Goal: Information Seeking & Learning: Learn about a topic

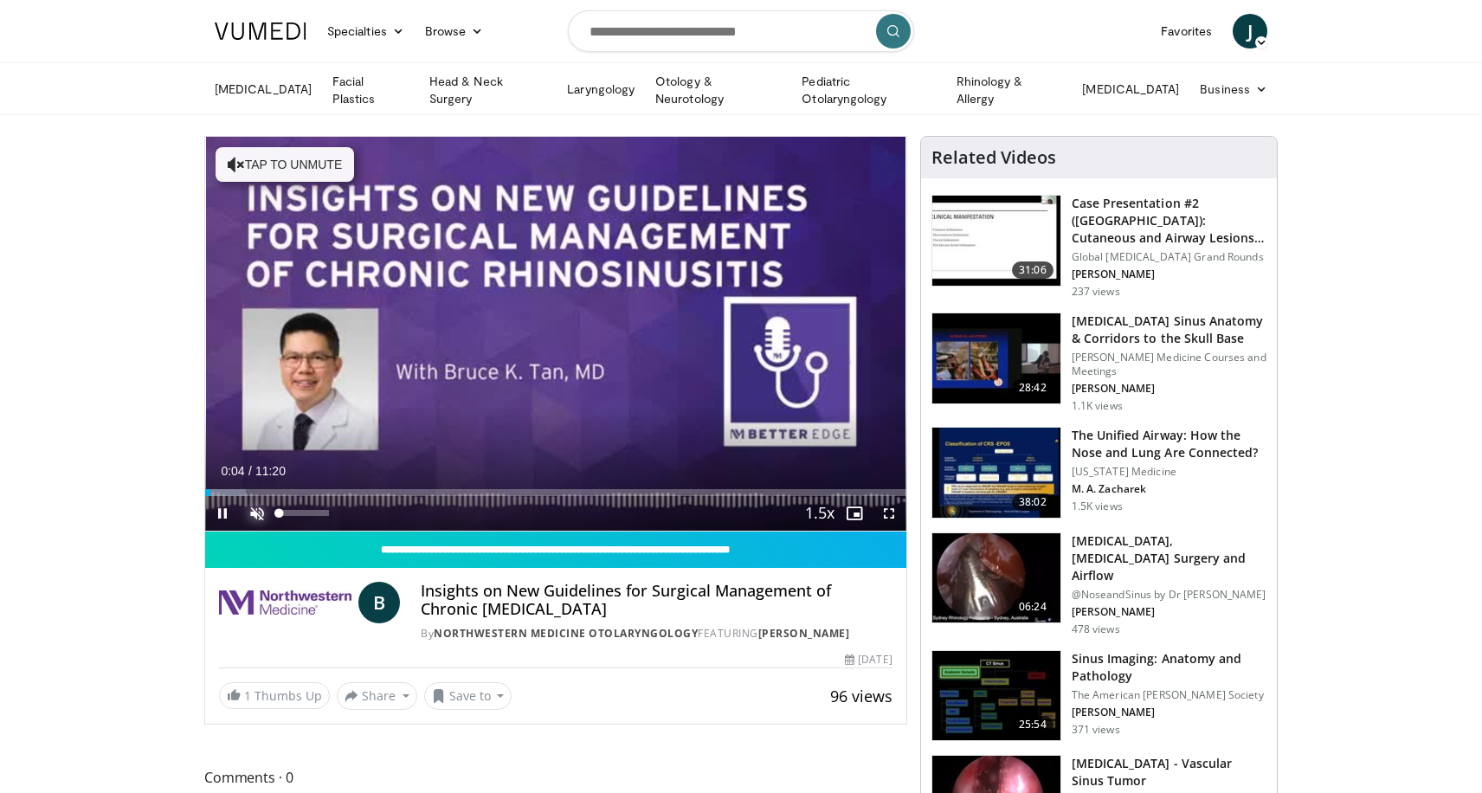
click at [255, 512] on span "Video Player" at bounding box center [257, 513] width 35 height 35
click at [886, 509] on span "Video Player" at bounding box center [889, 513] width 35 height 35
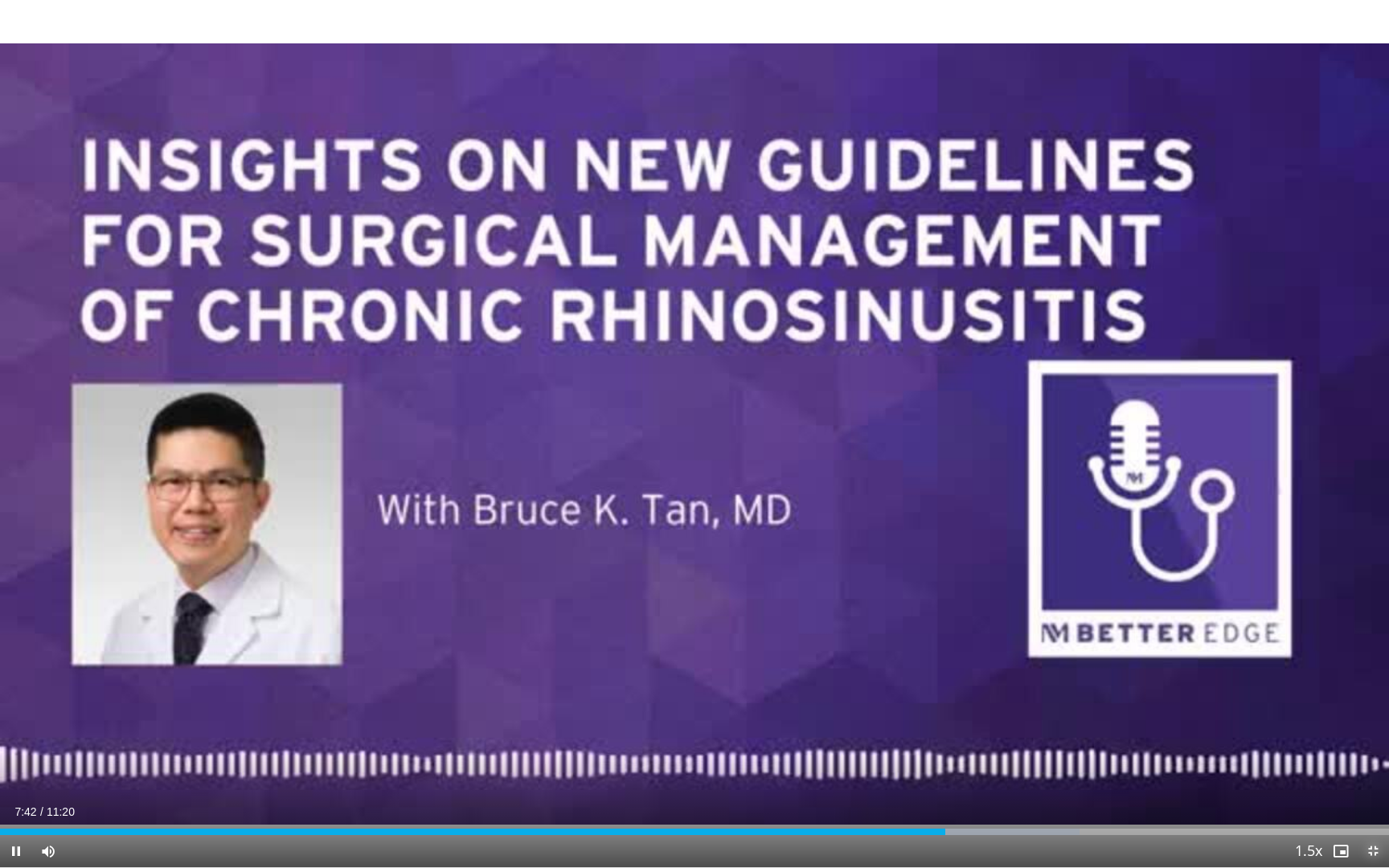
click at [1367, 735] on span "Video Player" at bounding box center [1372, 851] width 32 height 32
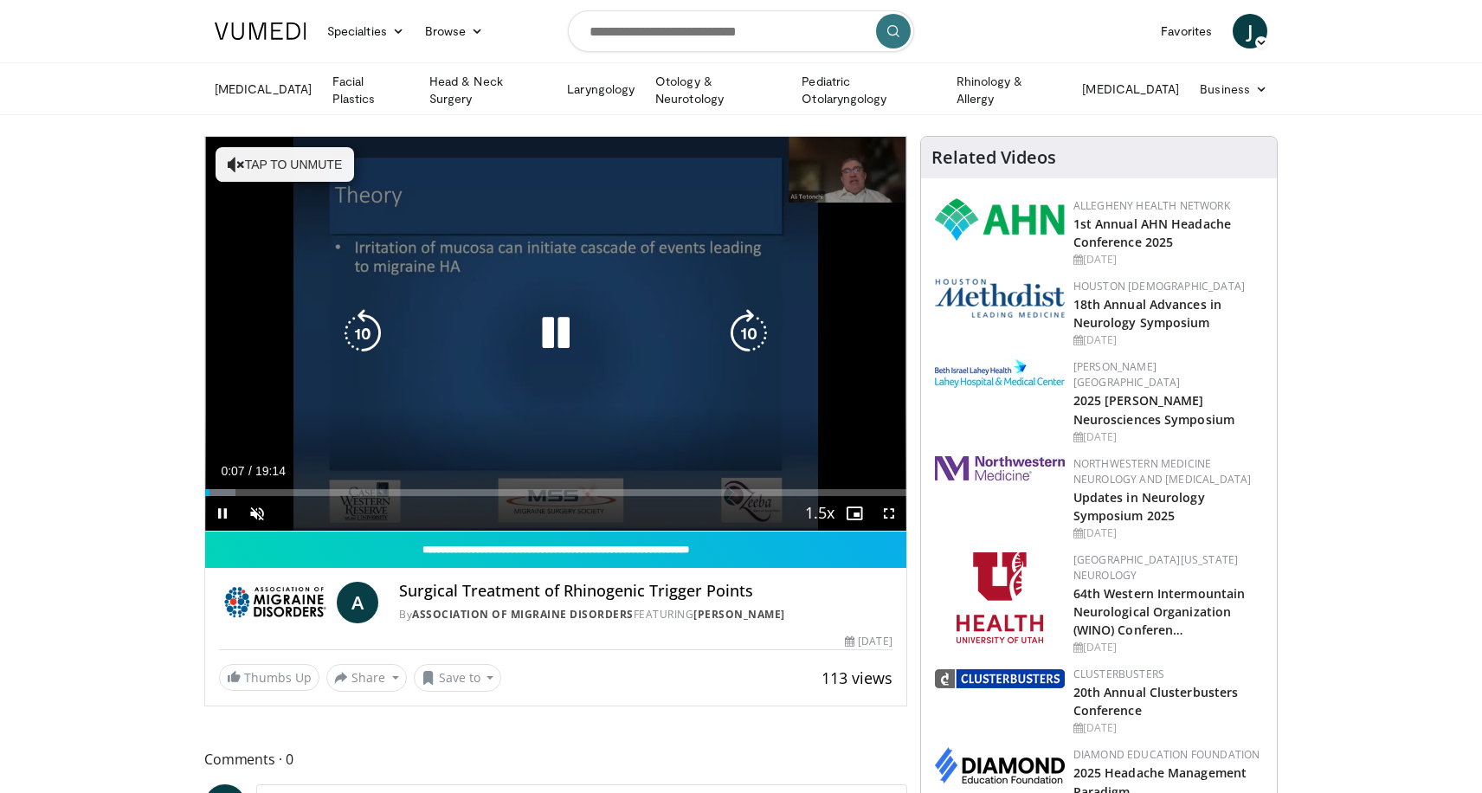
click at [293, 176] on button "Tap to unmute" at bounding box center [285, 164] width 139 height 35
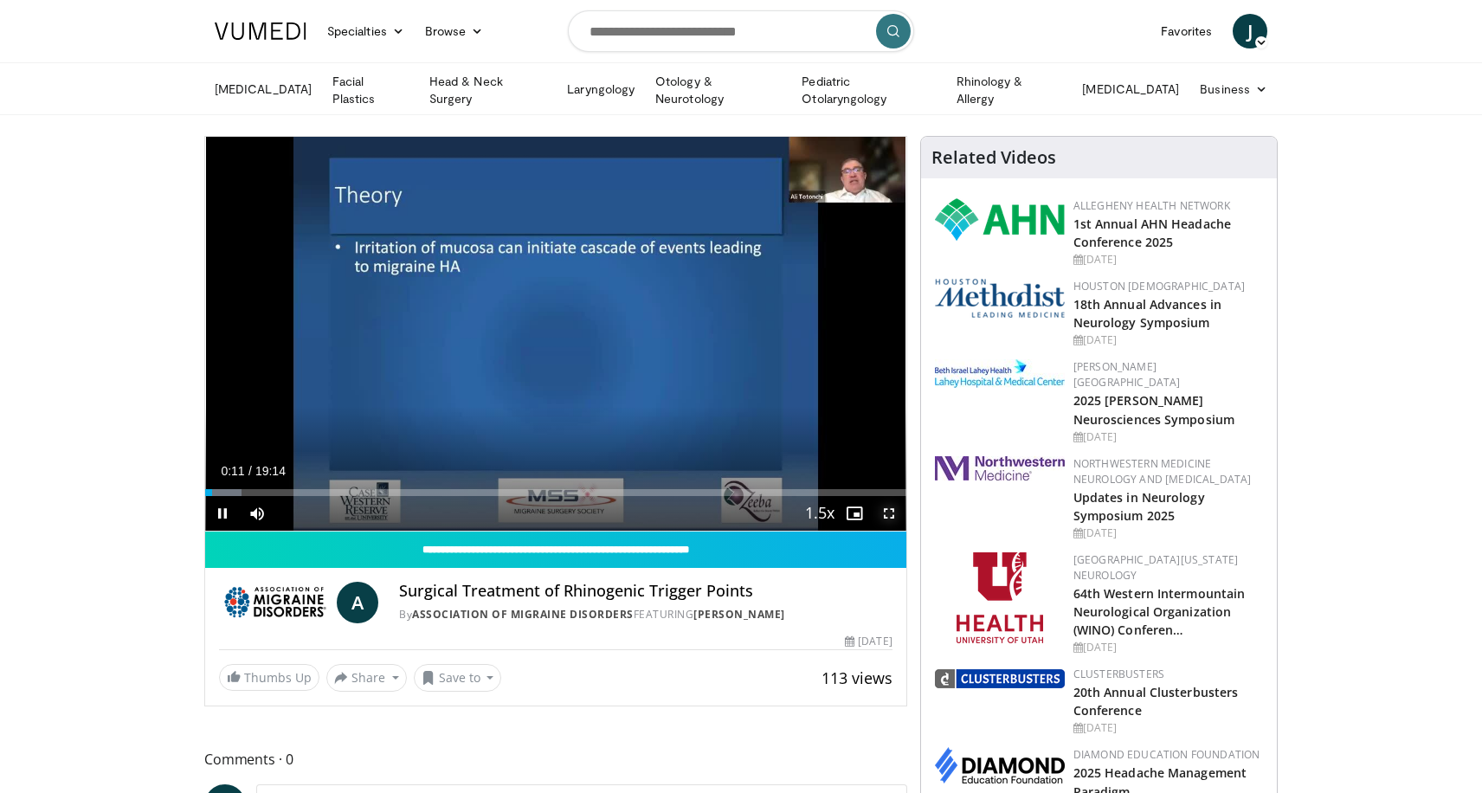
click at [884, 513] on span "Video Player" at bounding box center [889, 513] width 35 height 35
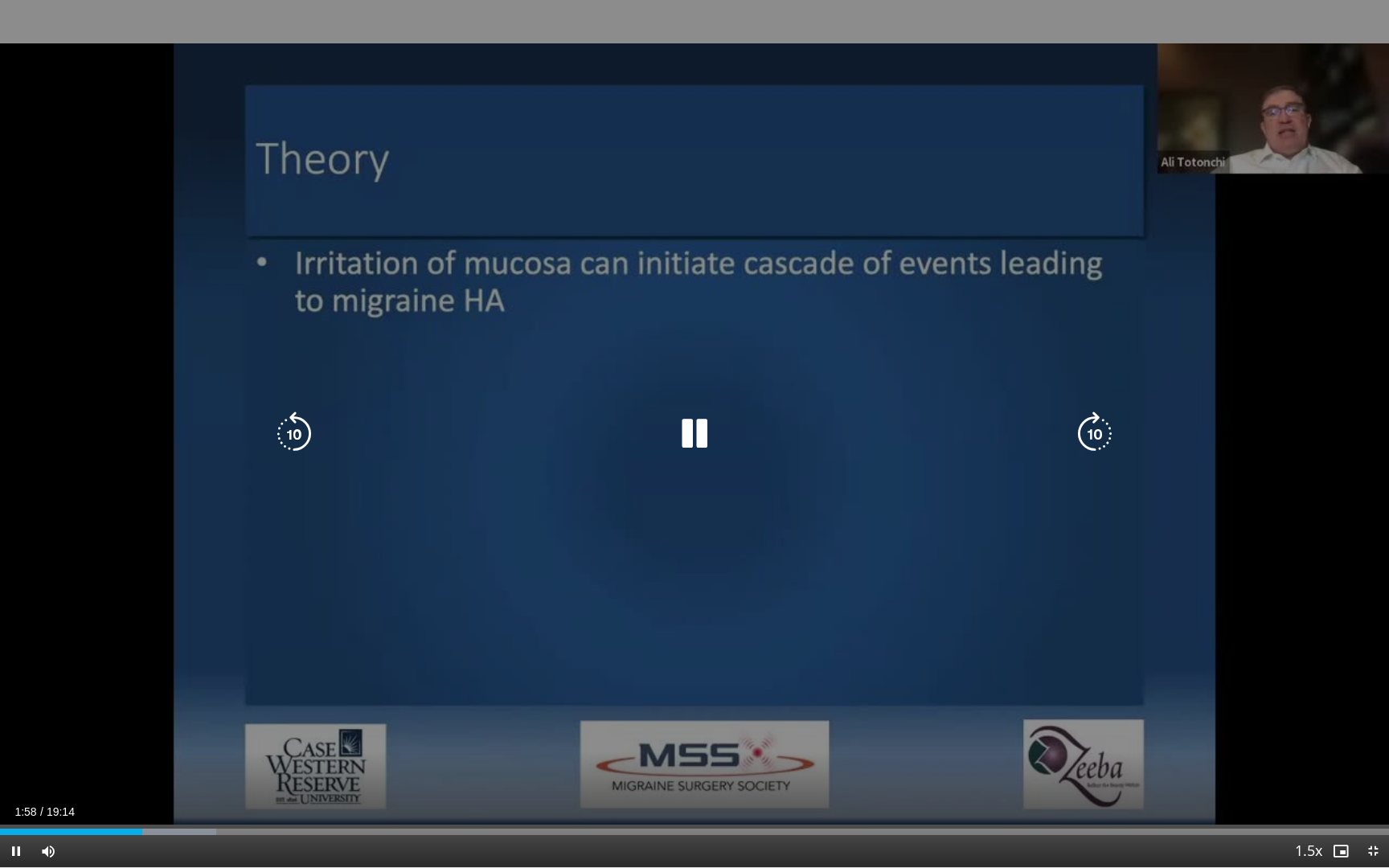
click at [303, 434] on icon "Video Player" at bounding box center [294, 434] width 45 height 45
click at [695, 438] on icon "Video Player" at bounding box center [694, 434] width 45 height 45
click at [689, 434] on icon "Video Player" at bounding box center [694, 434] width 45 height 45
click at [291, 428] on icon "Video Player" at bounding box center [294, 434] width 45 height 45
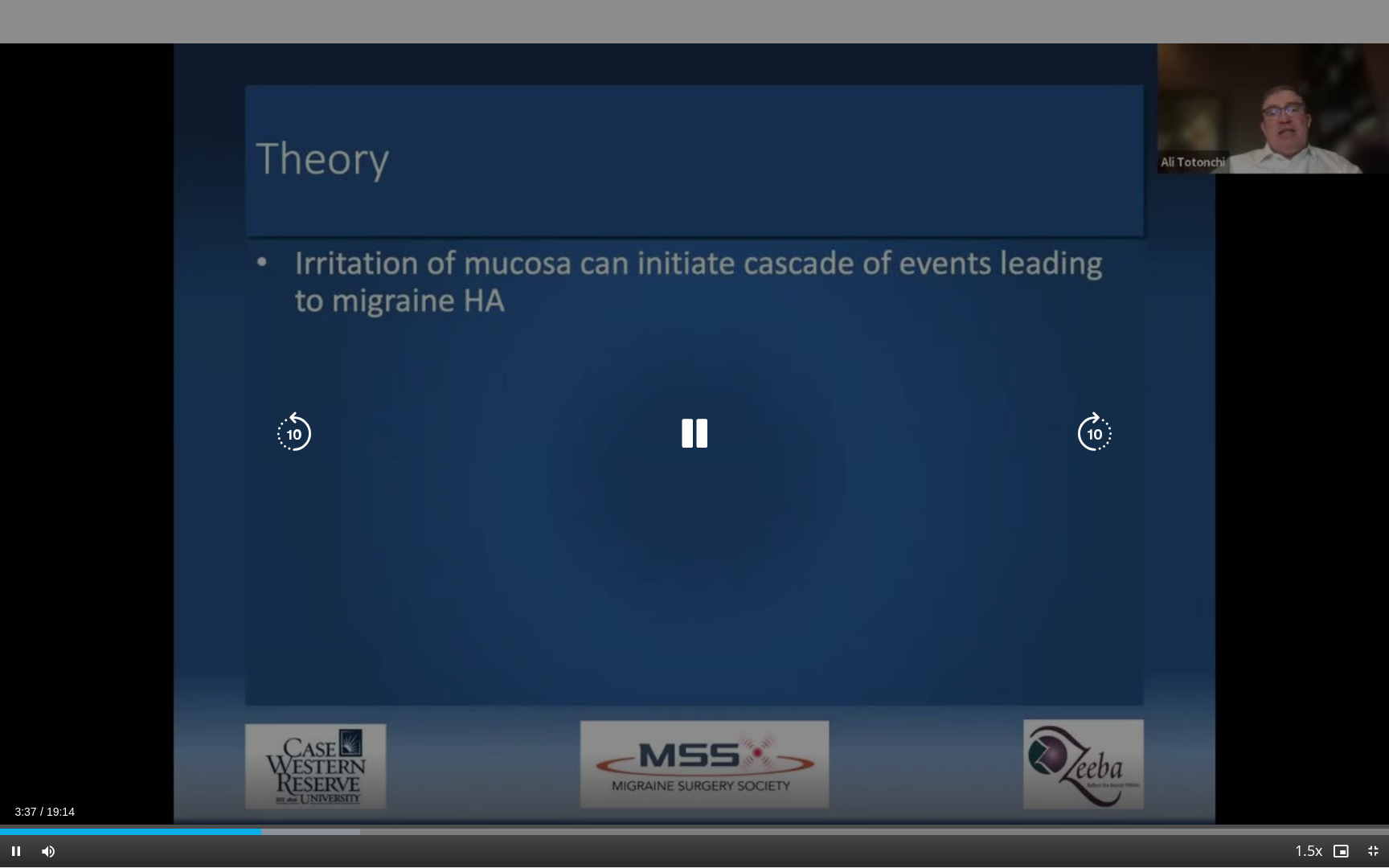
click at [694, 434] on icon "Video Player" at bounding box center [694, 434] width 45 height 45
click at [300, 440] on icon "Video Player" at bounding box center [294, 434] width 45 height 45
click at [697, 434] on icon "Video Player" at bounding box center [694, 434] width 45 height 45
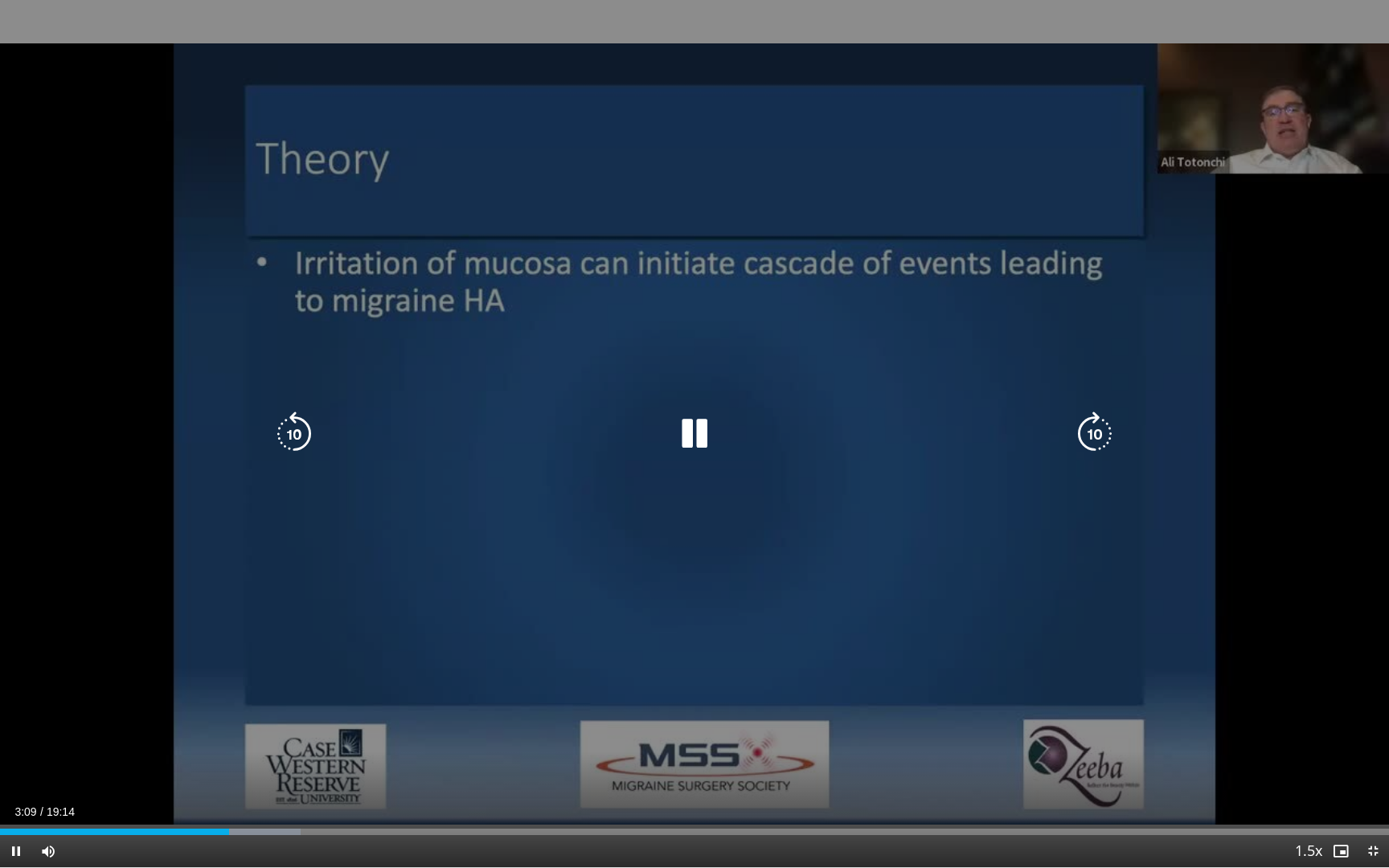
click at [1099, 434] on icon "Video Player" at bounding box center [1095, 434] width 45 height 45
click at [691, 428] on icon "Video Player" at bounding box center [694, 434] width 45 height 45
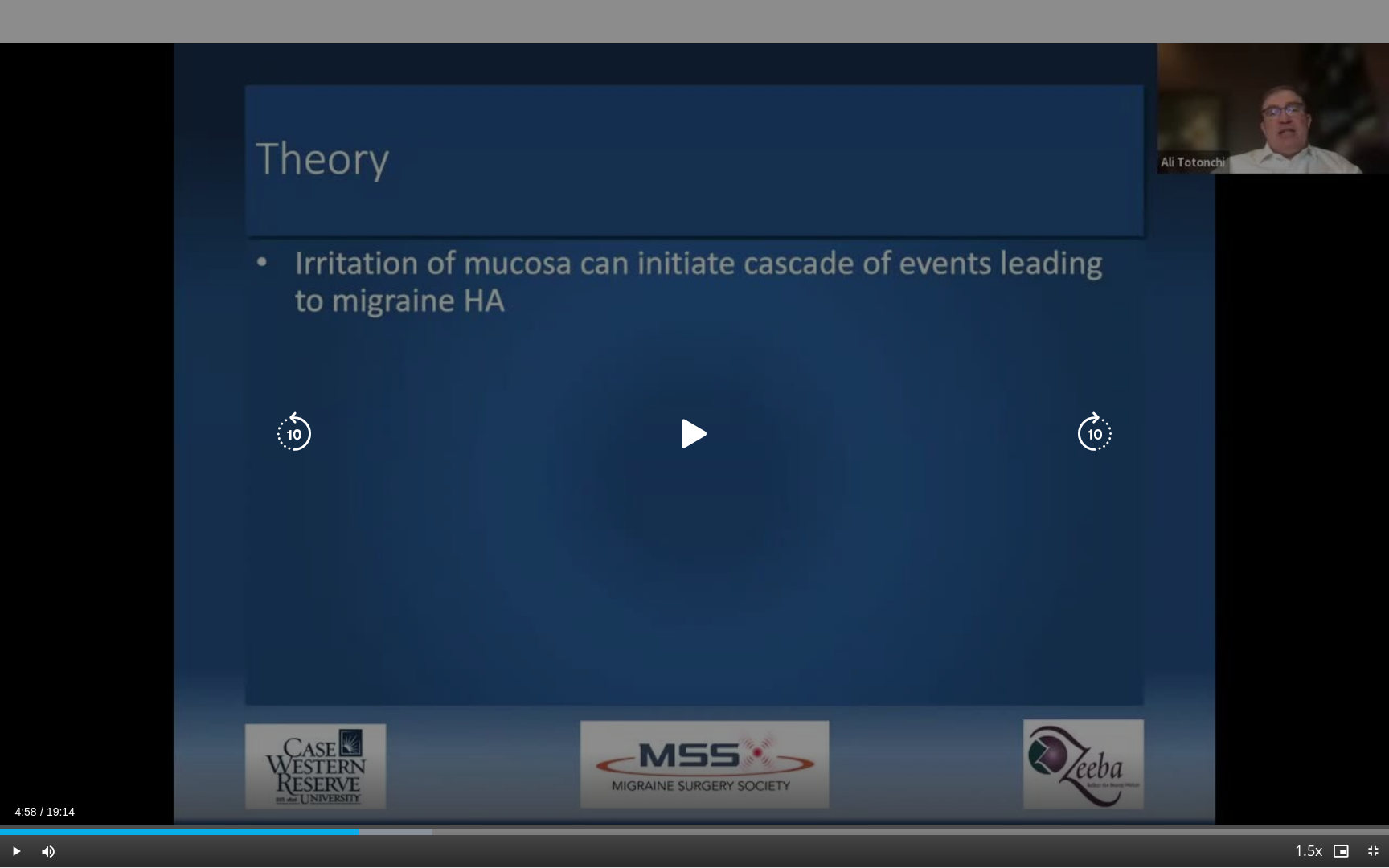
click at [676, 436] on icon "Video Player" at bounding box center [694, 434] width 45 height 45
click at [292, 433] on icon "Video Player" at bounding box center [294, 434] width 45 height 45
click at [688, 436] on icon "Video Player" at bounding box center [694, 434] width 45 height 45
click at [688, 428] on icon "Video Player" at bounding box center [694, 434] width 45 height 45
click at [701, 434] on icon "Video Player" at bounding box center [694, 434] width 45 height 45
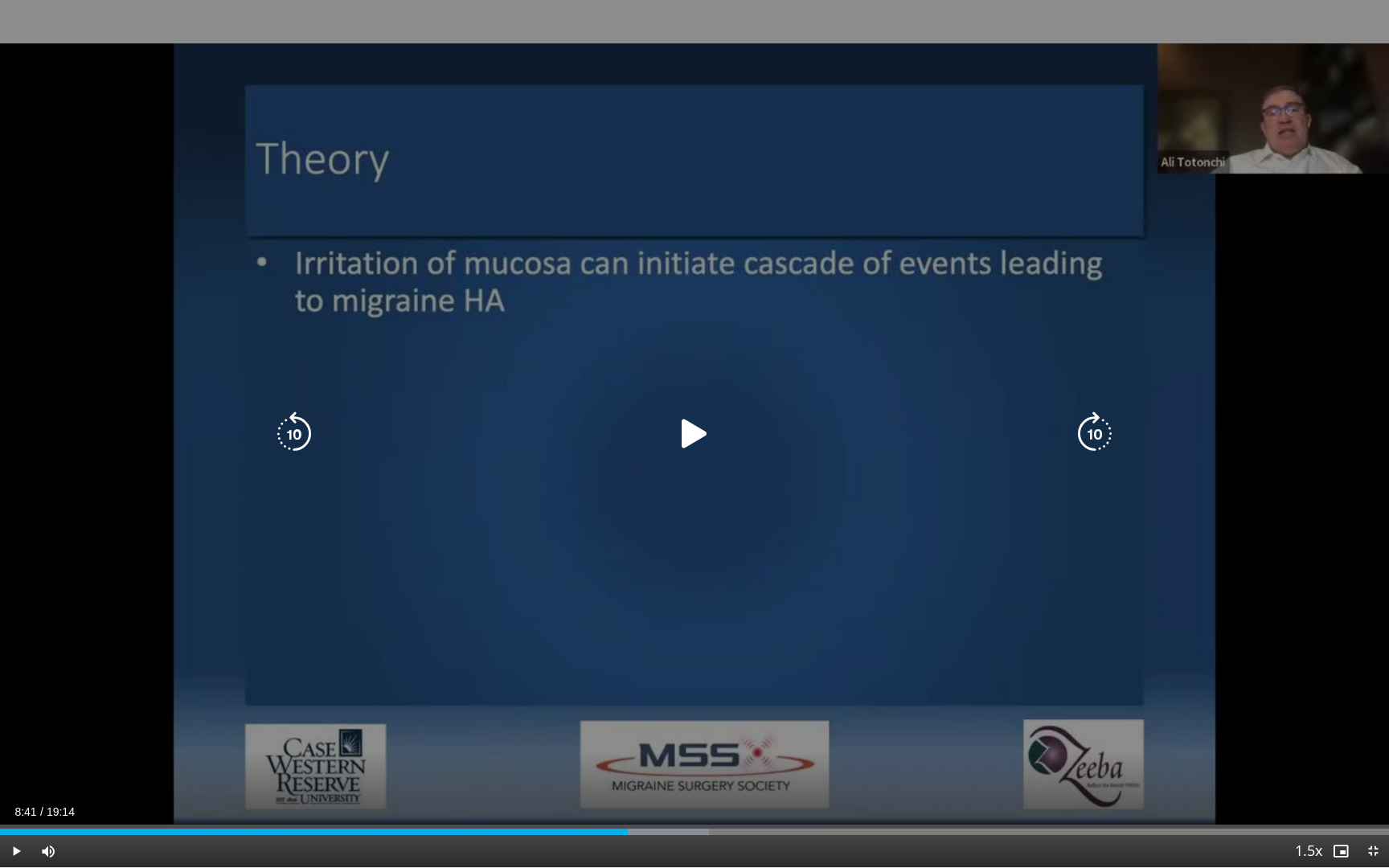
click at [701, 435] on icon "Video Player" at bounding box center [694, 434] width 45 height 45
click at [694, 428] on icon "Video Player" at bounding box center [694, 434] width 45 height 45
click at [291, 426] on icon "Video Player" at bounding box center [294, 434] width 45 height 45
click at [686, 438] on icon "Video Player" at bounding box center [694, 434] width 45 height 45
click at [690, 433] on icon "Video Player" at bounding box center [694, 434] width 45 height 45
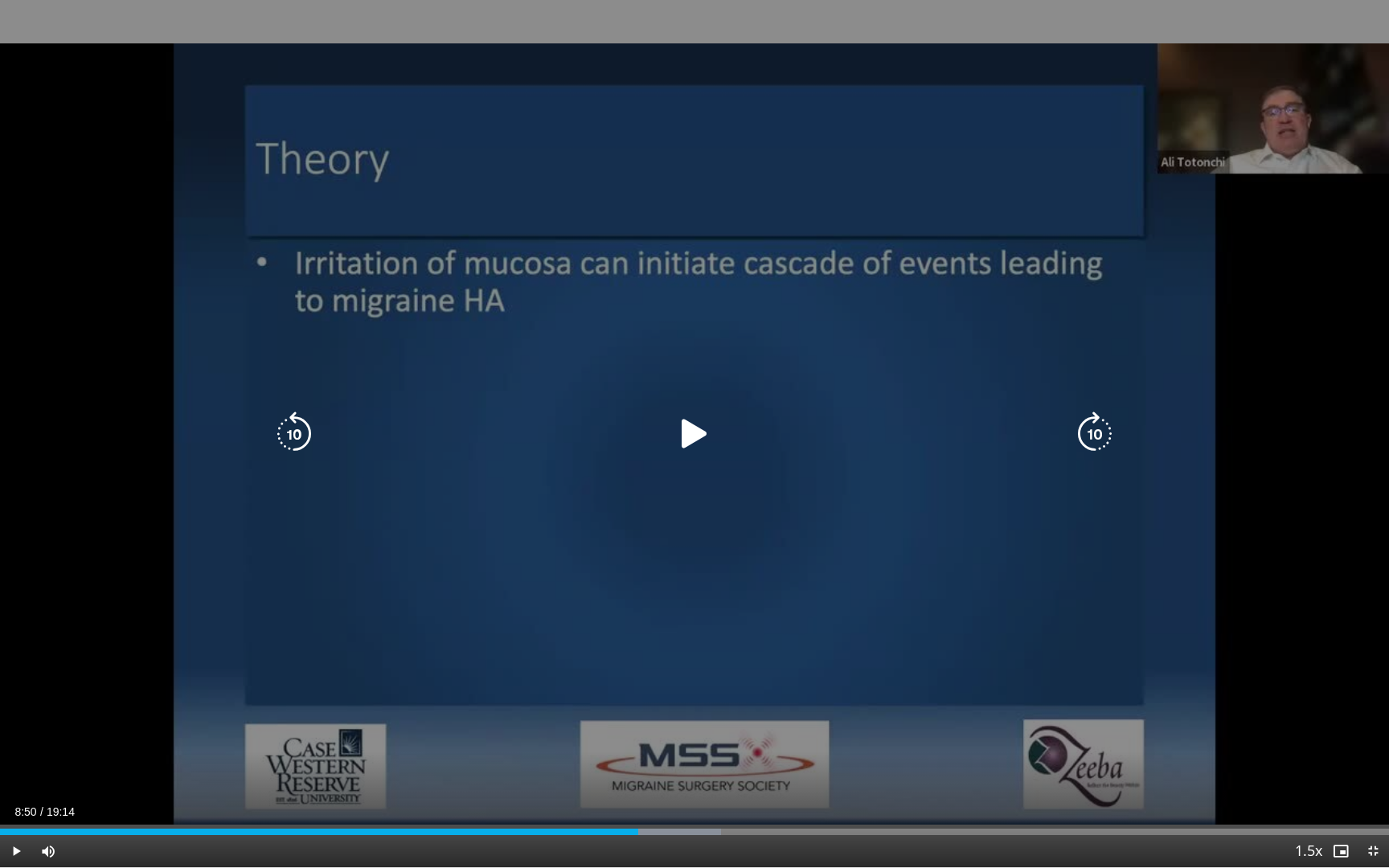
click at [688, 435] on icon "Video Player" at bounding box center [694, 434] width 45 height 45
click at [694, 429] on icon "Video Player" at bounding box center [694, 434] width 45 height 45
click at [674, 431] on icon "Video Player" at bounding box center [694, 434] width 45 height 45
click at [1102, 427] on icon "Video Player" at bounding box center [1095, 434] width 45 height 45
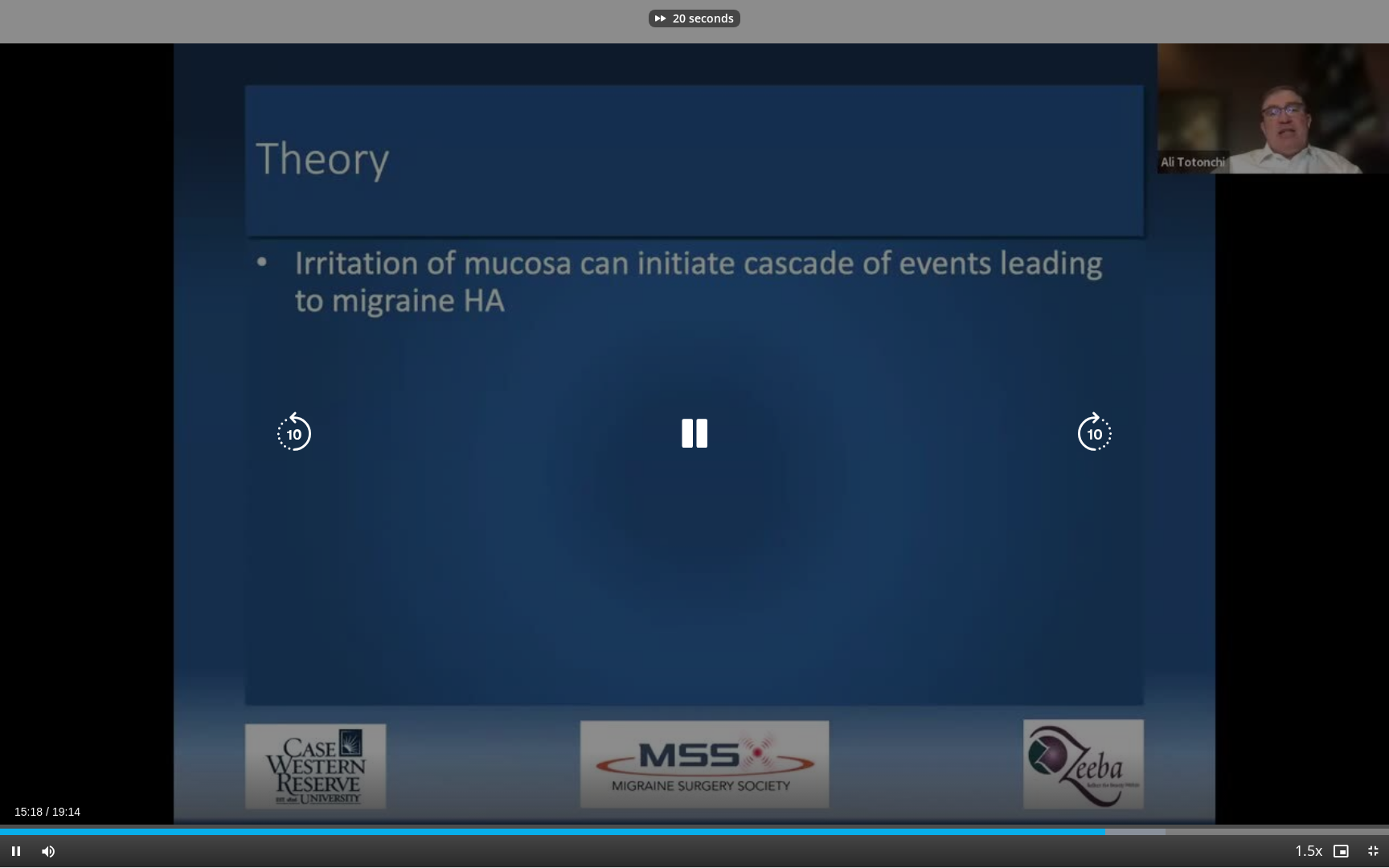
click at [1102, 427] on icon "Video Player" at bounding box center [1095, 434] width 45 height 45
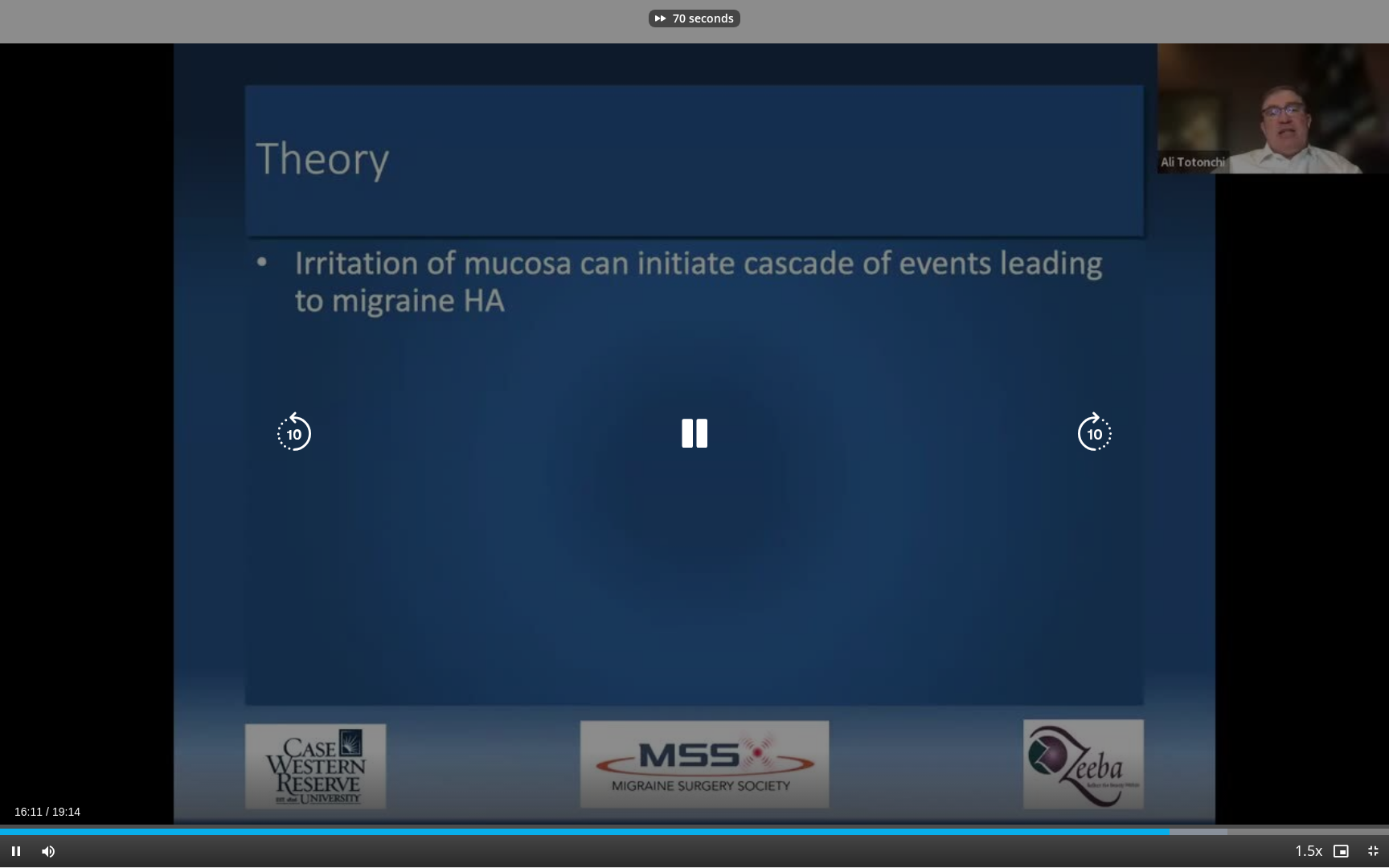
click at [1102, 427] on icon "Video Player" at bounding box center [1095, 434] width 45 height 45
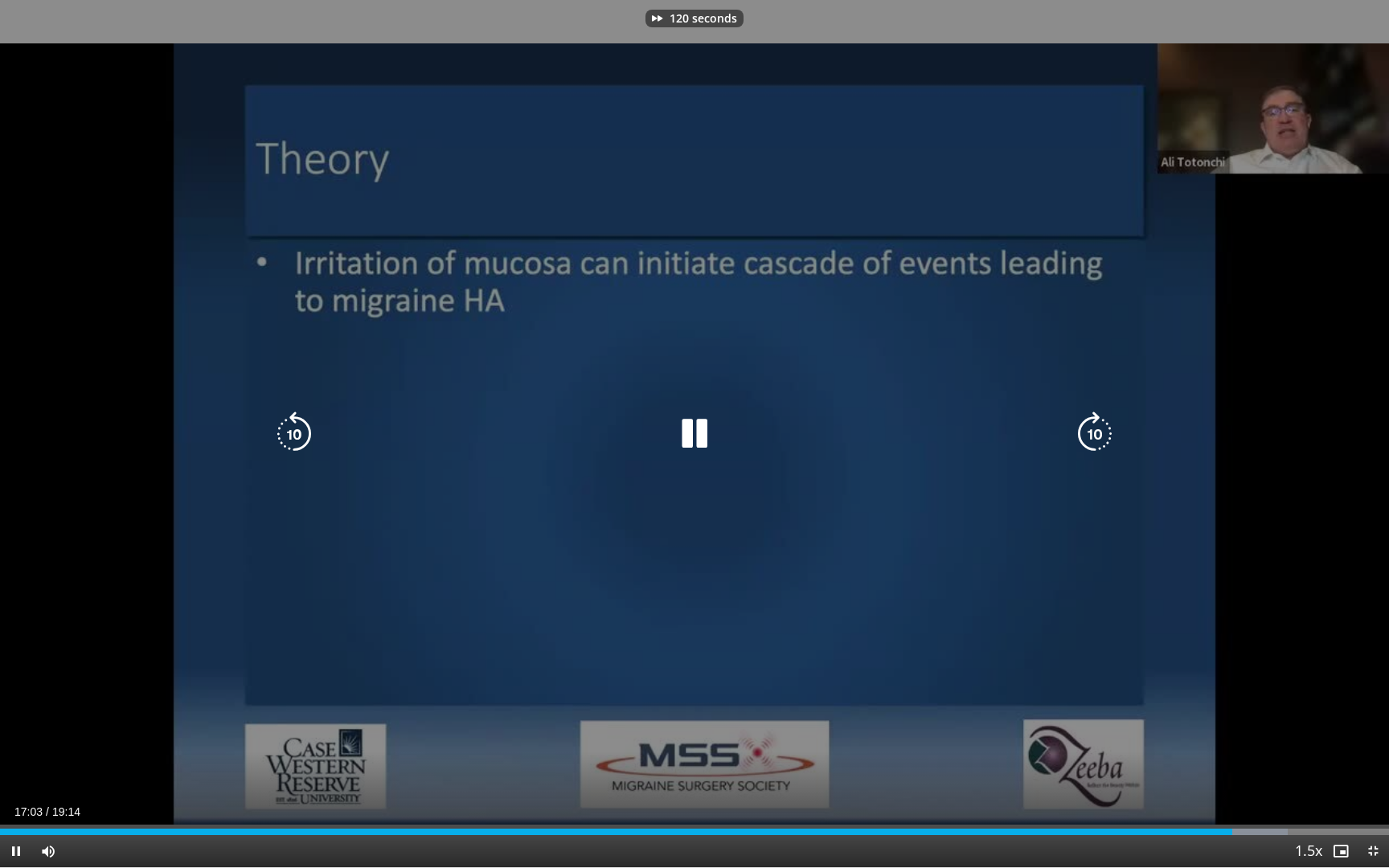
click at [1102, 427] on icon "Video Player" at bounding box center [1095, 434] width 45 height 45
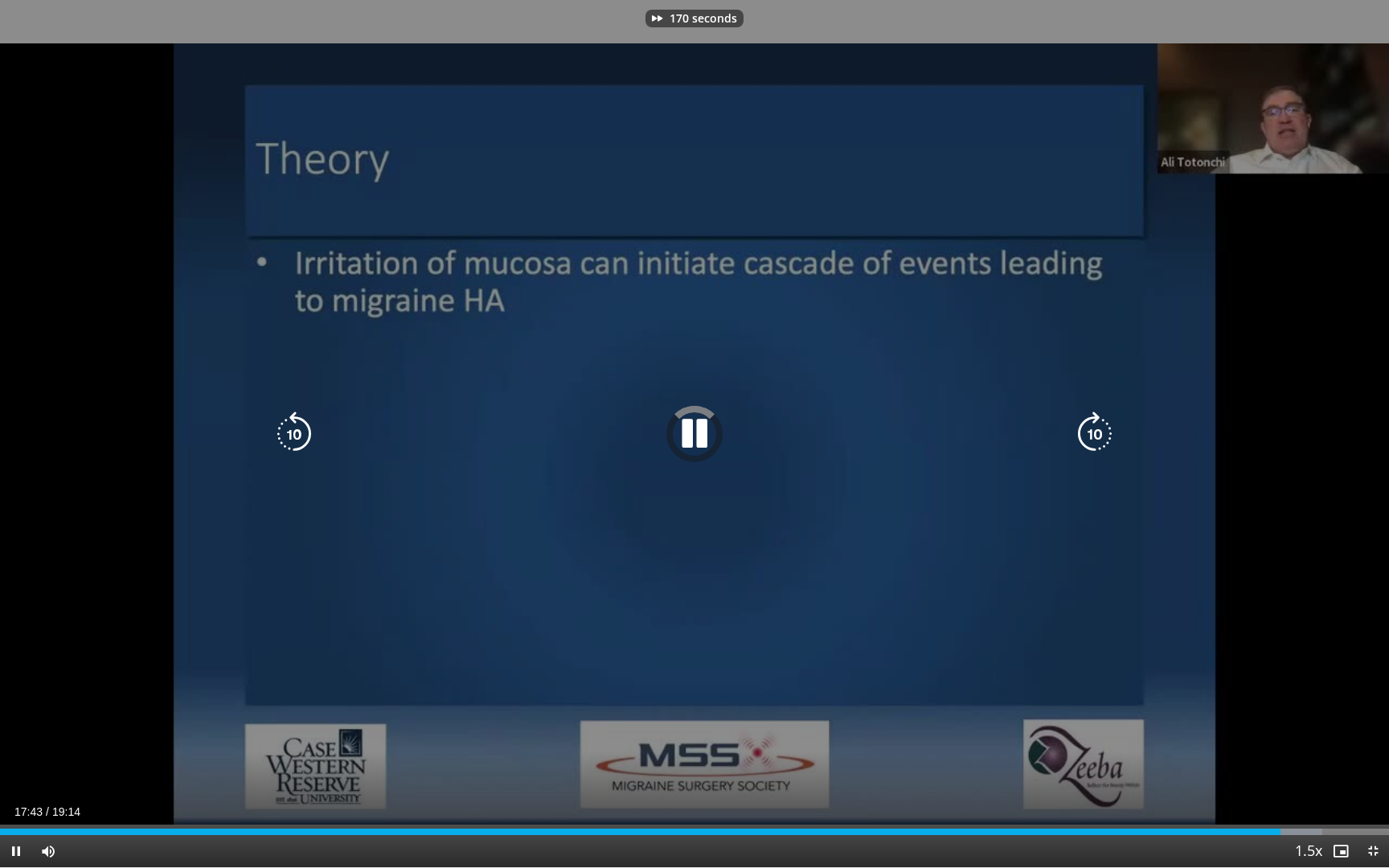
click at [1102, 427] on icon "Video Player" at bounding box center [1095, 434] width 45 height 45
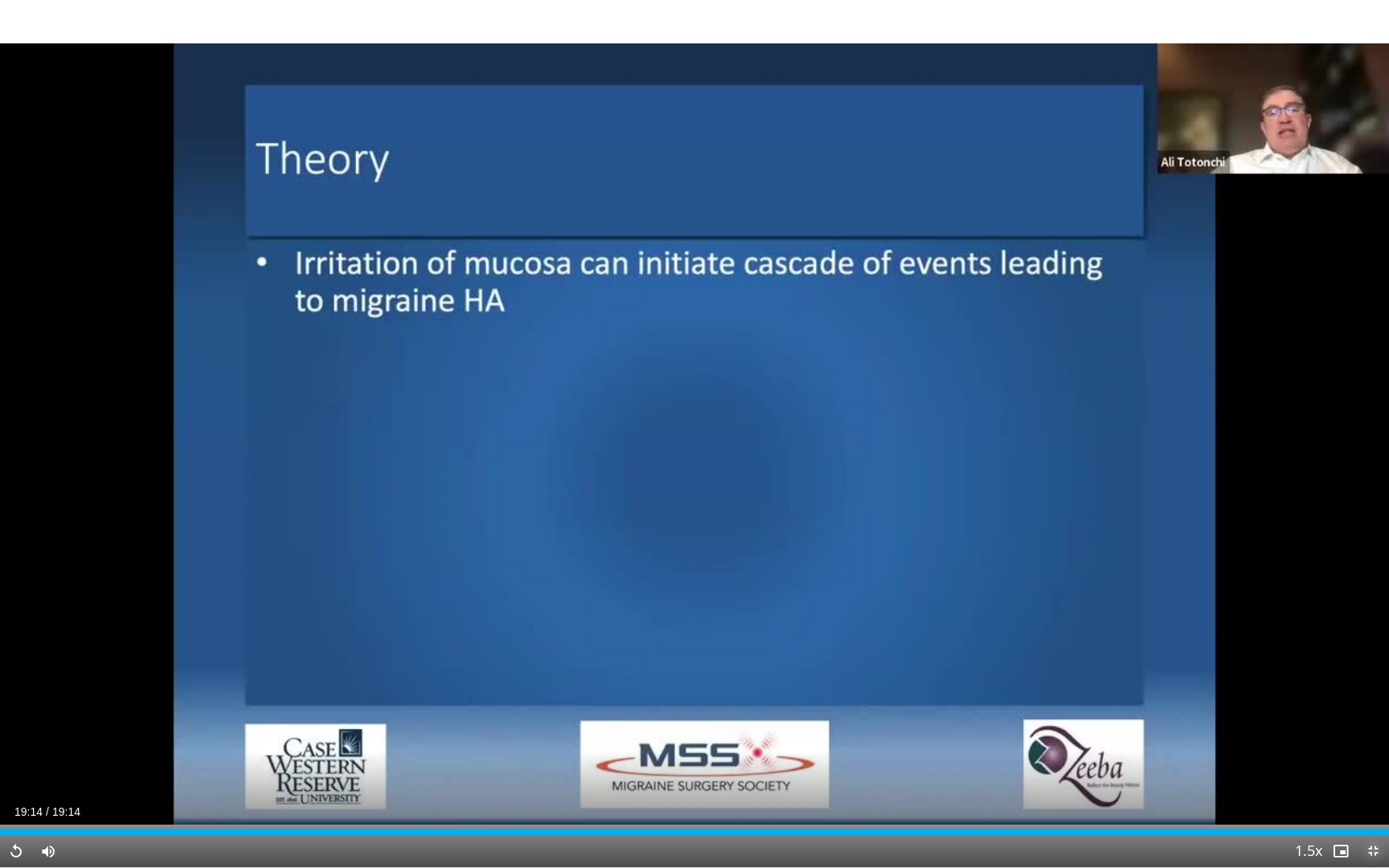
click at [1371, 735] on span "Video Player" at bounding box center [1372, 851] width 32 height 32
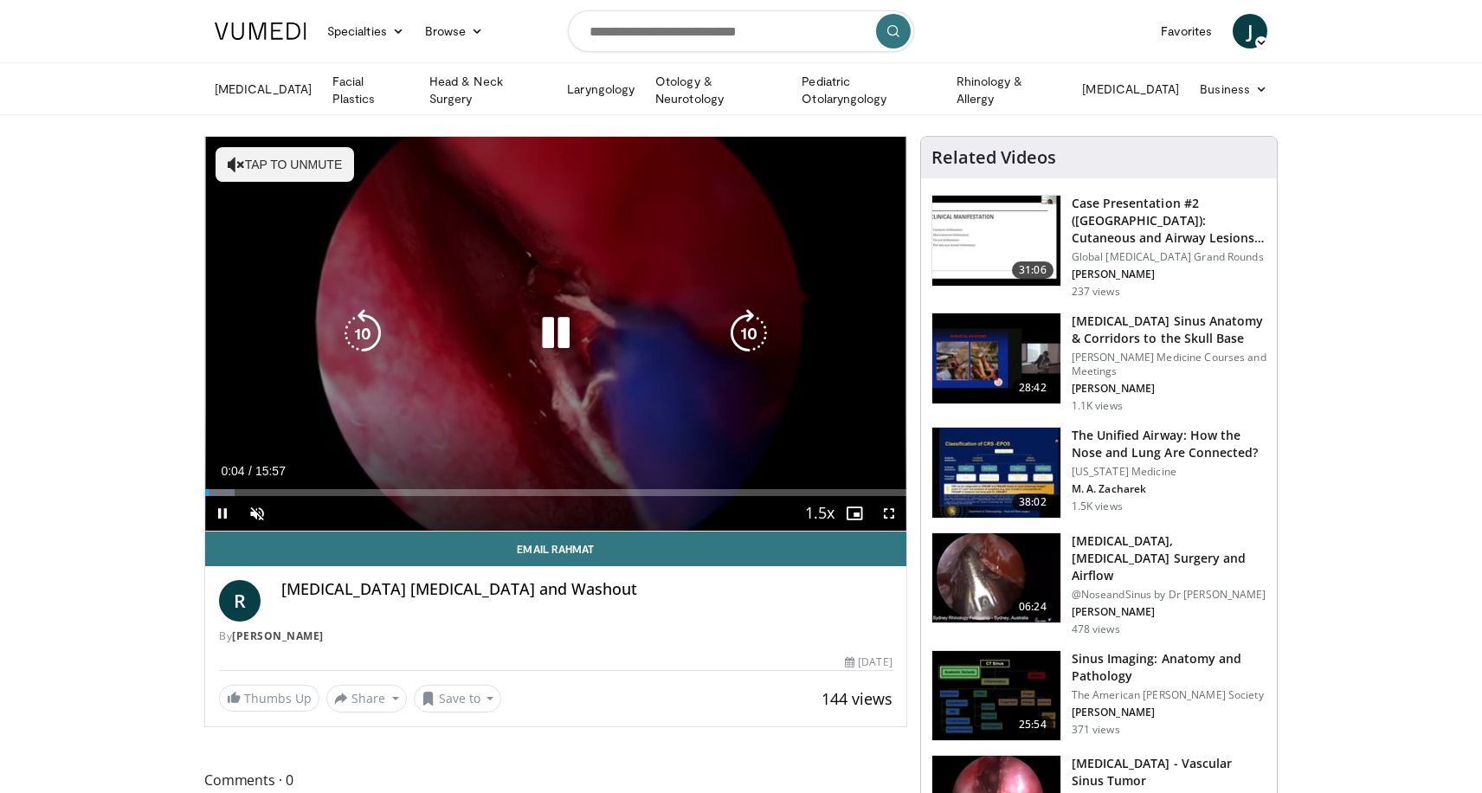
click at [284, 168] on button "Tap to unmute" at bounding box center [285, 164] width 139 height 35
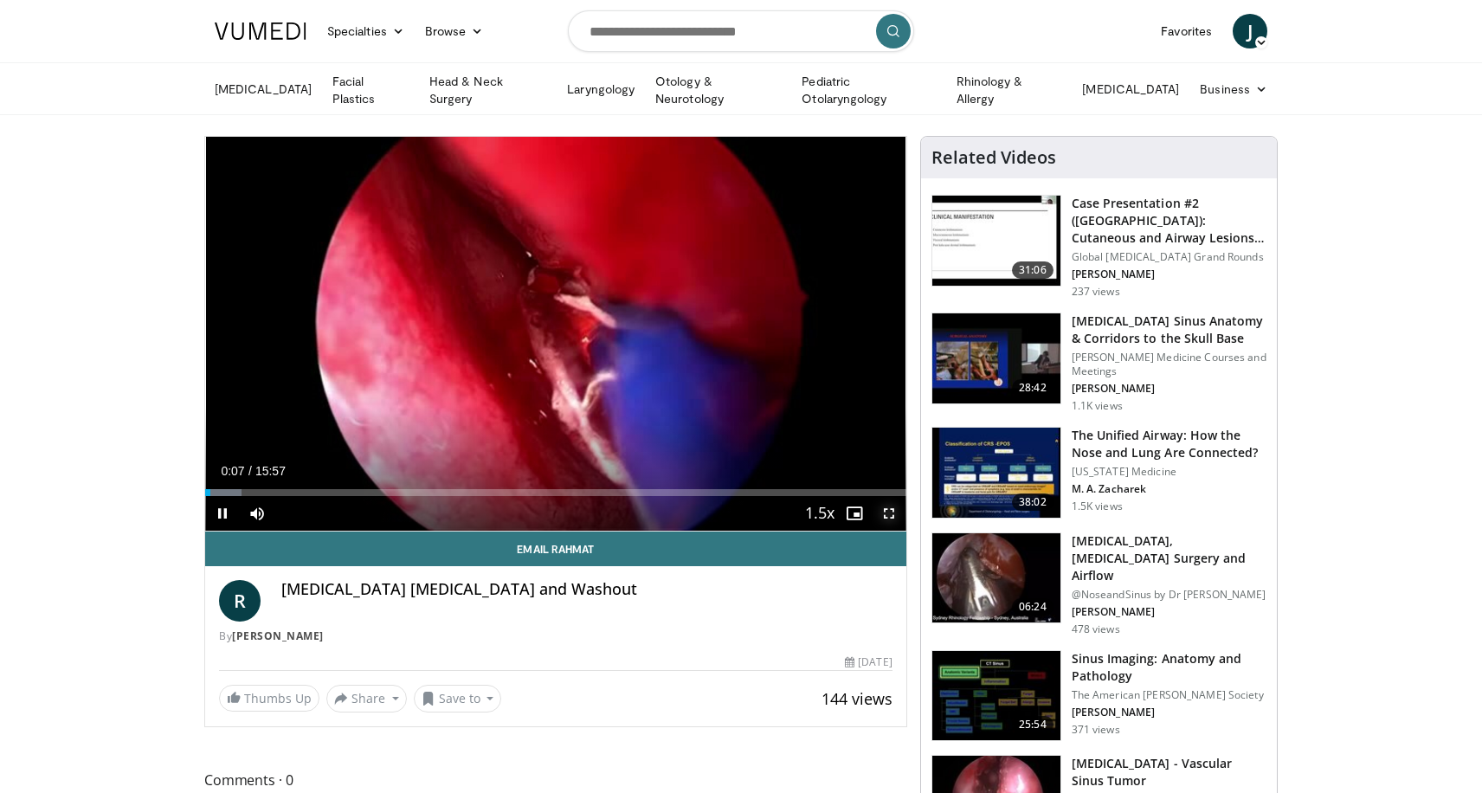
click at [889, 515] on span "Video Player" at bounding box center [889, 513] width 35 height 35
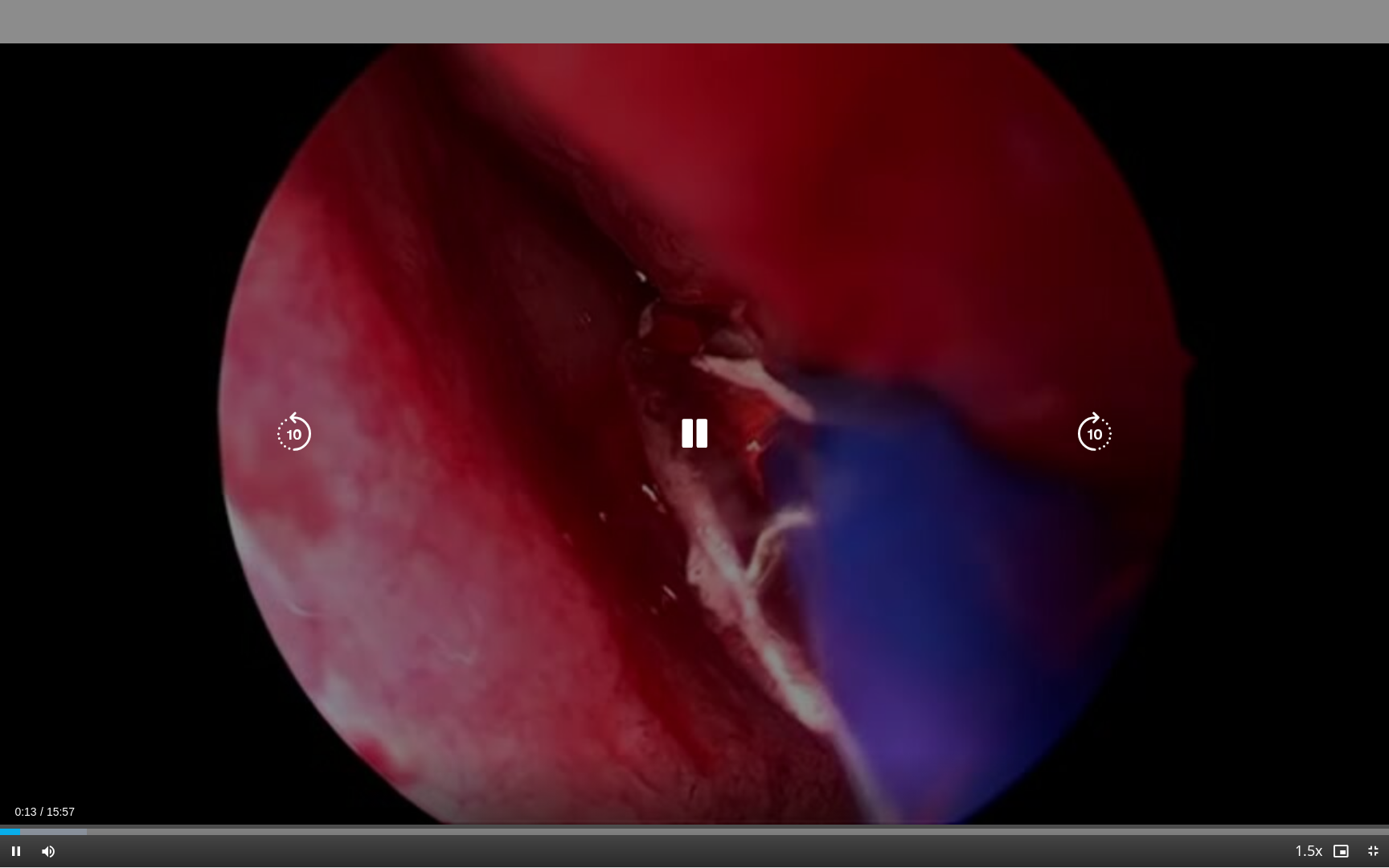
click at [987, 482] on div "10 seconds Tap to unmute" at bounding box center [694, 434] width 1389 height 867
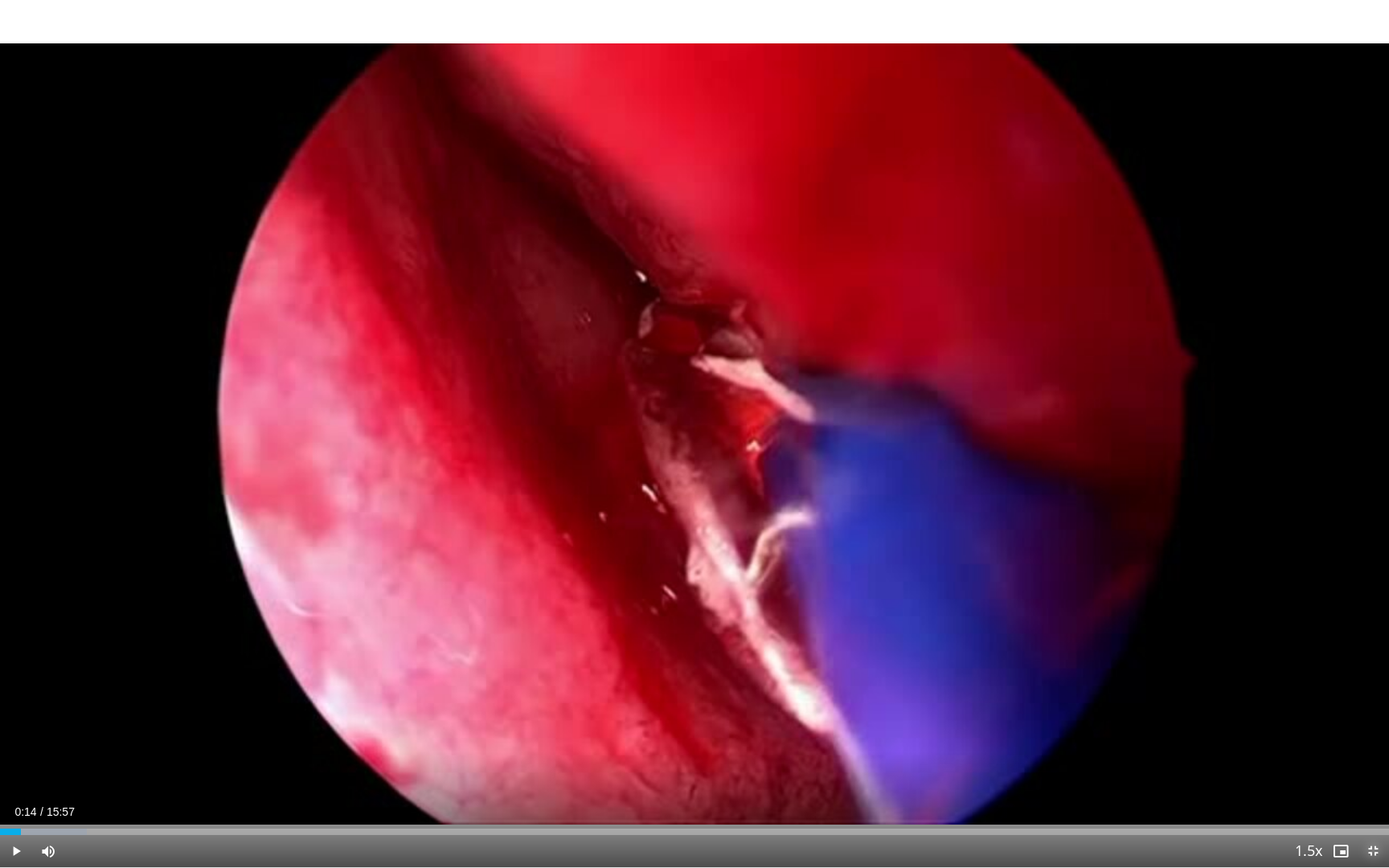
click at [1367, 735] on span "Video Player" at bounding box center [1372, 851] width 32 height 32
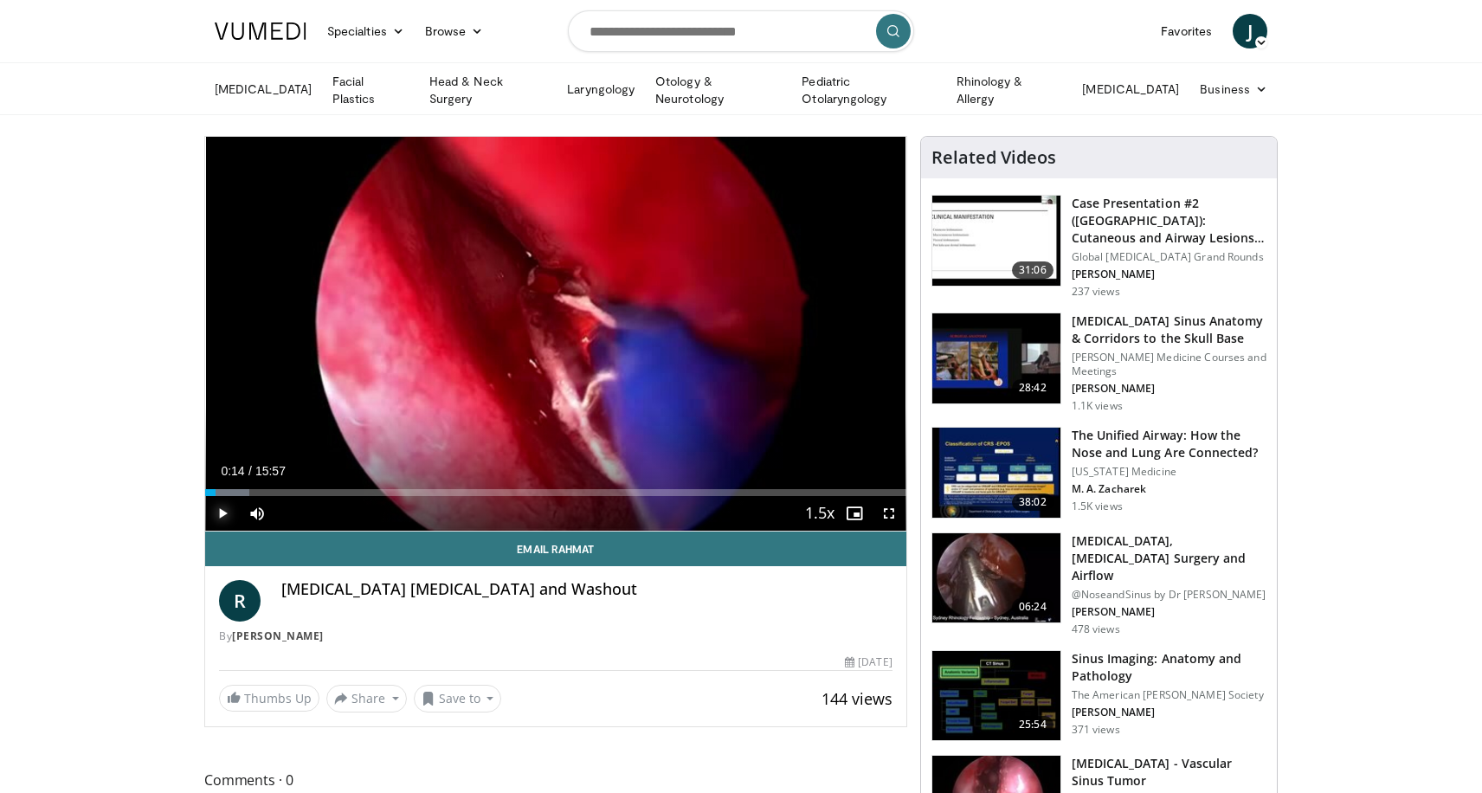
click at [227, 508] on span "Video Player" at bounding box center [222, 513] width 35 height 35
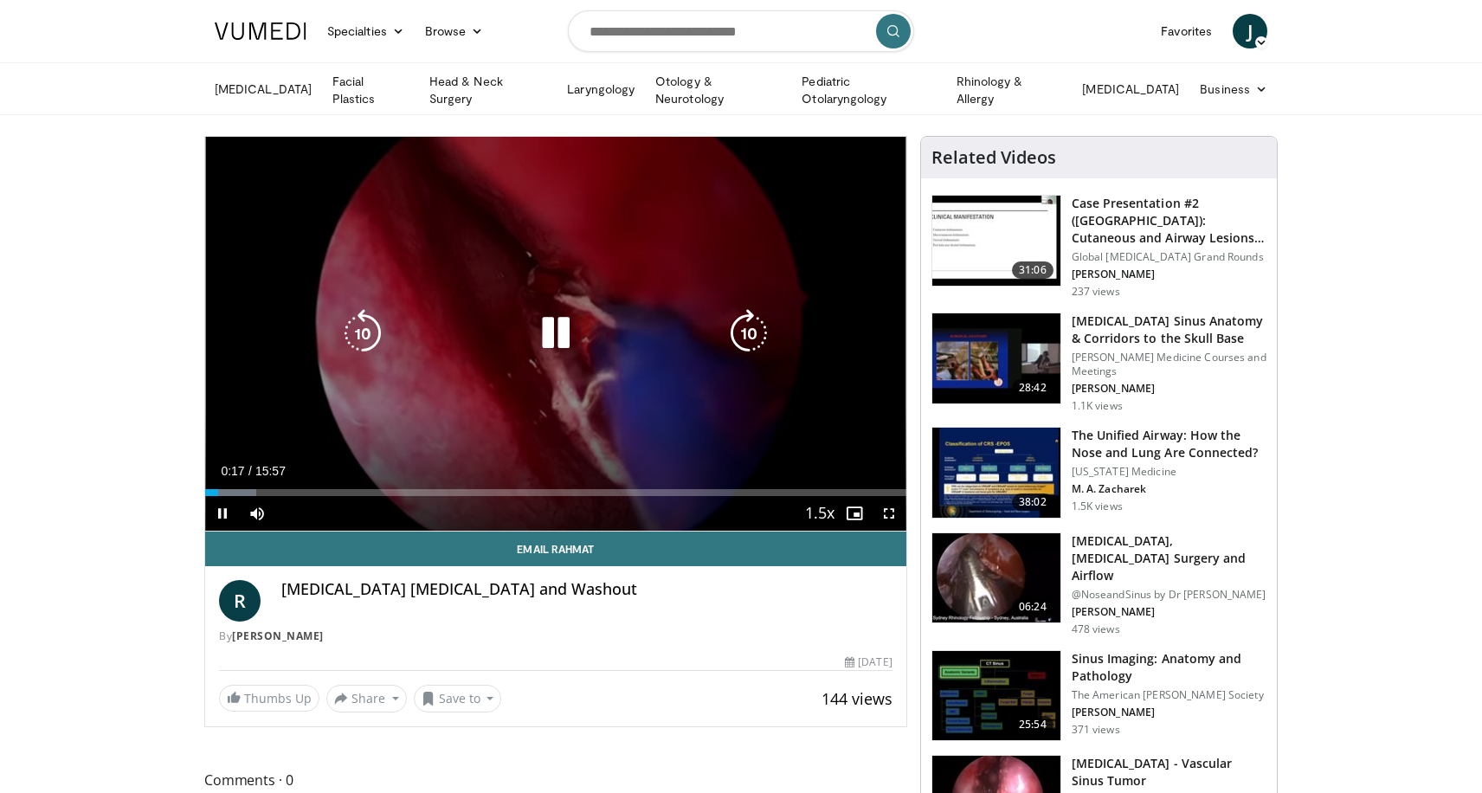
click at [728, 327] on icon "Video Player" at bounding box center [749, 333] width 48 height 48
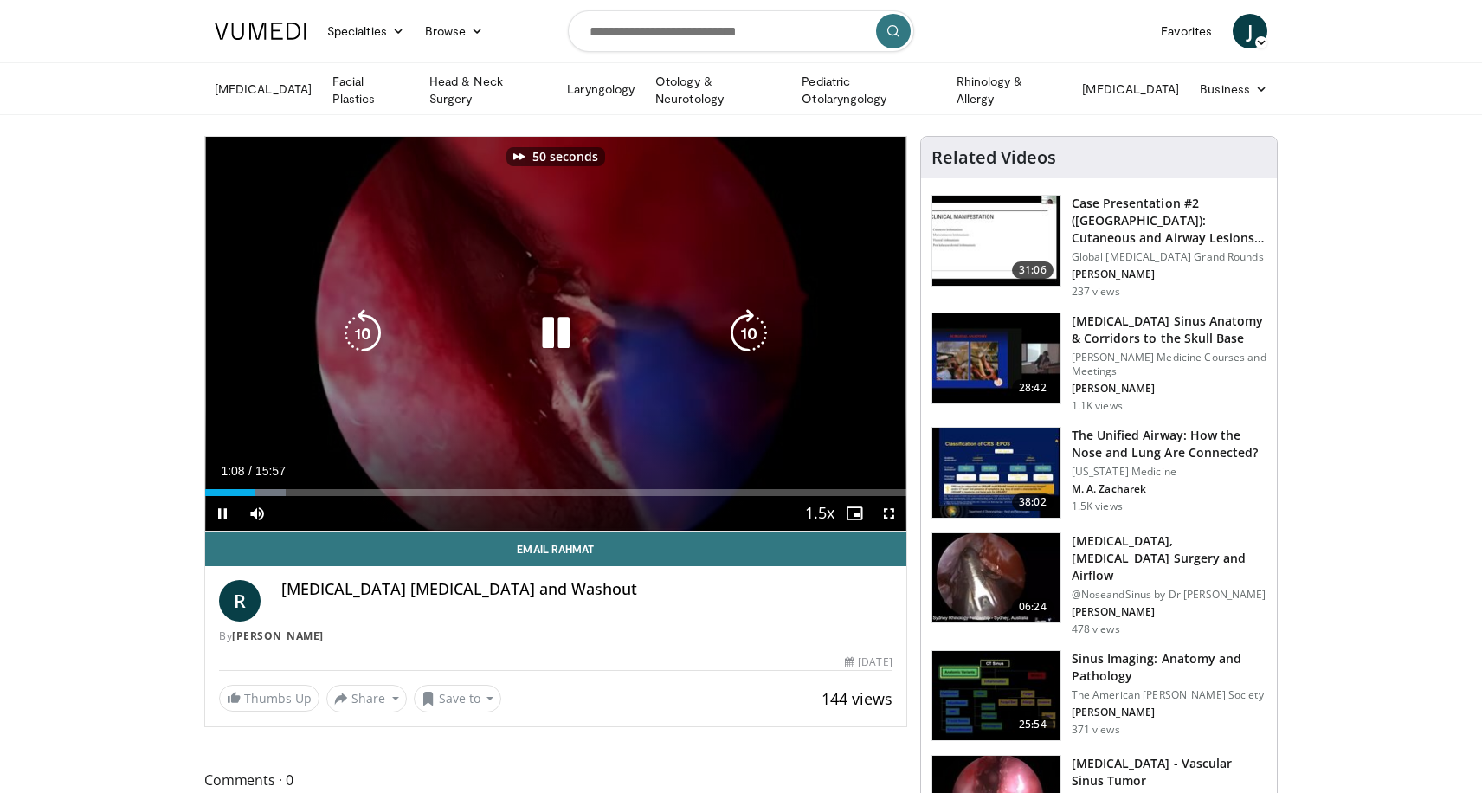
click at [728, 327] on icon "Video Player" at bounding box center [749, 333] width 48 height 48
click at [731, 327] on icon "Video Player" at bounding box center [749, 333] width 48 height 48
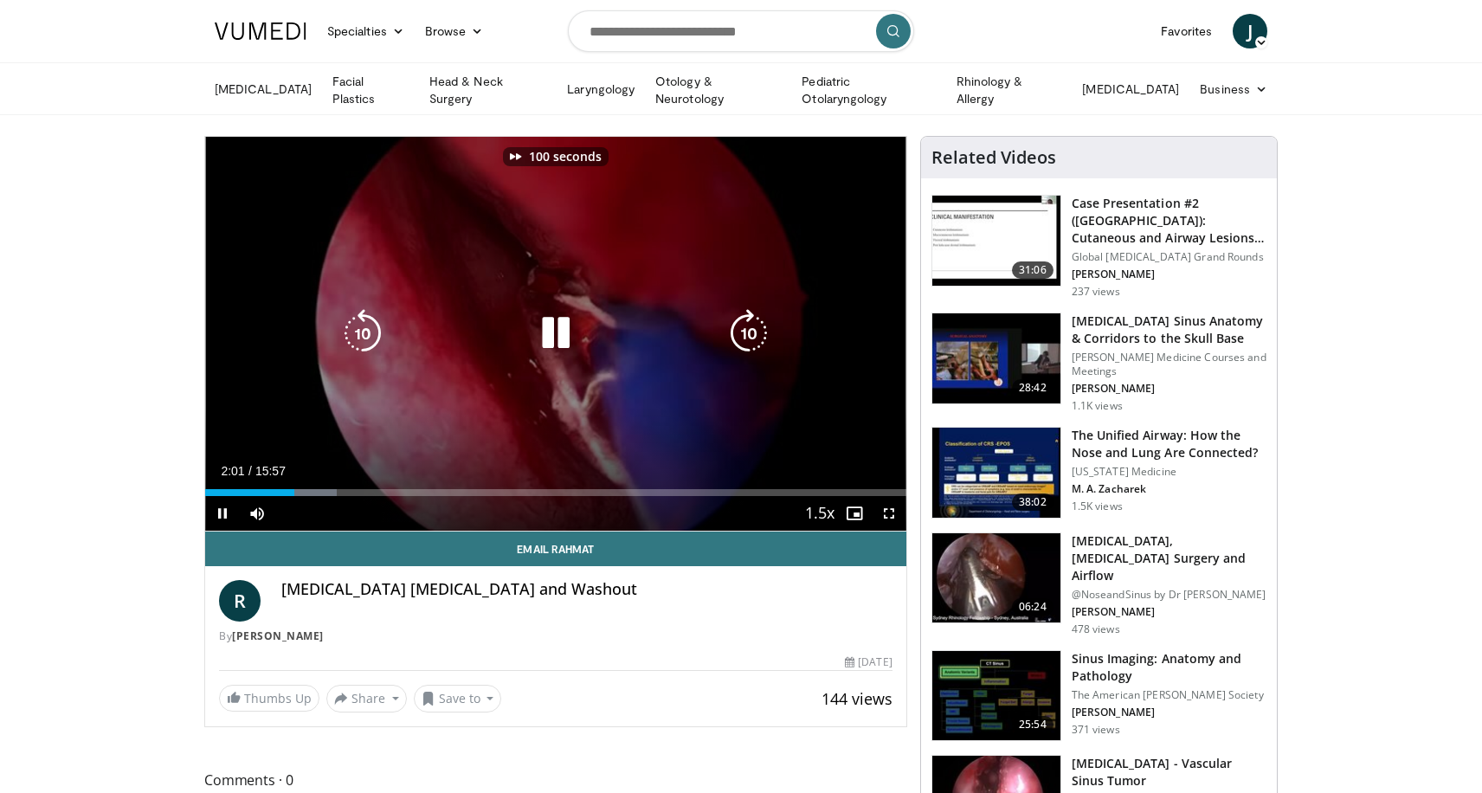
click at [731, 327] on icon "Video Player" at bounding box center [749, 333] width 48 height 48
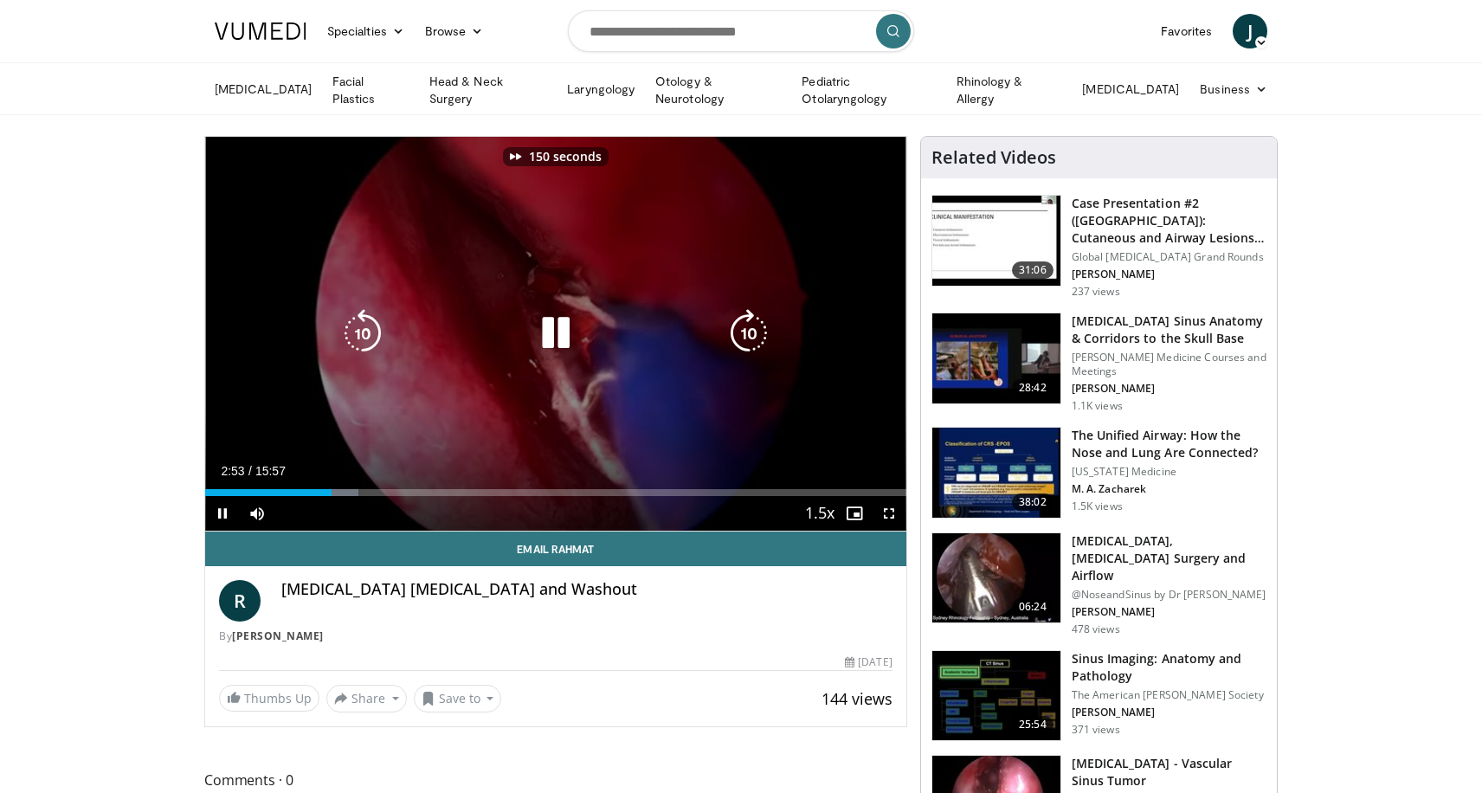
click at [731, 327] on icon "Video Player" at bounding box center [749, 333] width 48 height 48
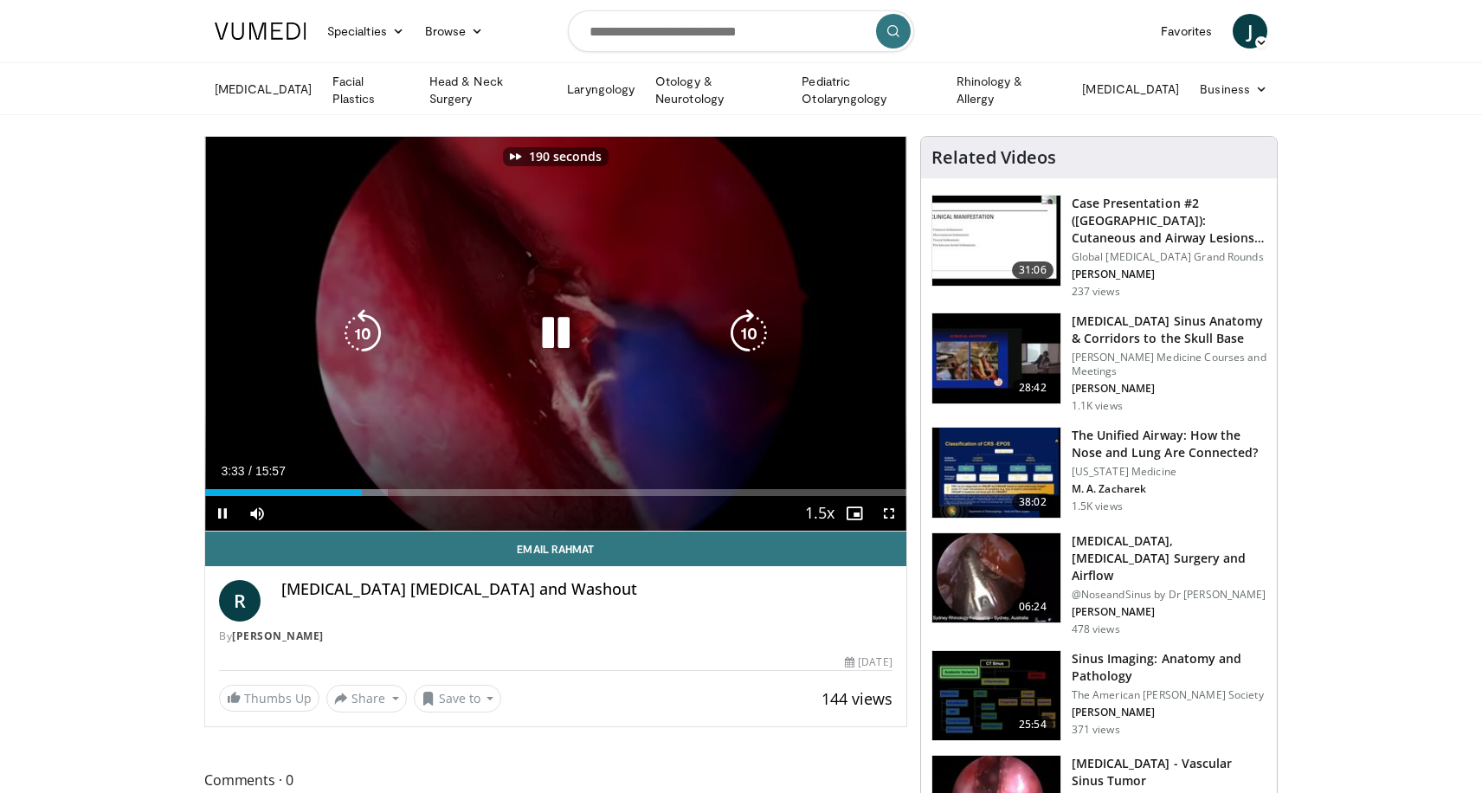
click at [731, 327] on icon "Video Player" at bounding box center [749, 333] width 48 height 48
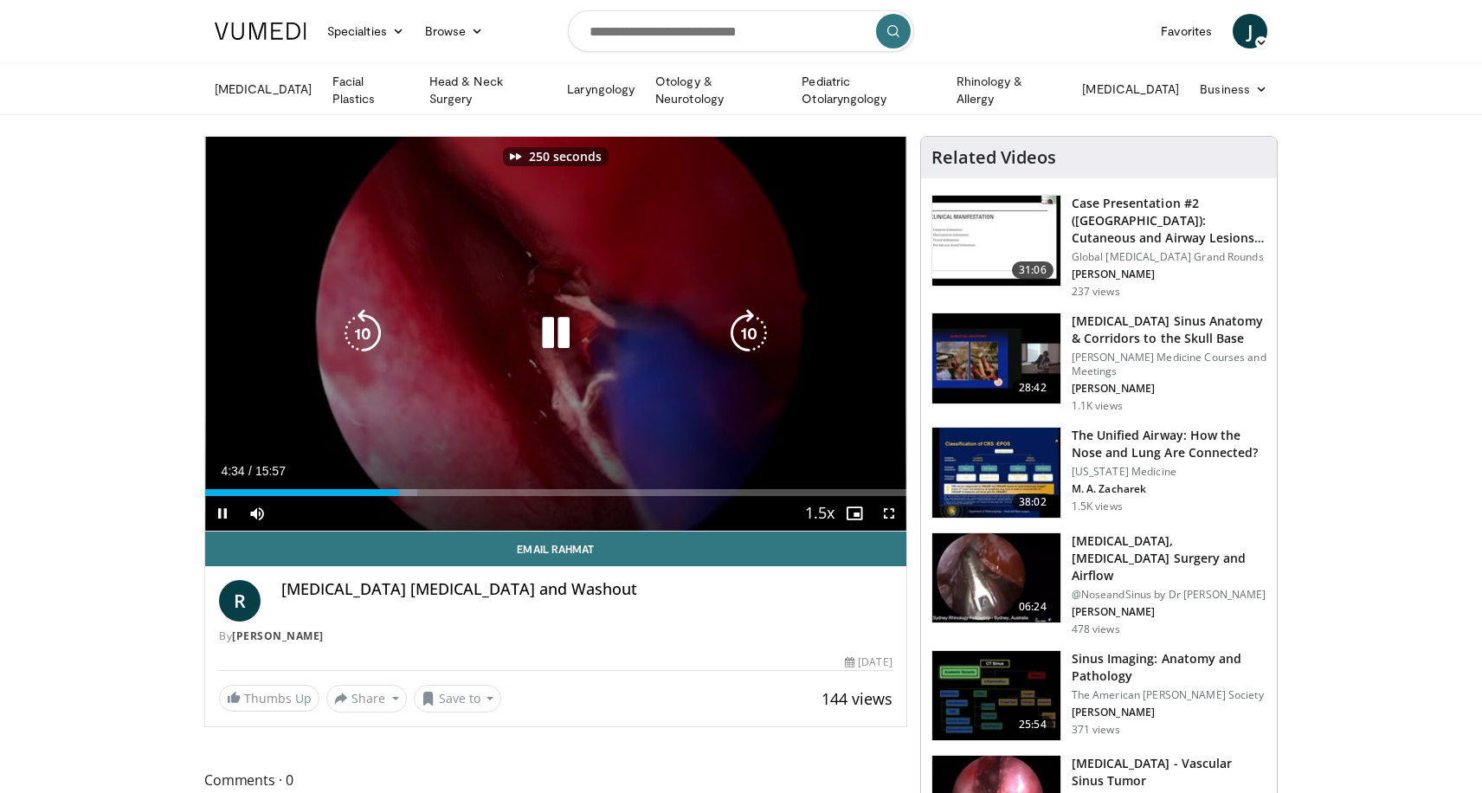
click at [731, 327] on icon "Video Player" at bounding box center [749, 333] width 48 height 48
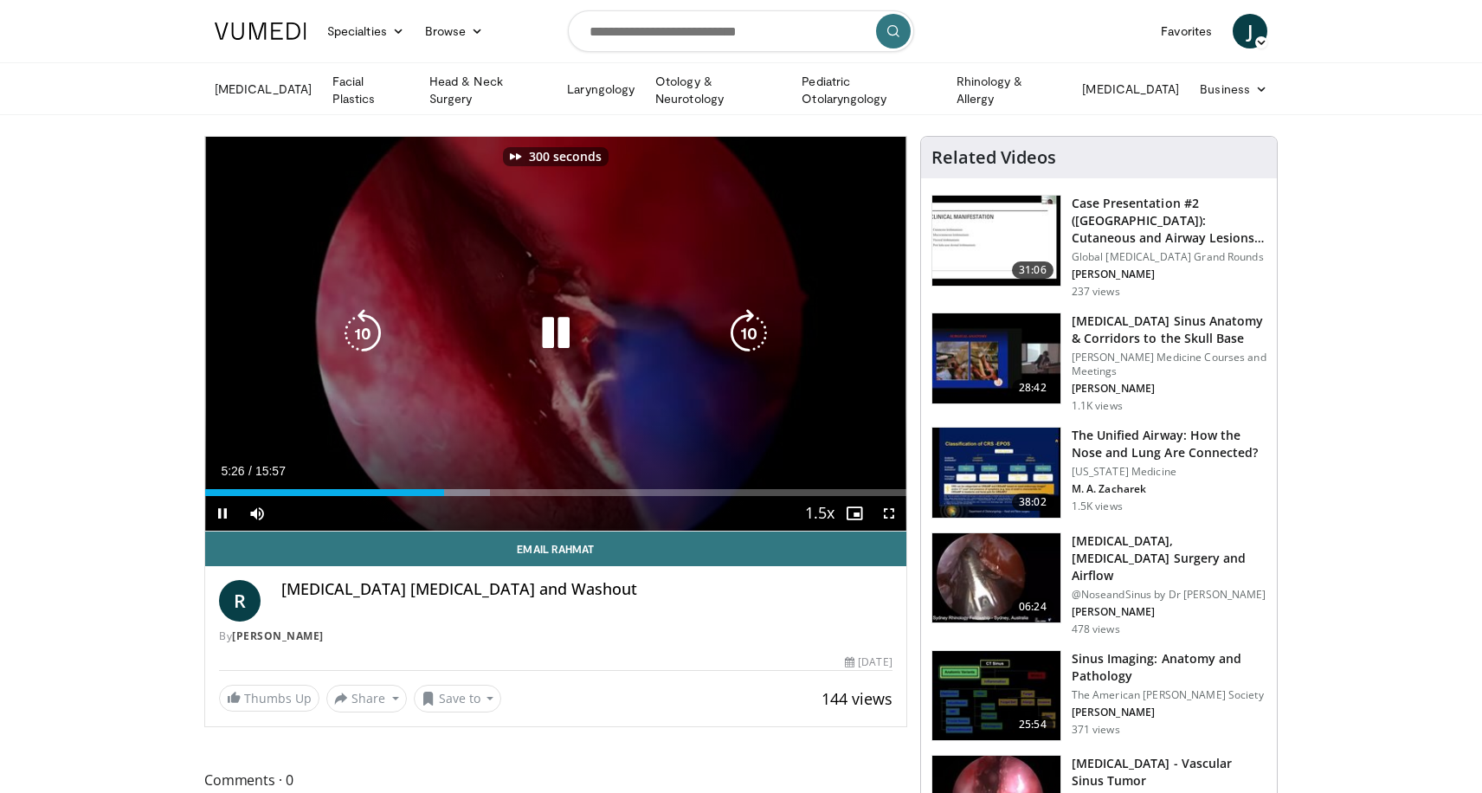
click at [742, 337] on icon "Video Player" at bounding box center [749, 333] width 48 height 48
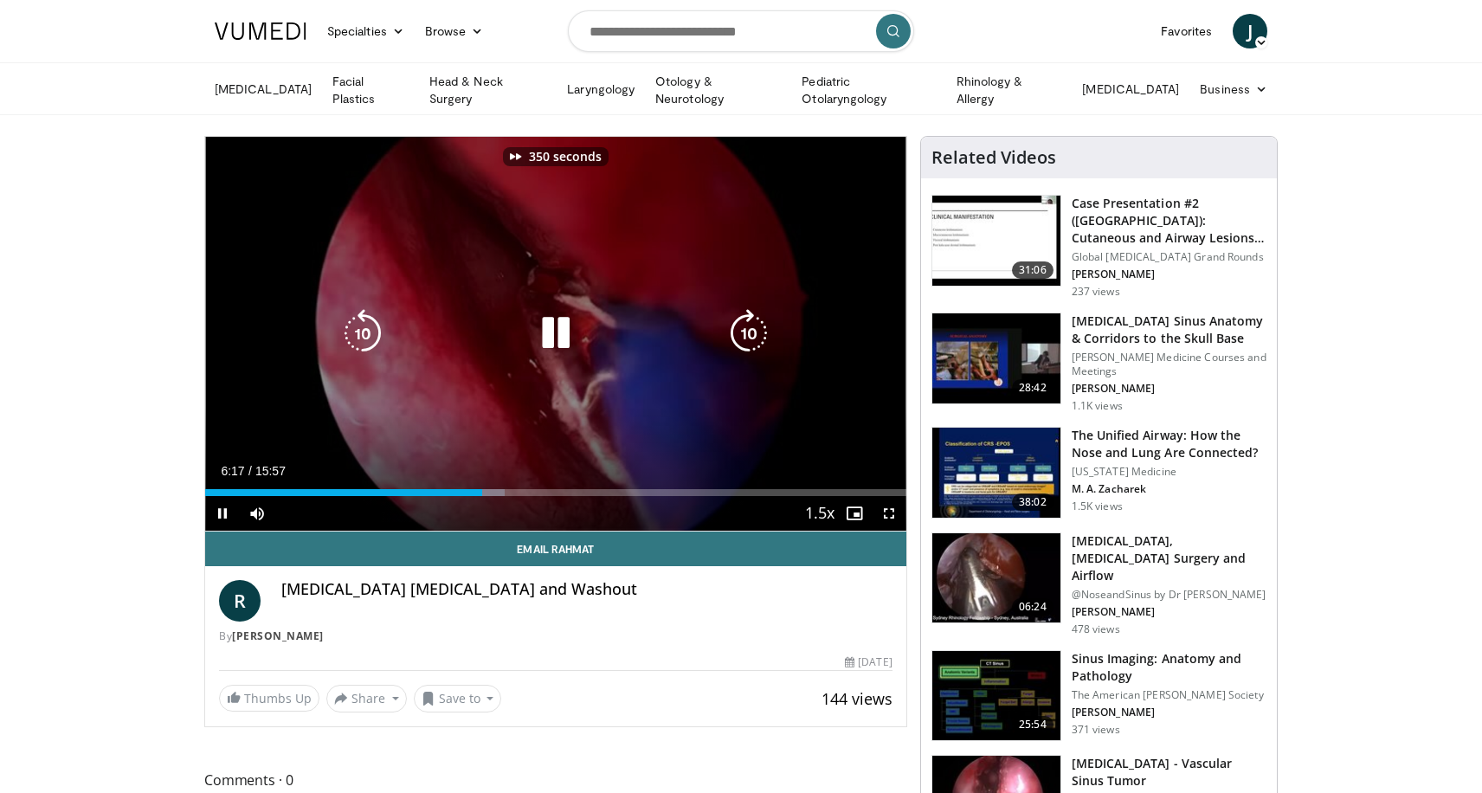
click at [742, 337] on icon "Video Player" at bounding box center [749, 333] width 48 height 48
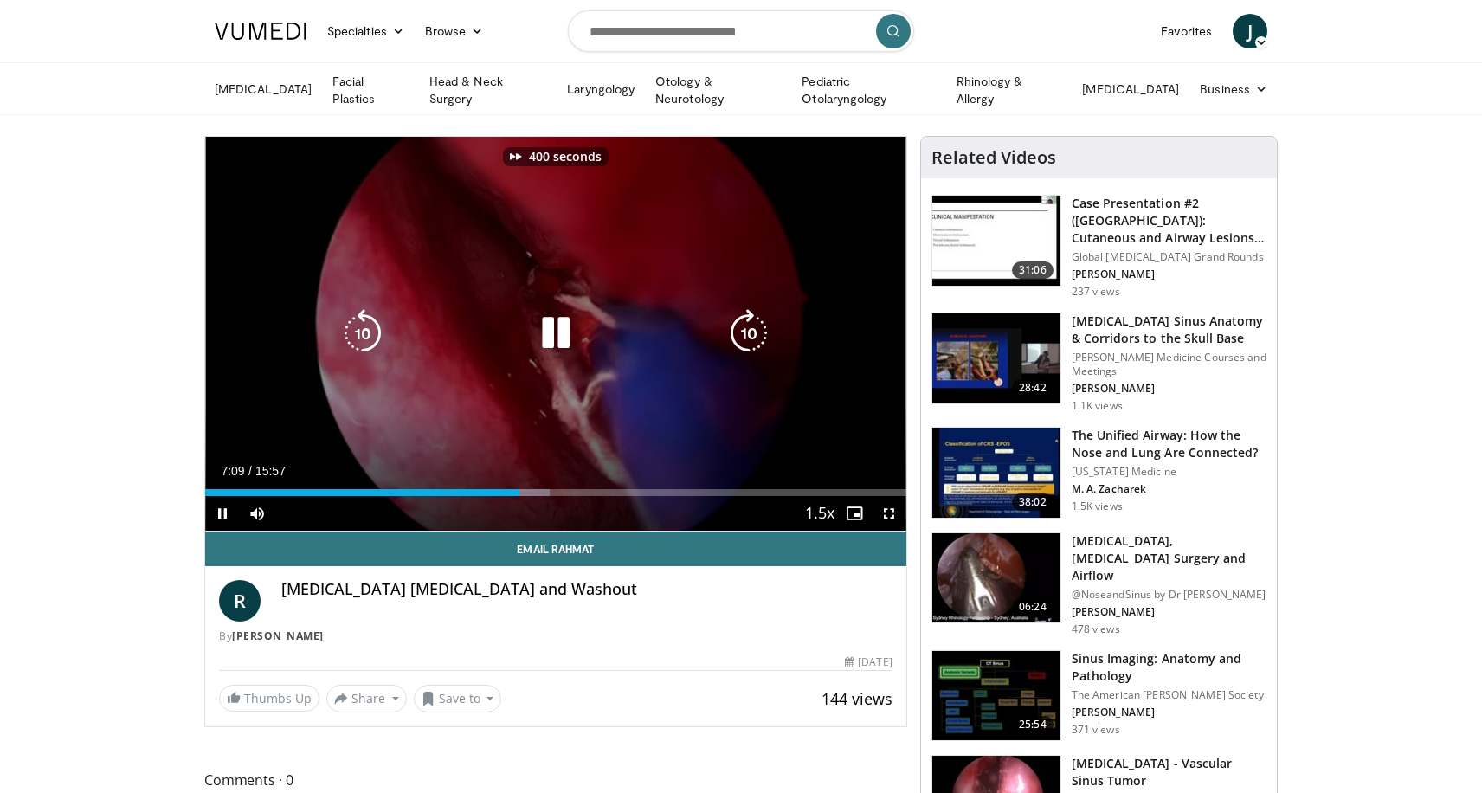
click at [742, 337] on icon "Video Player" at bounding box center [749, 333] width 48 height 48
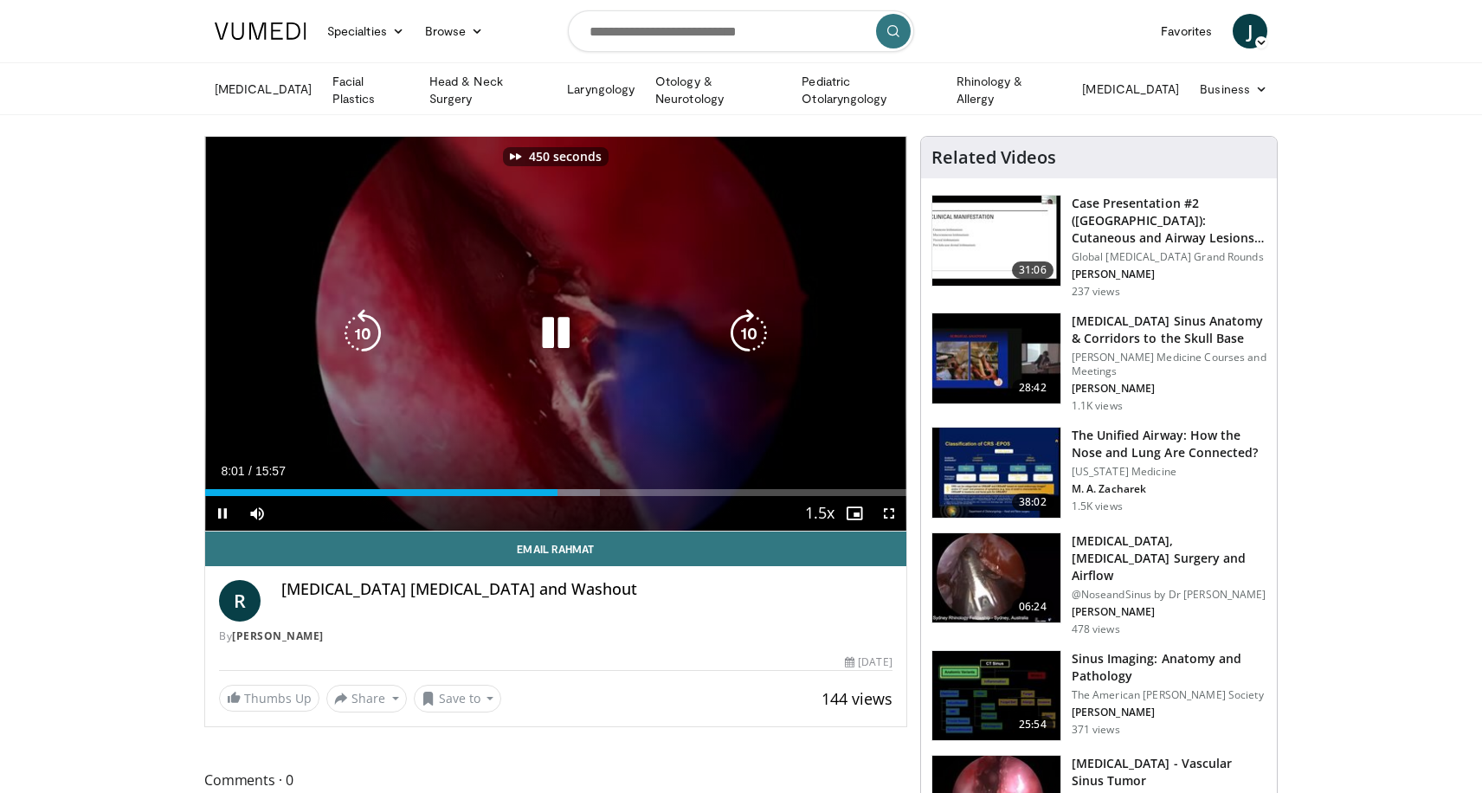
click at [742, 337] on icon "Video Player" at bounding box center [749, 333] width 48 height 48
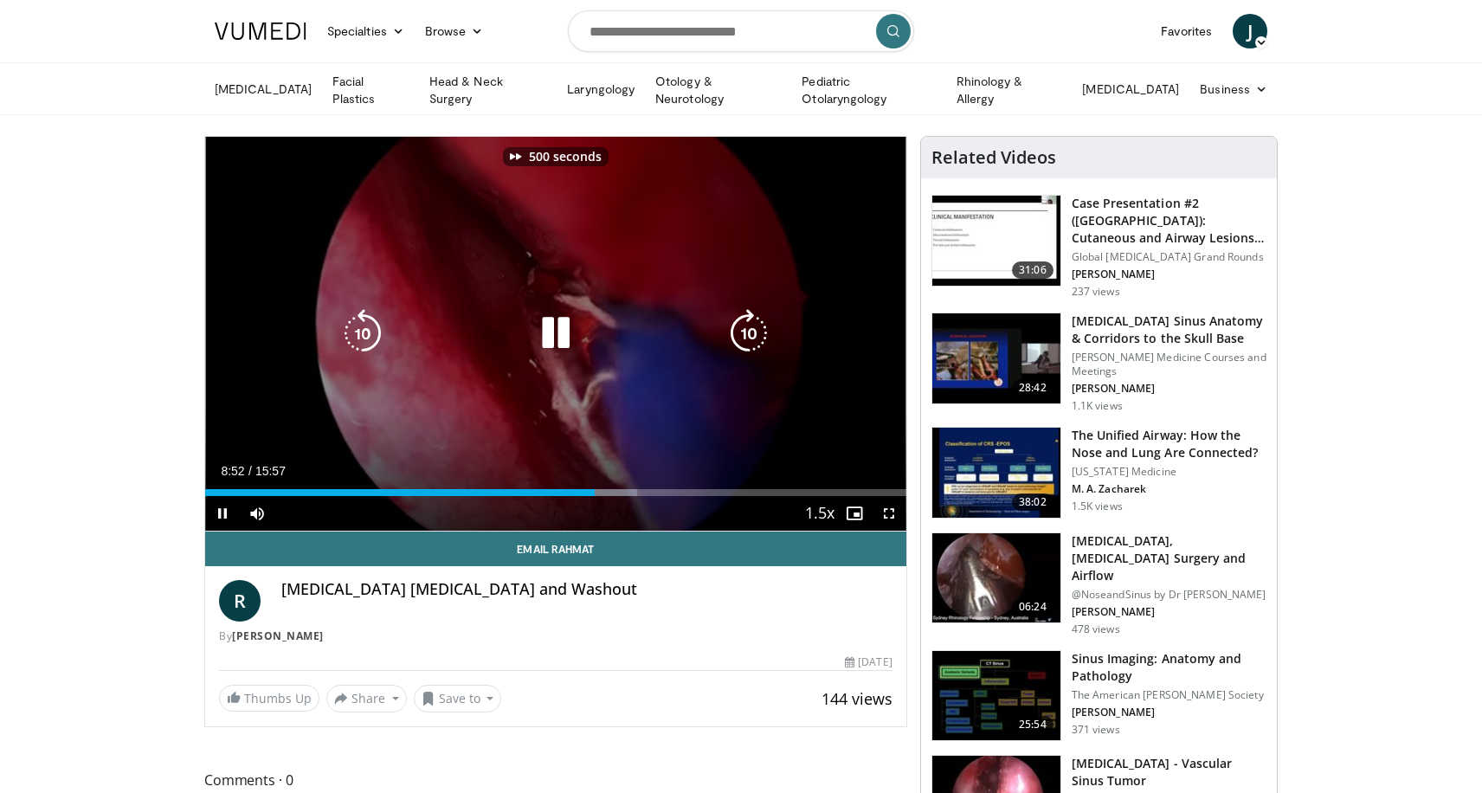
click at [742, 337] on icon "Video Player" at bounding box center [749, 333] width 48 height 48
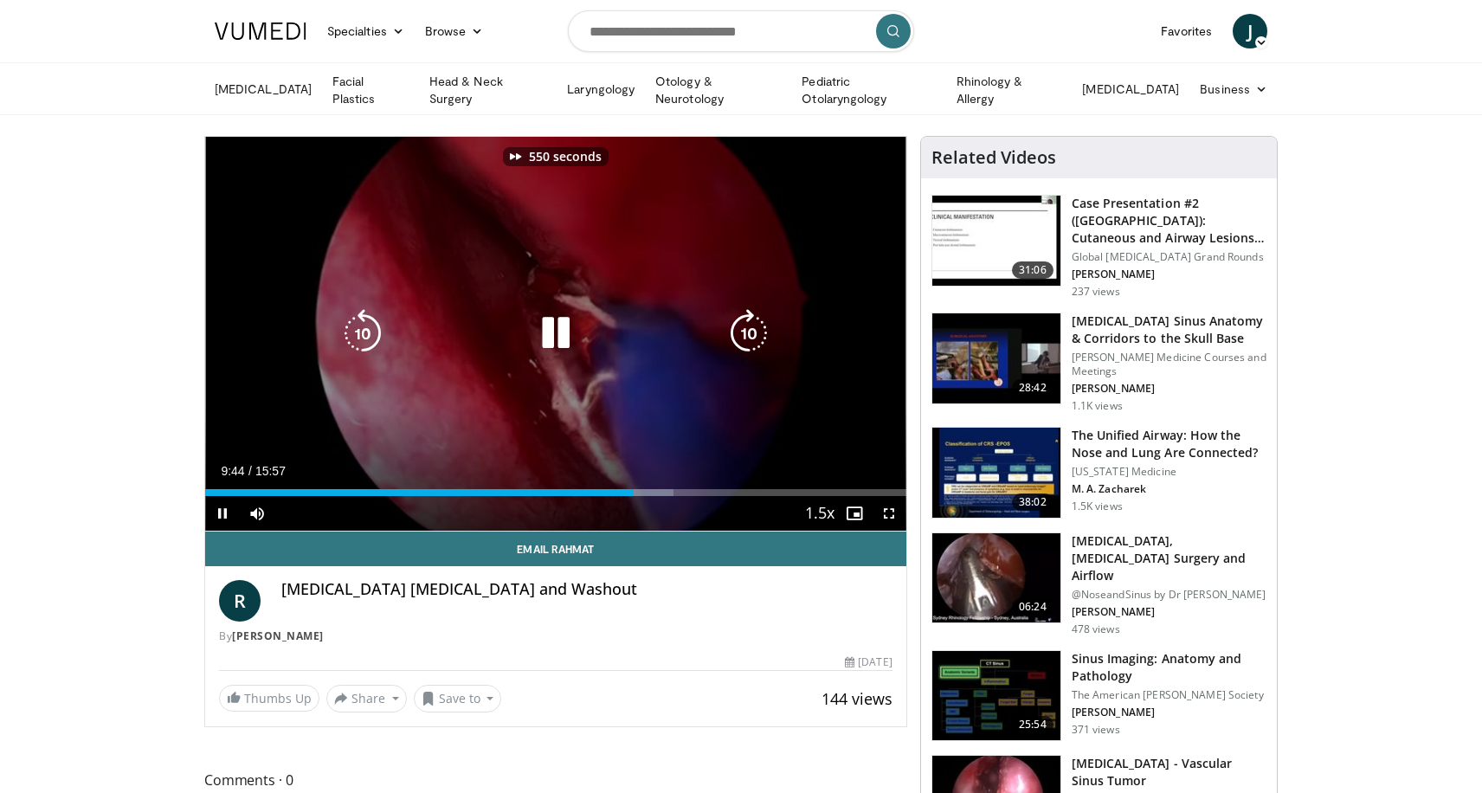
click at [742, 337] on icon "Video Player" at bounding box center [749, 333] width 48 height 48
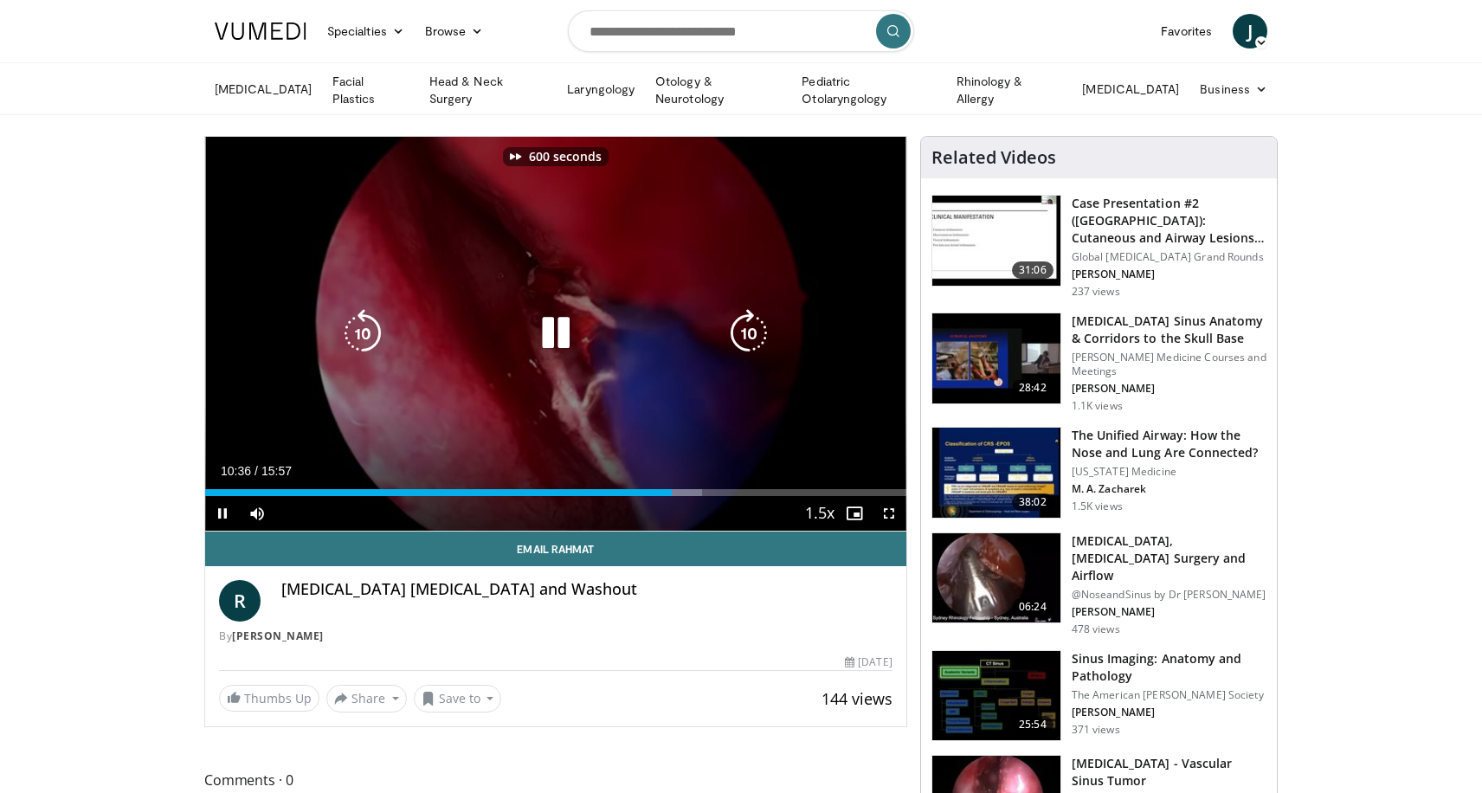
click at [742, 337] on icon "Video Player" at bounding box center [749, 333] width 48 height 48
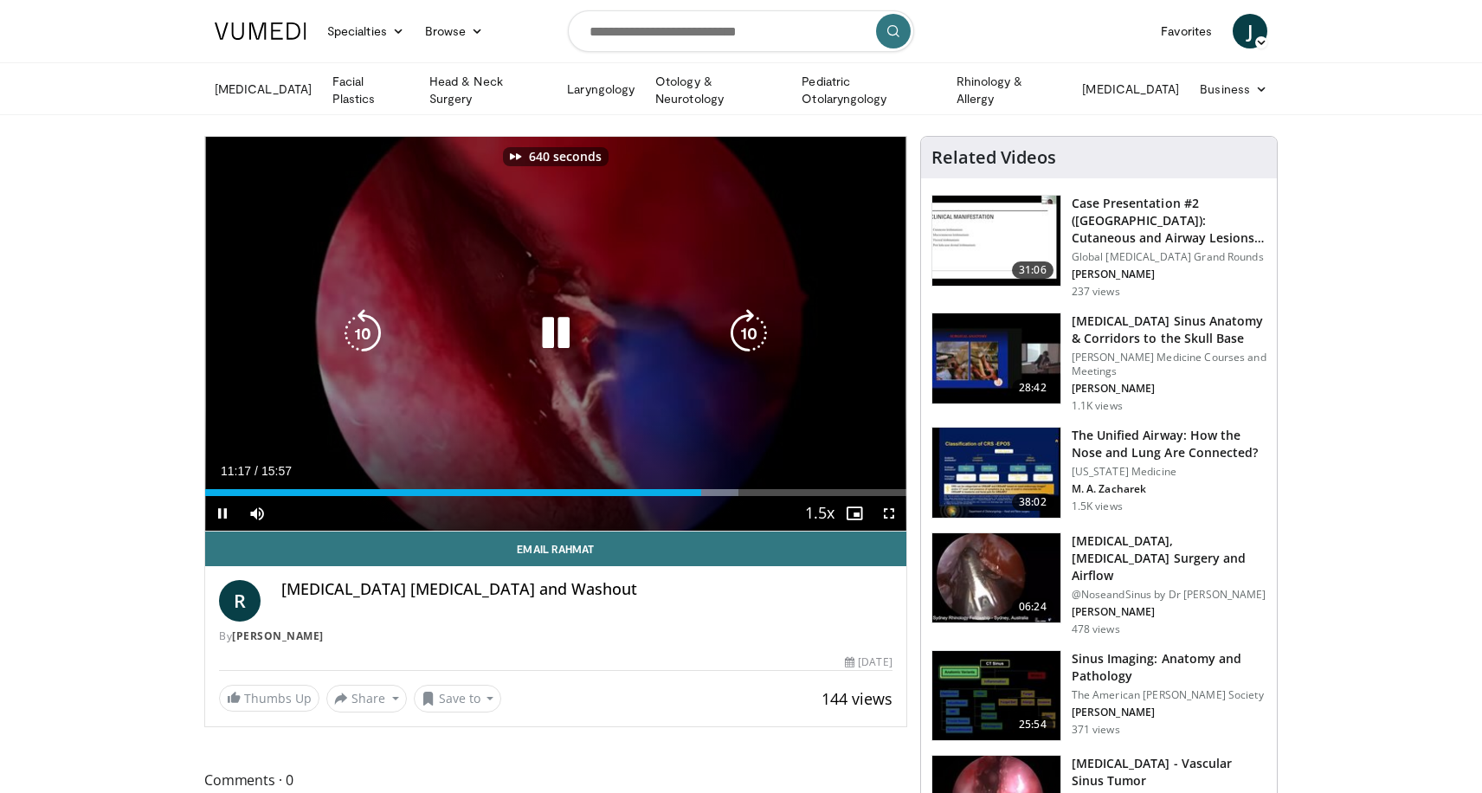
click at [742, 337] on icon "Video Player" at bounding box center [749, 333] width 48 height 48
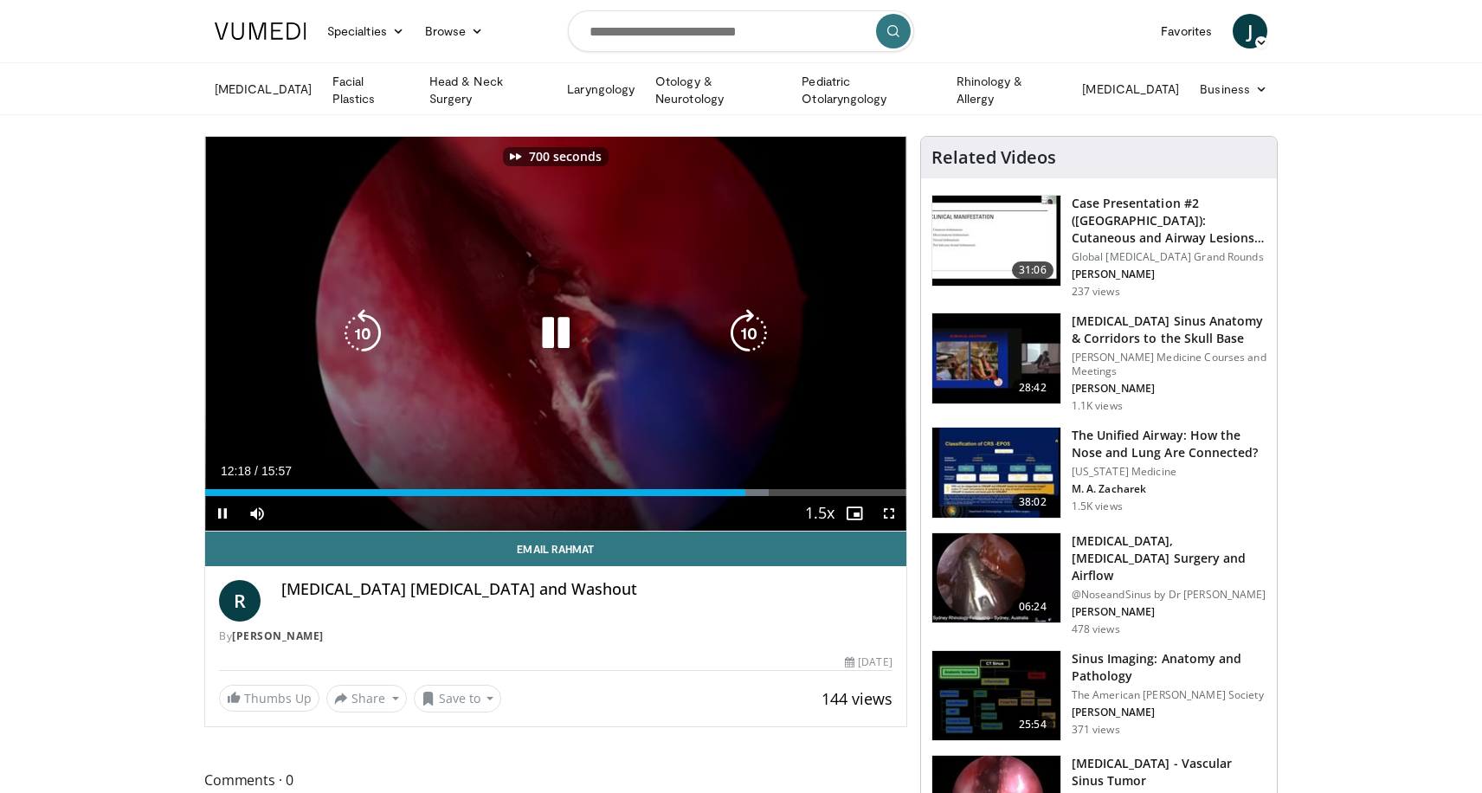
click at [742, 337] on icon "Video Player" at bounding box center [749, 333] width 48 height 48
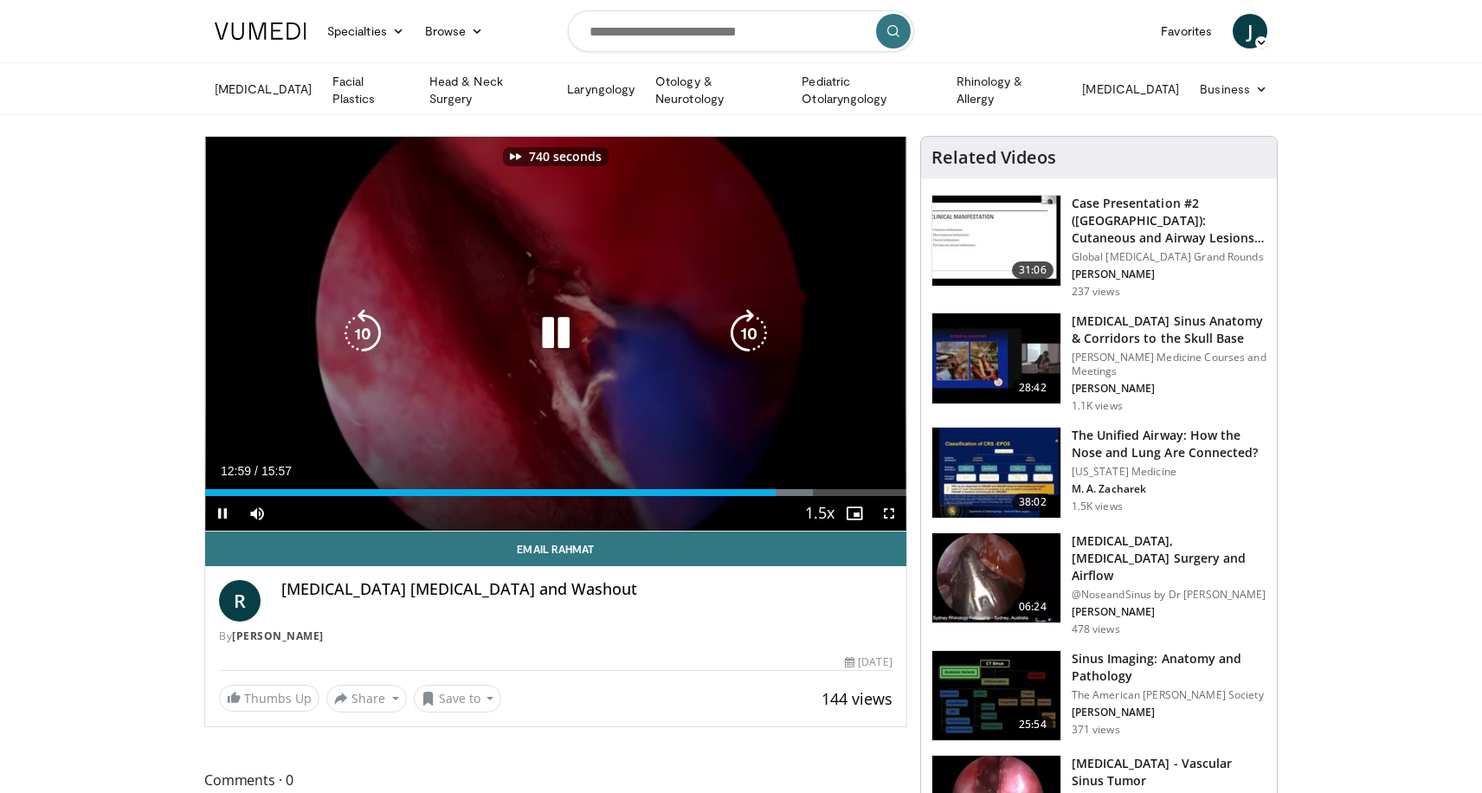
click at [742, 337] on icon "Video Player" at bounding box center [749, 333] width 48 height 48
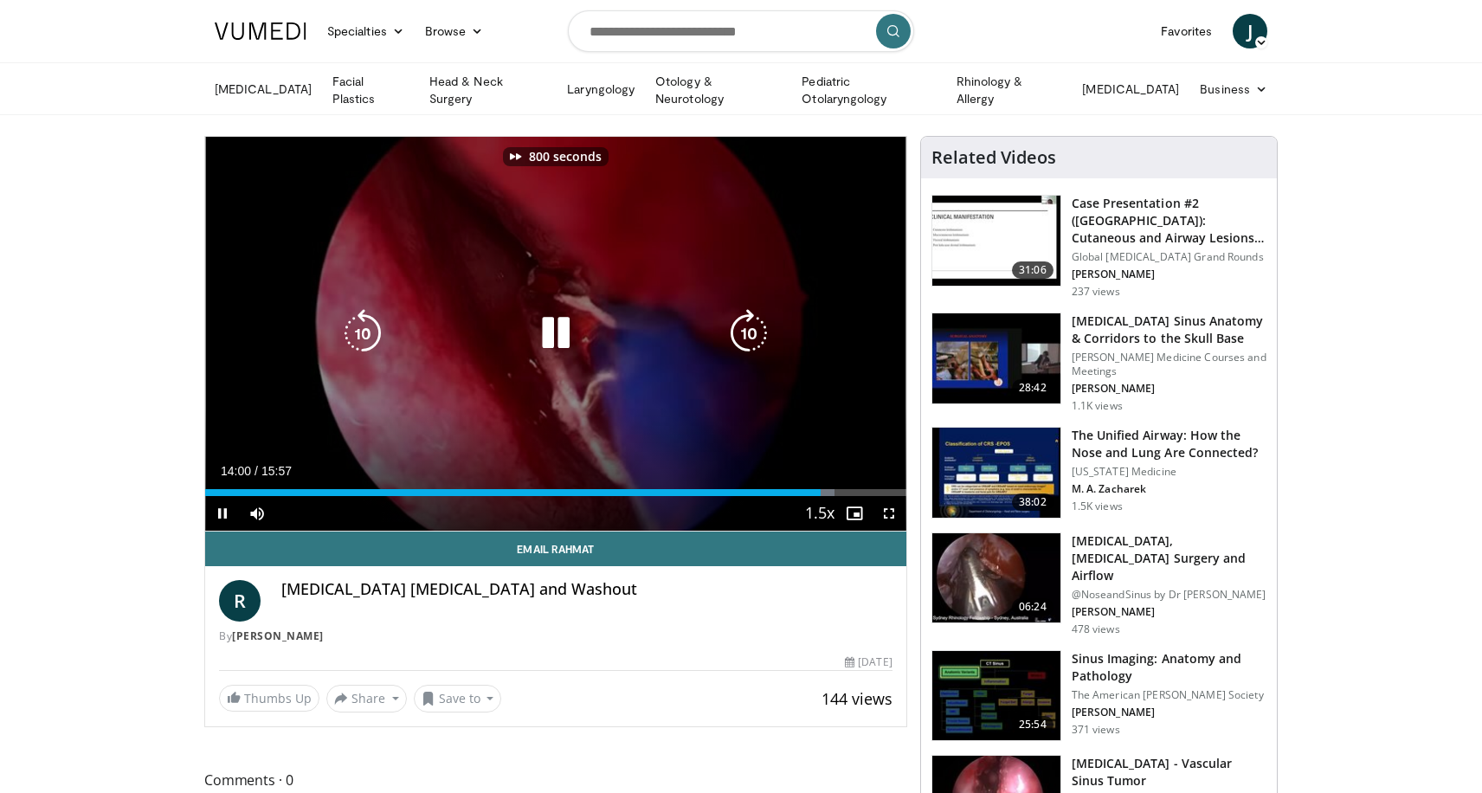
click at [742, 337] on icon "Video Player" at bounding box center [749, 333] width 48 height 48
click at [742, 336] on icon "Video Player" at bounding box center [749, 333] width 48 height 48
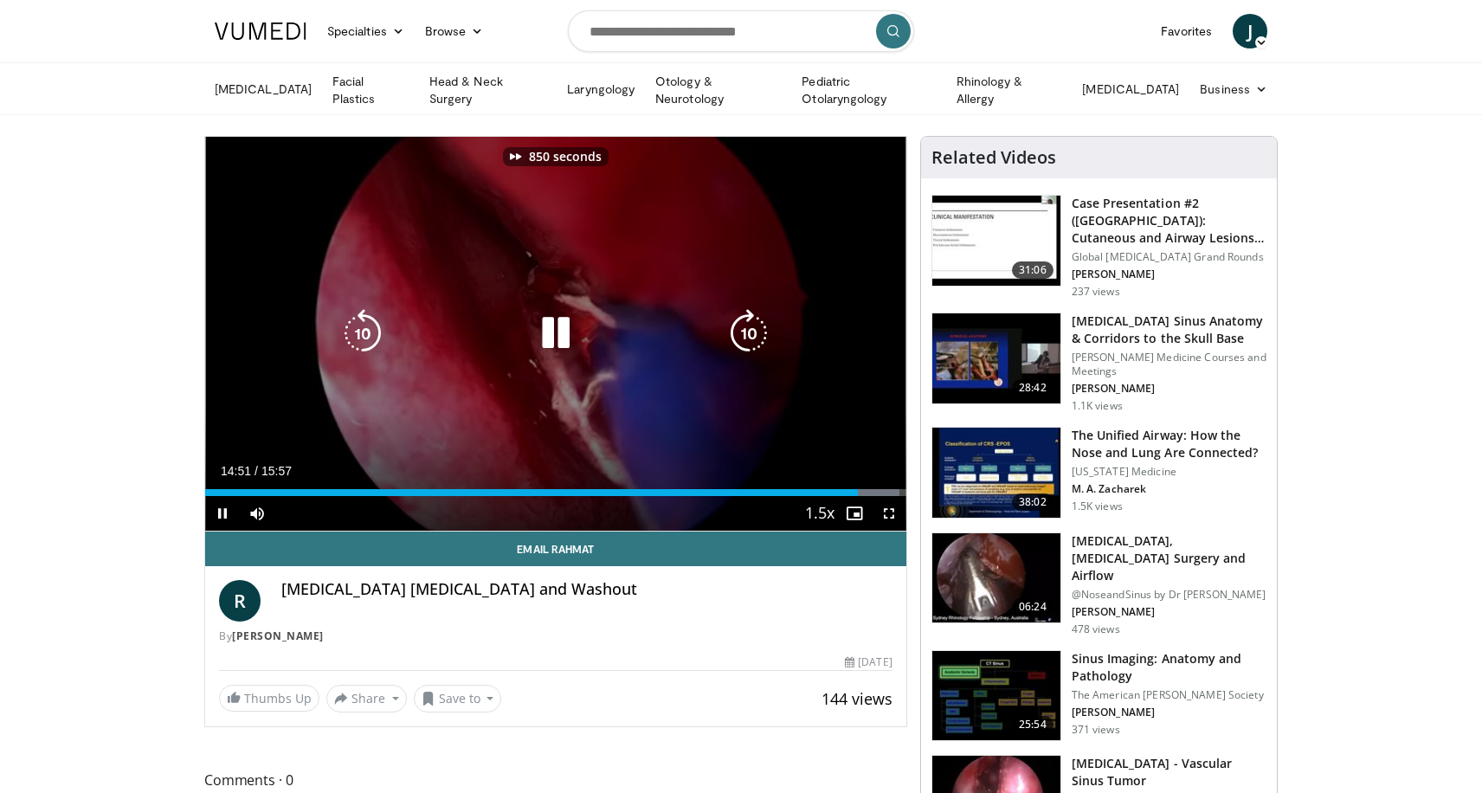
click at [742, 336] on icon "Video Player" at bounding box center [749, 333] width 48 height 48
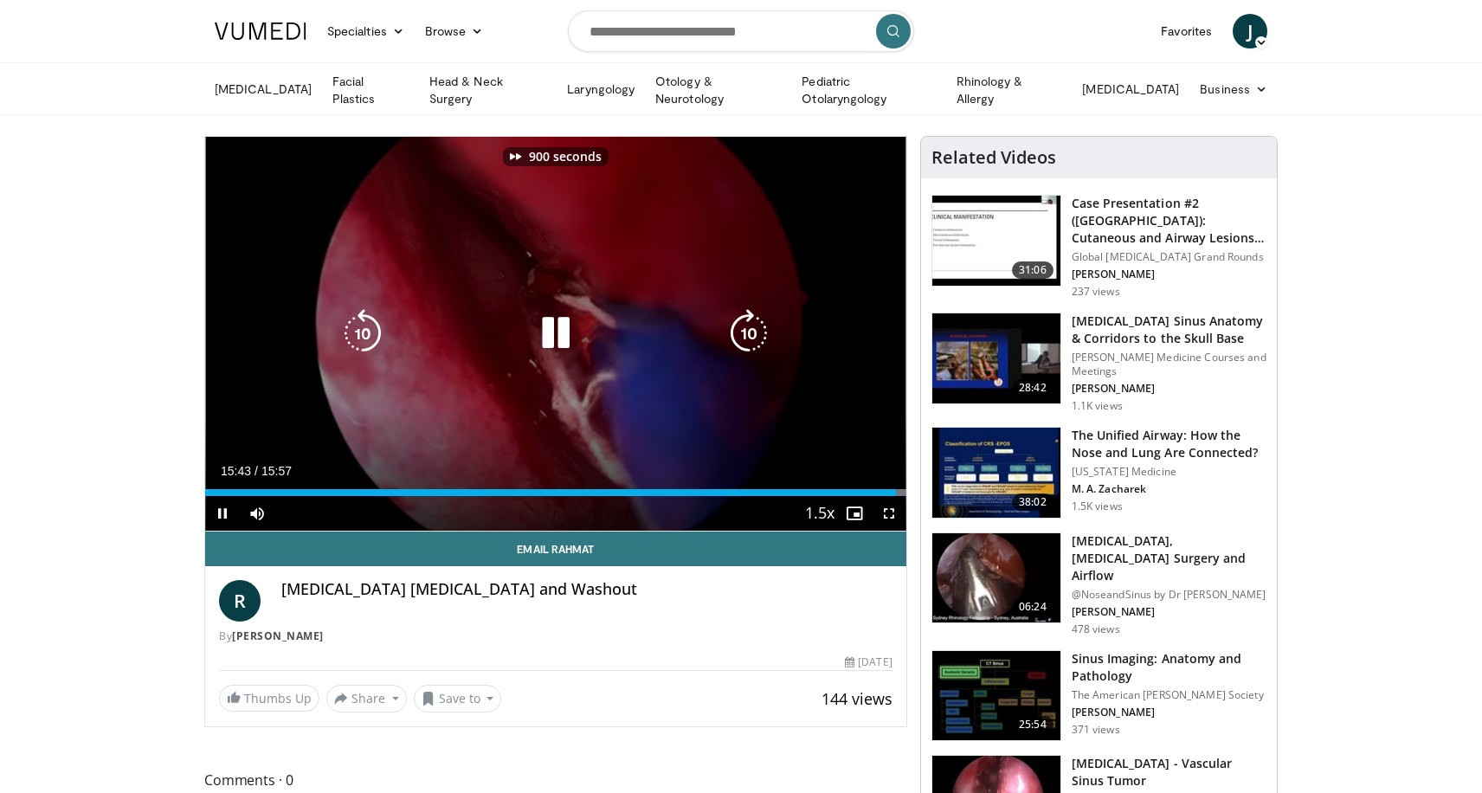
click at [742, 336] on icon "Video Player" at bounding box center [749, 333] width 48 height 48
click at [742, 334] on icon "Video Player" at bounding box center [749, 333] width 48 height 48
click at [743, 330] on icon "Video Player" at bounding box center [749, 333] width 48 height 48
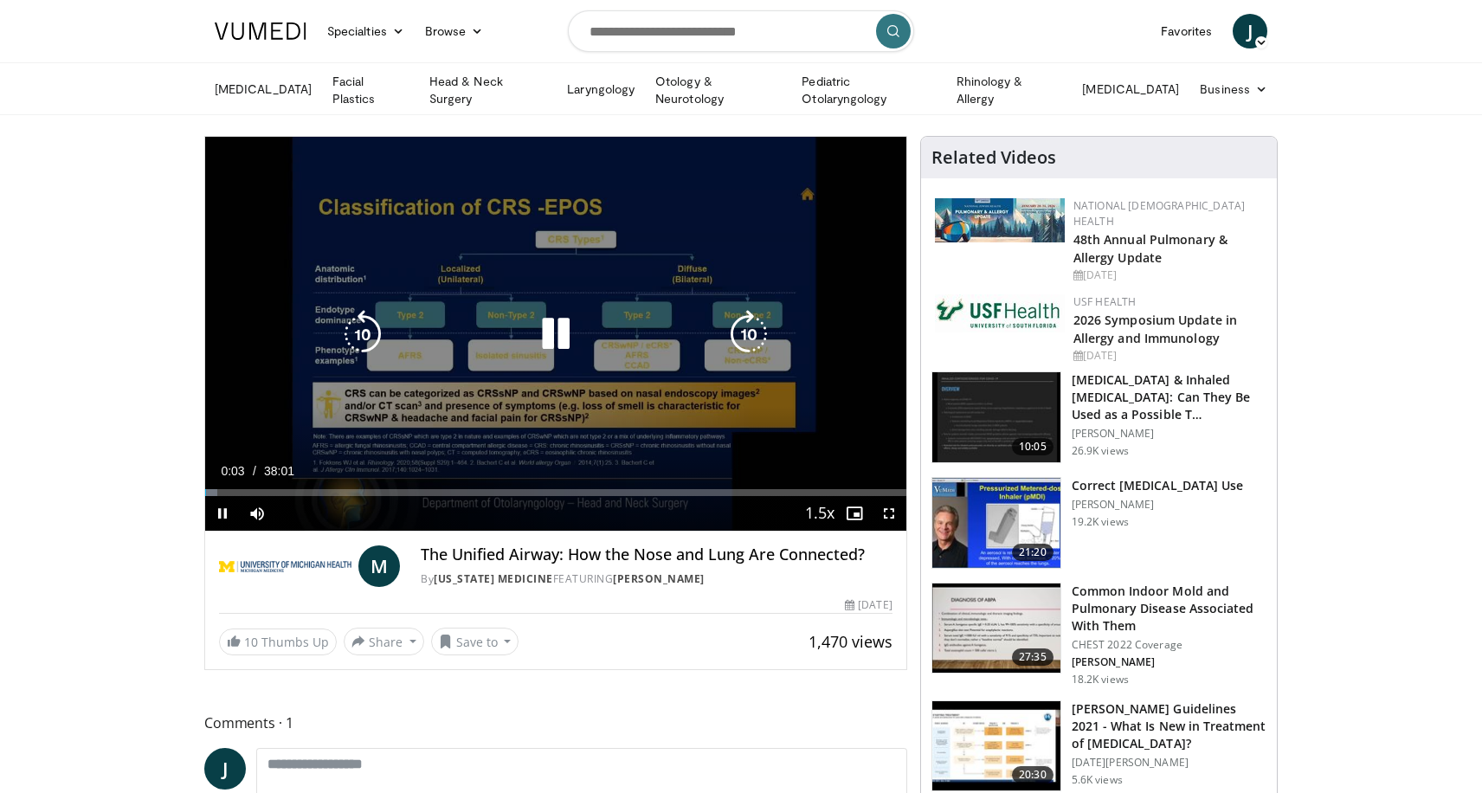
click at [359, 335] on icon "Video Player" at bounding box center [363, 334] width 48 height 48
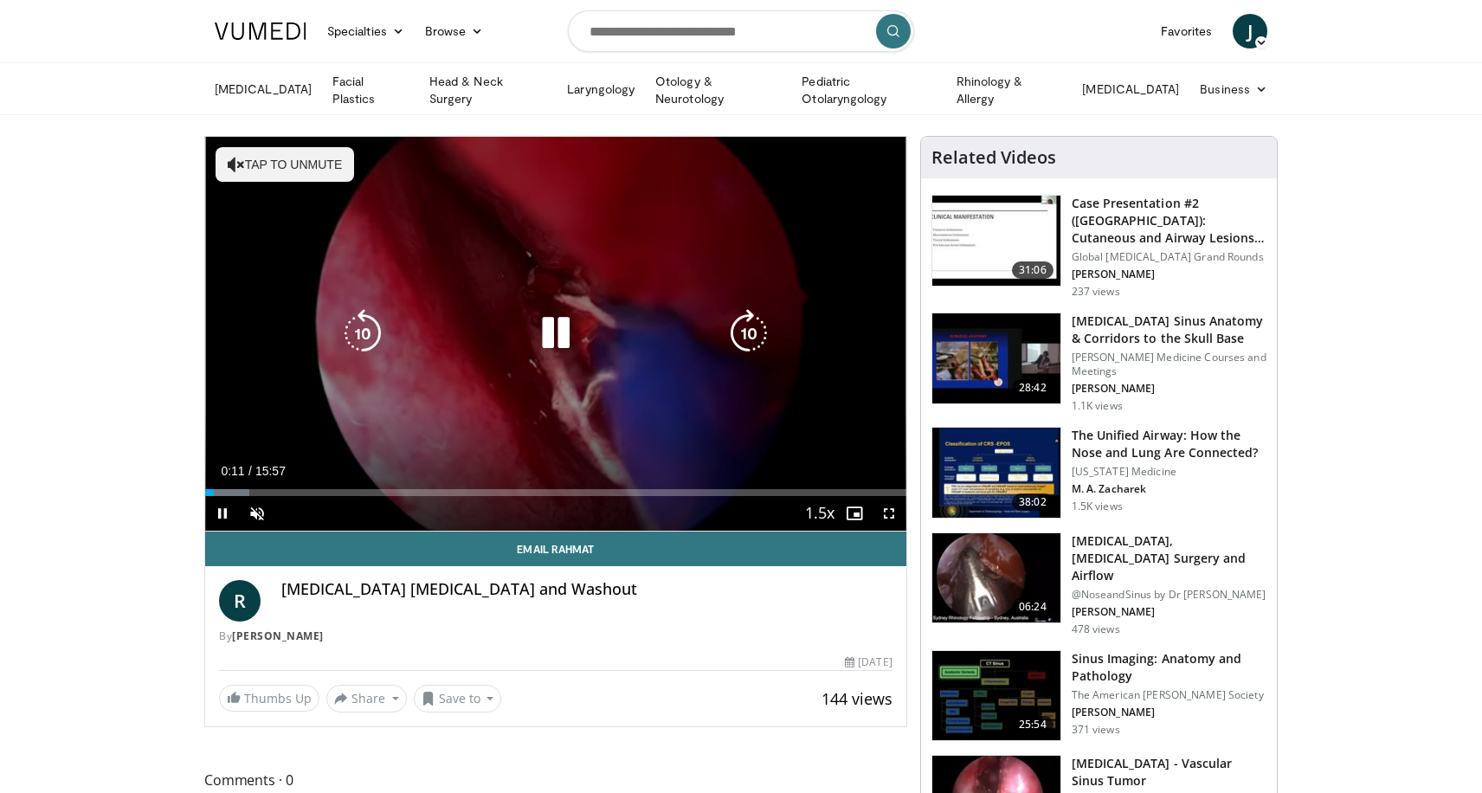
click at [288, 162] on button "Tap to unmute" at bounding box center [285, 164] width 139 height 35
click at [758, 332] on icon "Video Player" at bounding box center [749, 333] width 48 height 48
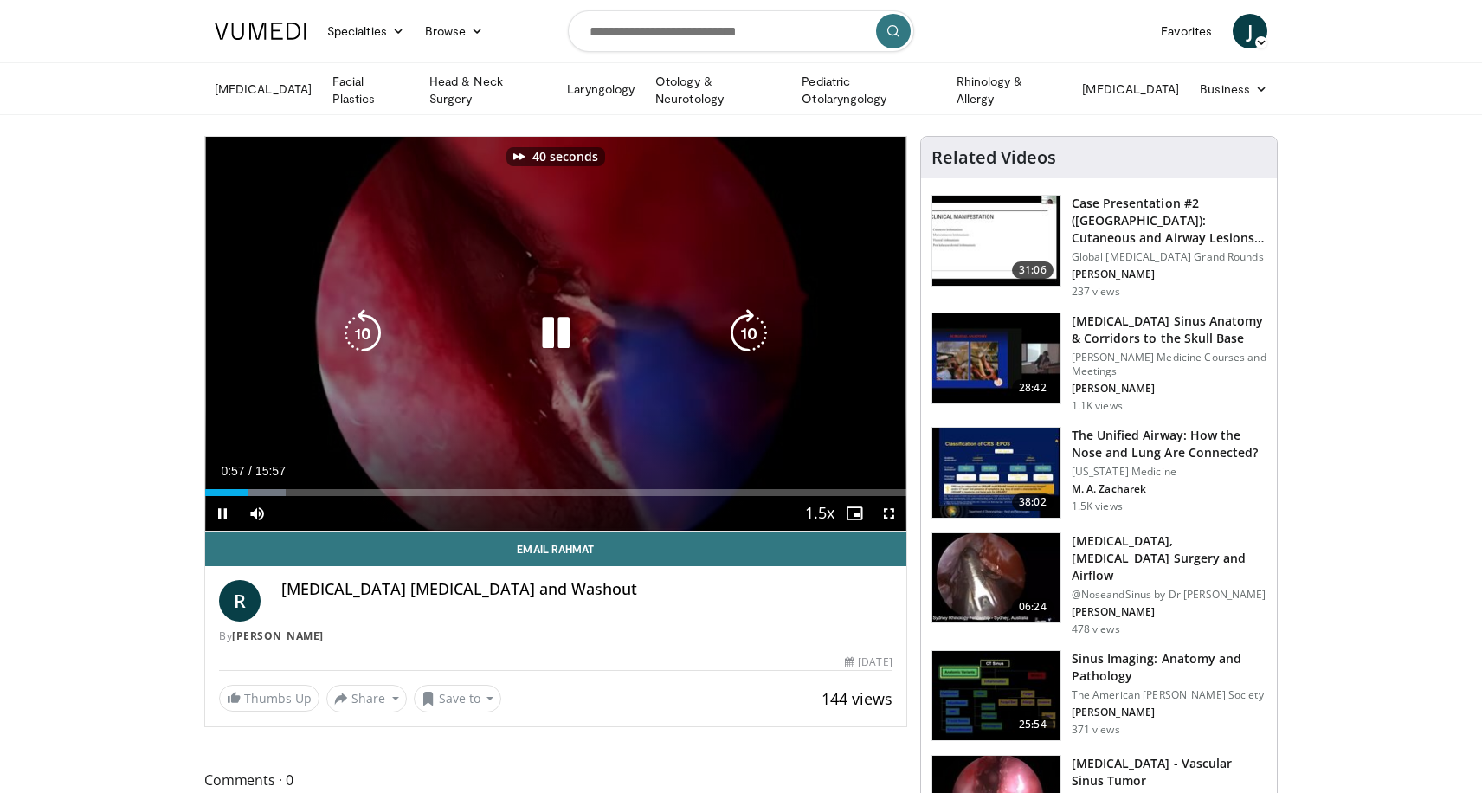
click at [758, 332] on icon "Video Player" at bounding box center [749, 333] width 48 height 48
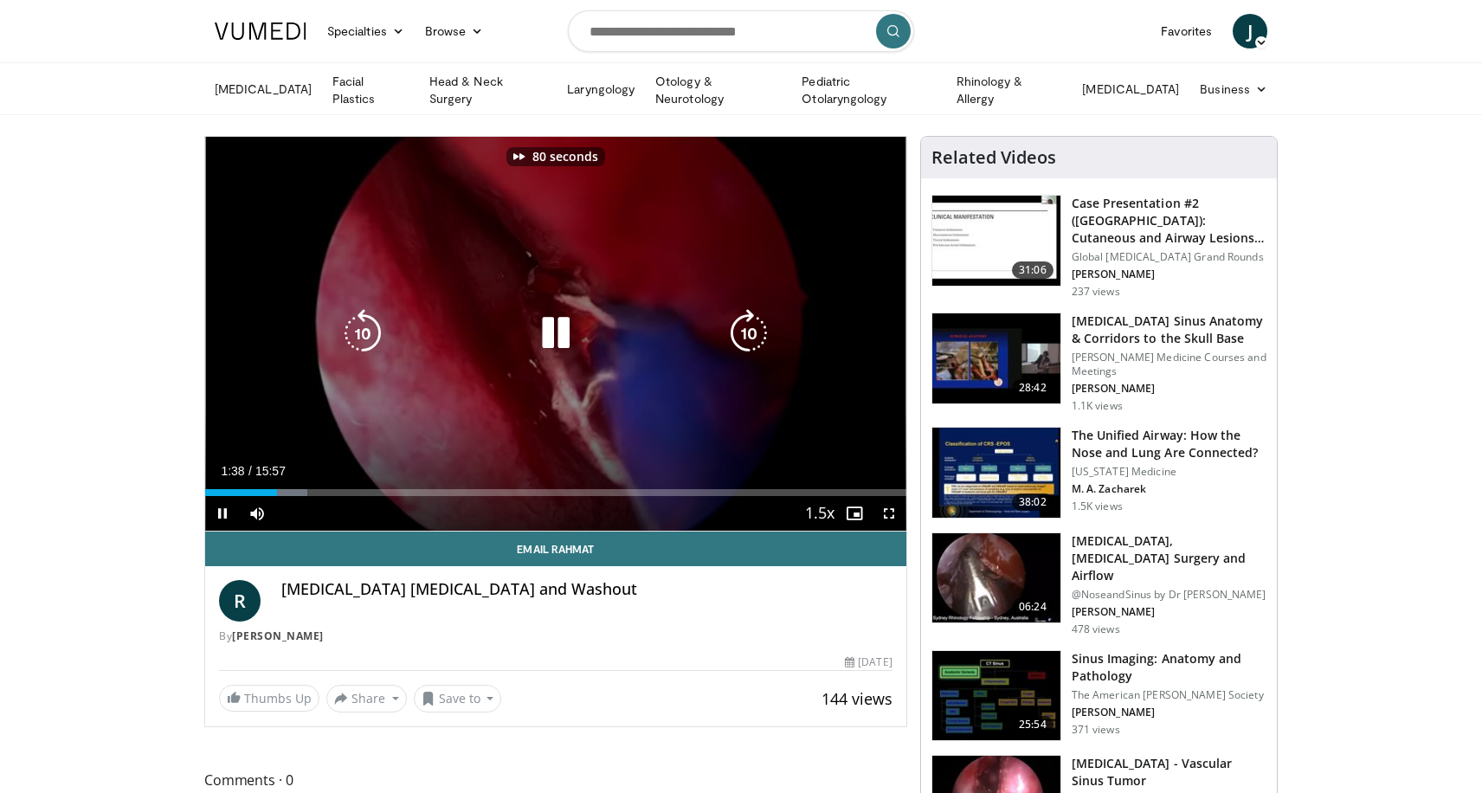
click at [758, 332] on icon "Video Player" at bounding box center [749, 333] width 48 height 48
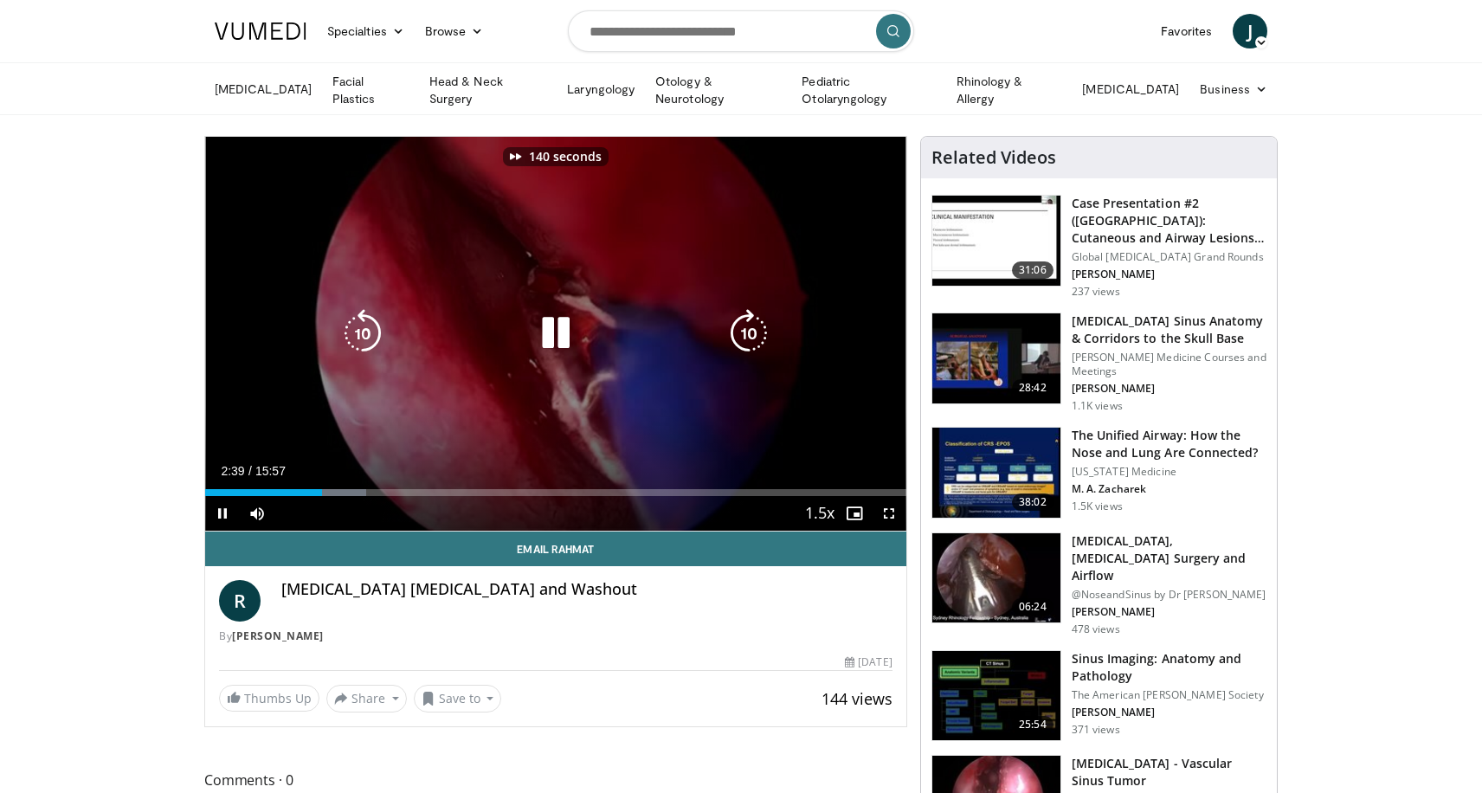
click at [758, 332] on icon "Video Player" at bounding box center [749, 333] width 48 height 48
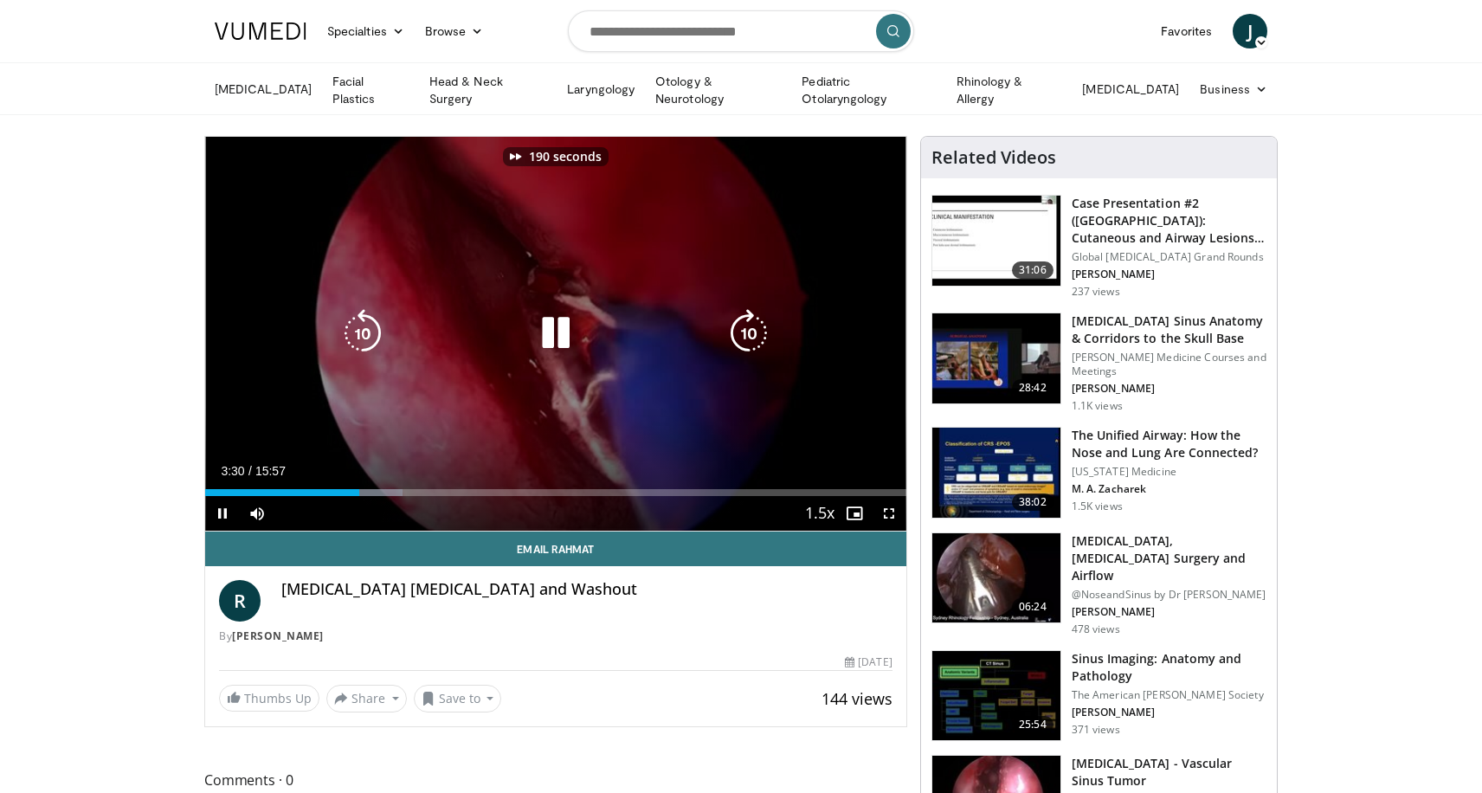
click at [758, 332] on icon "Video Player" at bounding box center [749, 333] width 48 height 48
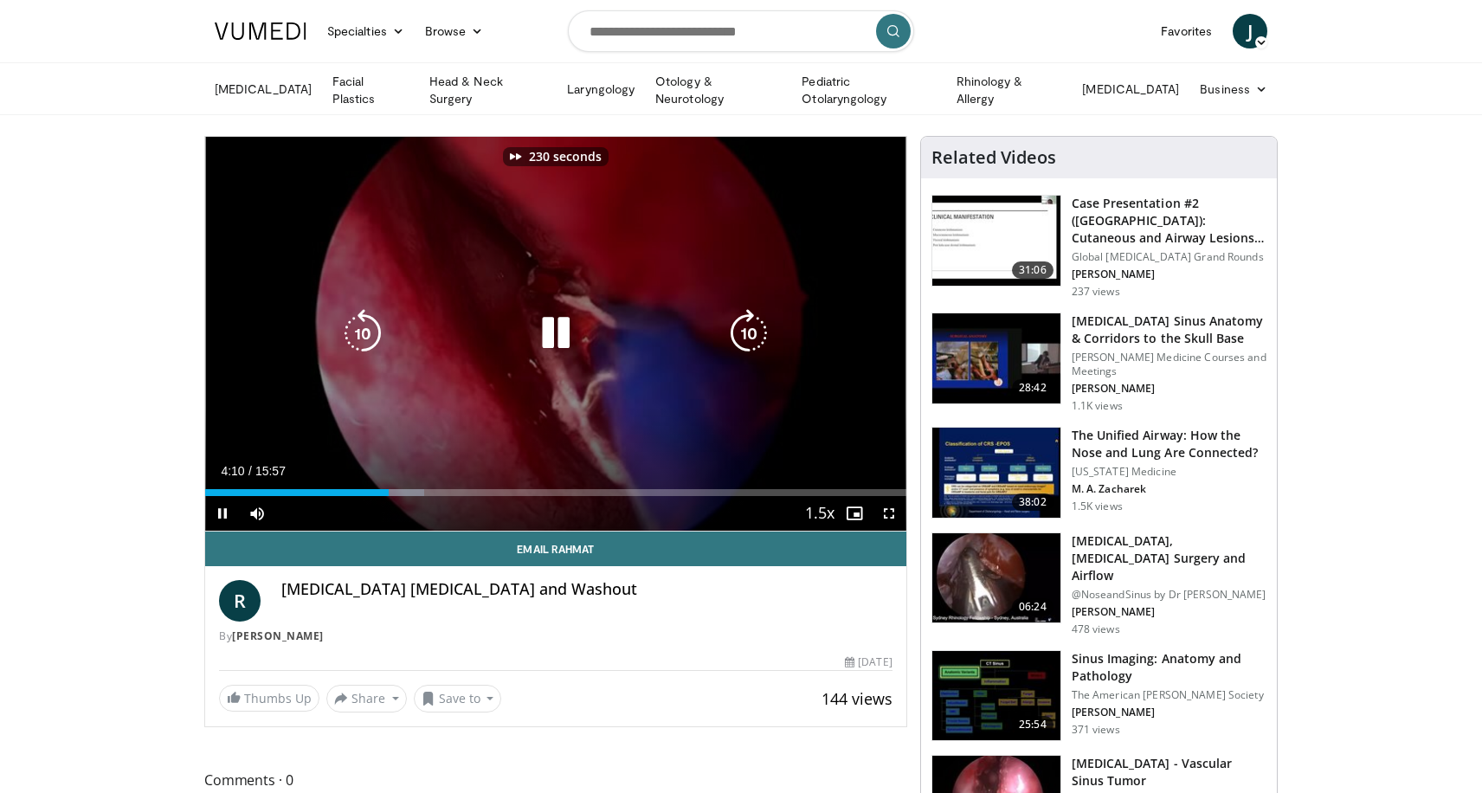
click at [758, 332] on icon "Video Player" at bounding box center [749, 333] width 48 height 48
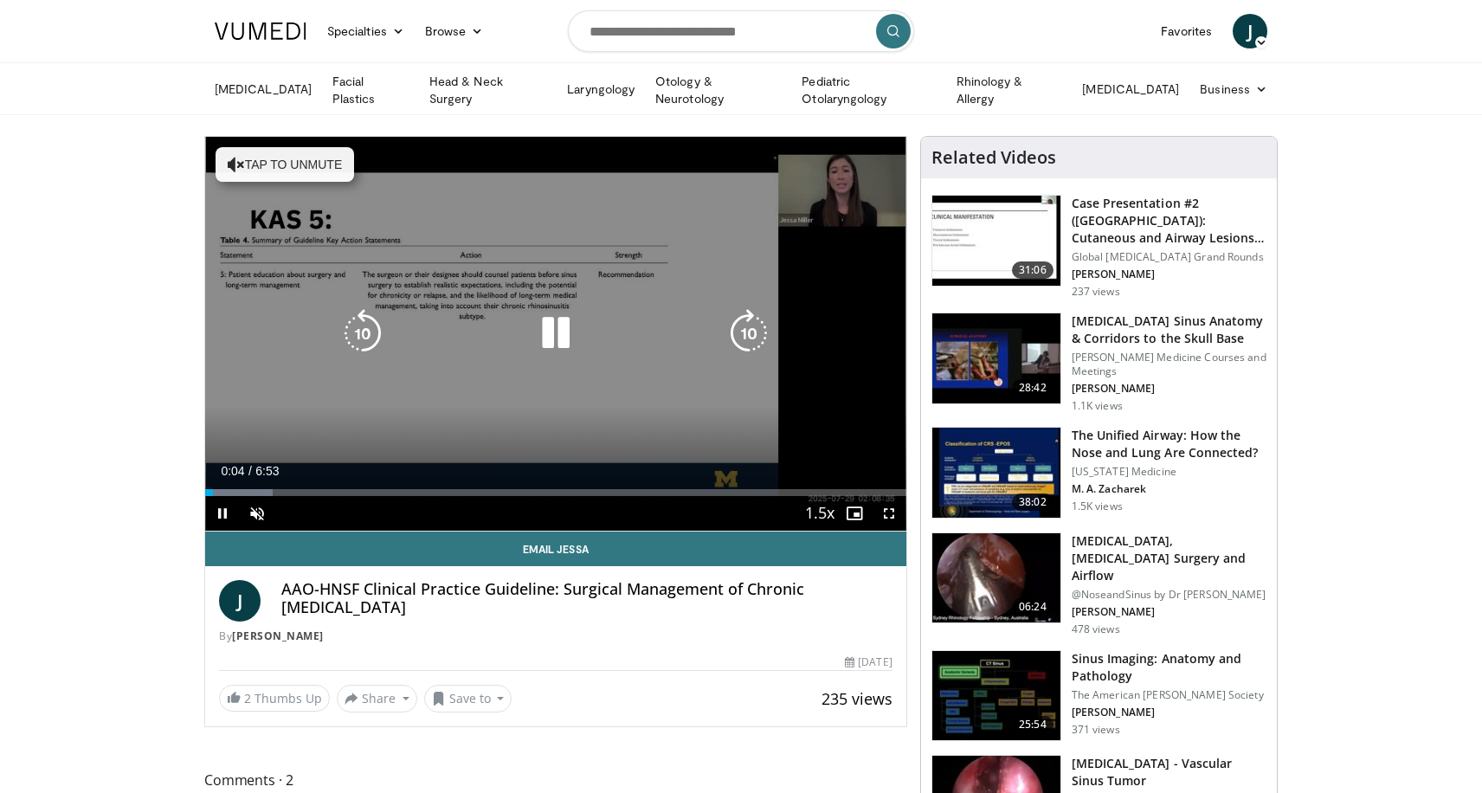
click at [321, 174] on button "Tap to unmute" at bounding box center [285, 164] width 139 height 35
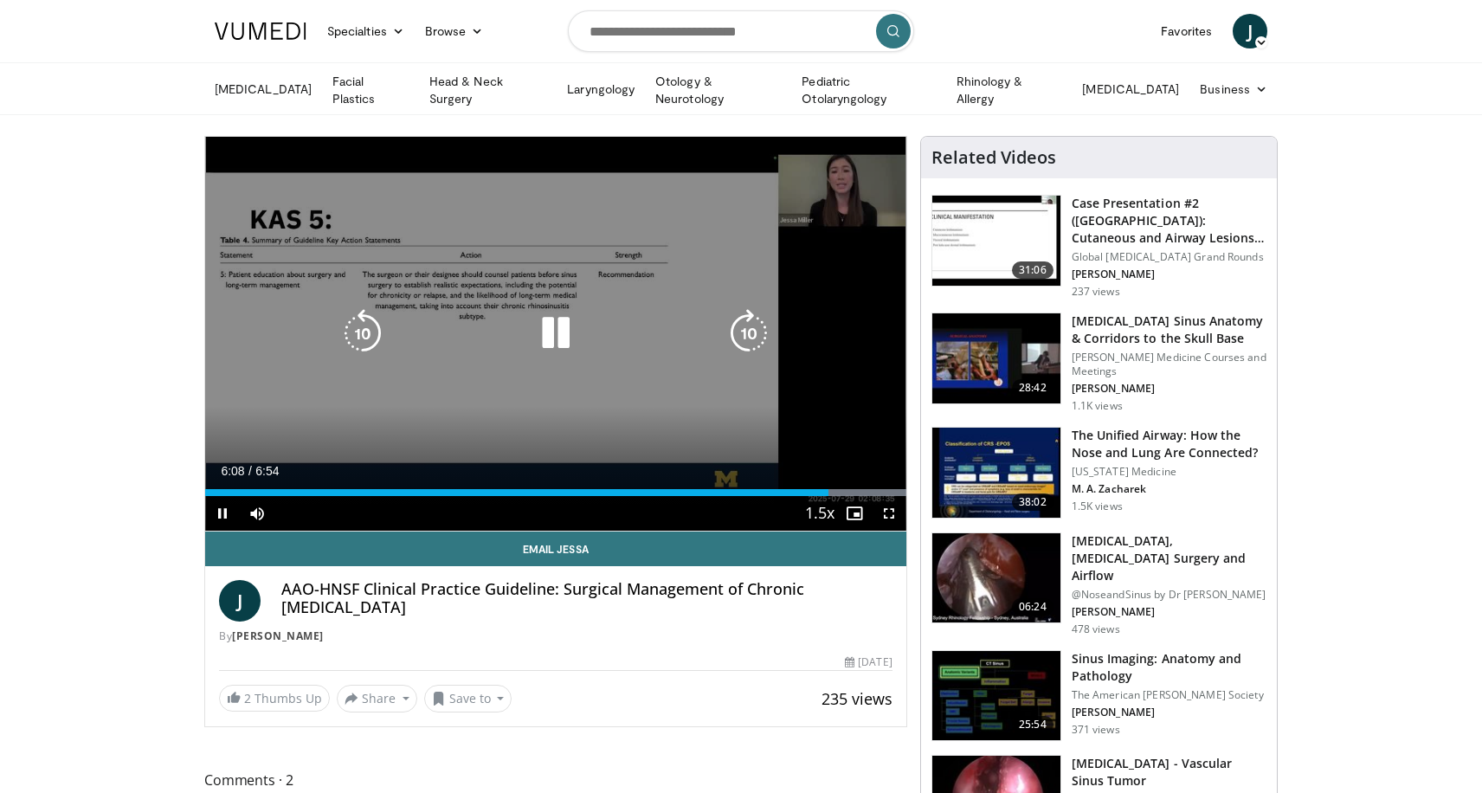
click at [550, 336] on icon "Video Player" at bounding box center [556, 333] width 48 height 48
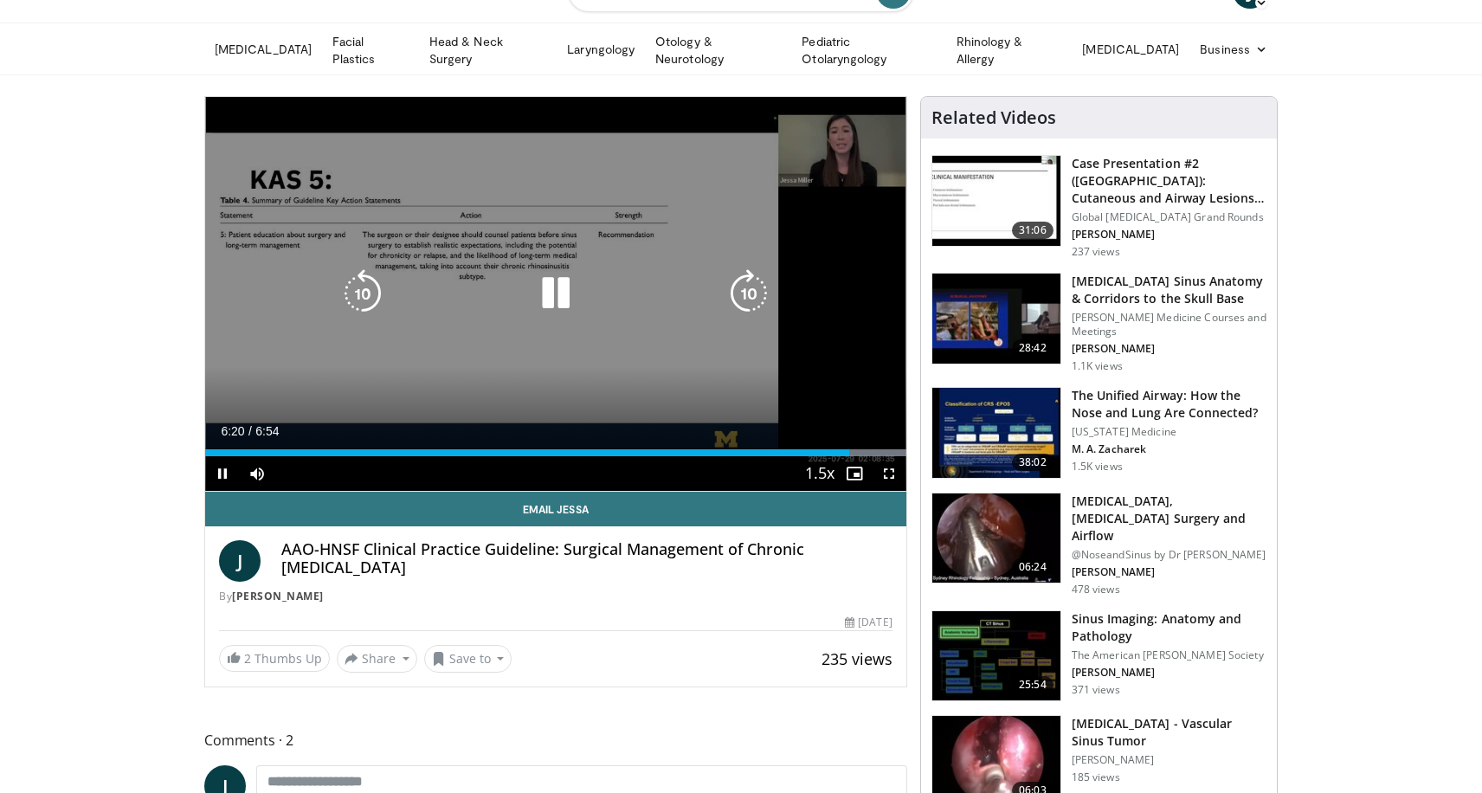
scroll to position [41, 0]
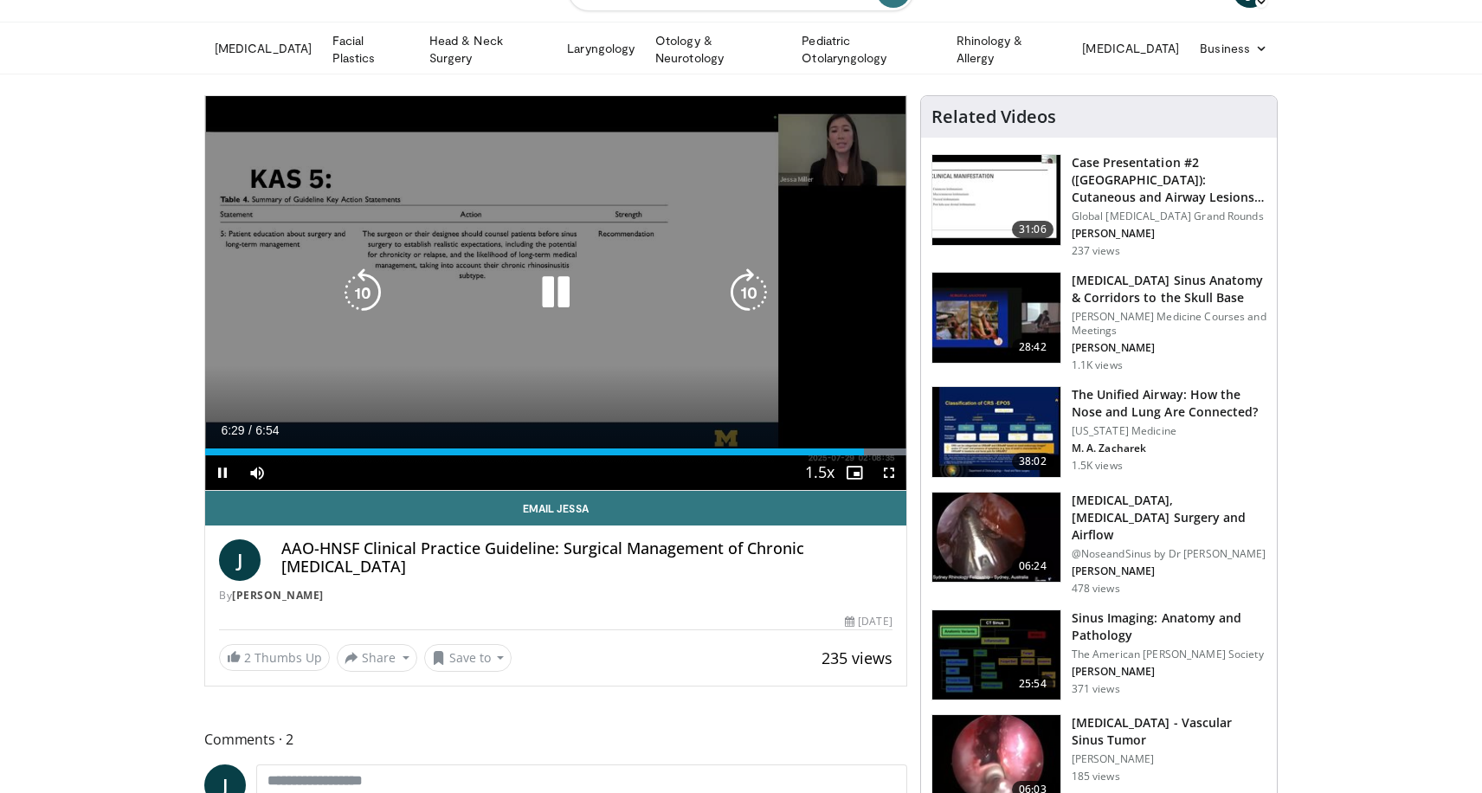
click at [562, 295] on icon "Video Player" at bounding box center [556, 292] width 48 height 48
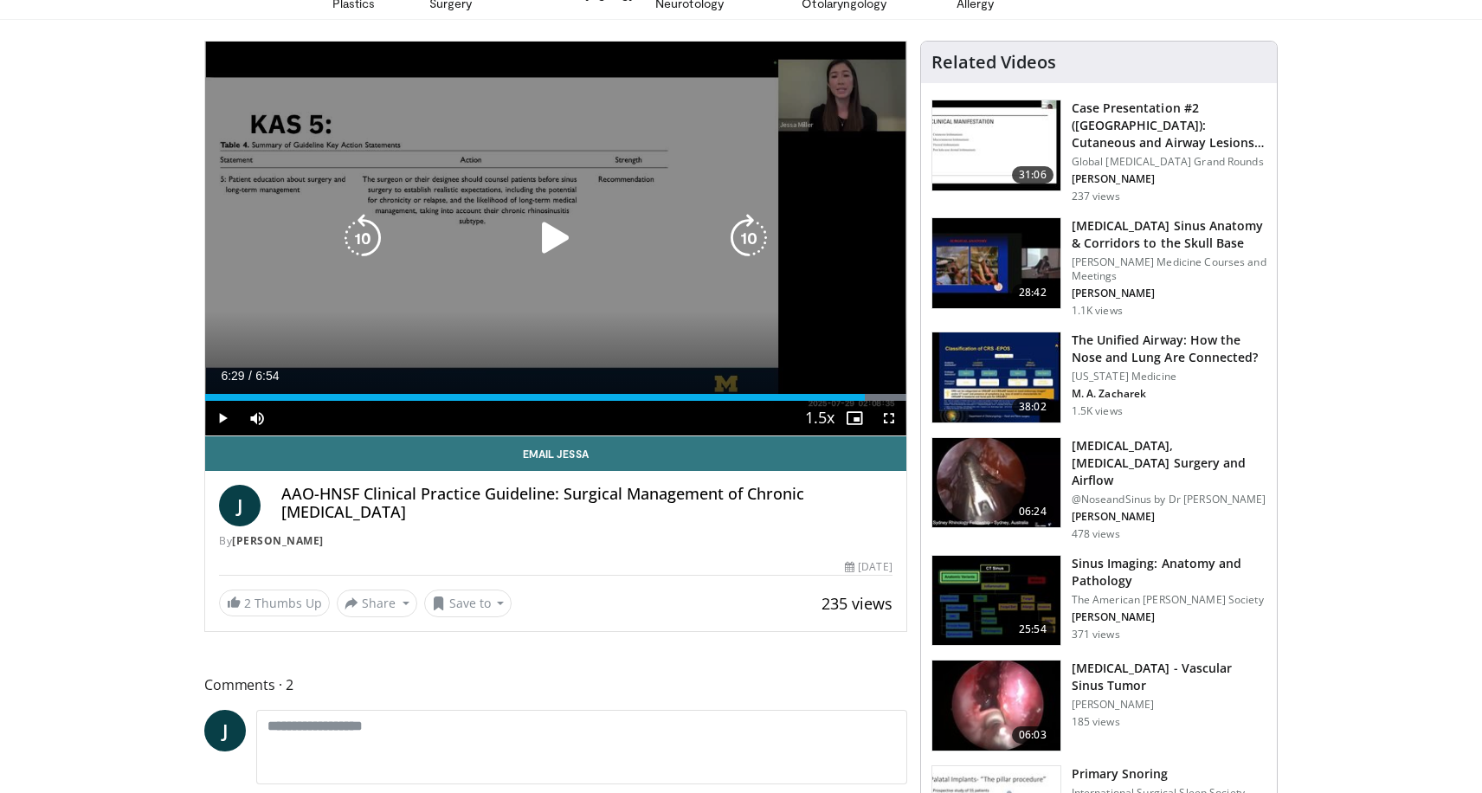
scroll to position [97, 0]
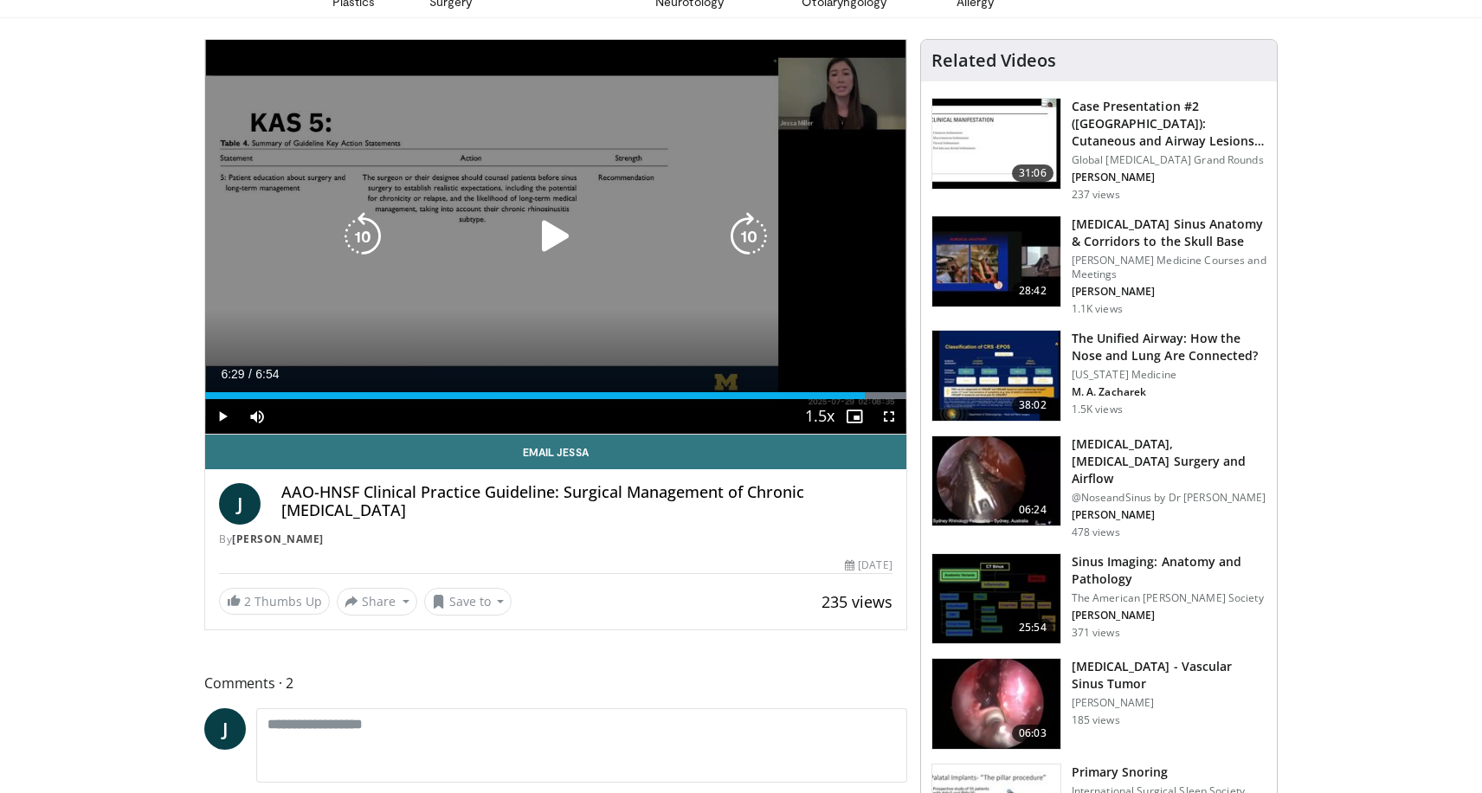
click at [552, 232] on icon "Video Player" at bounding box center [556, 236] width 48 height 48
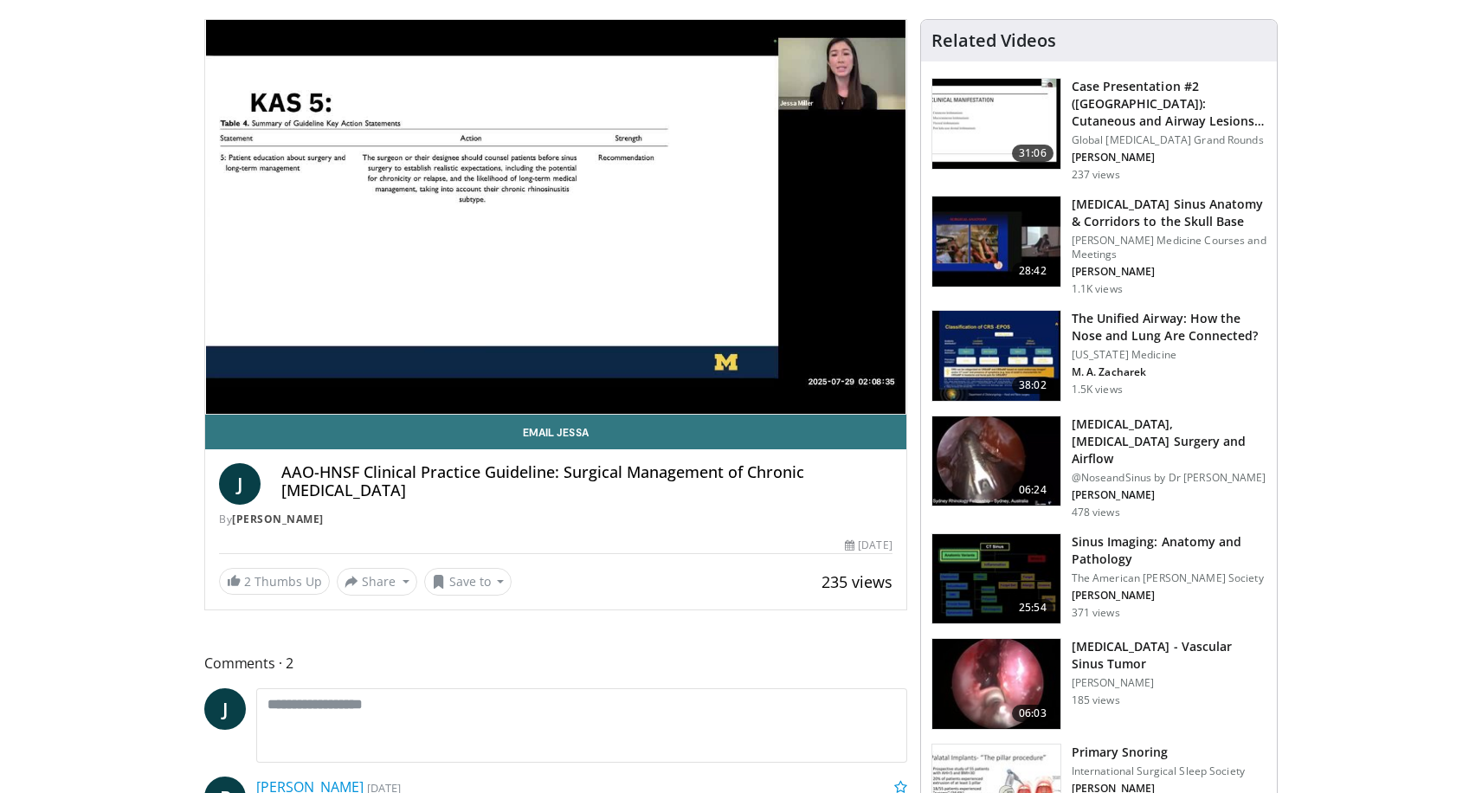
scroll to position [118, 0]
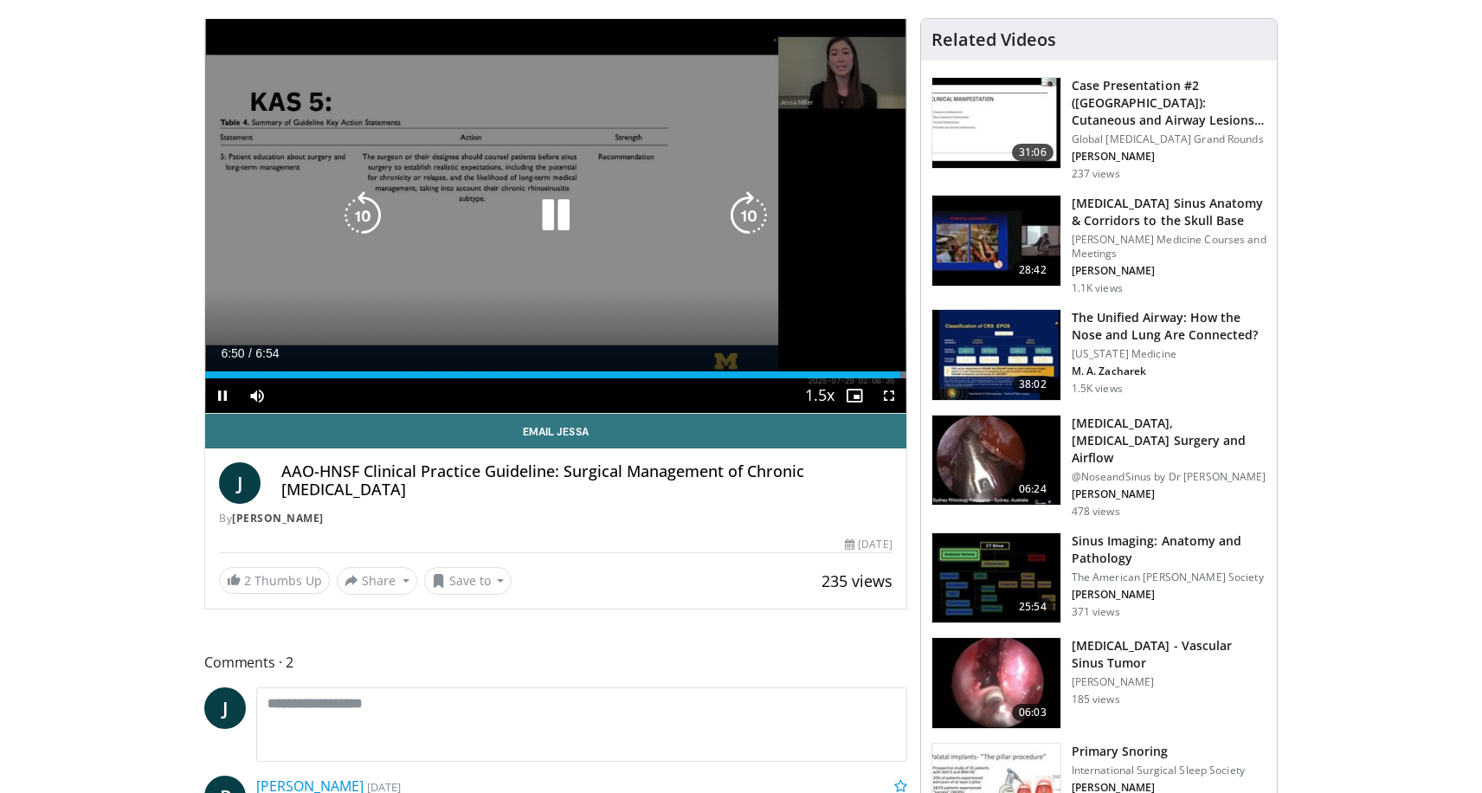
click at [349, 206] on icon "Video Player" at bounding box center [363, 215] width 48 height 48
click at [356, 210] on icon "Video Player" at bounding box center [363, 215] width 48 height 48
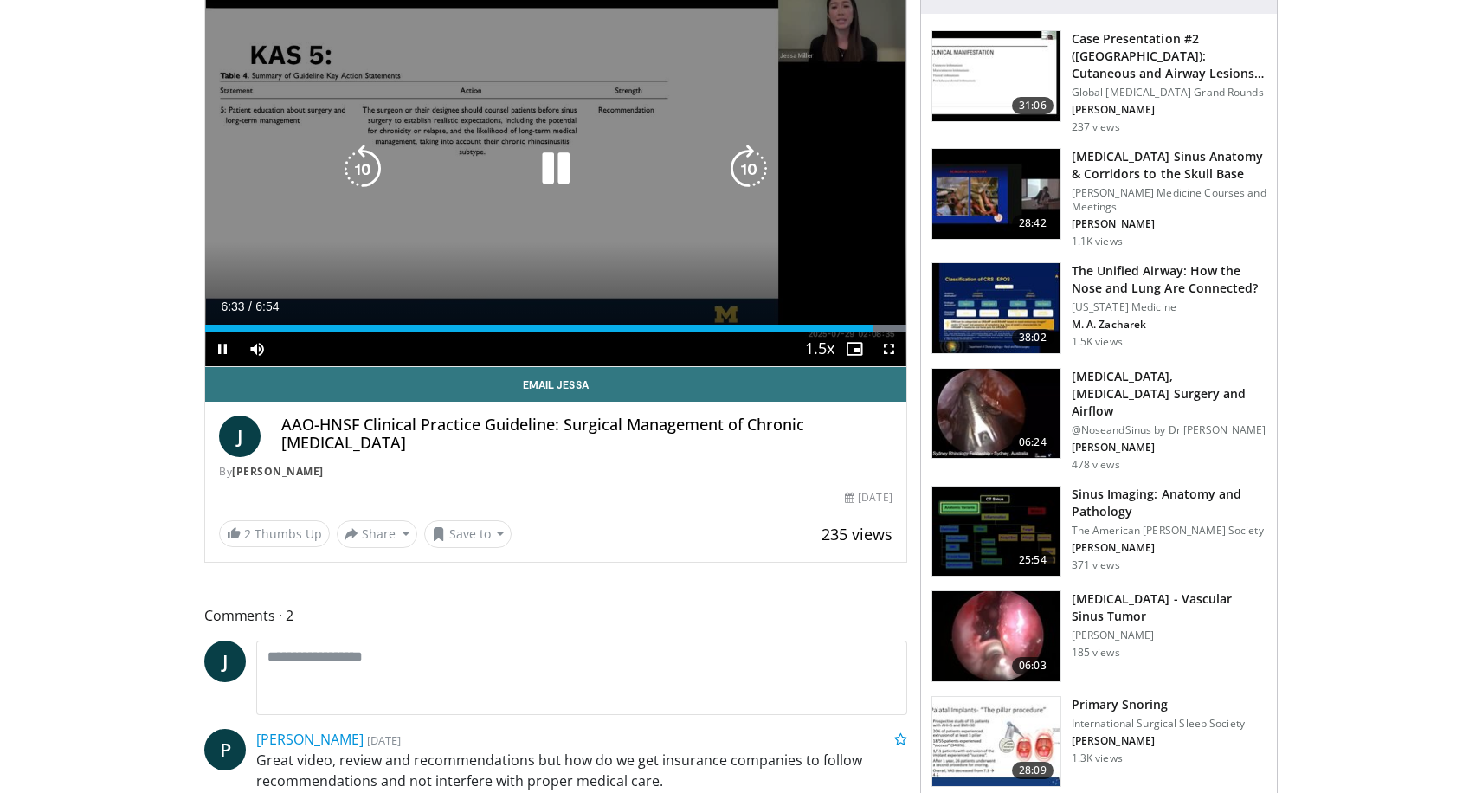
scroll to position [164, 0]
click at [553, 167] on icon "Video Player" at bounding box center [556, 169] width 48 height 48
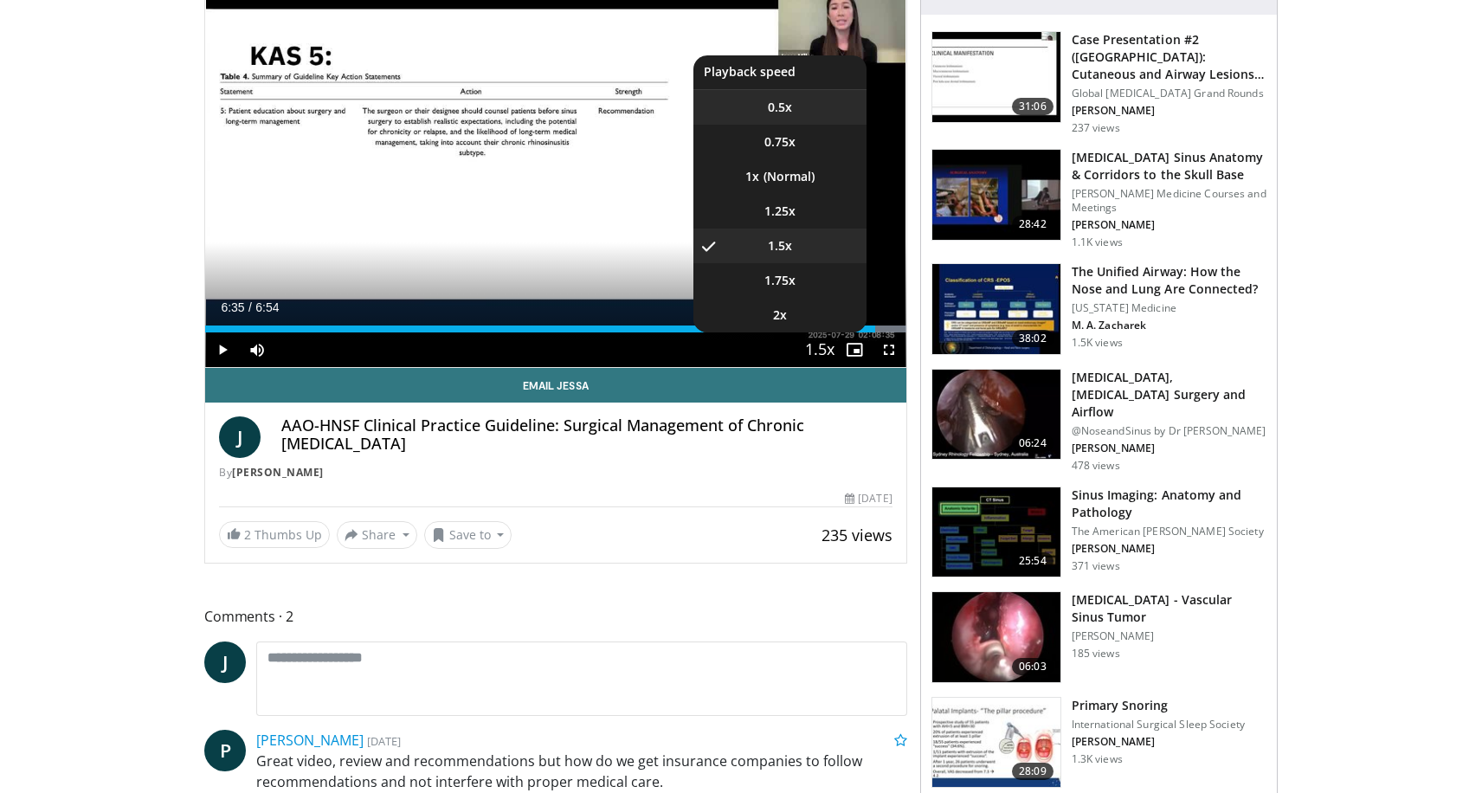
click at [809, 110] on li "0.5x" at bounding box center [779, 107] width 173 height 35
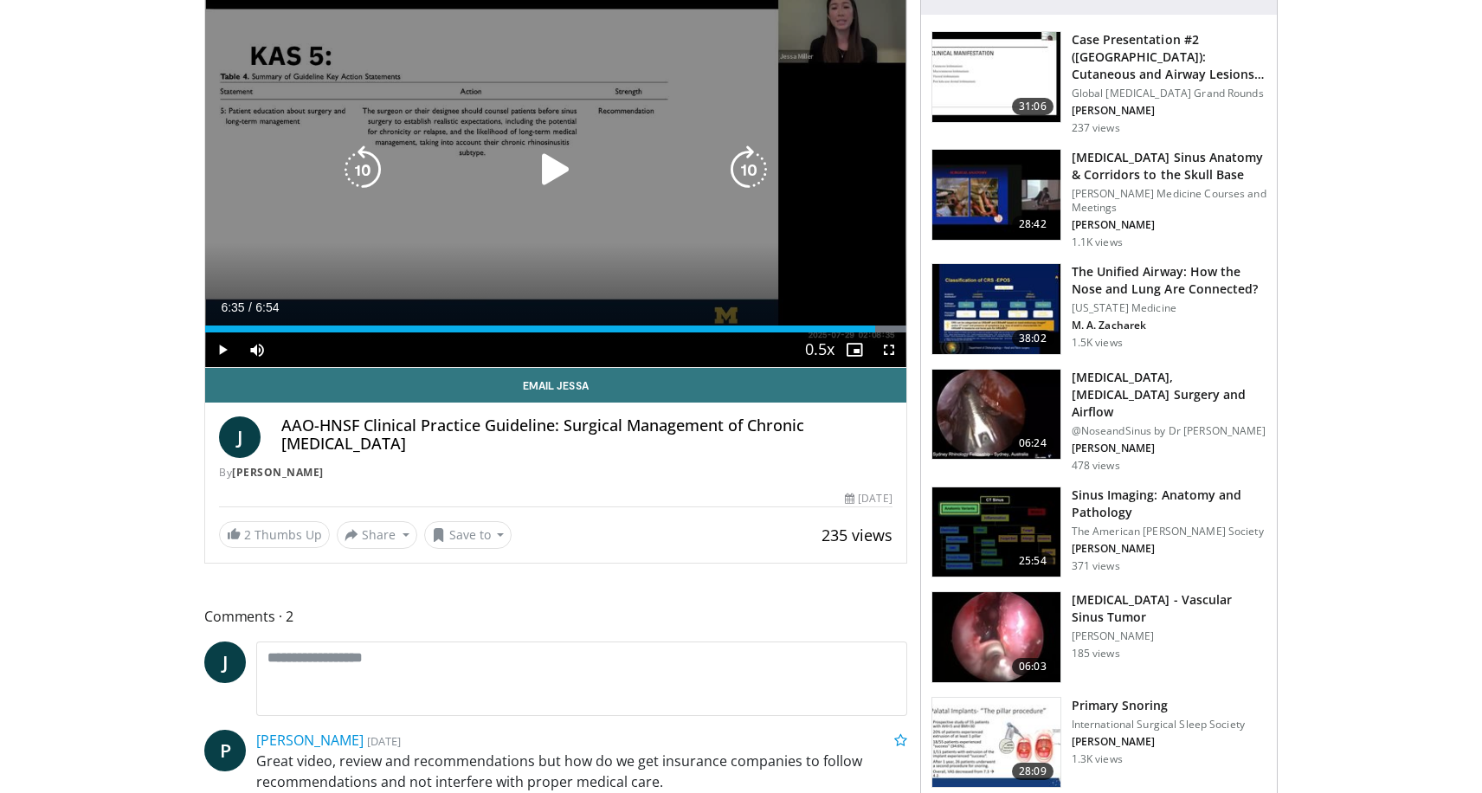
click at [558, 166] on icon "Video Player" at bounding box center [556, 169] width 48 height 48
click at [373, 168] on icon "Video Player" at bounding box center [363, 169] width 48 height 48
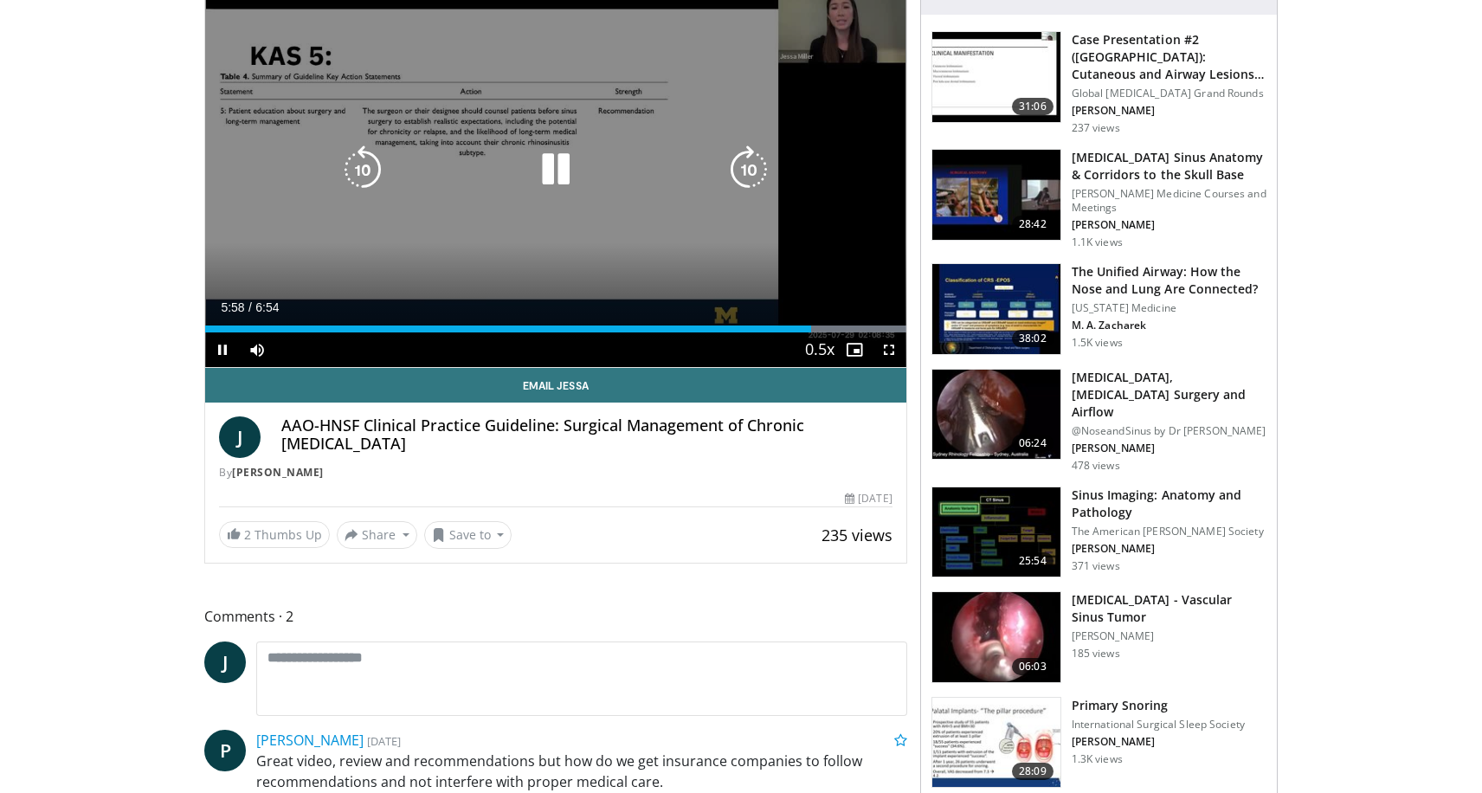
click at [756, 169] on icon "Video Player" at bounding box center [749, 169] width 48 height 48
click at [755, 169] on icon "Video Player" at bounding box center [749, 169] width 48 height 48
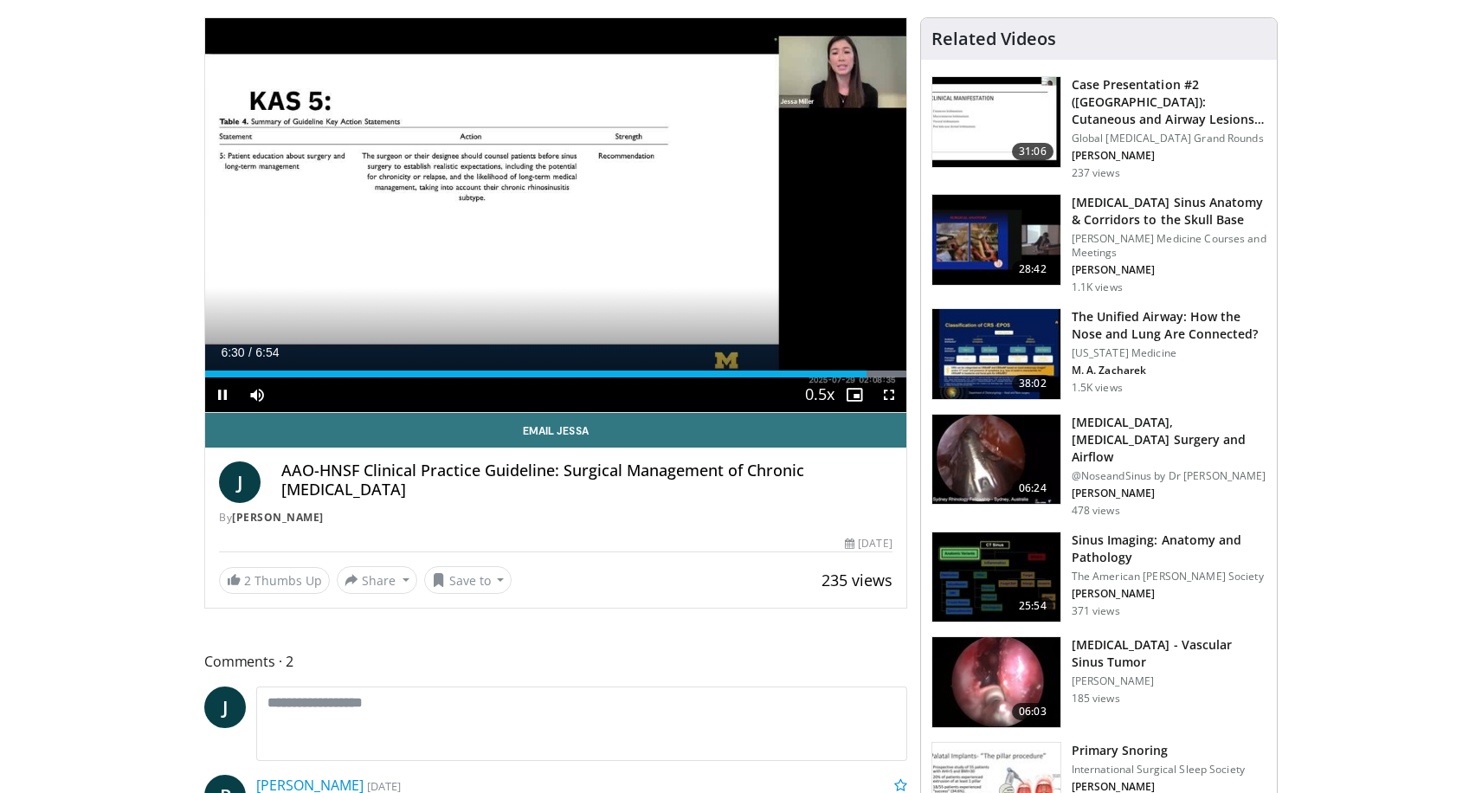
scroll to position [110, 0]
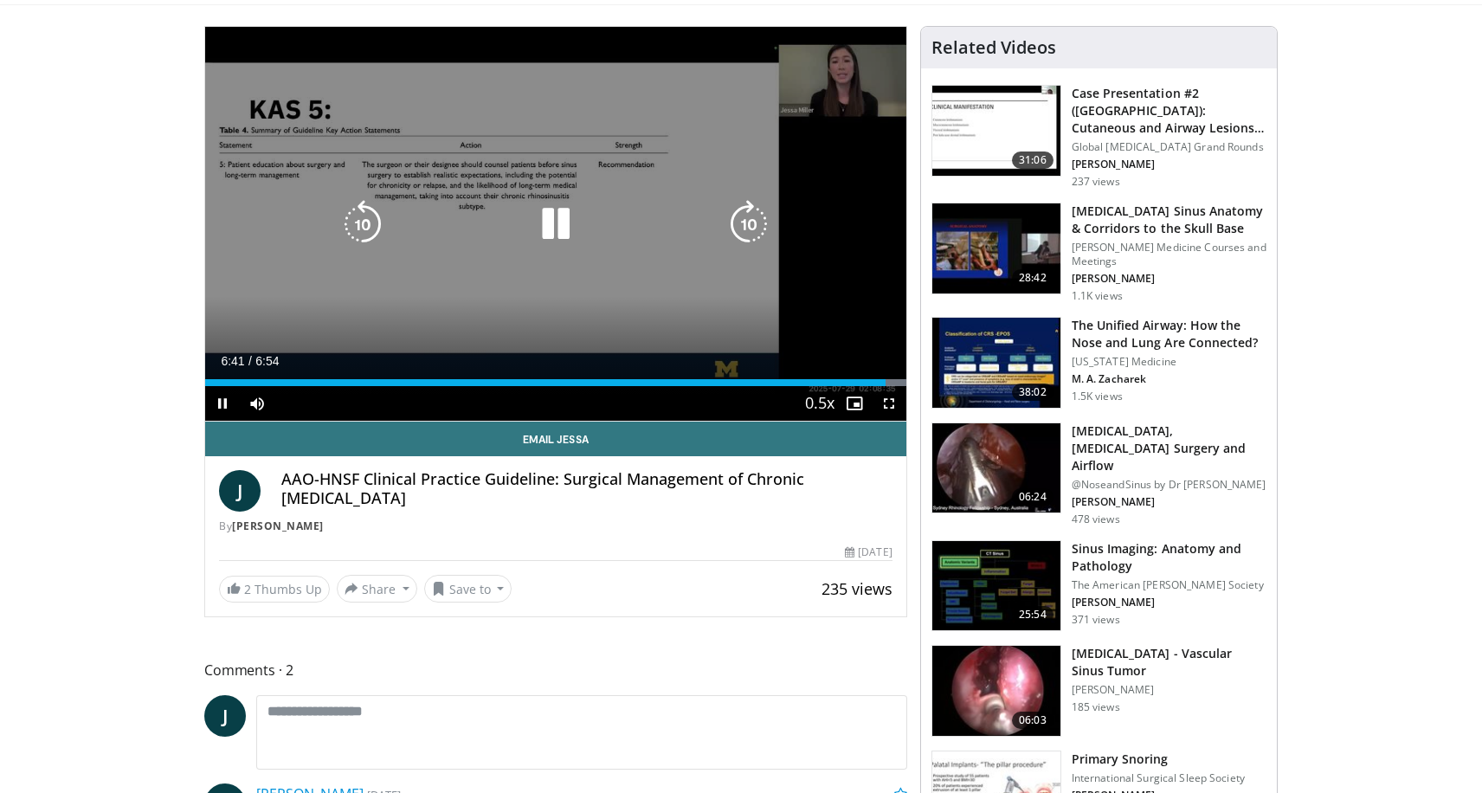
click at [742, 212] on icon "Video Player" at bounding box center [749, 224] width 48 height 48
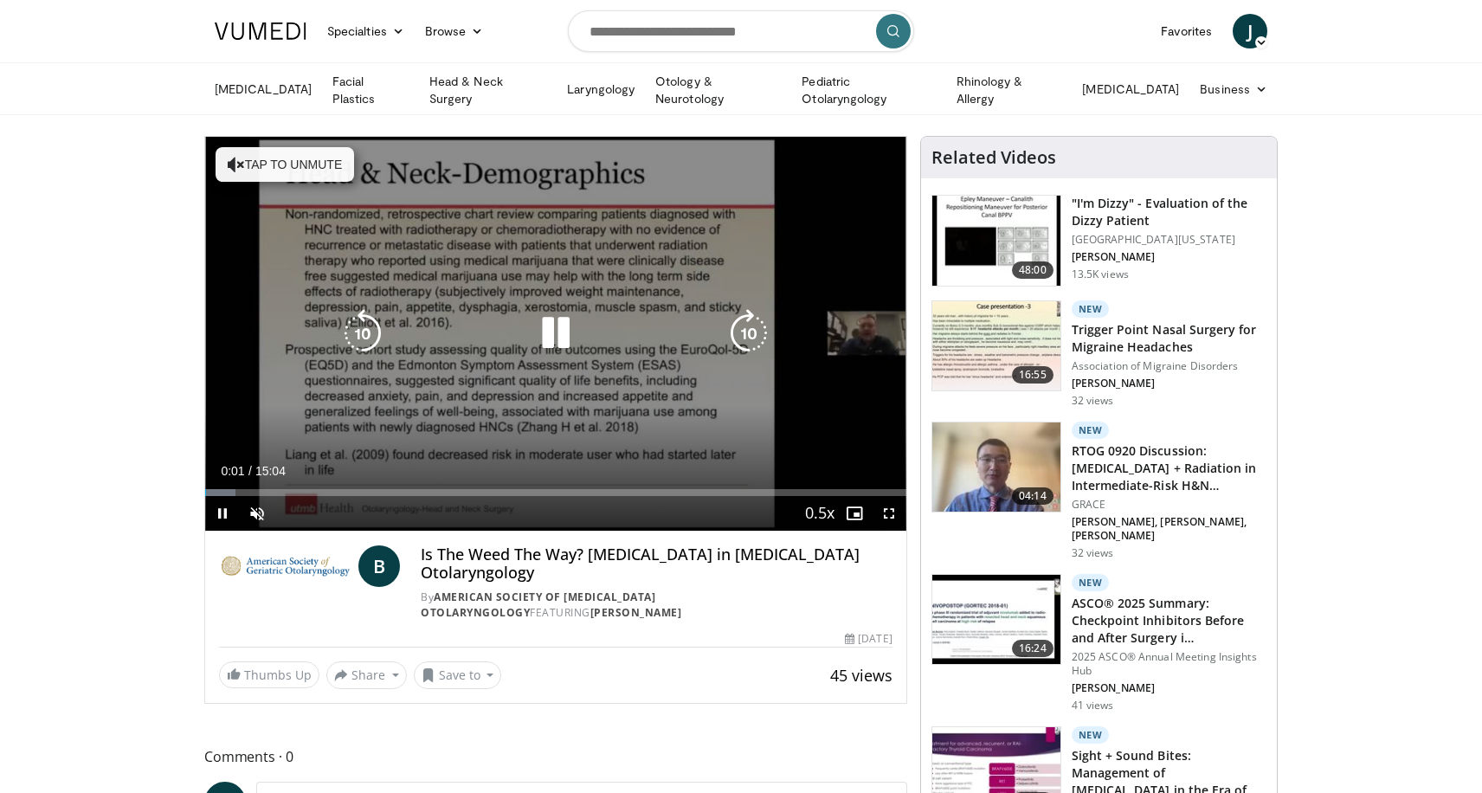
click at [319, 163] on button "Tap to unmute" at bounding box center [285, 164] width 139 height 35
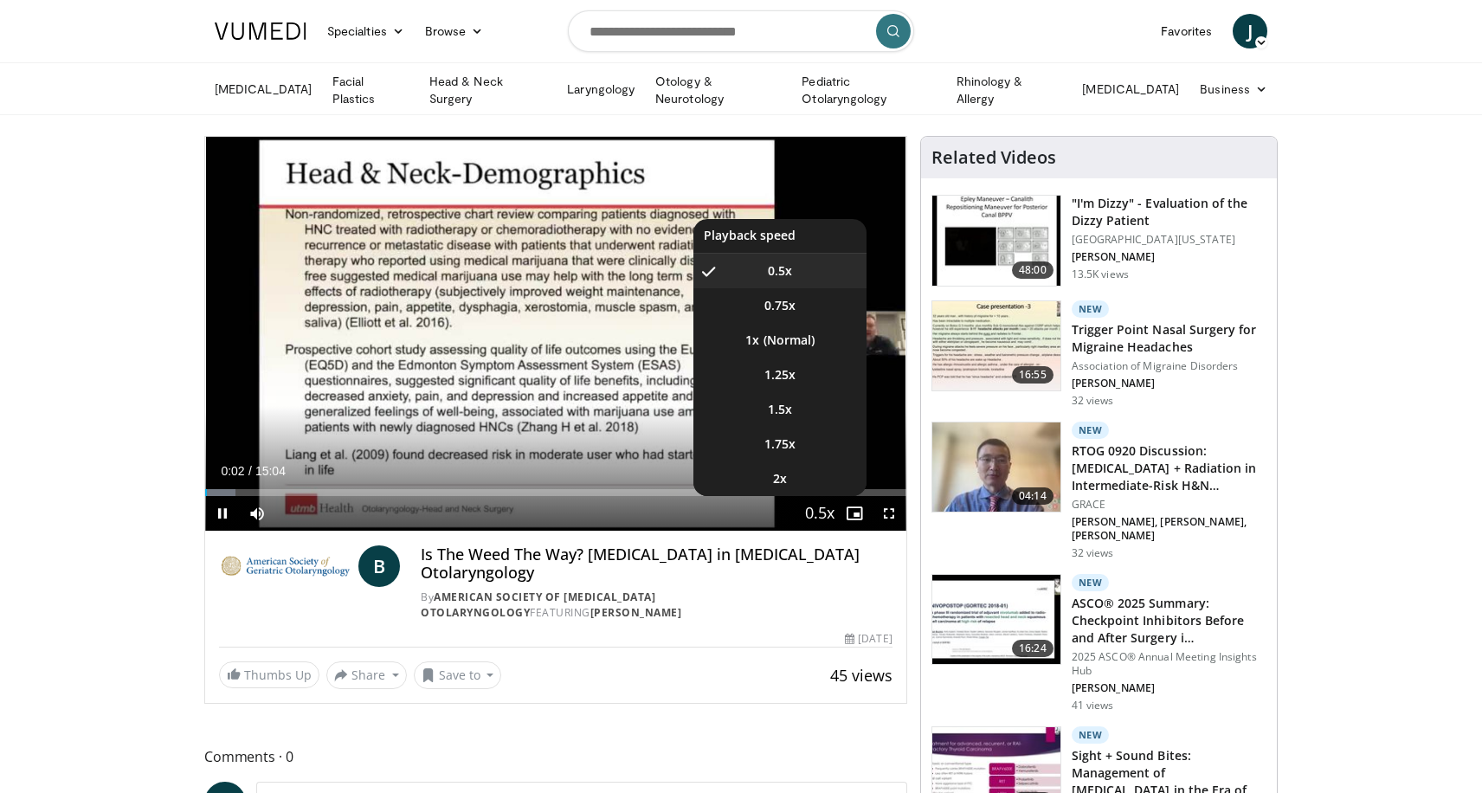
click at [819, 510] on span "Video Player" at bounding box center [820, 514] width 24 height 35
click at [798, 376] on li "1.25x" at bounding box center [779, 375] width 173 height 35
click at [829, 518] on span "Video Player" at bounding box center [820, 514] width 24 height 35
click at [828, 512] on span "Video Player" at bounding box center [820, 514] width 24 height 35
click at [809, 409] on li "1.5x" at bounding box center [779, 409] width 173 height 35
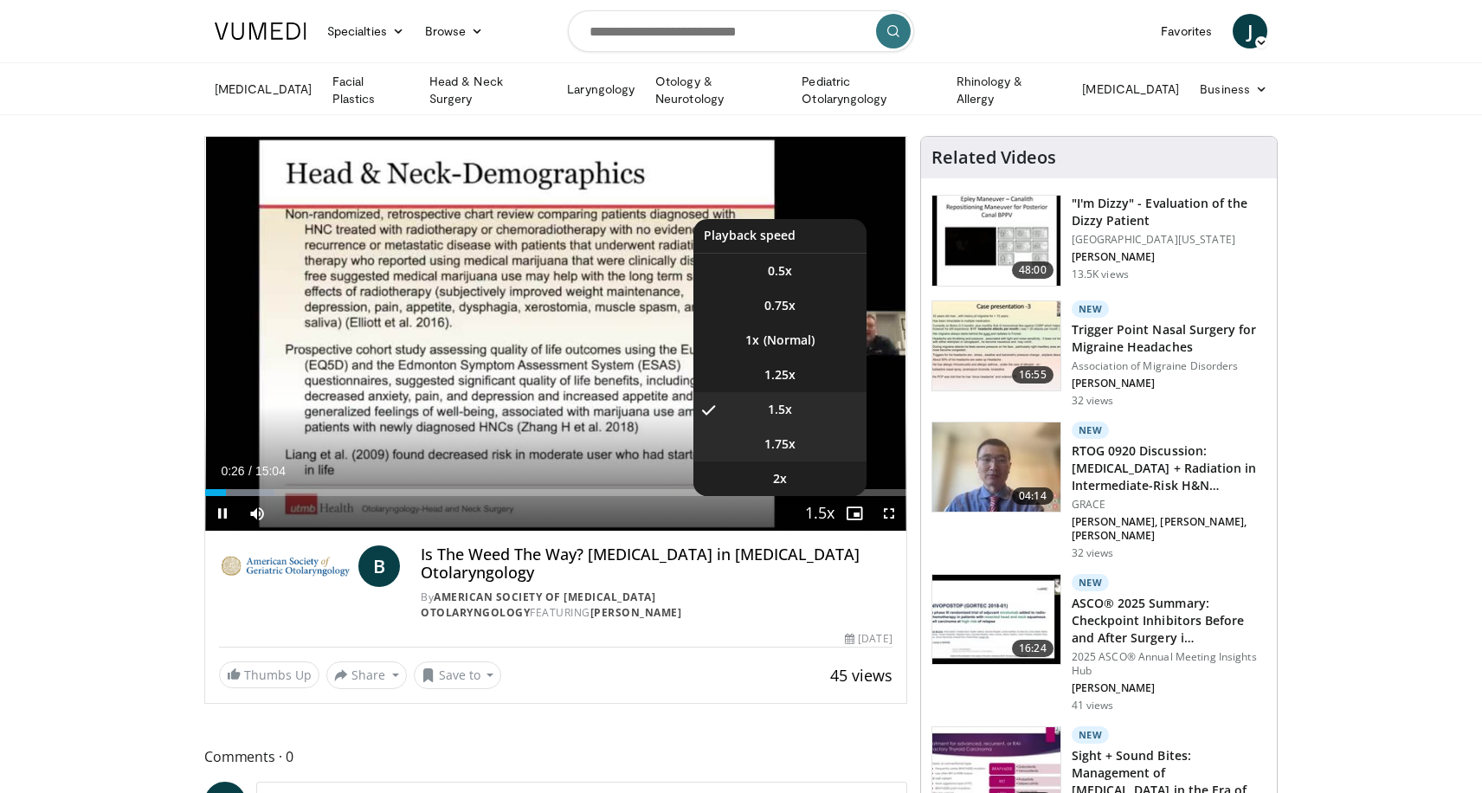
click at [790, 444] on span "1.75x" at bounding box center [779, 443] width 31 height 17
click at [797, 417] on li "1.5x" at bounding box center [779, 409] width 173 height 35
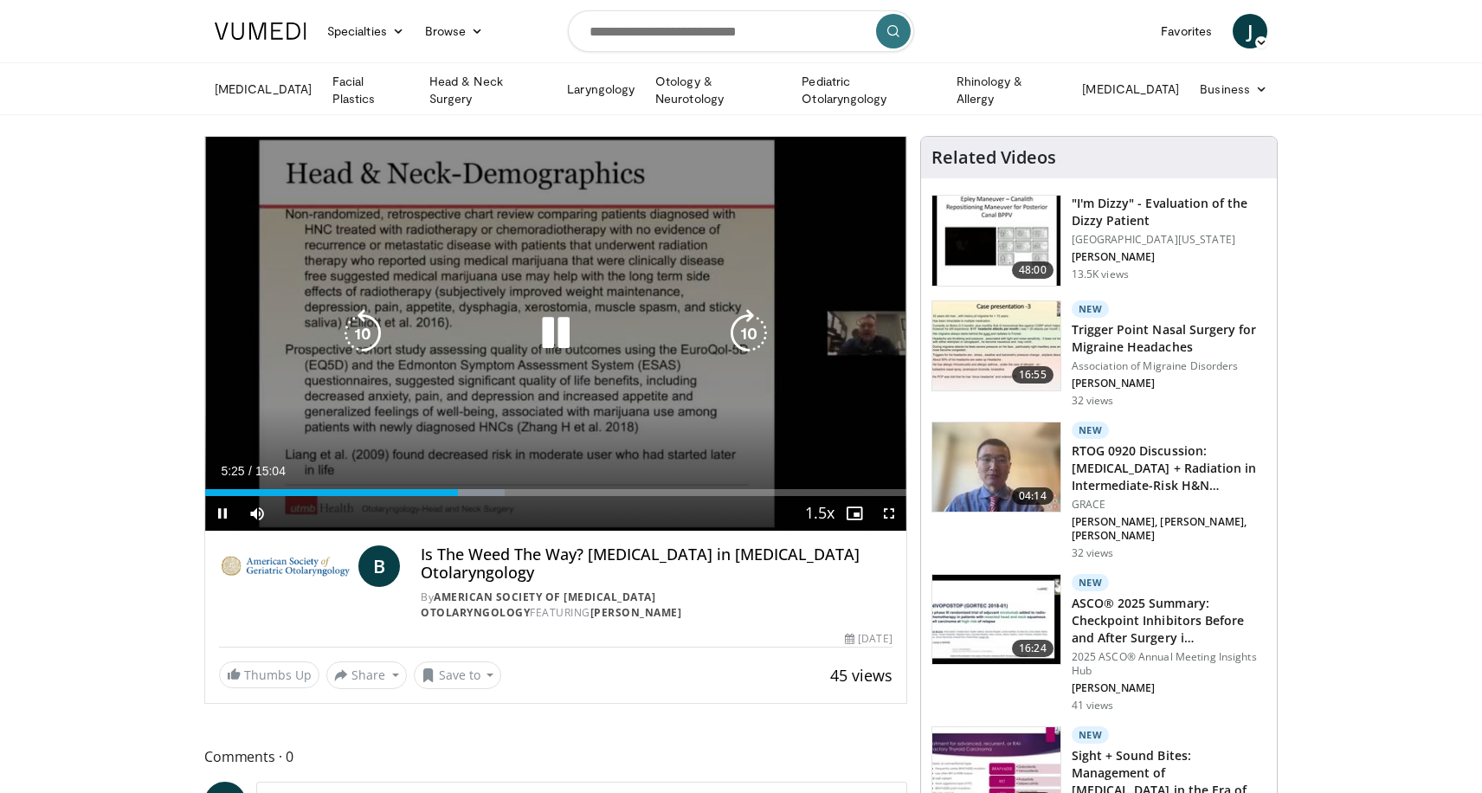
click at [358, 337] on icon "Video Player" at bounding box center [363, 333] width 48 height 48
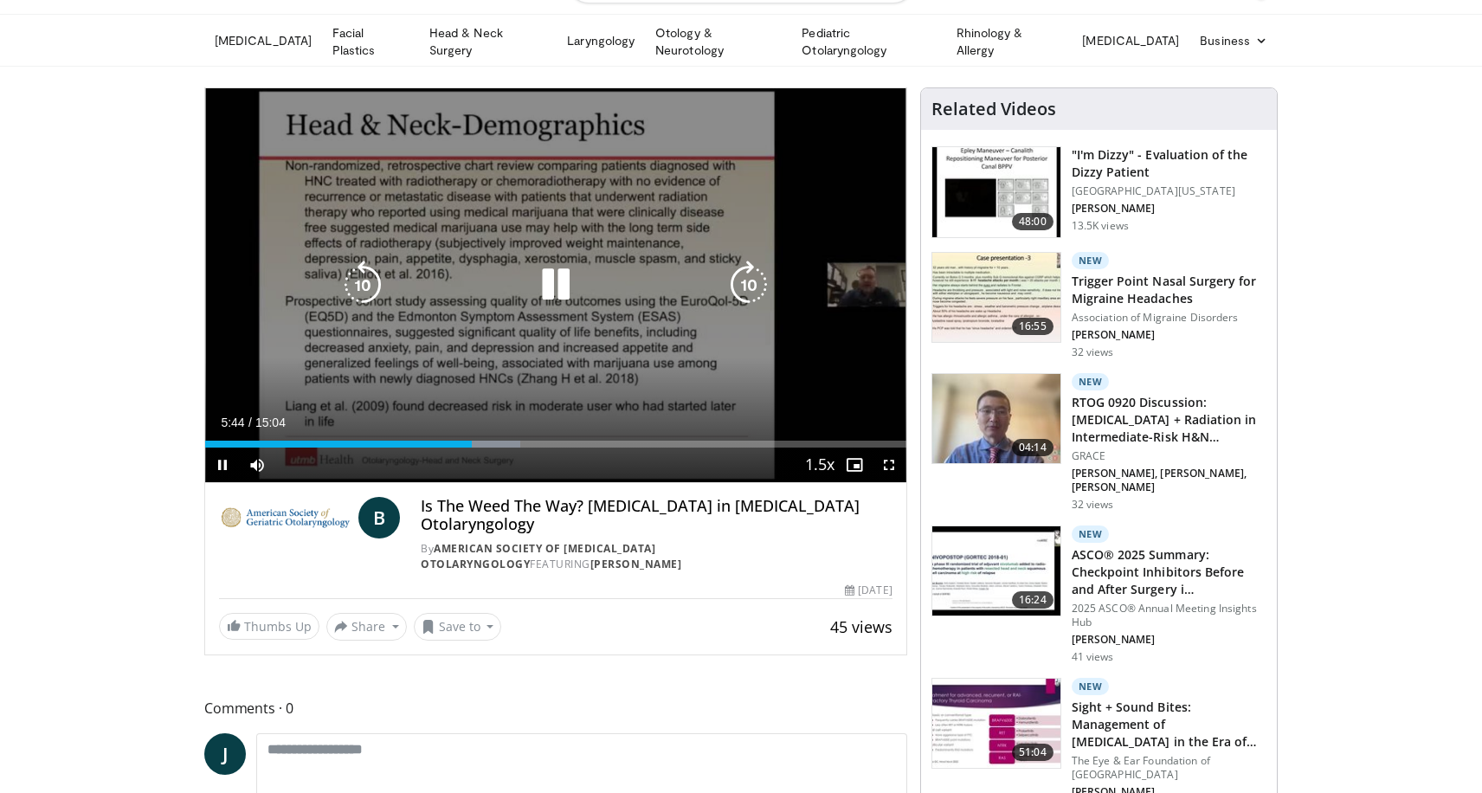
scroll to position [56, 0]
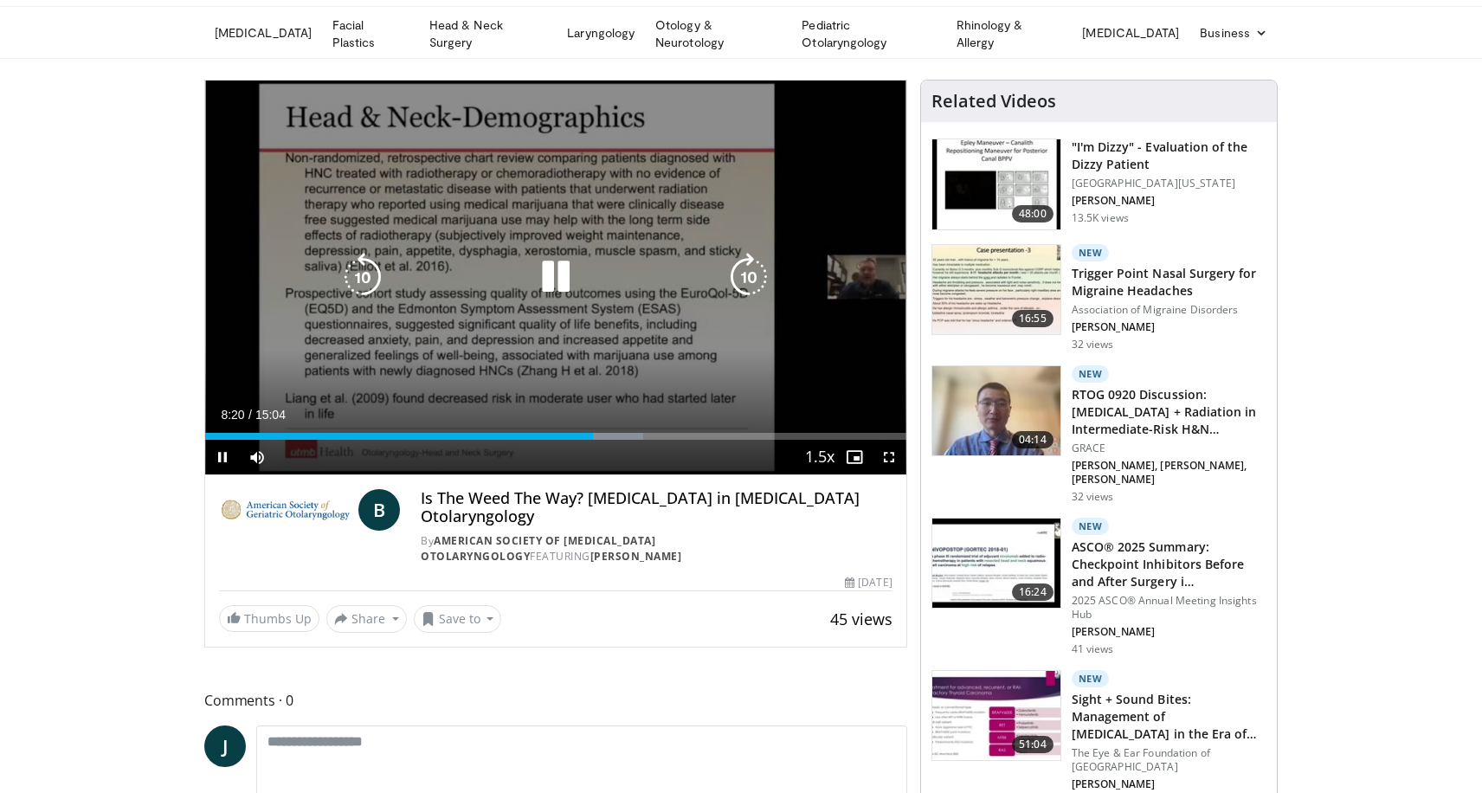
click at [258, 202] on div "10 seconds Tap to unmute" at bounding box center [555, 278] width 701 height 394
click at [552, 272] on icon "Video Player" at bounding box center [556, 277] width 48 height 48
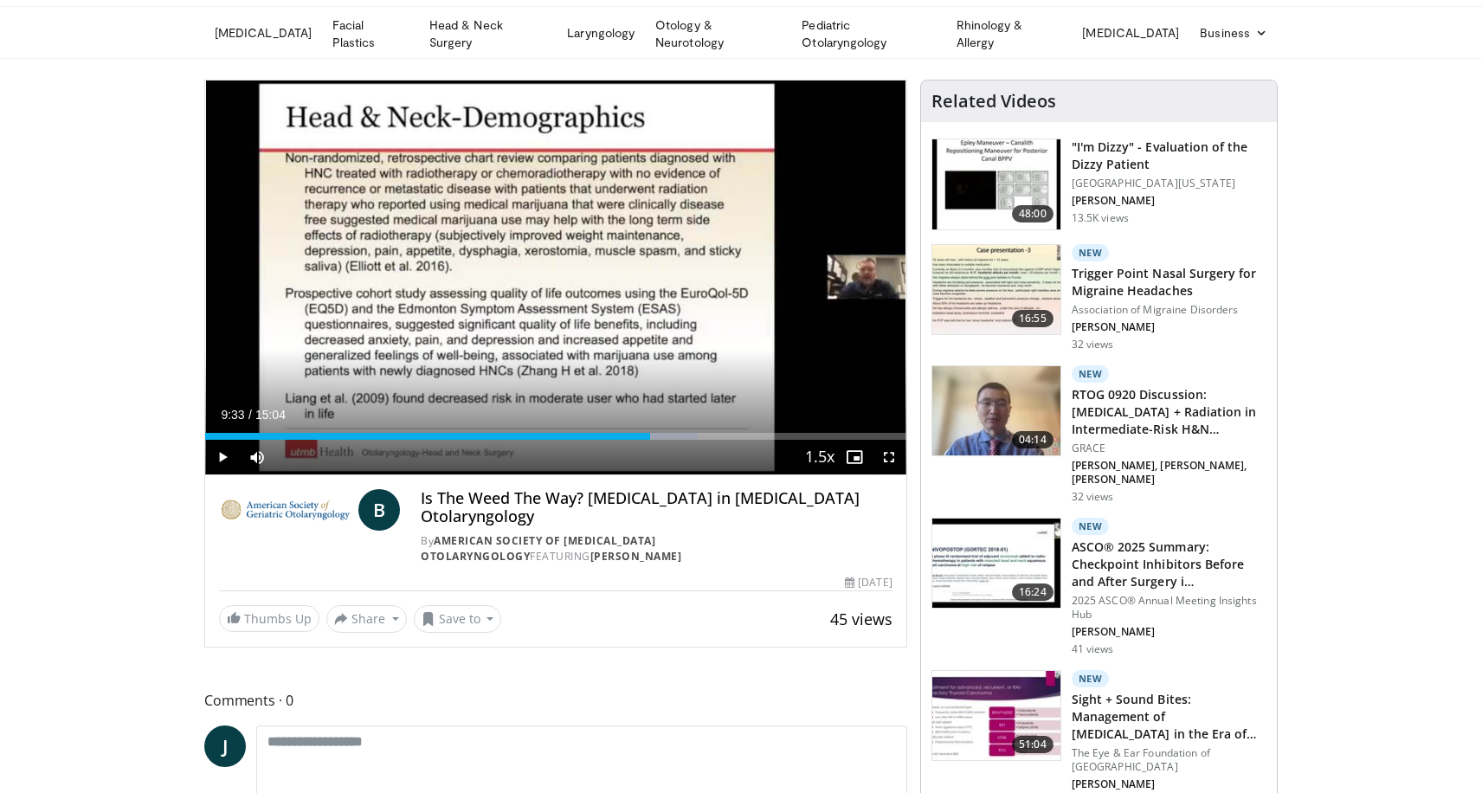
click at [552, 272] on div "10 seconds Tap to unmute" at bounding box center [555, 278] width 701 height 394
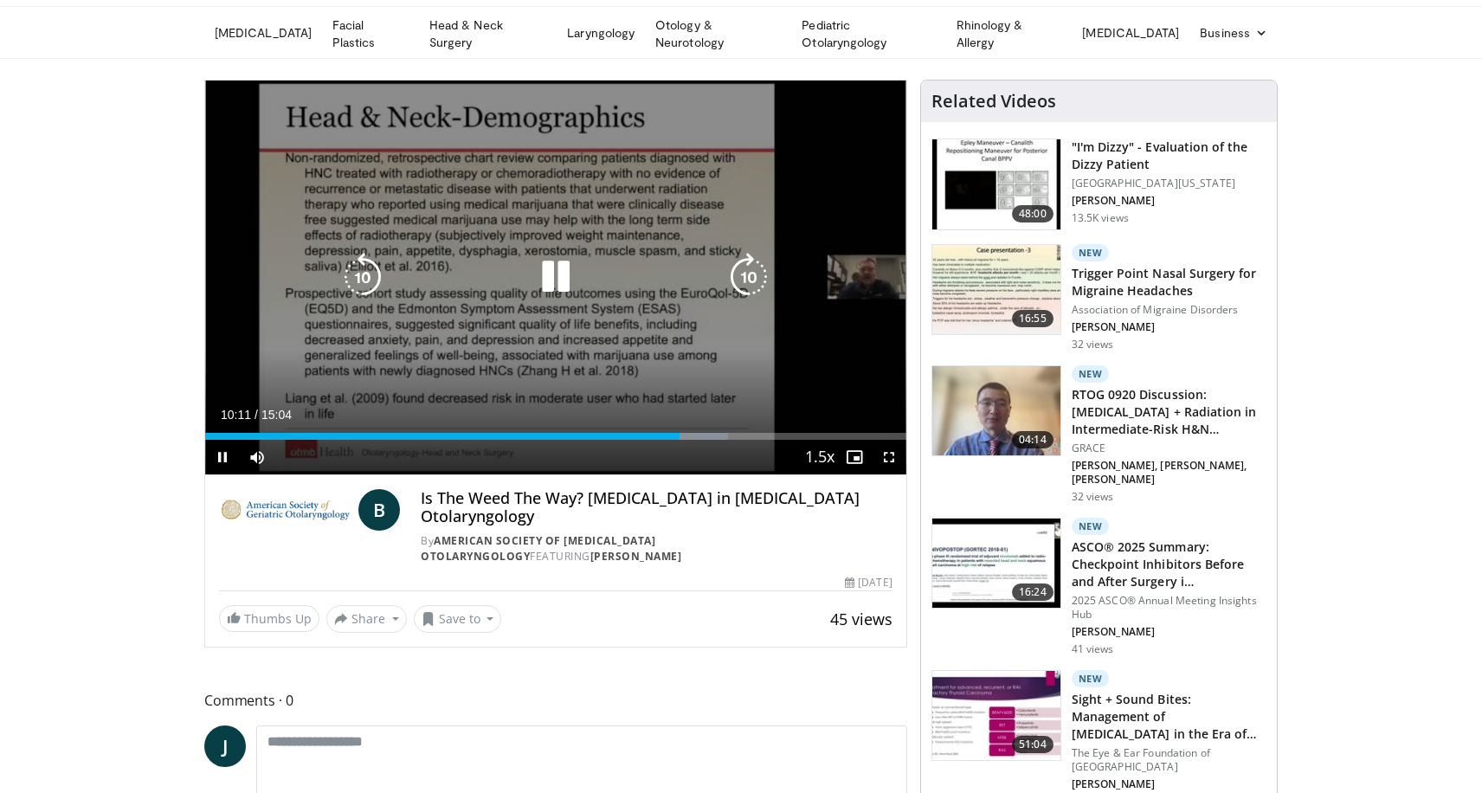
click at [753, 273] on icon "Video Player" at bounding box center [749, 277] width 48 height 48
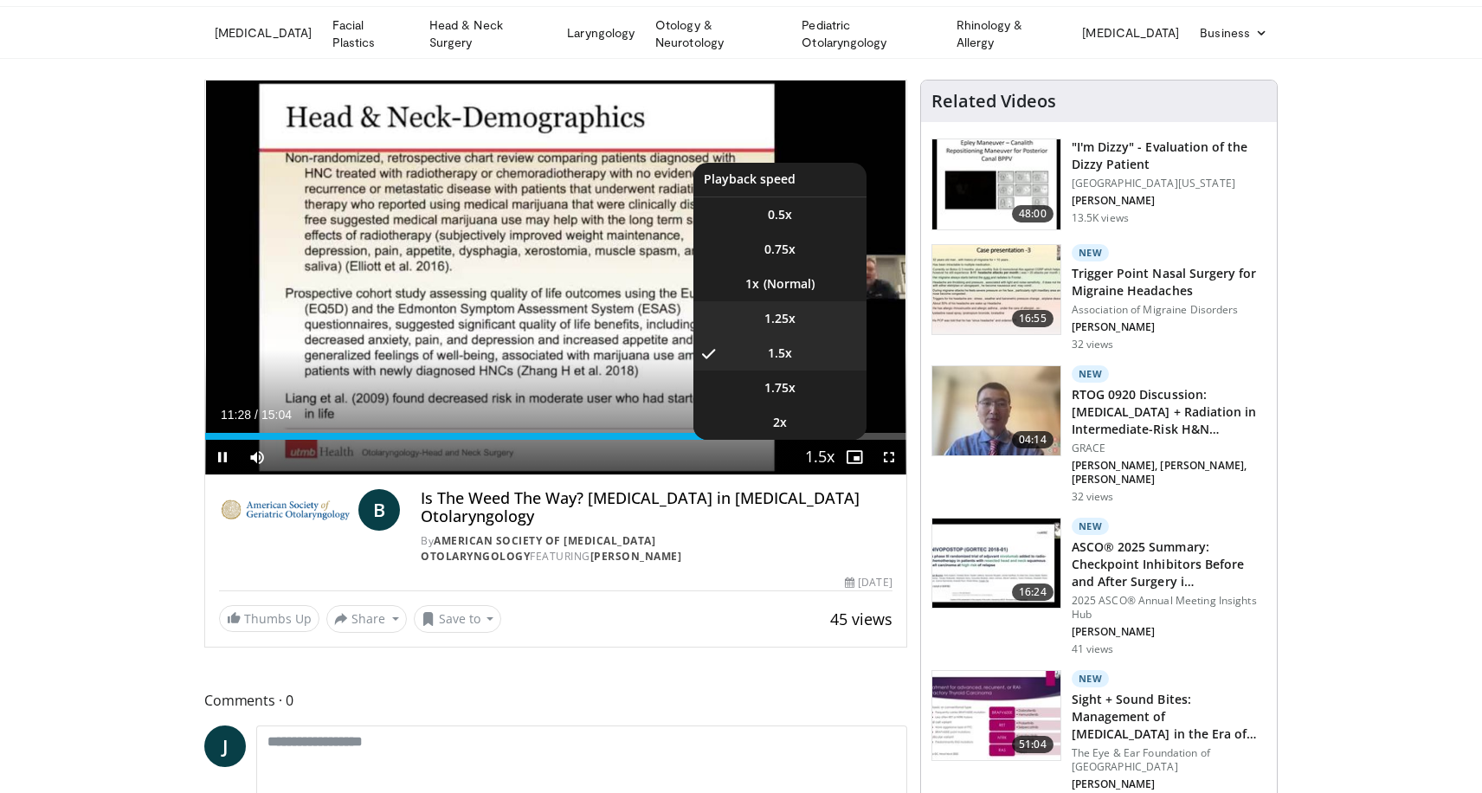
click at [816, 323] on li "1.25x" at bounding box center [779, 318] width 173 height 35
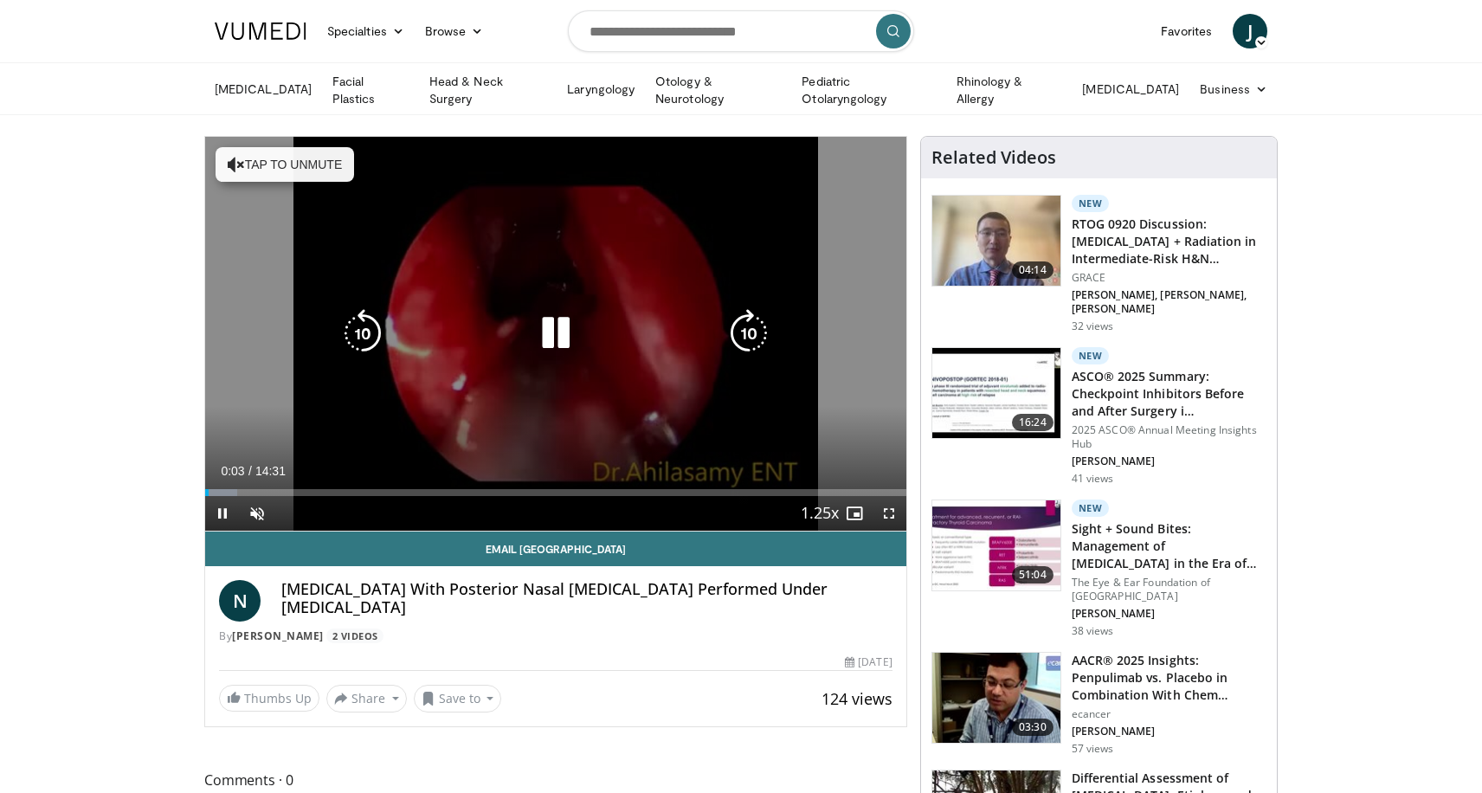
click at [302, 163] on button "Tap to unmute" at bounding box center [285, 164] width 139 height 35
click at [750, 332] on icon "Video Player" at bounding box center [749, 333] width 48 height 48
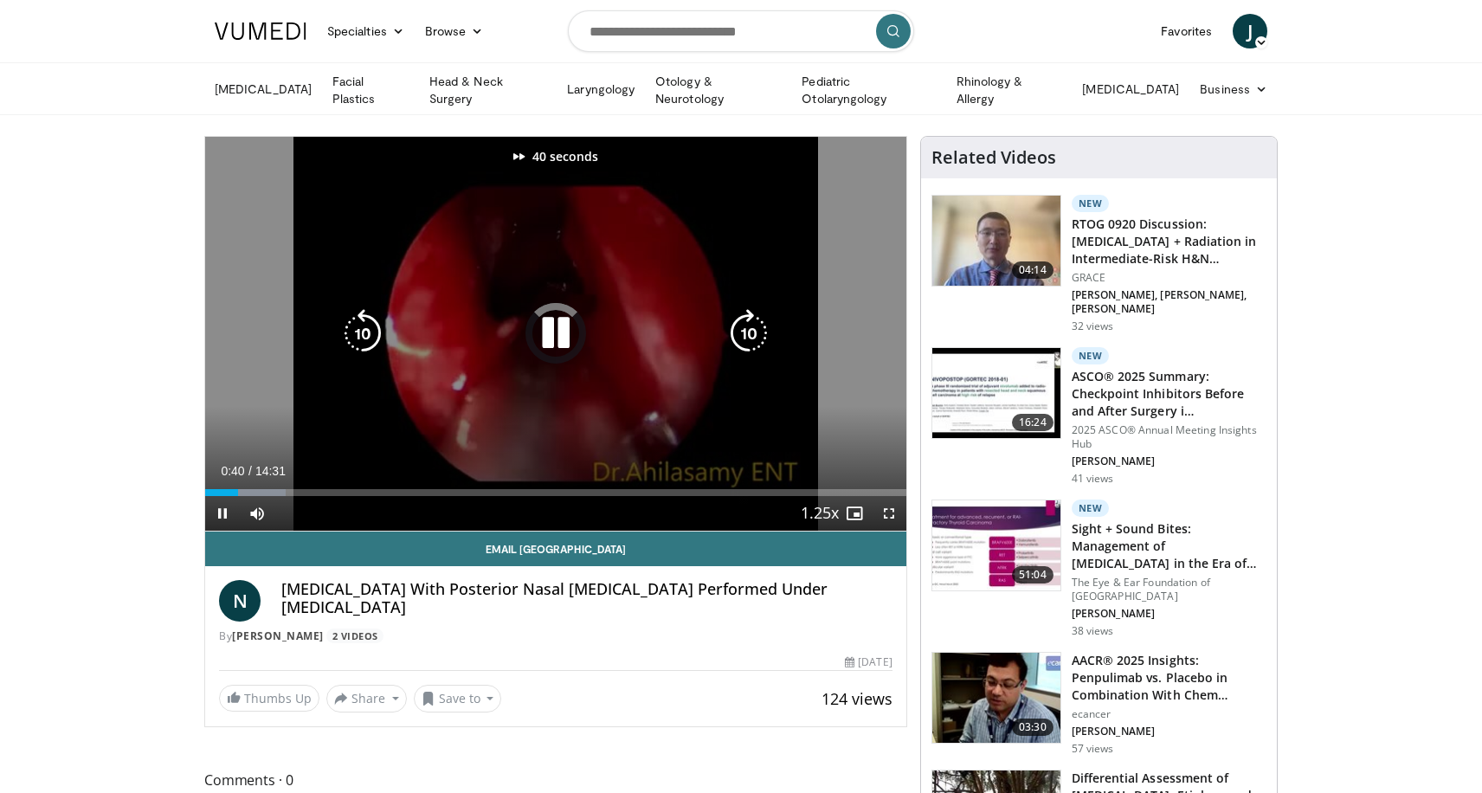
click at [750, 332] on icon "Video Player" at bounding box center [749, 333] width 48 height 48
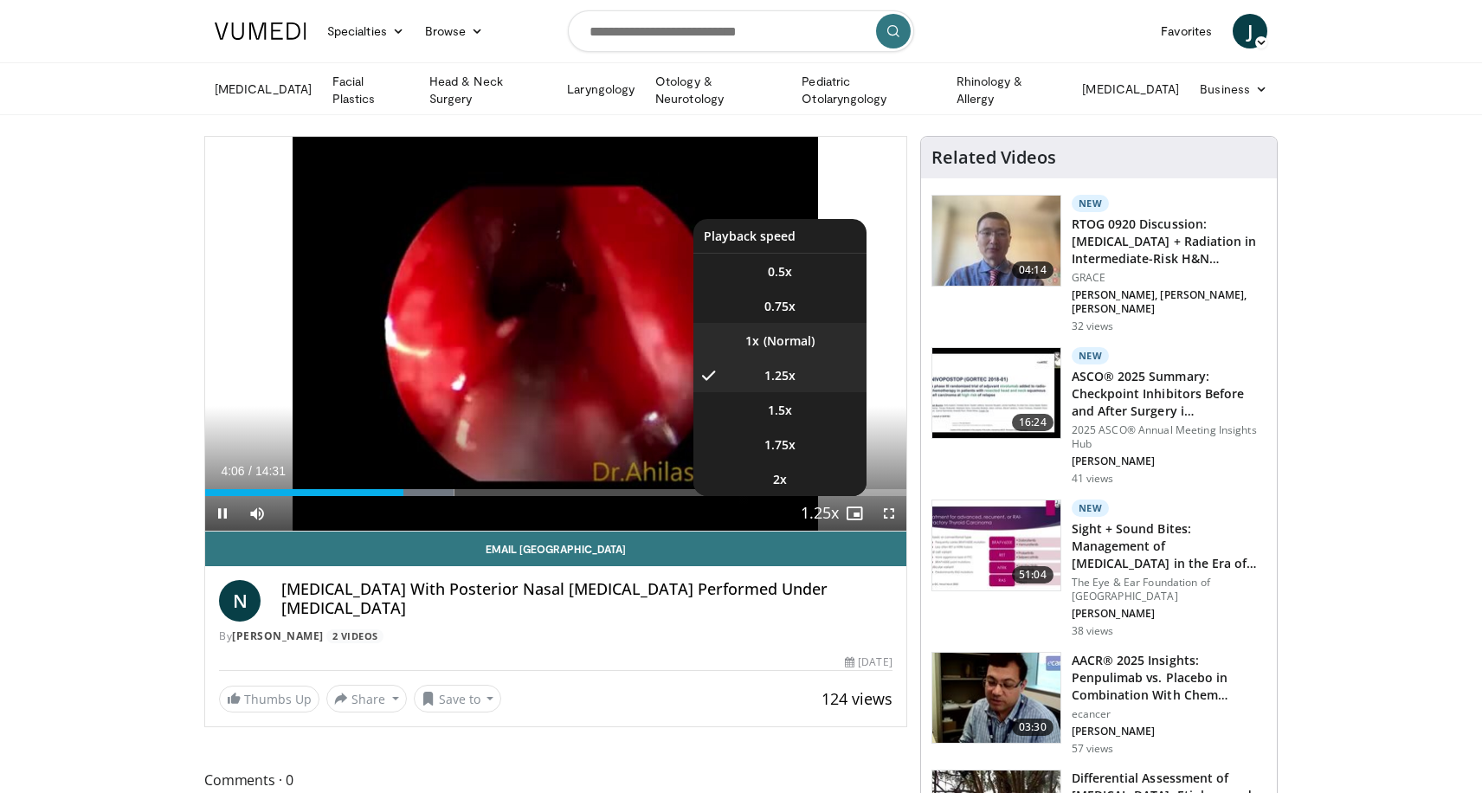
click at [816, 339] on li "1x" at bounding box center [779, 340] width 173 height 35
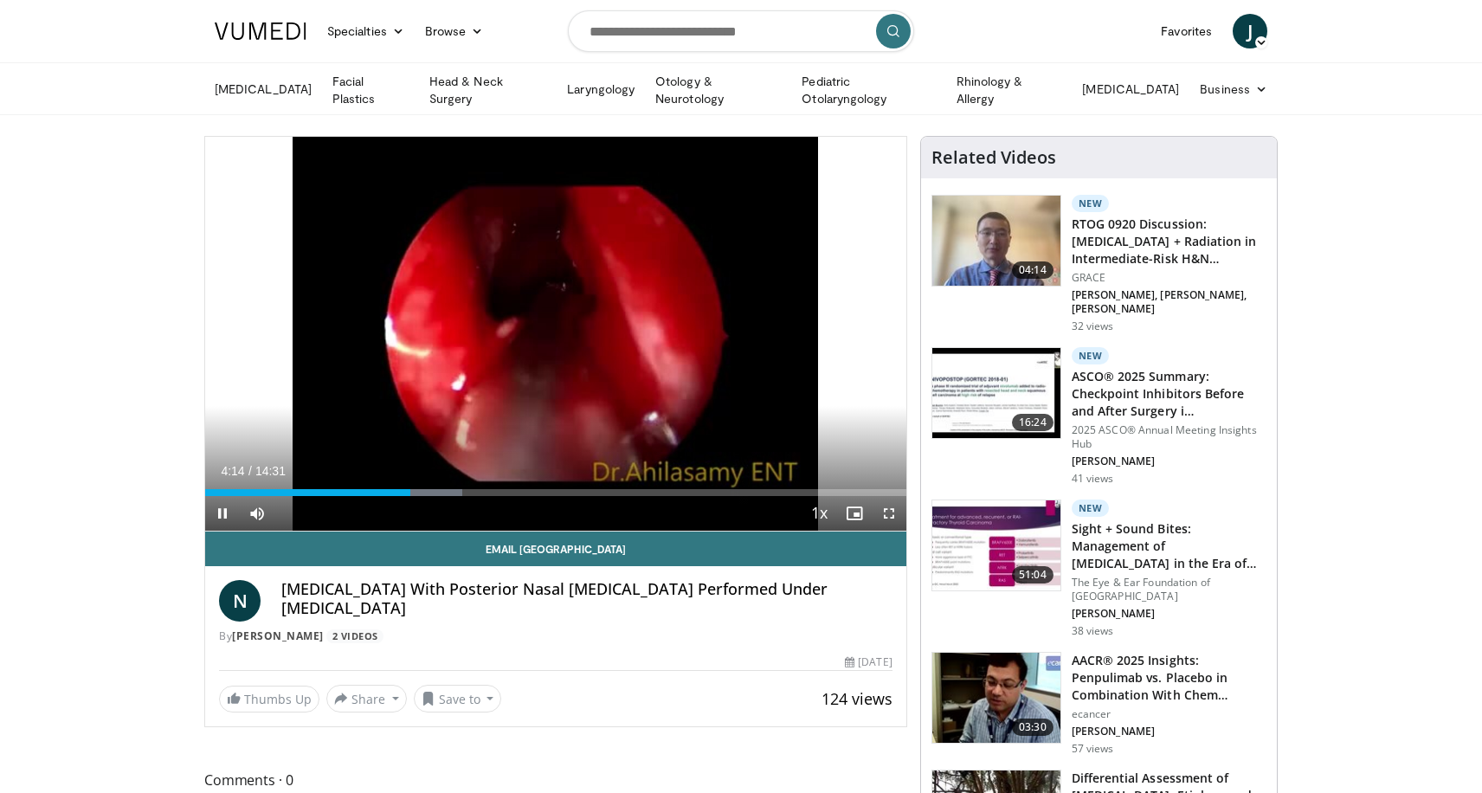
click at [456, 496] on div "Current Time 4:14 / Duration 14:31 Pause Skip Backward Skip Forward Mute 100% L…" at bounding box center [555, 513] width 701 height 35
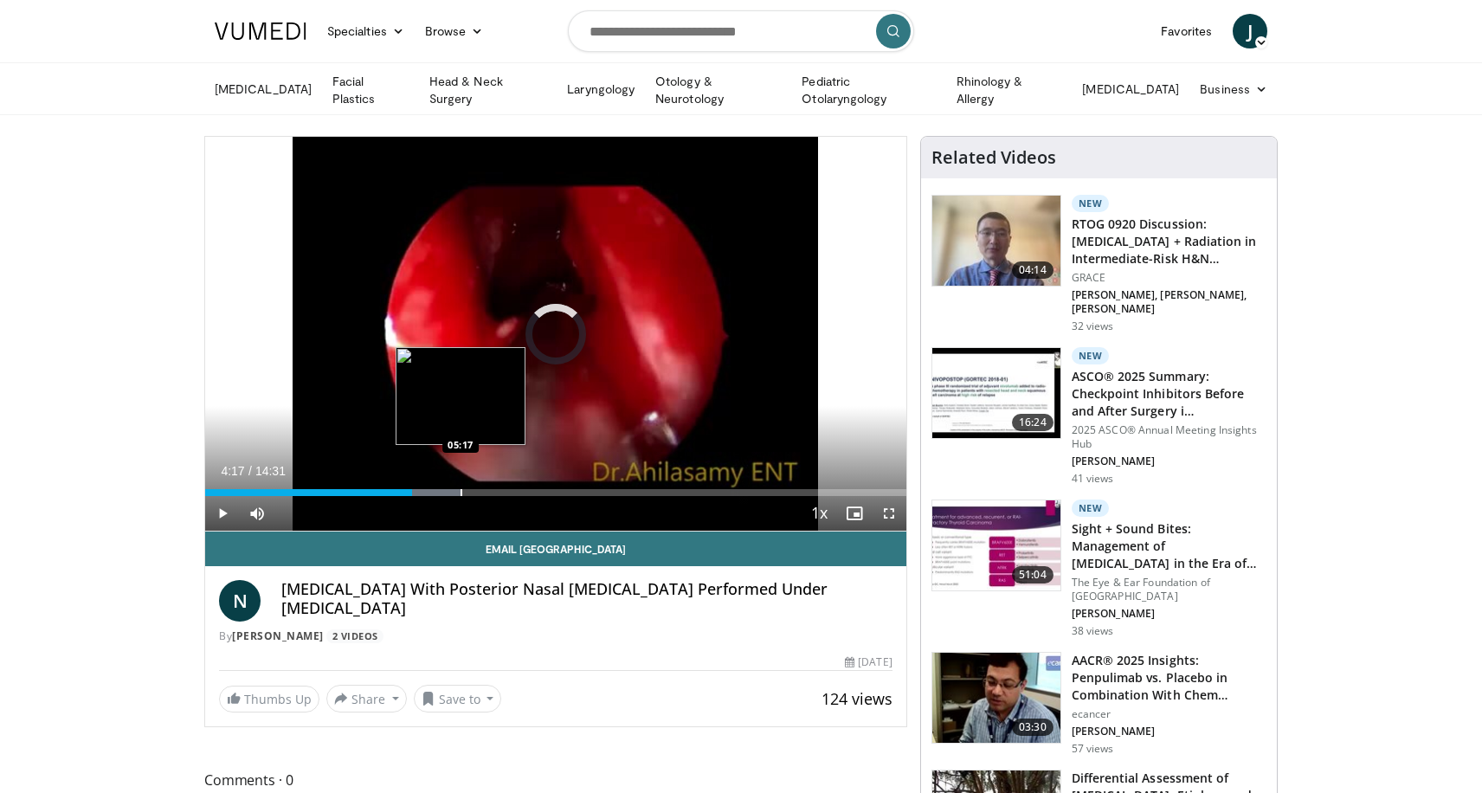
click at [461, 489] on div "Progress Bar" at bounding box center [462, 492] width 2 height 7
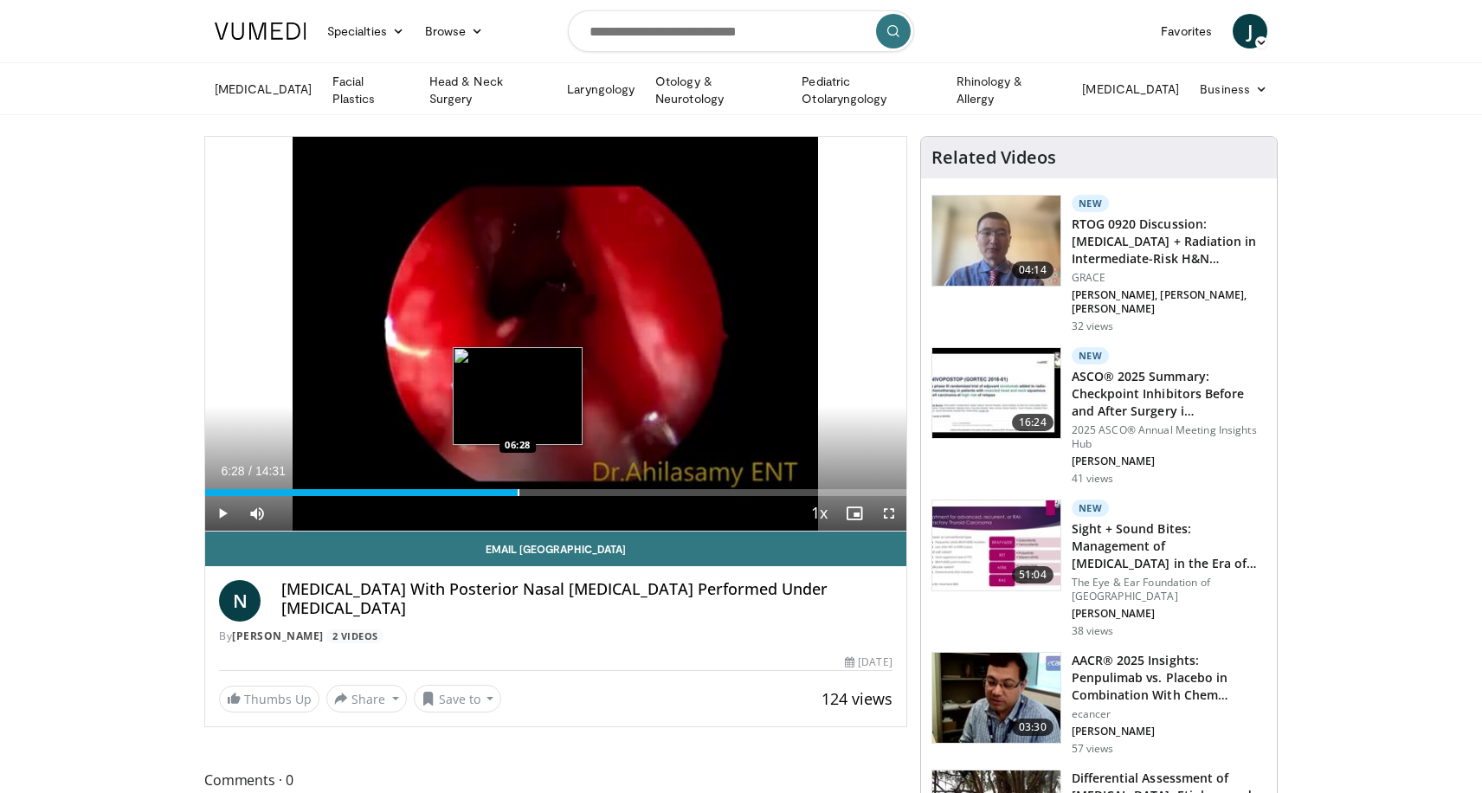
click at [517, 492] on div "Loaded : 44.68% 06:28 06:28" at bounding box center [555, 492] width 701 height 7
click at [556, 492] on div "Progress Bar" at bounding box center [557, 492] width 2 height 7
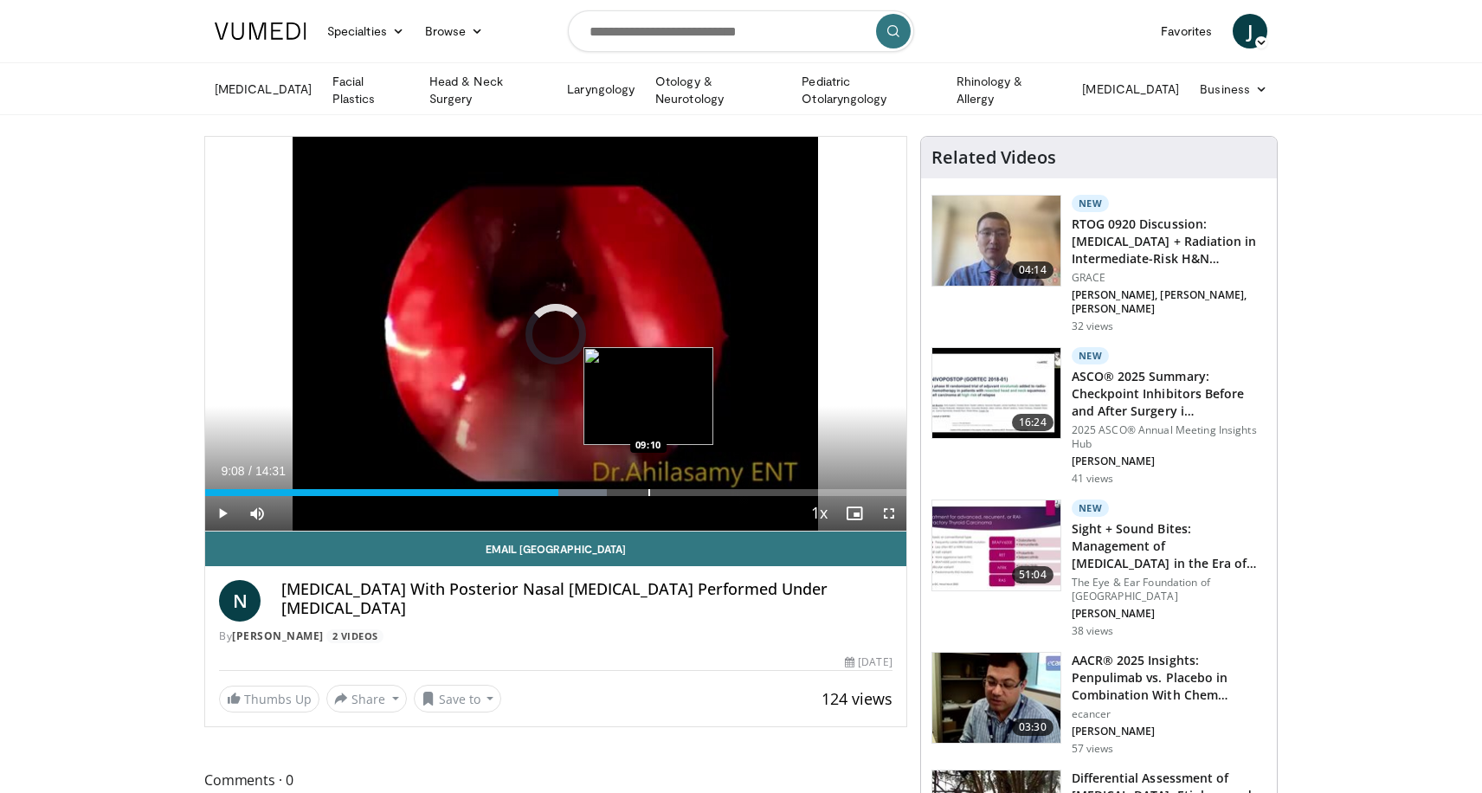
click at [647, 492] on div "Loaded : 57.28% 07:18 09:10" at bounding box center [555, 492] width 701 height 7
click at [686, 489] on div "Progress Bar" at bounding box center [675, 492] width 71 height 7
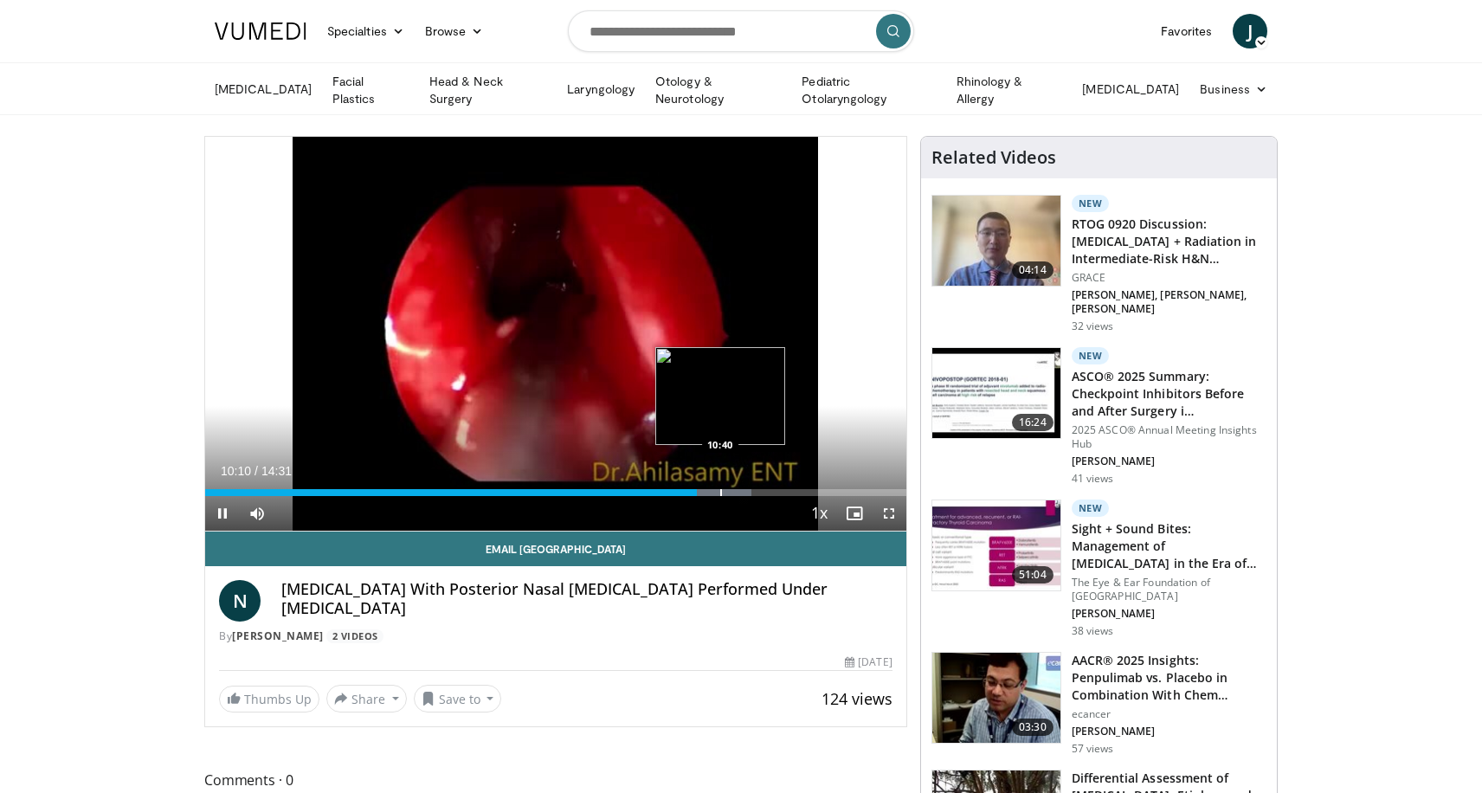
click at [720, 492] on div "Progress Bar" at bounding box center [721, 492] width 2 height 7
click at [778, 490] on div "Progress Bar" at bounding box center [779, 492] width 2 height 7
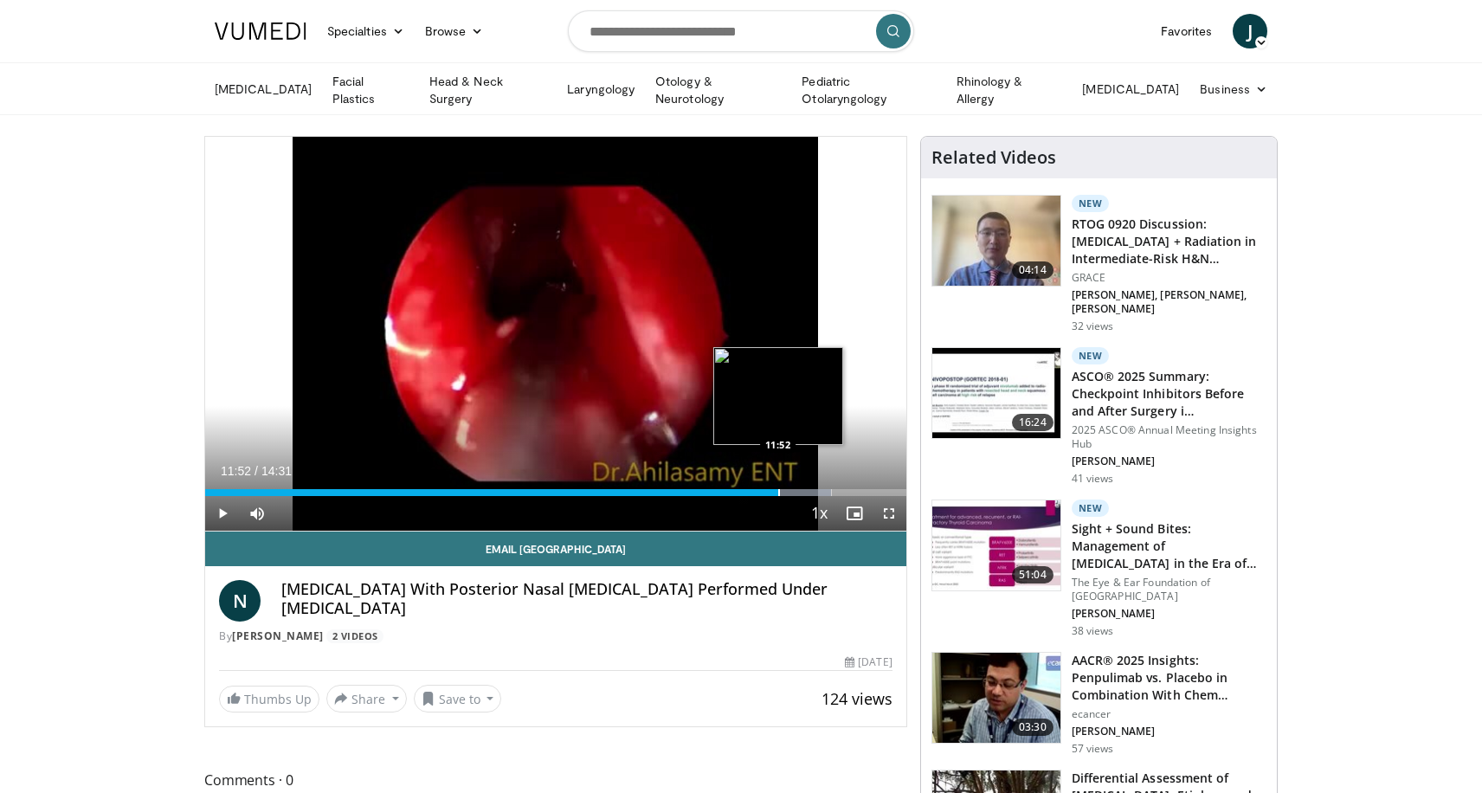
click at [778, 490] on div "Progress Bar" at bounding box center [779, 492] width 2 height 7
click at [794, 496] on div "Current Time 11:53 / Duration 14:31 Pause Skip Backward Skip Forward Mute 100% …" at bounding box center [555, 513] width 701 height 35
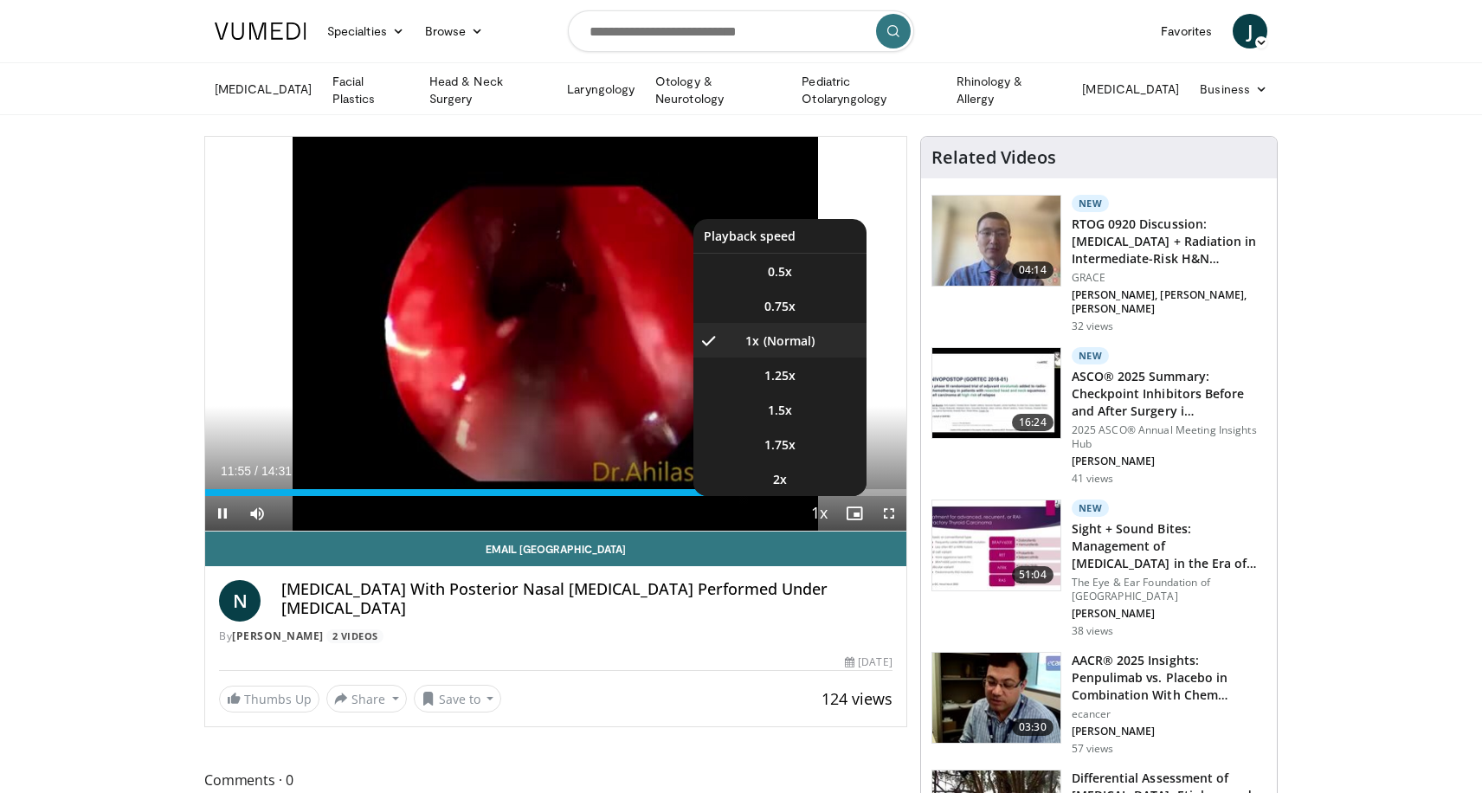
click at [815, 496] on button "Playback Rate" at bounding box center [820, 513] width 35 height 35
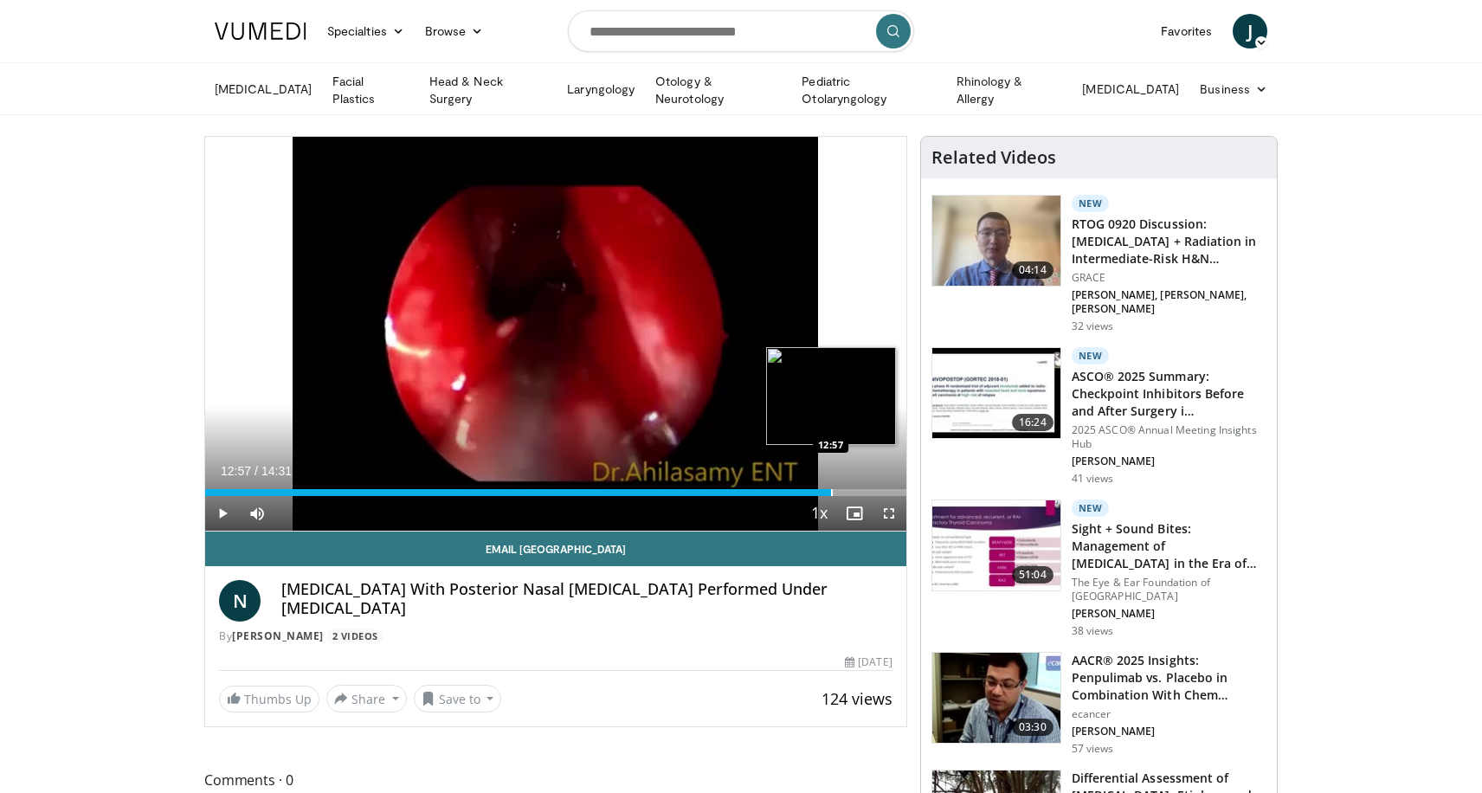
click at [831, 492] on div "Progress Bar" at bounding box center [832, 492] width 2 height 7
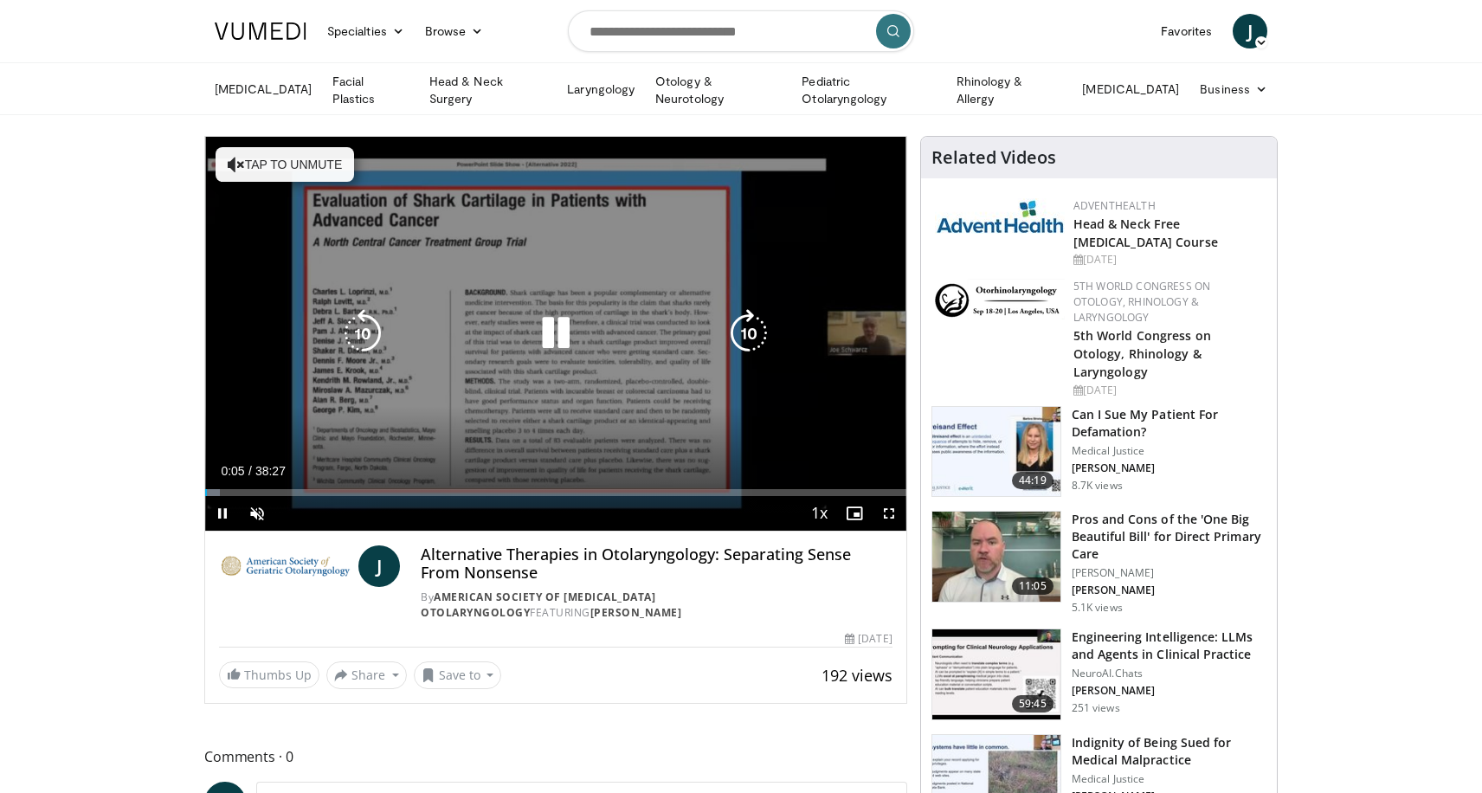
click at [338, 172] on button "Tap to unmute" at bounding box center [285, 164] width 139 height 35
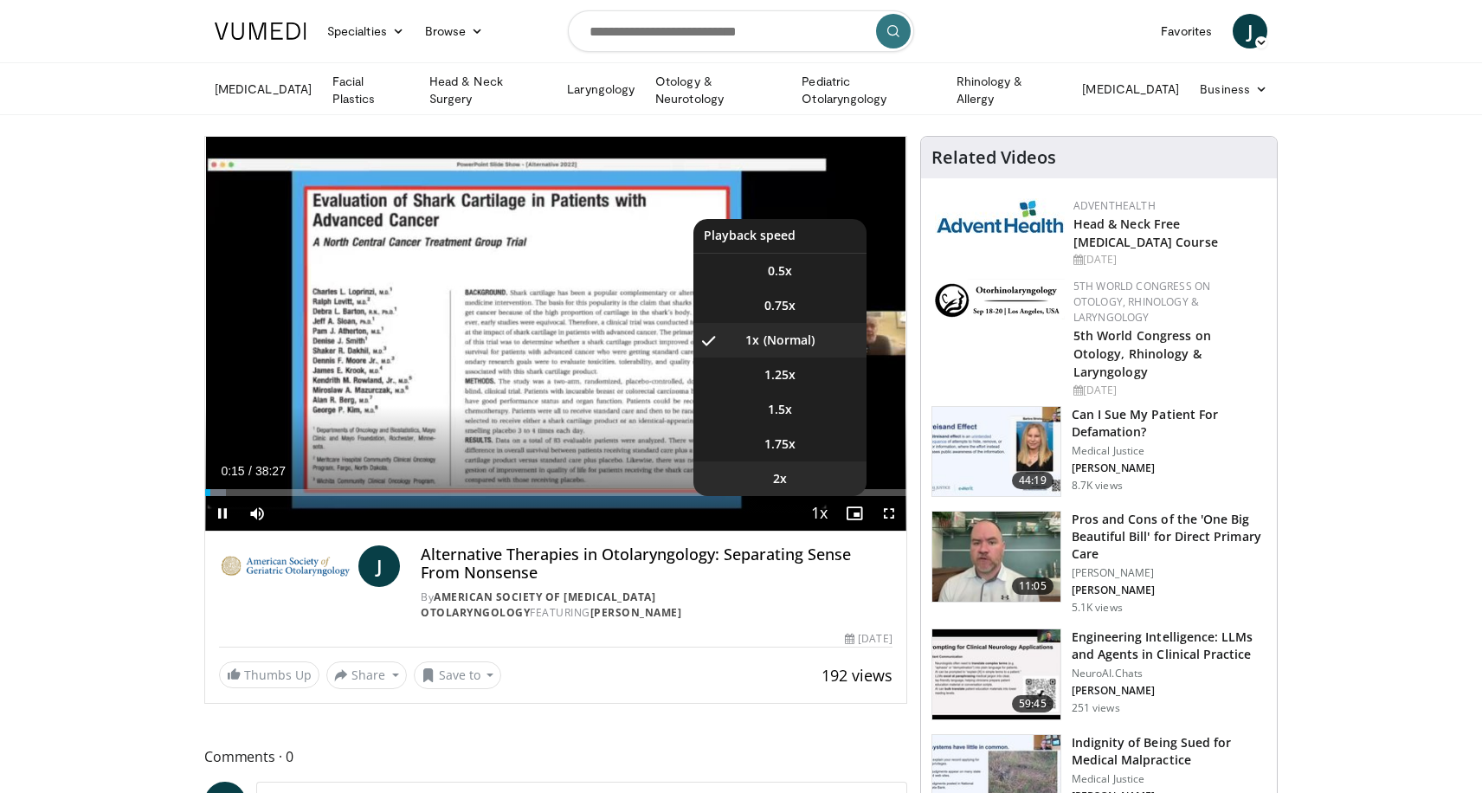
click at [790, 475] on li "2x" at bounding box center [779, 478] width 173 height 35
click at [797, 412] on li "1.5x" at bounding box center [779, 409] width 173 height 35
click at [810, 374] on li "1.25x" at bounding box center [779, 375] width 173 height 35
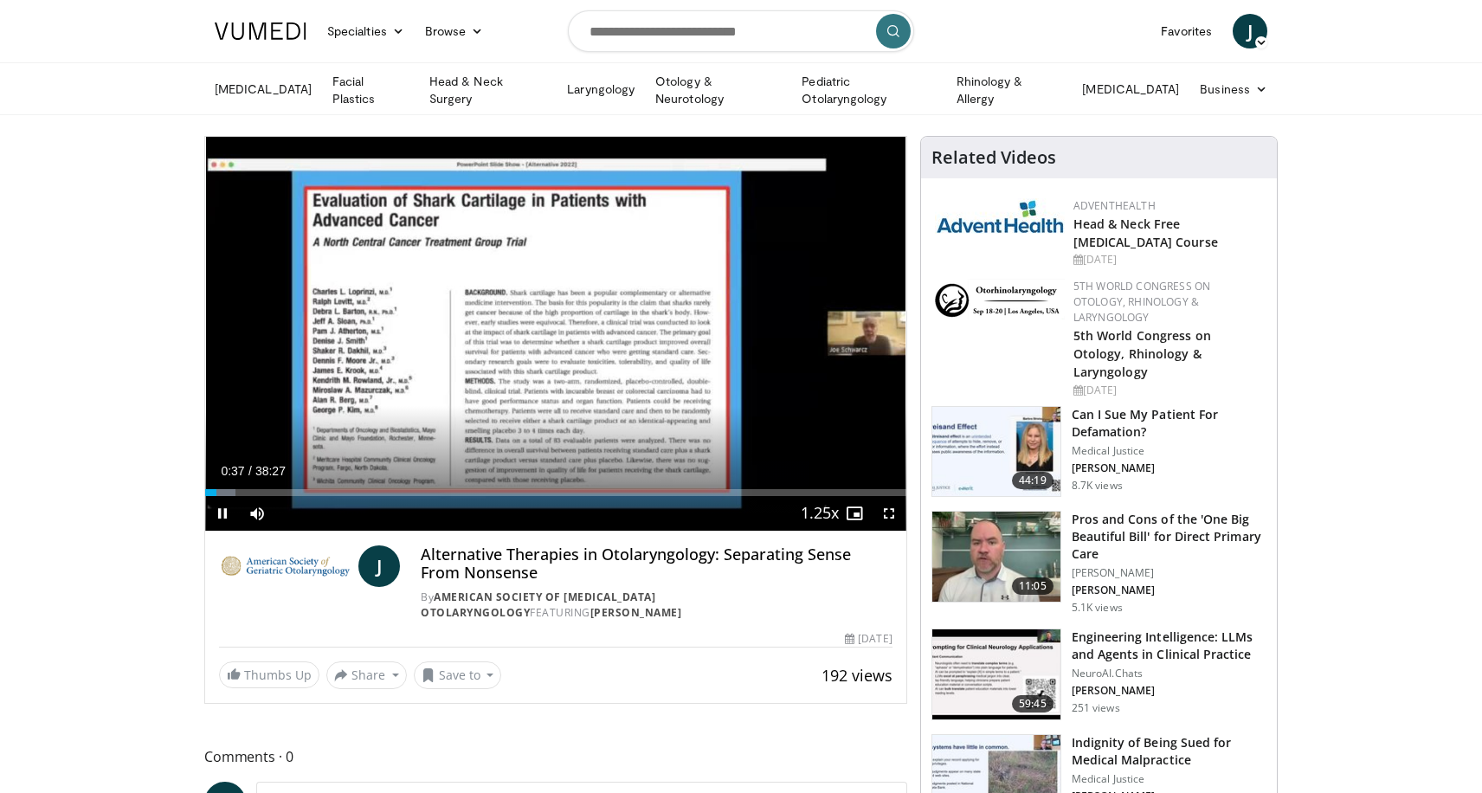
click at [810, 374] on div "10 seconds Tap to unmute" at bounding box center [555, 334] width 701 height 394
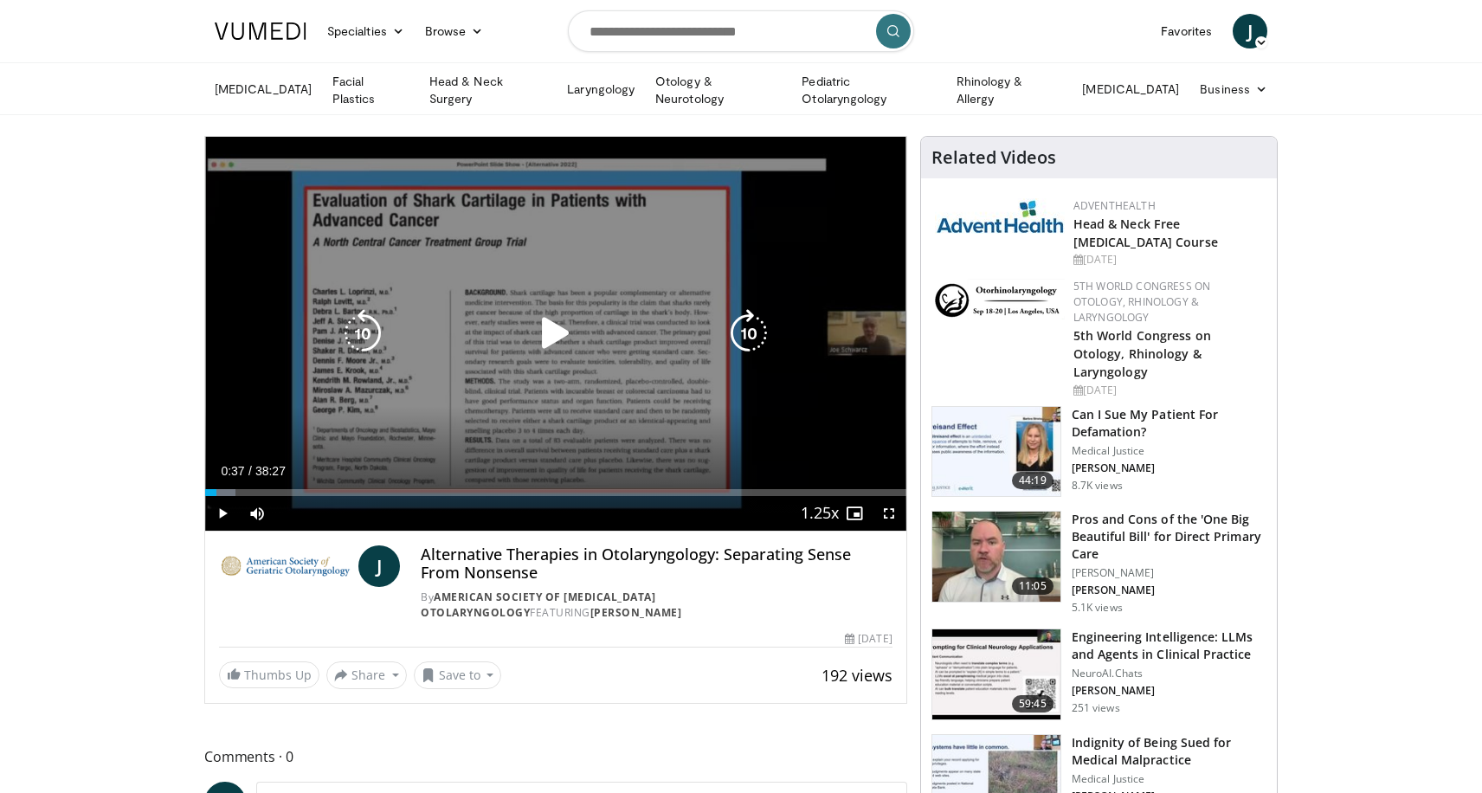
click at [546, 332] on icon "Video Player" at bounding box center [556, 333] width 48 height 48
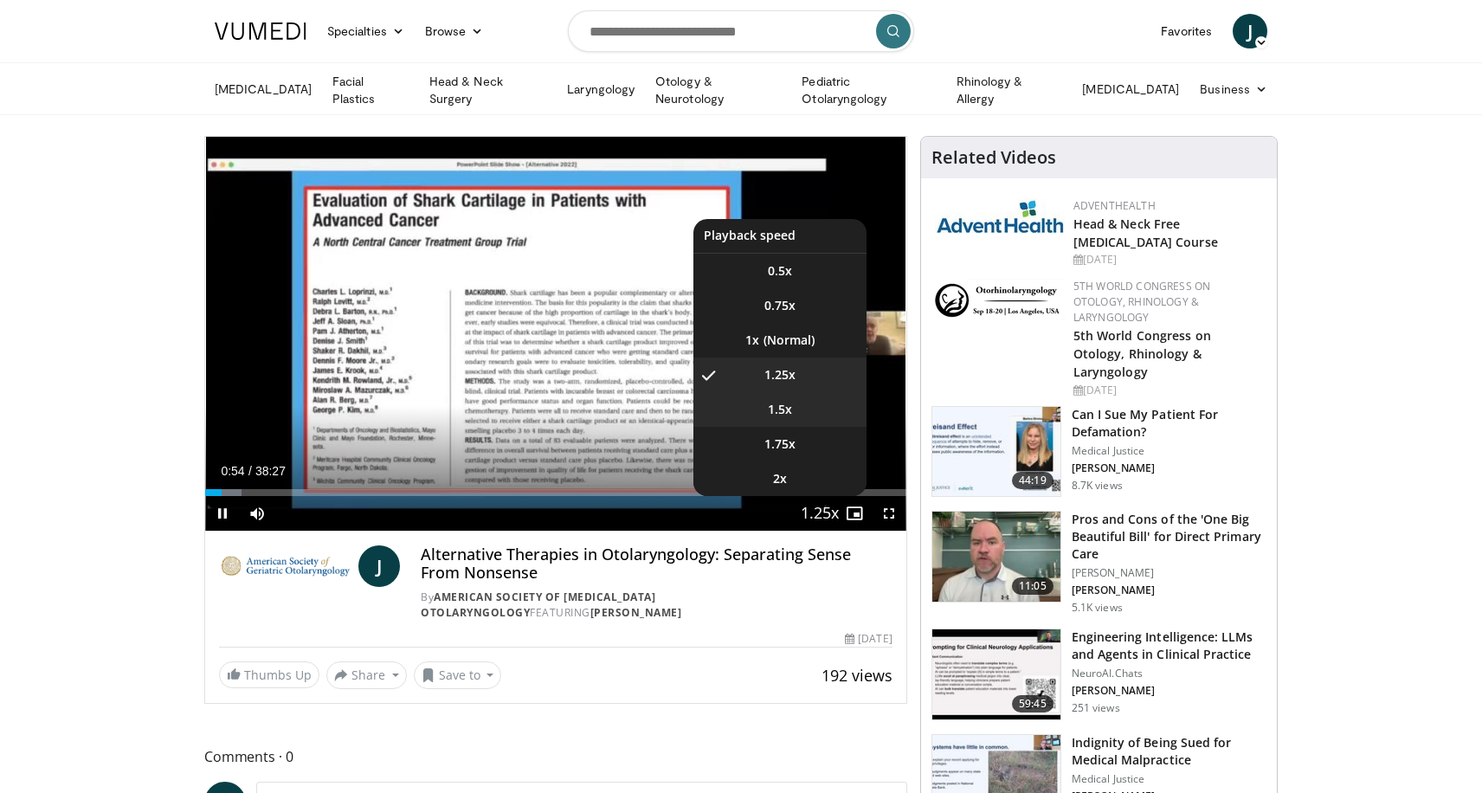
click at [787, 405] on span "1.5x" at bounding box center [780, 409] width 24 height 17
click at [787, 446] on span "1.75x" at bounding box center [779, 443] width 31 height 17
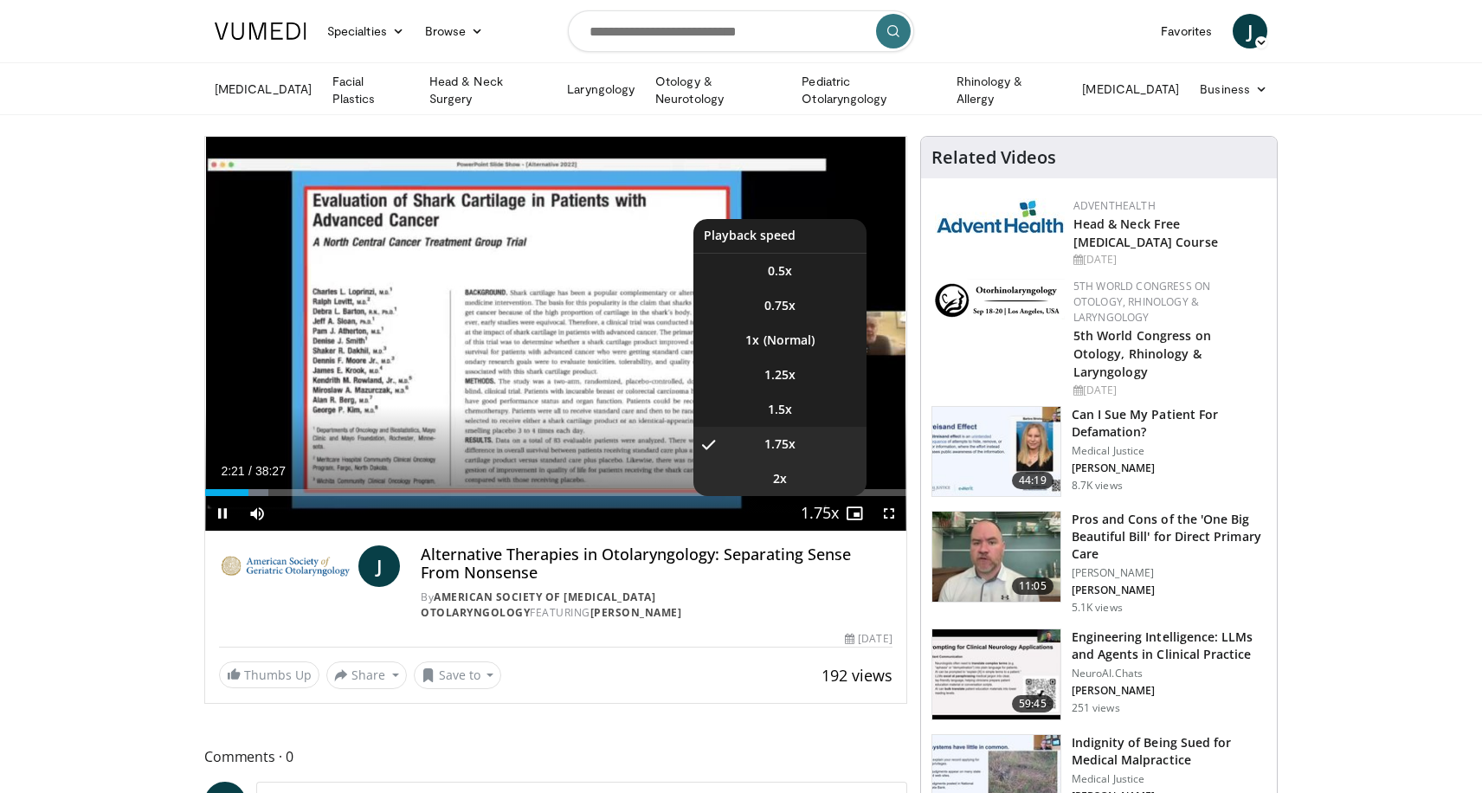
click at [790, 478] on li "2x" at bounding box center [779, 478] width 173 height 35
click at [821, 410] on li "1.5x" at bounding box center [779, 409] width 173 height 35
click at [798, 448] on li "1.75x" at bounding box center [779, 444] width 173 height 35
click at [788, 474] on li "2x" at bounding box center [779, 478] width 173 height 35
click at [816, 406] on li "1.5x" at bounding box center [779, 409] width 173 height 35
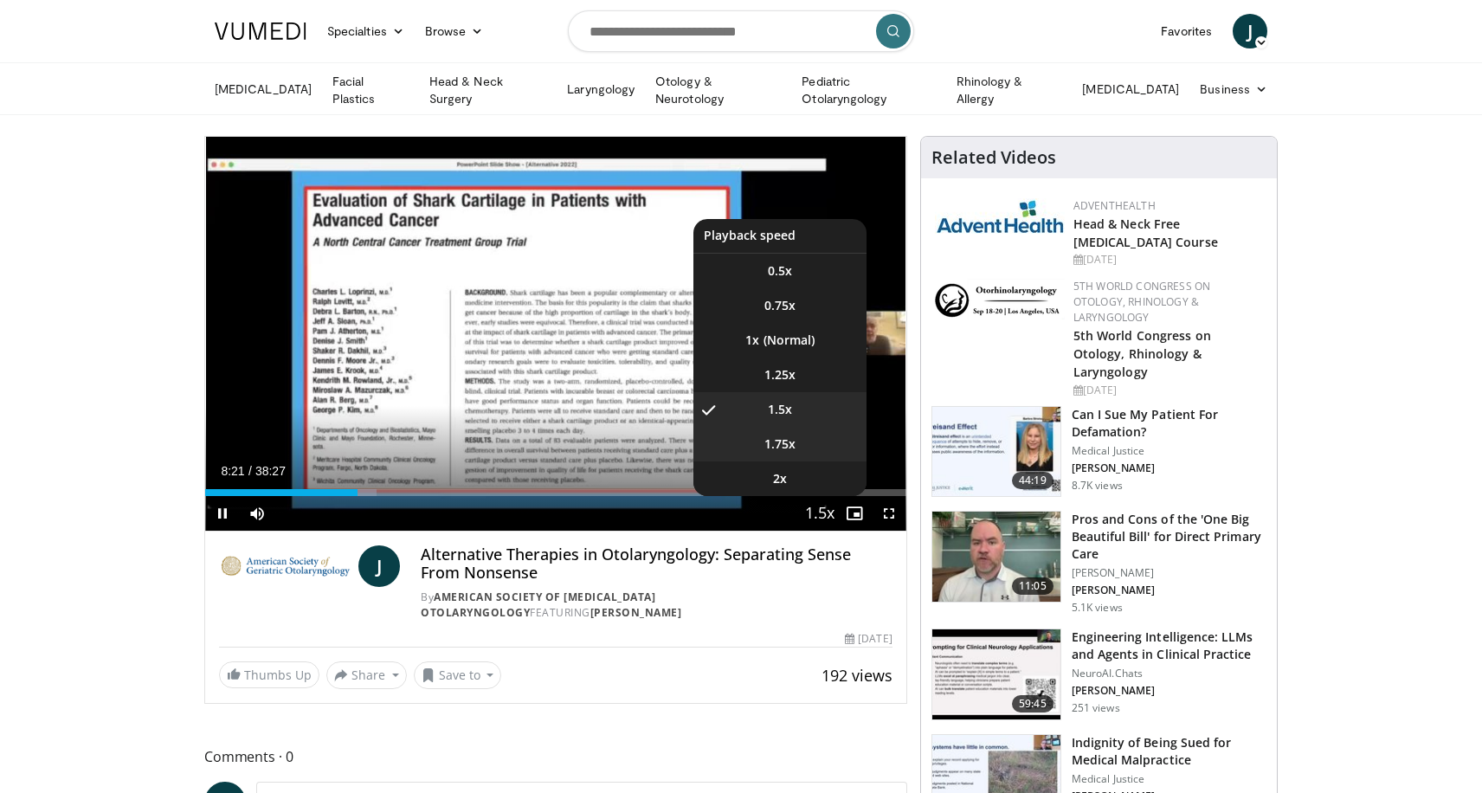
click at [805, 445] on li "1.75x" at bounding box center [779, 444] width 173 height 35
click at [790, 479] on li "2x" at bounding box center [779, 478] width 173 height 35
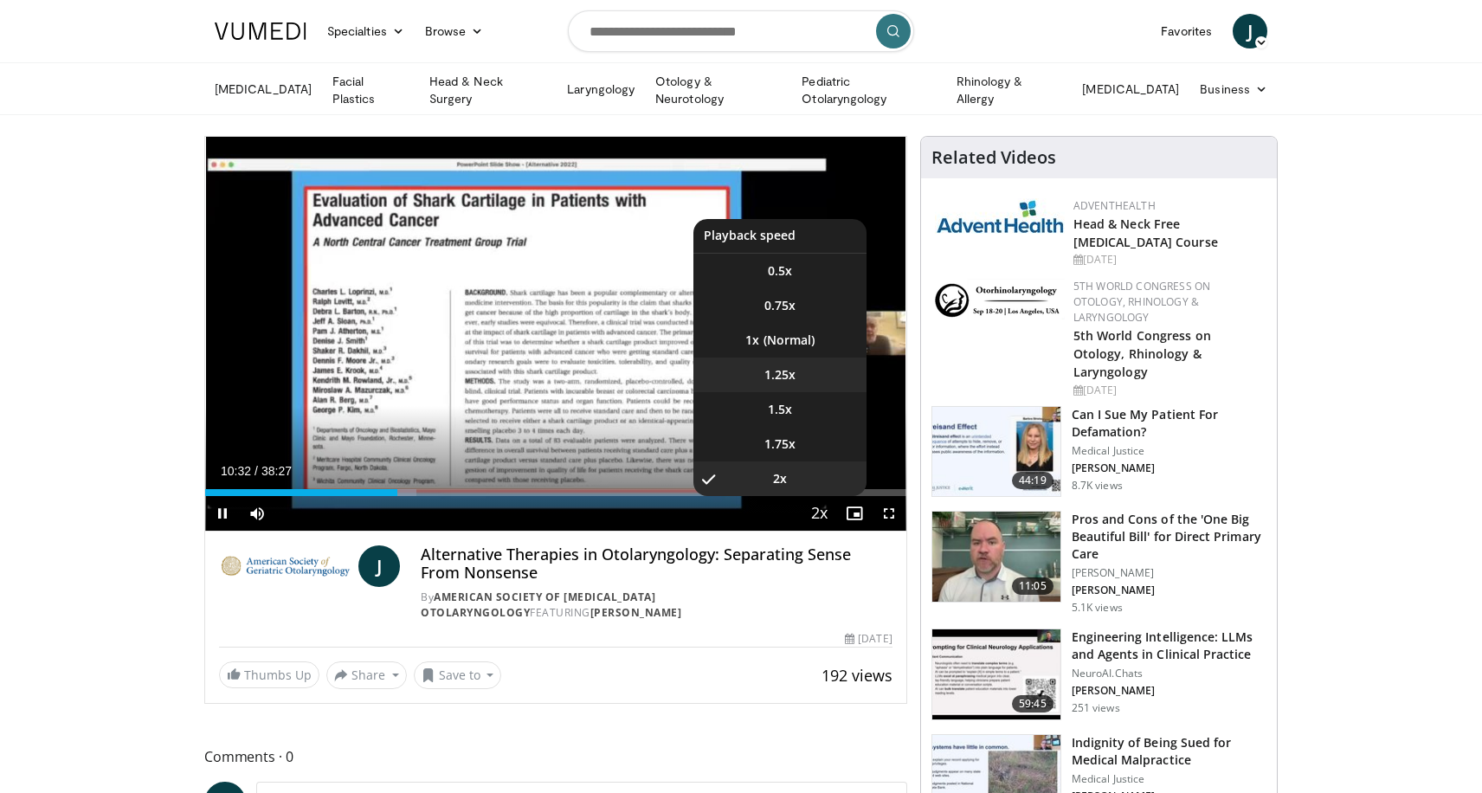
click at [797, 374] on li "1.25x" at bounding box center [779, 375] width 173 height 35
click at [803, 480] on li "2x" at bounding box center [779, 478] width 173 height 35
click at [811, 438] on li "1.75x" at bounding box center [779, 444] width 173 height 35
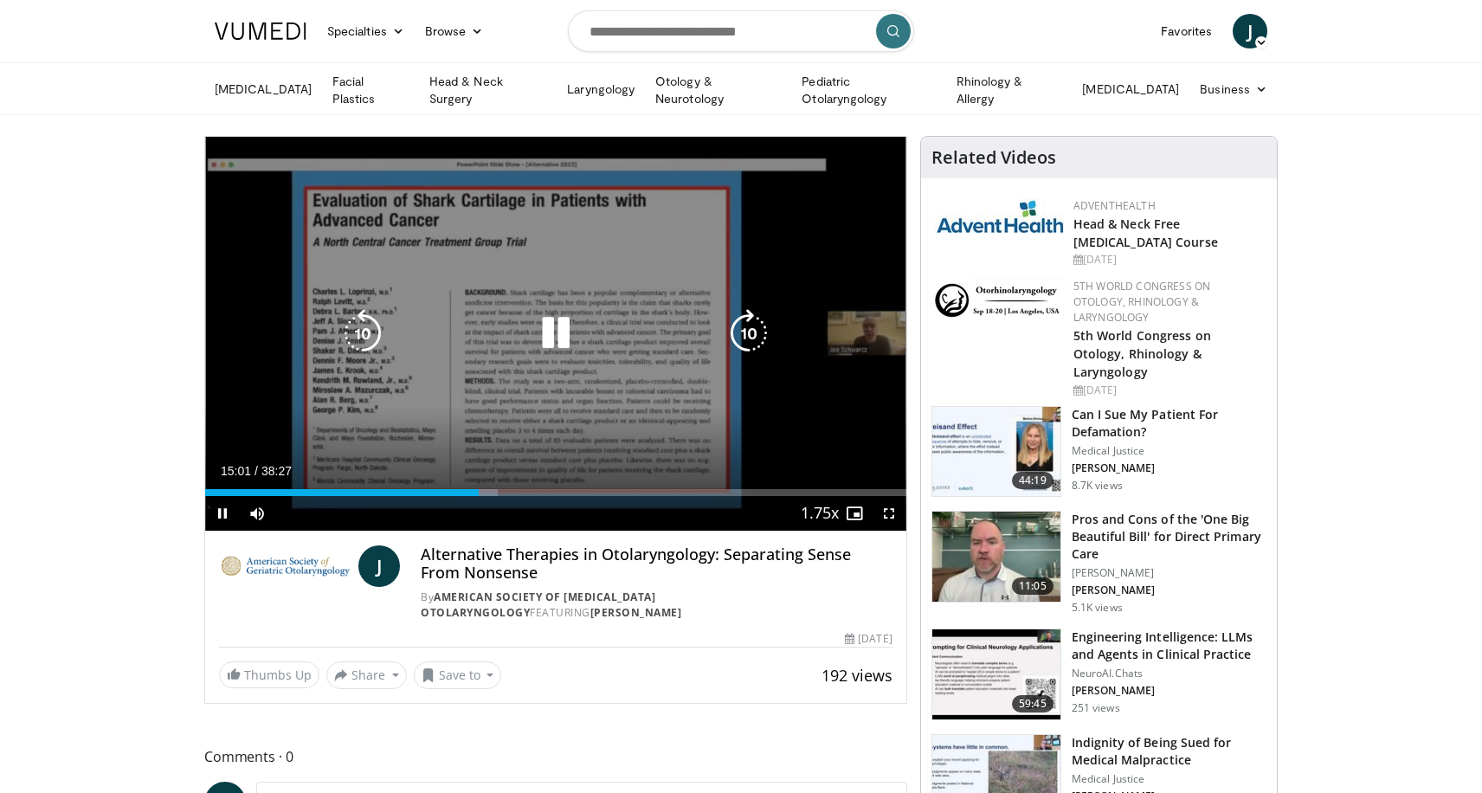
click at [354, 331] on icon "Video Player" at bounding box center [363, 333] width 48 height 48
click at [358, 325] on icon "Video Player" at bounding box center [363, 333] width 48 height 48
click at [357, 326] on icon "Video Player" at bounding box center [363, 333] width 48 height 48
click at [363, 329] on icon "Video Player" at bounding box center [363, 333] width 48 height 48
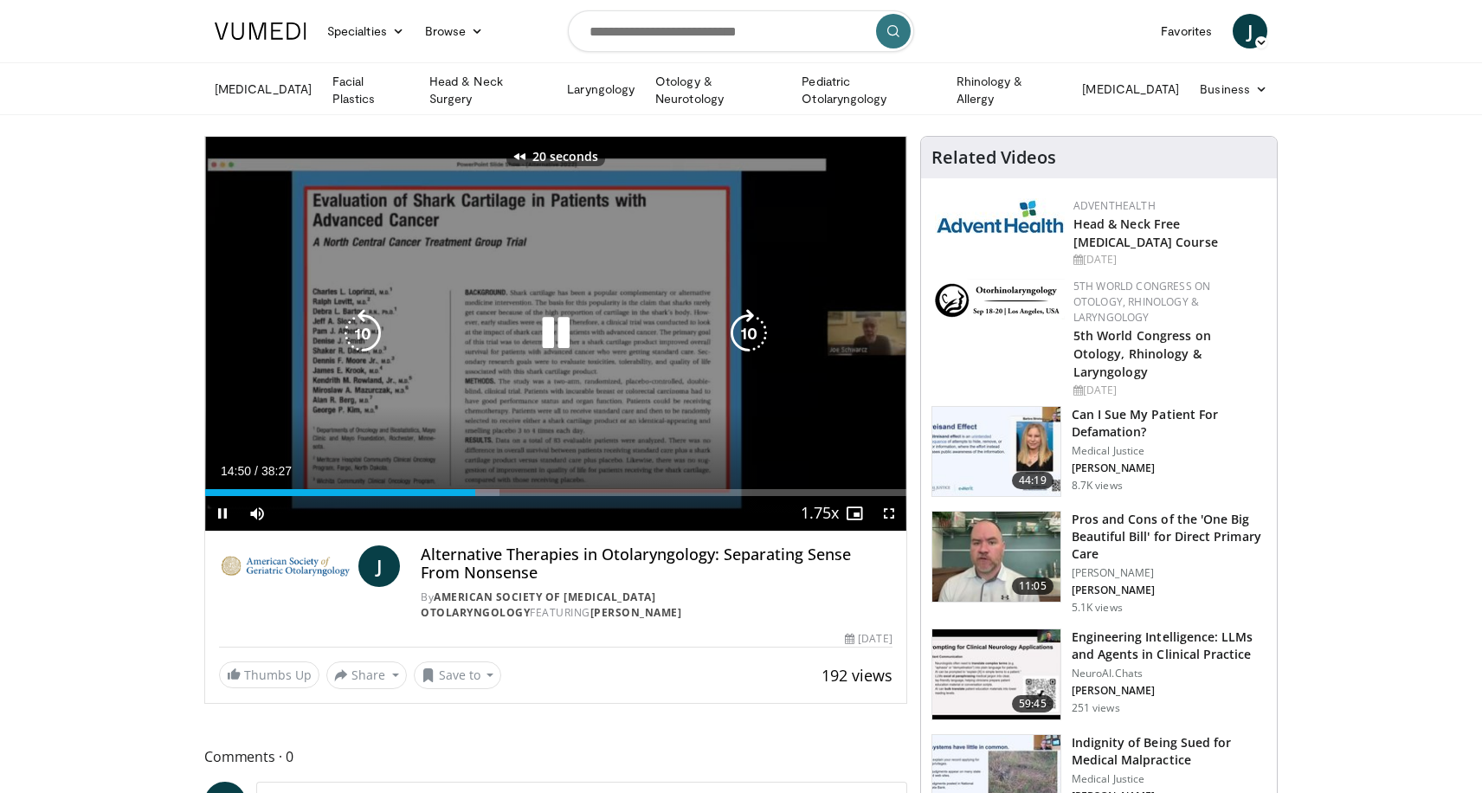
click at [363, 329] on icon "Video Player" at bounding box center [363, 333] width 48 height 48
click at [752, 328] on icon "Video Player" at bounding box center [749, 333] width 48 height 48
click at [554, 332] on icon "Video Player" at bounding box center [556, 333] width 48 height 48
click at [552, 328] on icon "Video Player" at bounding box center [556, 333] width 48 height 48
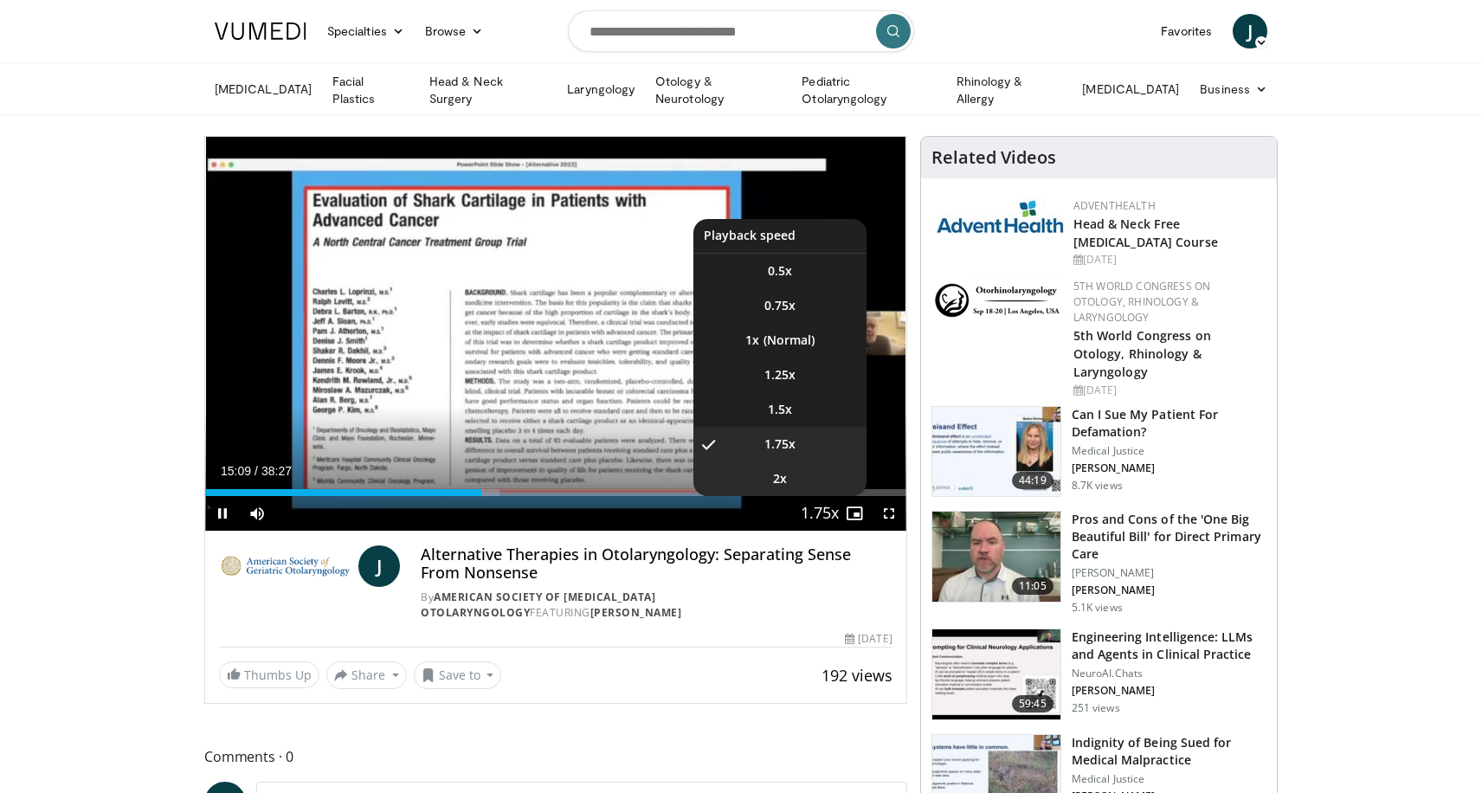
click at [792, 474] on li "2x" at bounding box center [779, 478] width 173 height 35
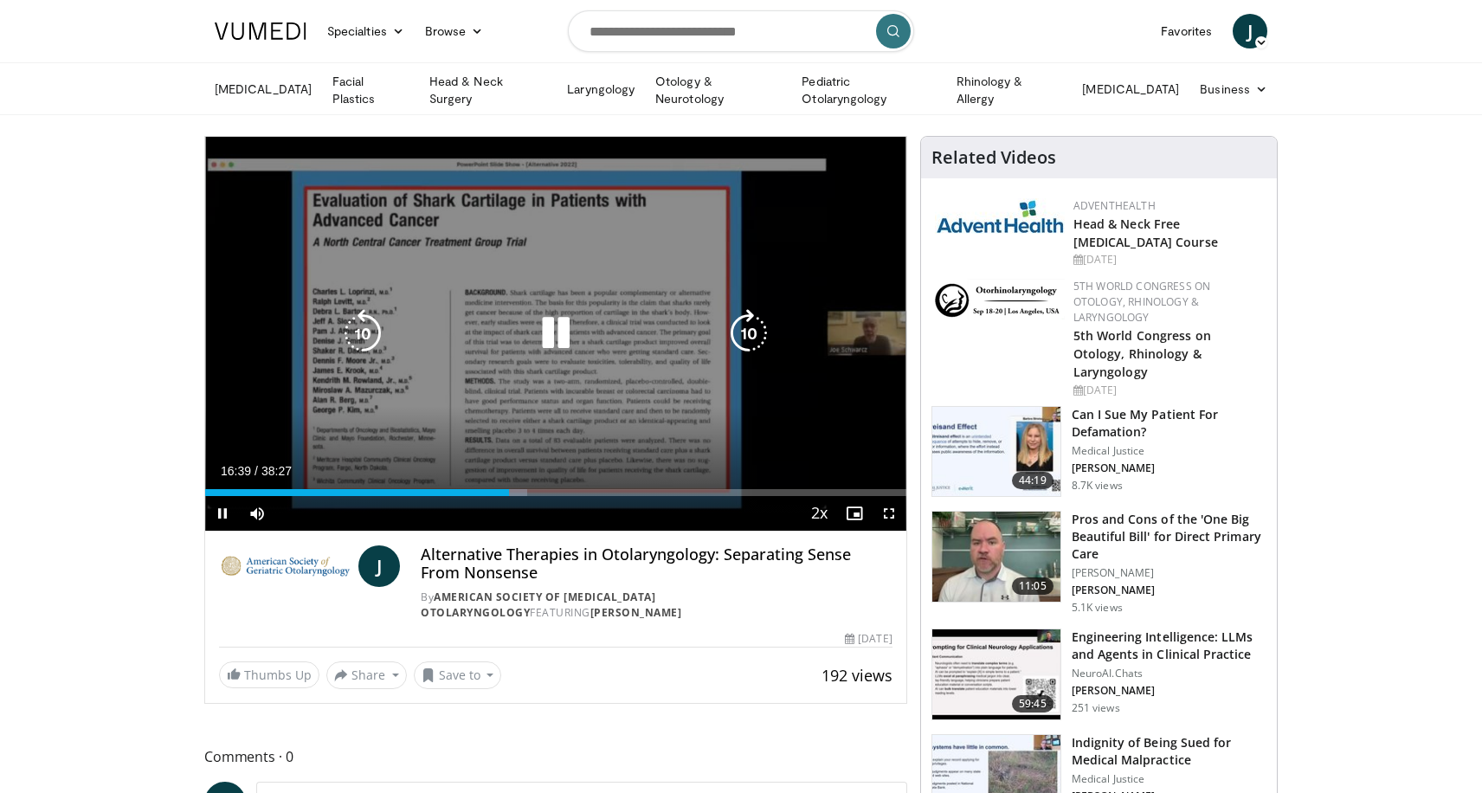
click at [756, 331] on icon "Video Player" at bounding box center [749, 333] width 48 height 48
click at [750, 339] on icon "Video Player" at bounding box center [749, 333] width 48 height 48
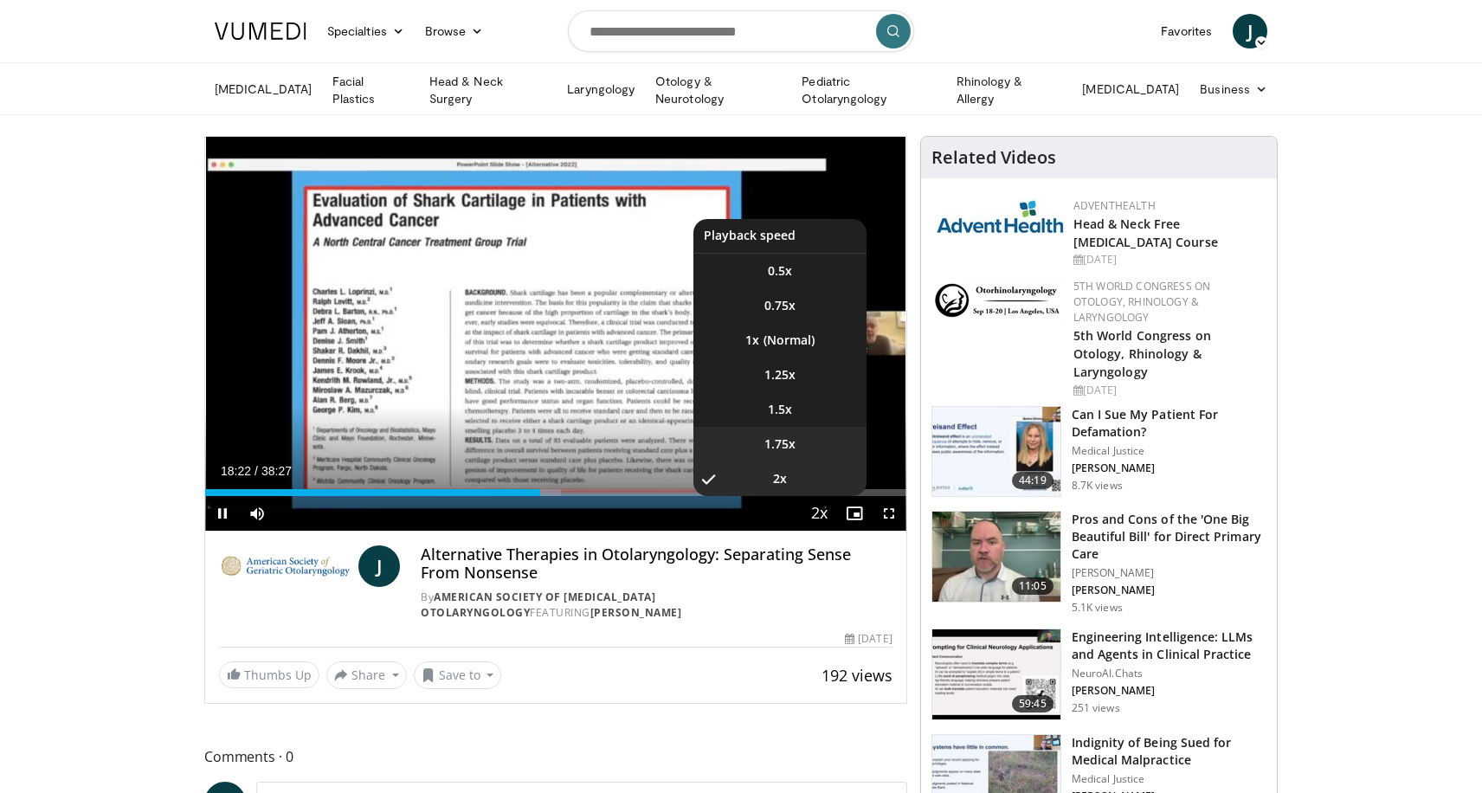
click at [785, 437] on span "1.75x" at bounding box center [779, 443] width 31 height 17
click at [790, 470] on li "2x" at bounding box center [779, 478] width 173 height 35
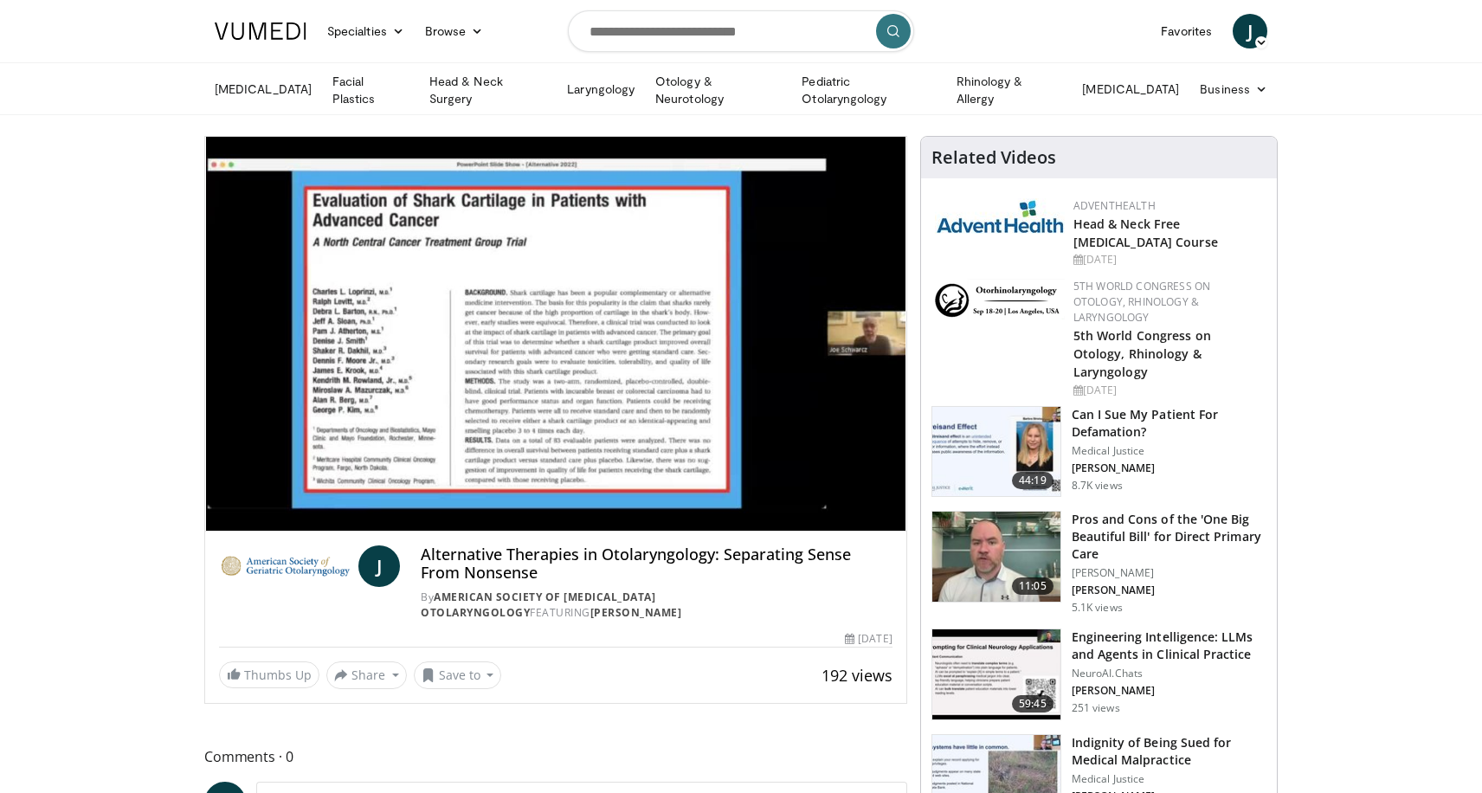
scroll to position [3, 0]
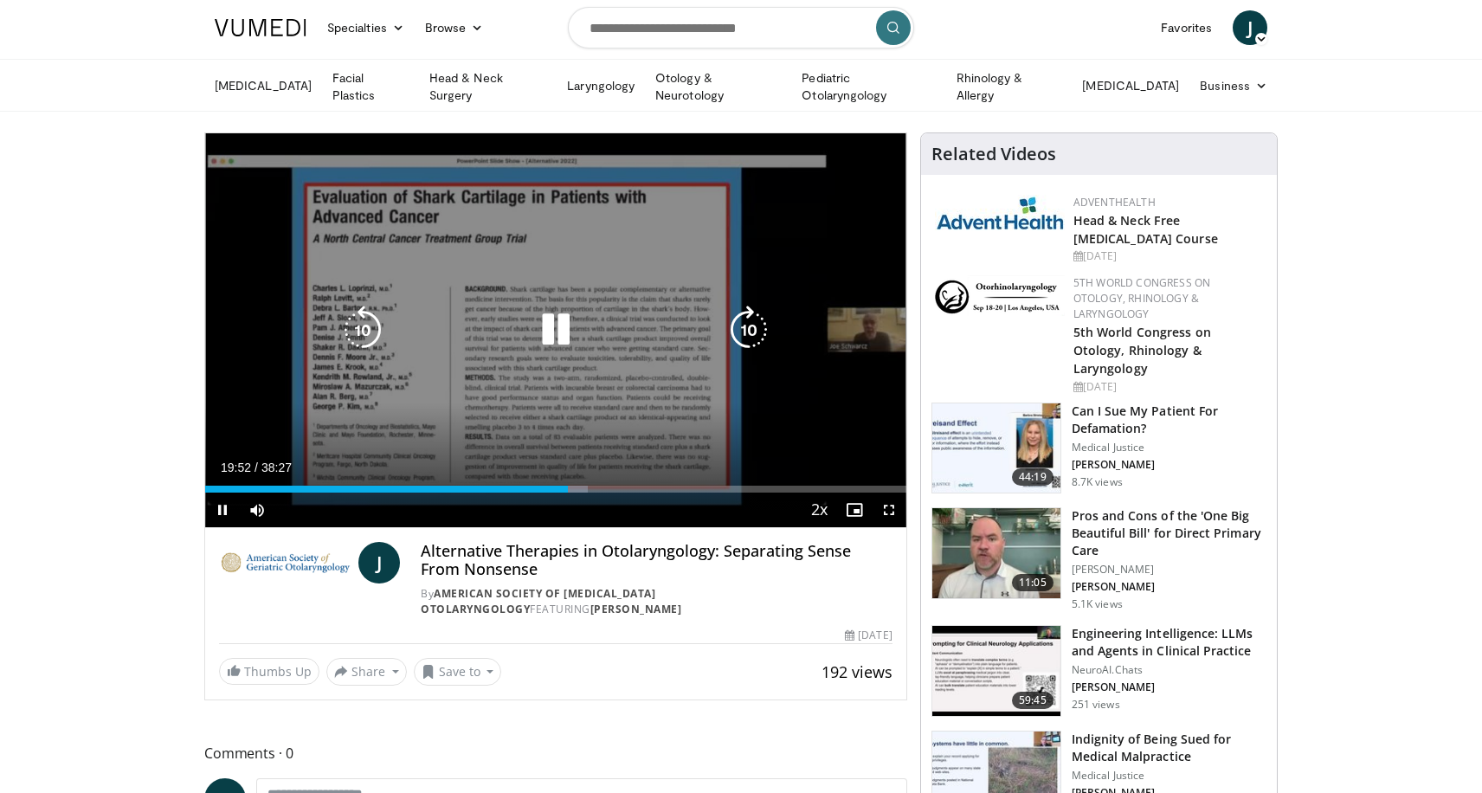
click at [750, 331] on icon "Video Player" at bounding box center [749, 330] width 48 height 48
click at [752, 329] on icon "Video Player" at bounding box center [749, 330] width 48 height 48
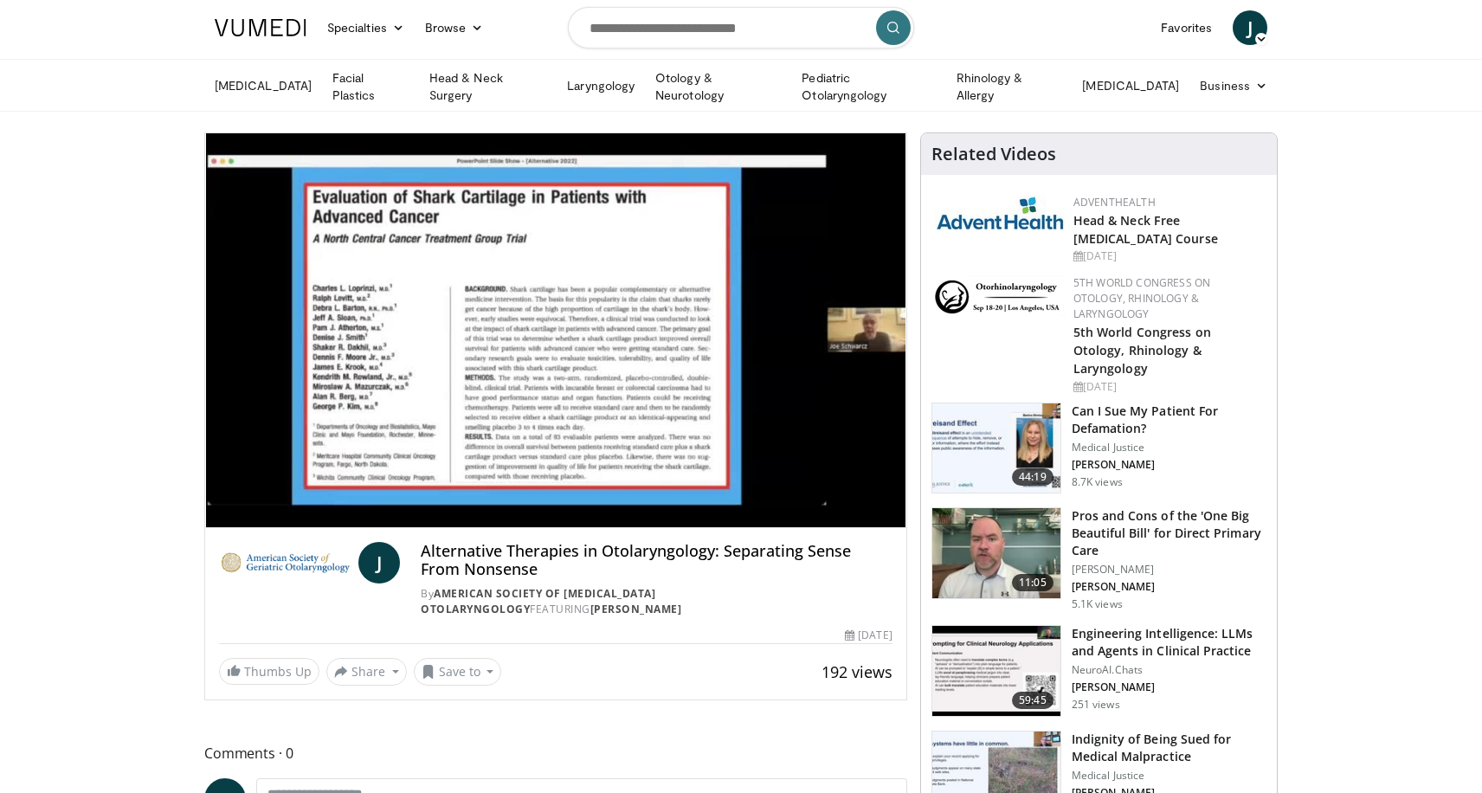
click at [753, 333] on div "10 seconds Tap to unmute" at bounding box center [555, 330] width 701 height 394
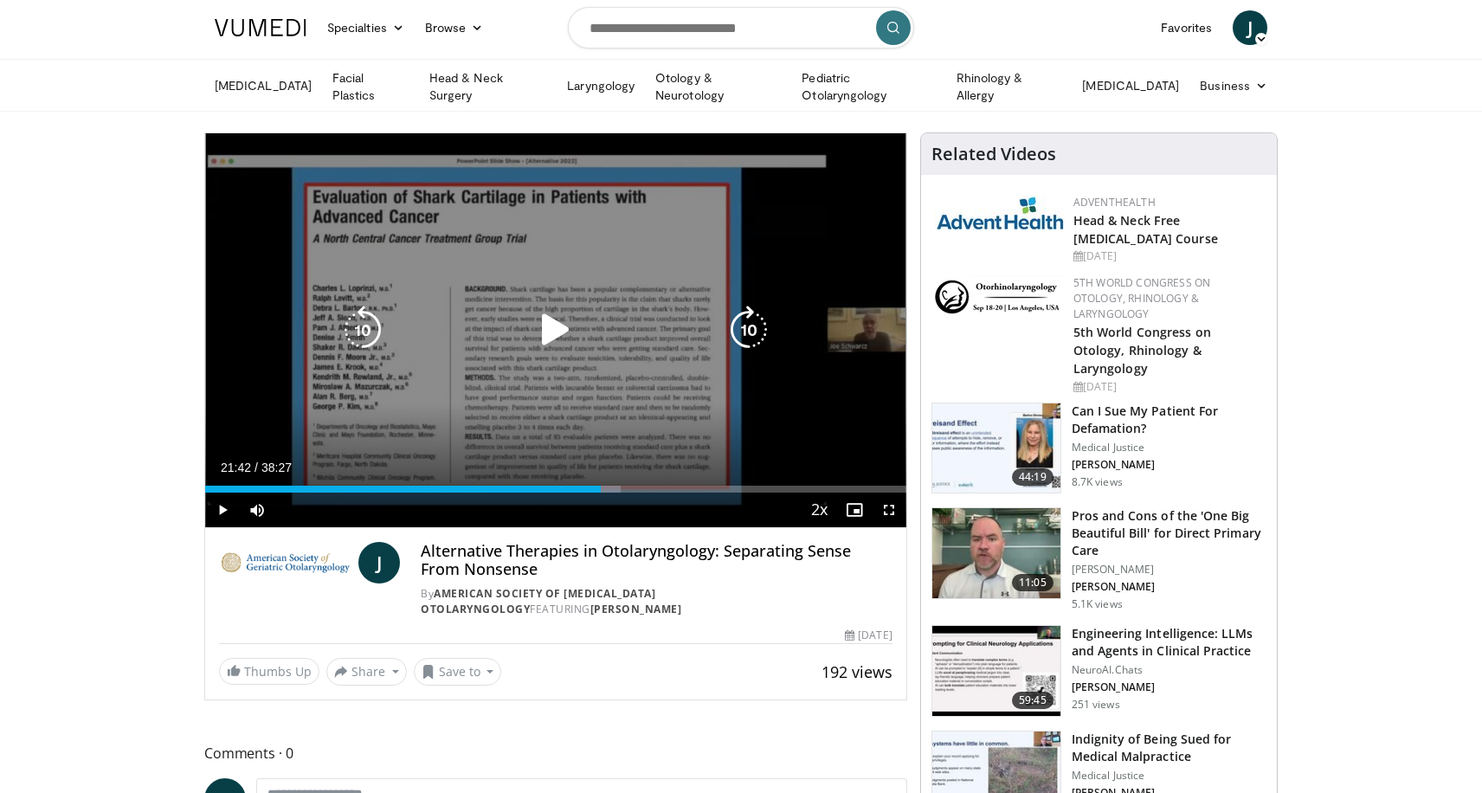
click at [754, 334] on icon "Video Player" at bounding box center [749, 330] width 48 height 48
click at [551, 331] on icon "Video Player" at bounding box center [556, 330] width 48 height 48
click at [757, 329] on icon "Video Player" at bounding box center [749, 330] width 48 height 48
click at [755, 329] on icon "Video Player" at bounding box center [749, 330] width 48 height 48
click at [364, 321] on icon "Video Player" at bounding box center [363, 330] width 48 height 48
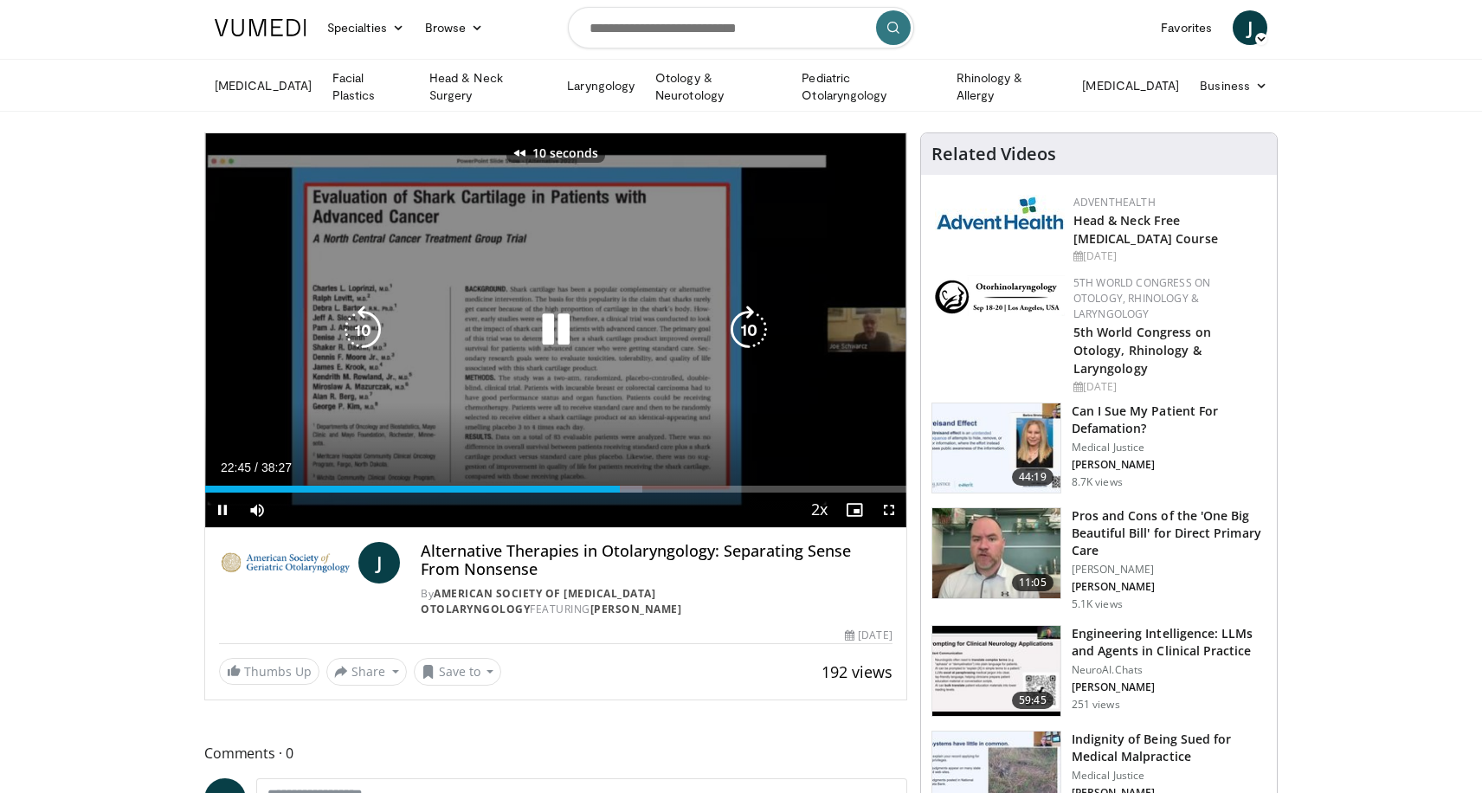
click at [364, 321] on icon "Video Player" at bounding box center [363, 330] width 48 height 48
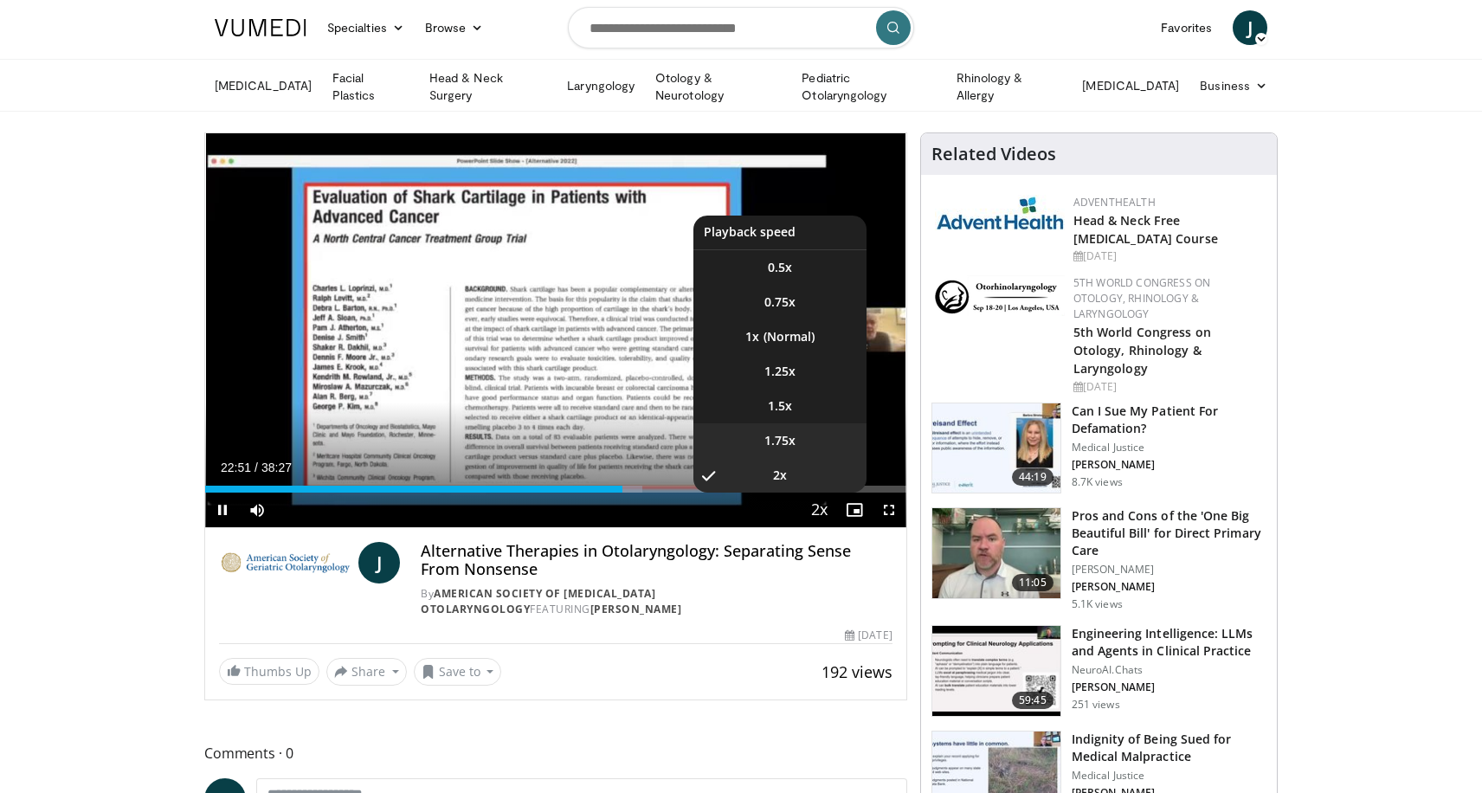
click at [804, 431] on li "1.75x" at bounding box center [779, 440] width 173 height 35
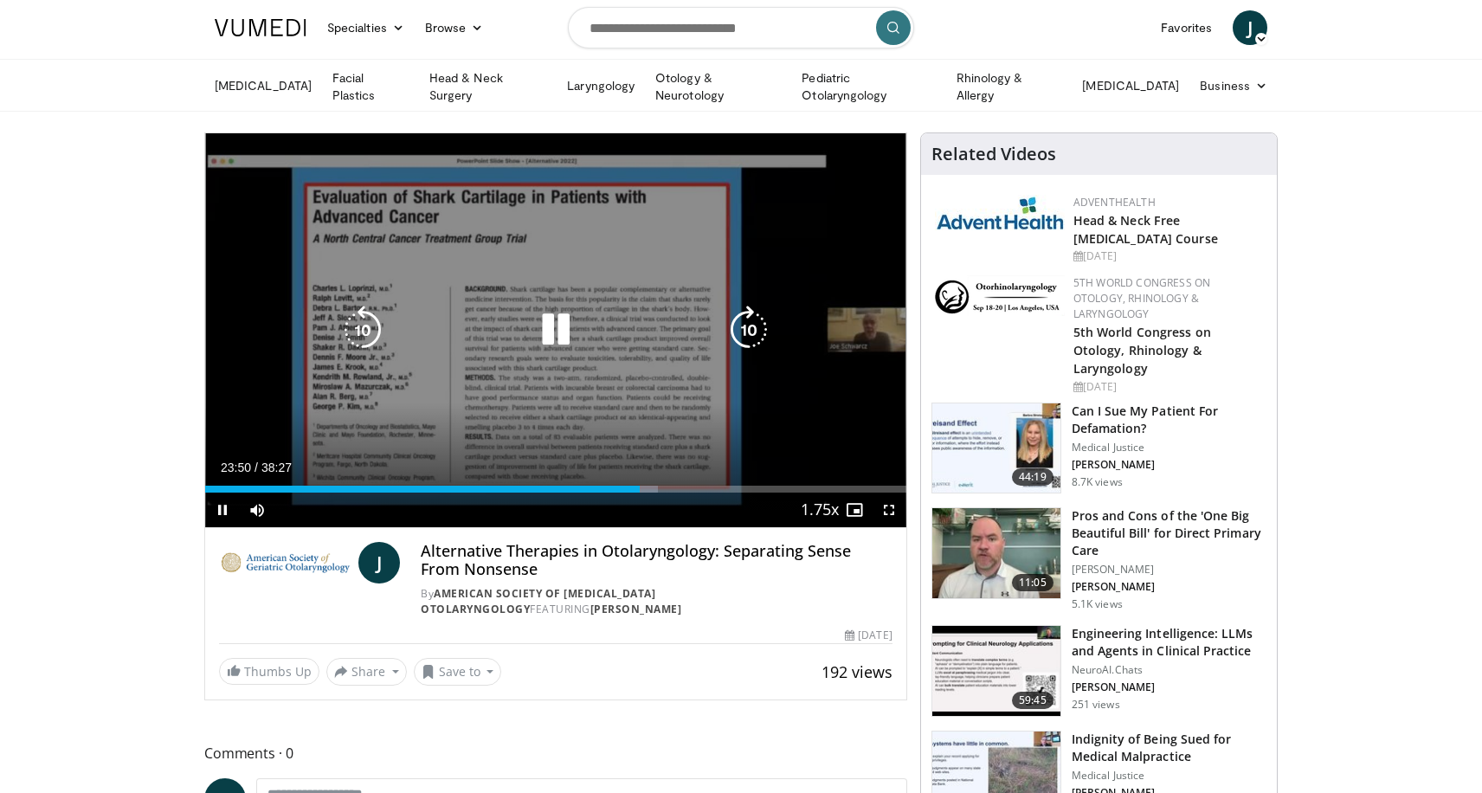
click at [364, 321] on icon "Video Player" at bounding box center [363, 330] width 48 height 48
click at [554, 325] on icon "Video Player" at bounding box center [556, 330] width 48 height 48
click at [557, 328] on icon "Video Player" at bounding box center [556, 330] width 48 height 48
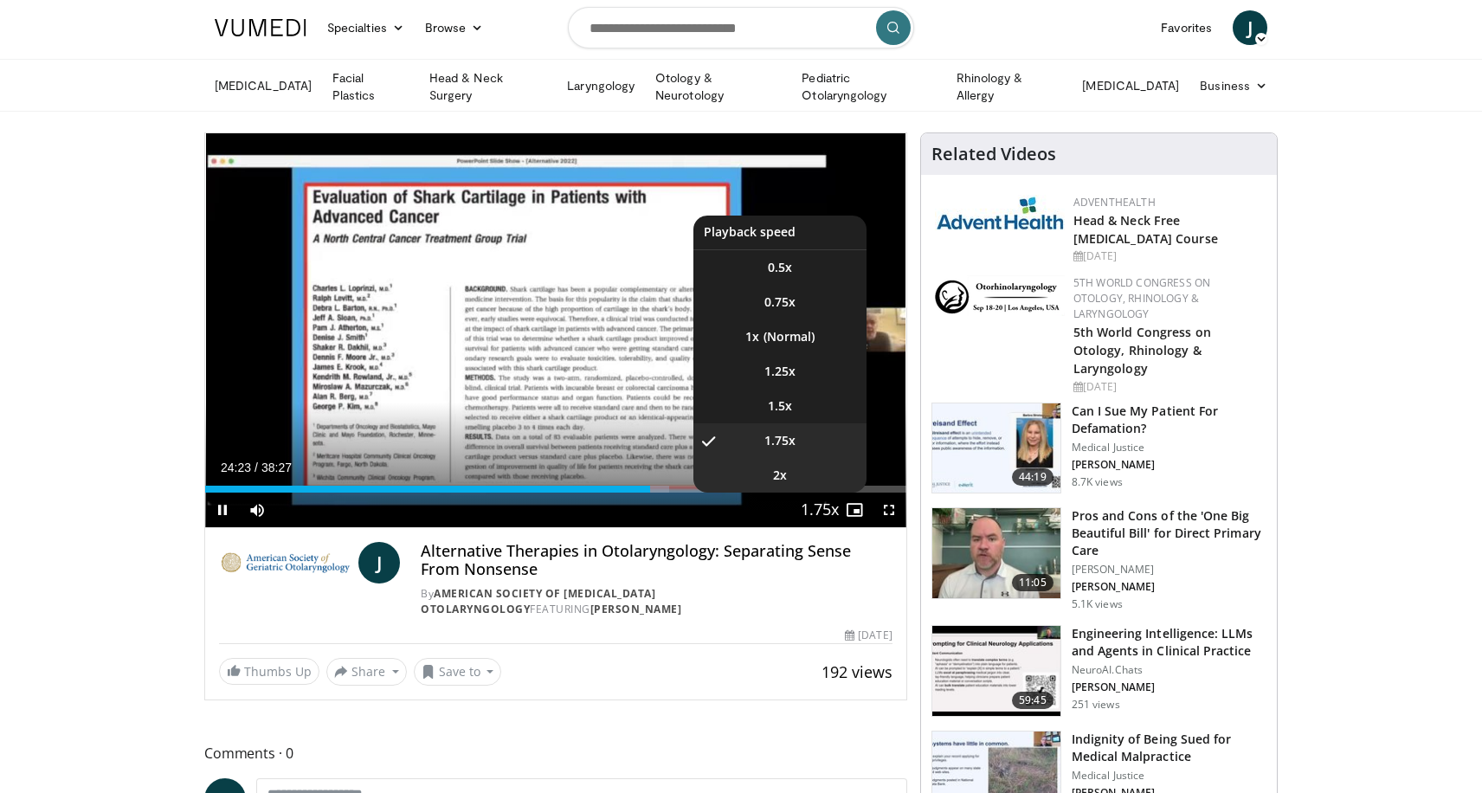
click at [788, 470] on li "2x" at bounding box center [779, 475] width 173 height 35
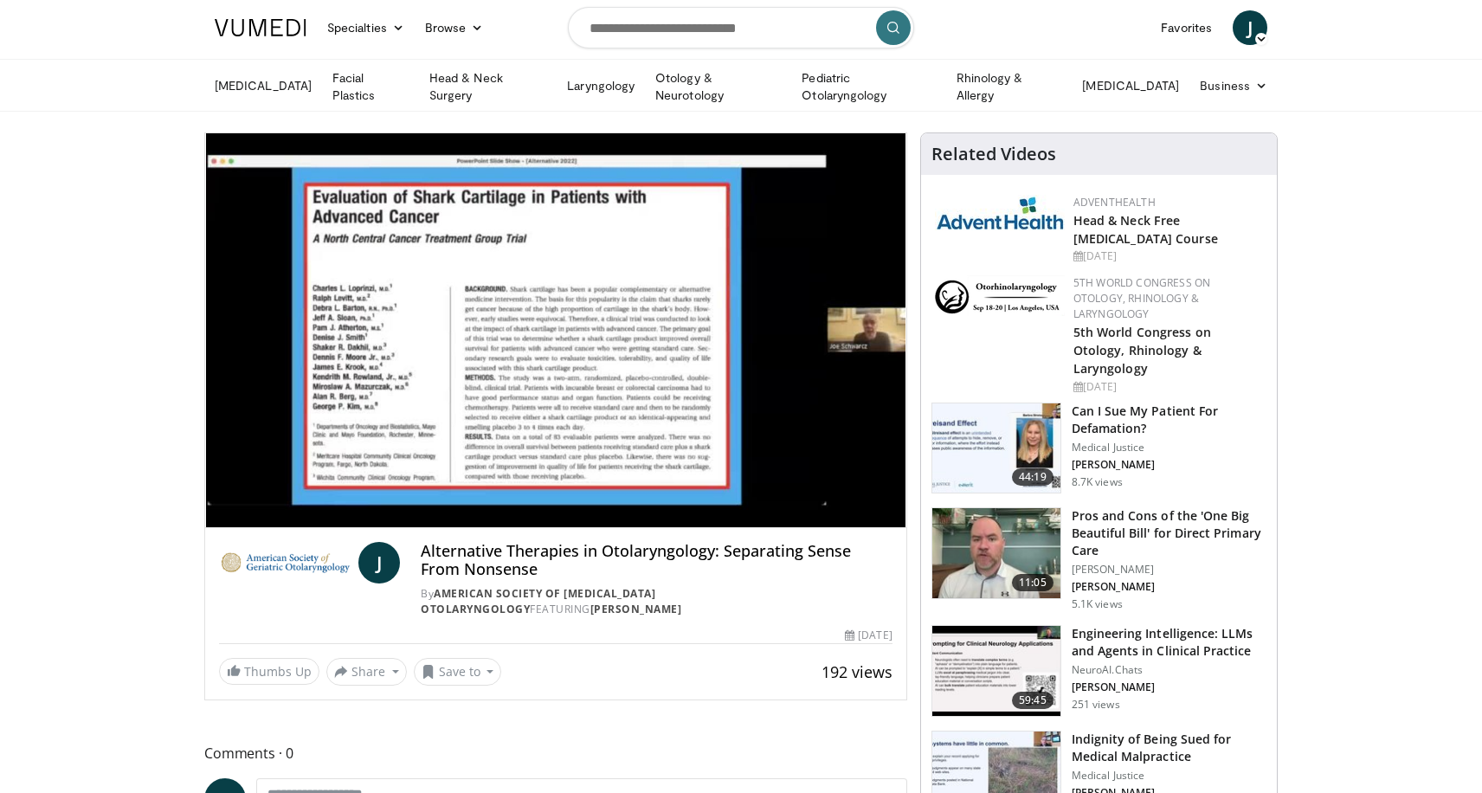
click at [749, 327] on div "10 seconds Tap to unmute" at bounding box center [555, 330] width 701 height 394
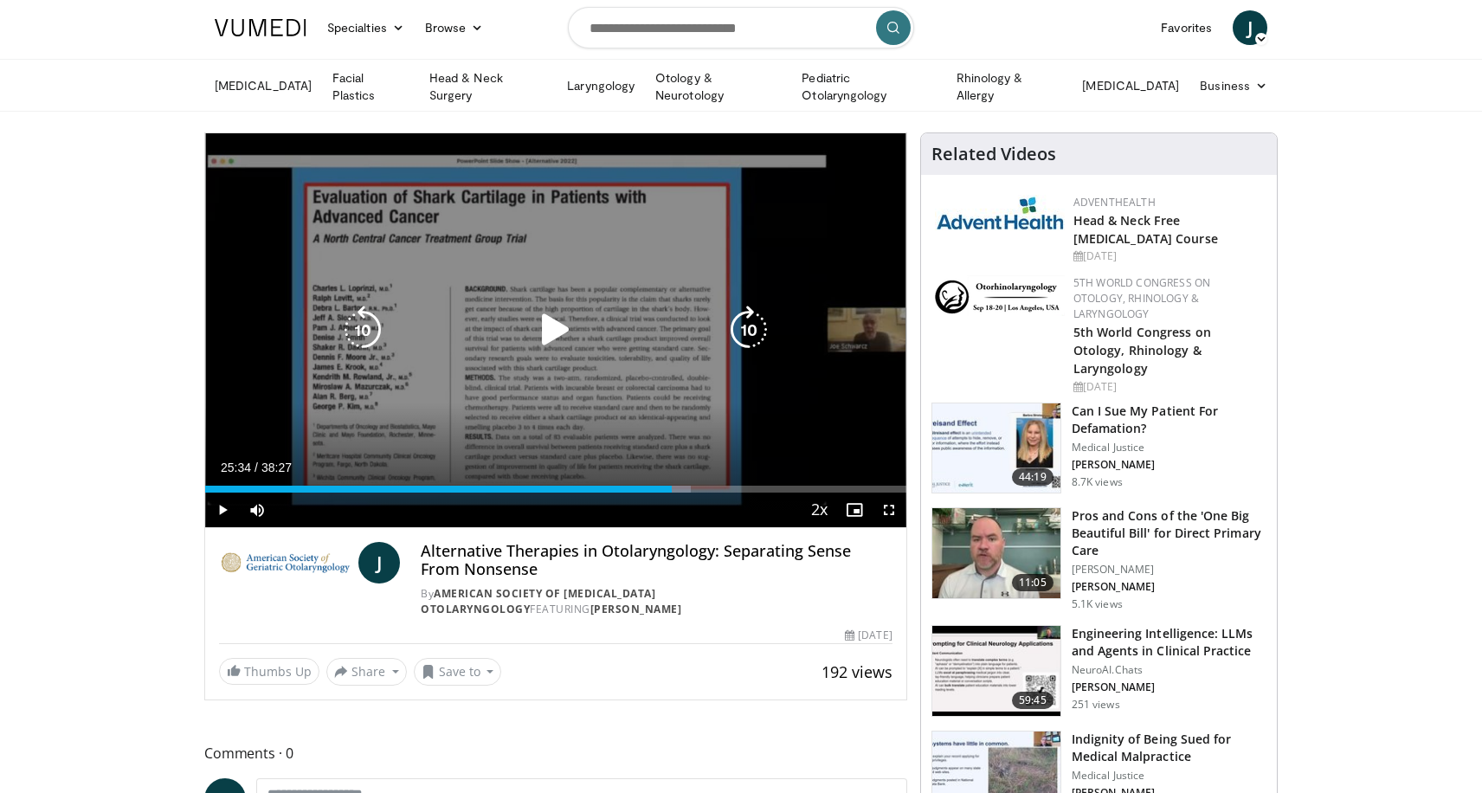
click at [758, 332] on icon "Video Player" at bounding box center [749, 330] width 48 height 48
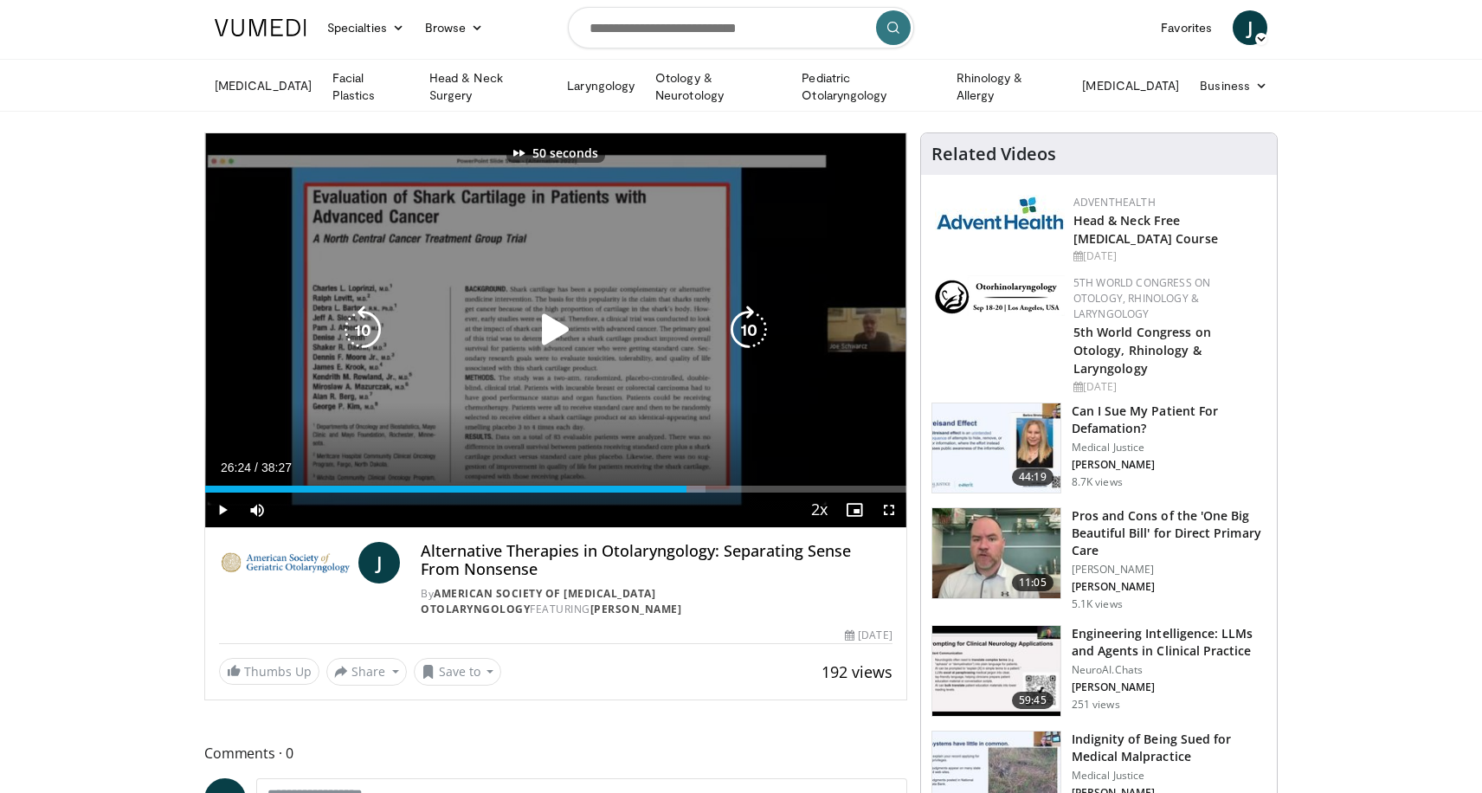
click at [758, 332] on icon "Video Player" at bounding box center [749, 330] width 48 height 48
click at [558, 318] on icon "Video Player" at bounding box center [556, 330] width 48 height 48
click at [743, 331] on icon "Video Player" at bounding box center [749, 330] width 48 height 48
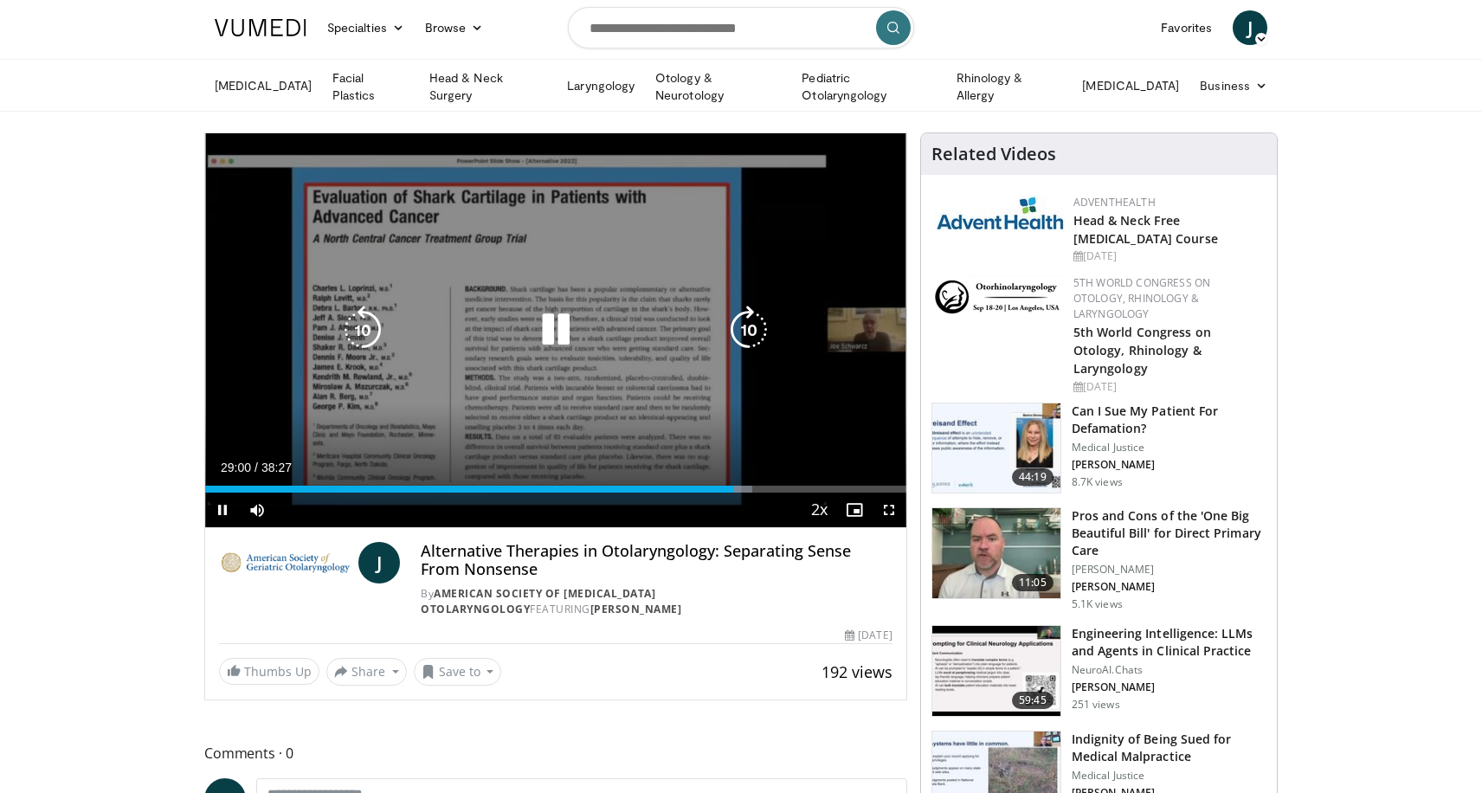
click at [749, 332] on icon "Video Player" at bounding box center [749, 330] width 48 height 48
click at [748, 329] on icon "Video Player" at bounding box center [749, 330] width 48 height 48
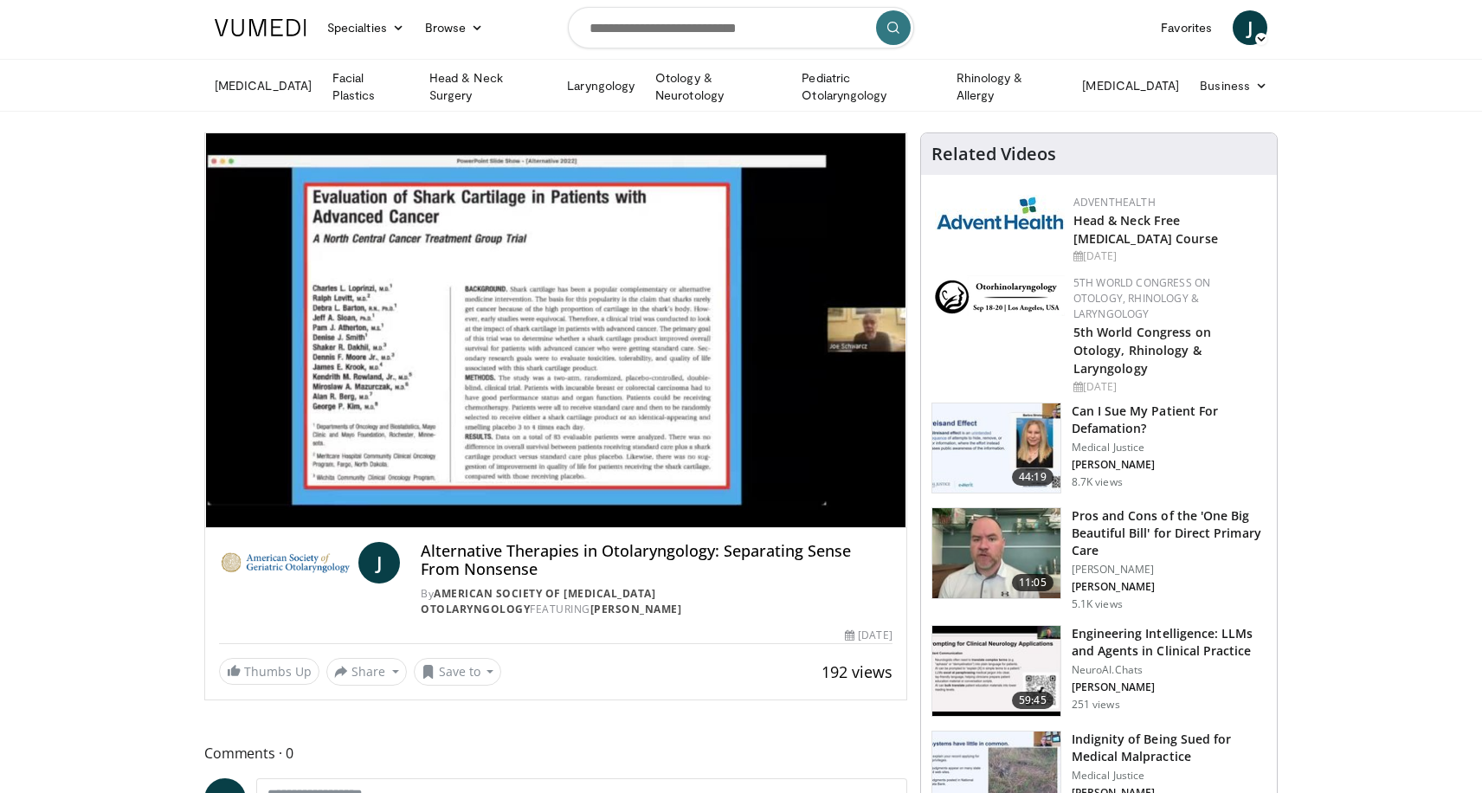
click at [748, 329] on div "10 seconds Tap to unmute" at bounding box center [555, 330] width 701 height 394
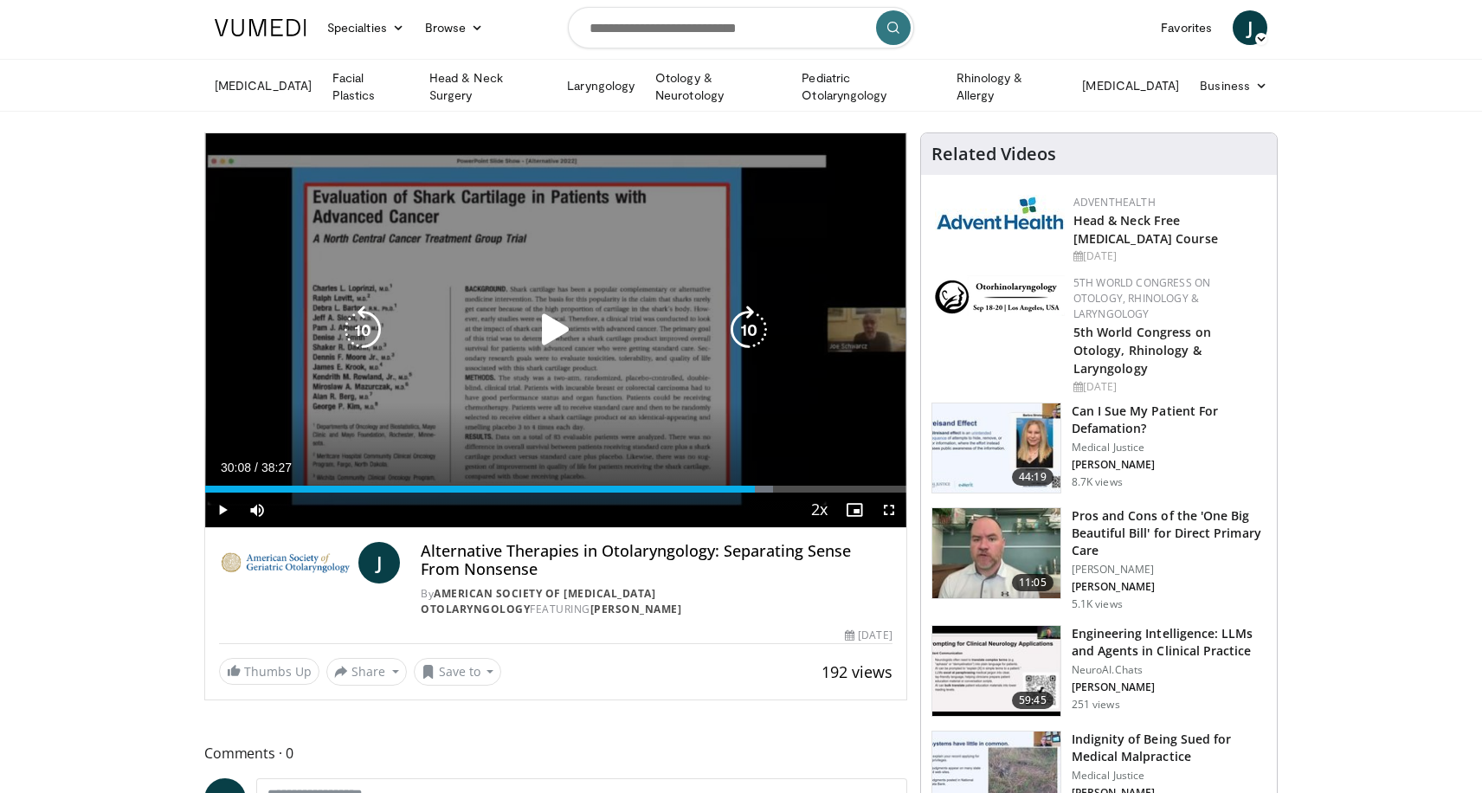
click at [750, 333] on icon "Video Player" at bounding box center [749, 330] width 48 height 48
click at [558, 339] on icon "Video Player" at bounding box center [556, 330] width 48 height 48
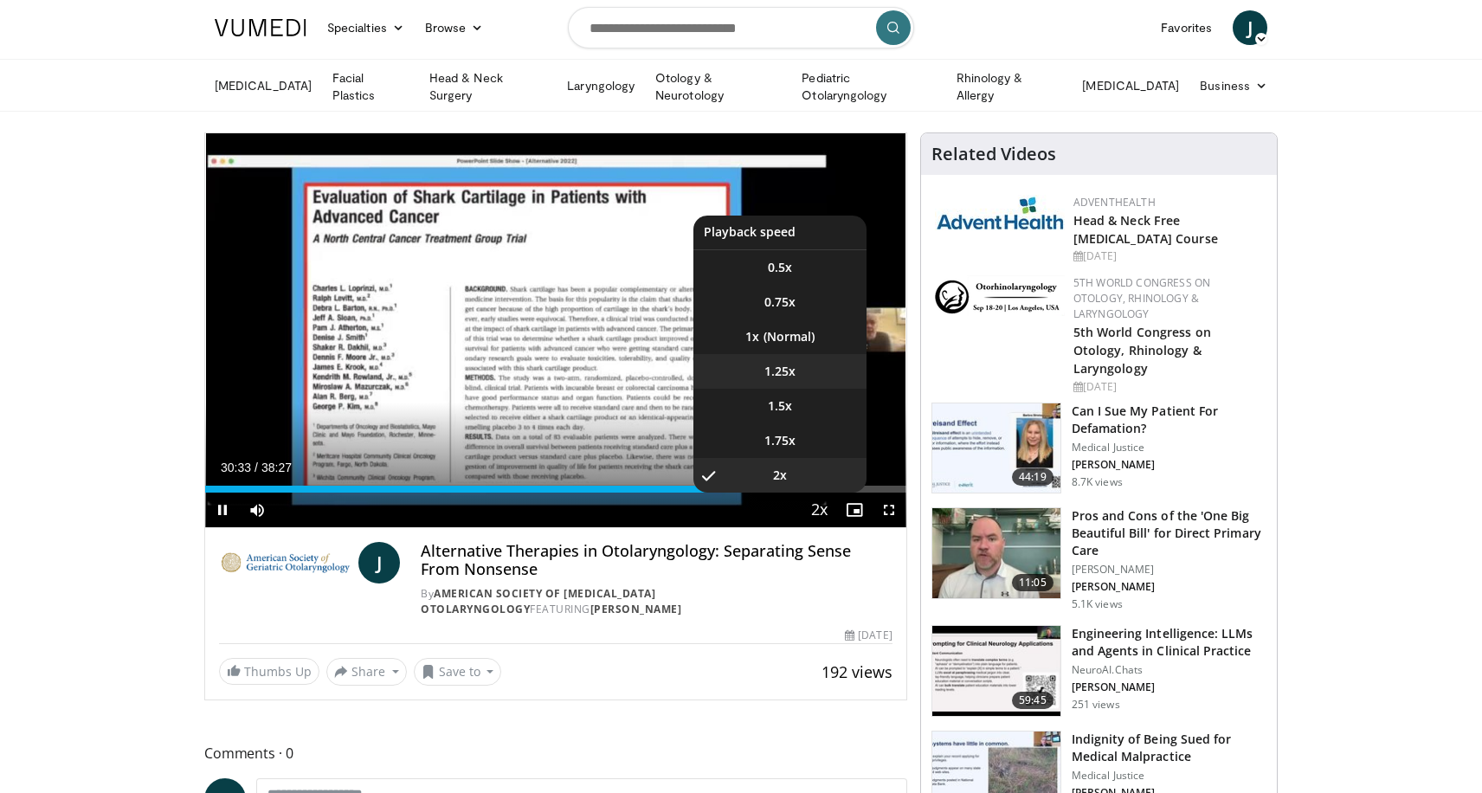
click at [782, 371] on span "1.25x" at bounding box center [779, 371] width 31 height 17
click at [790, 408] on span "1.5x" at bounding box center [780, 405] width 24 height 17
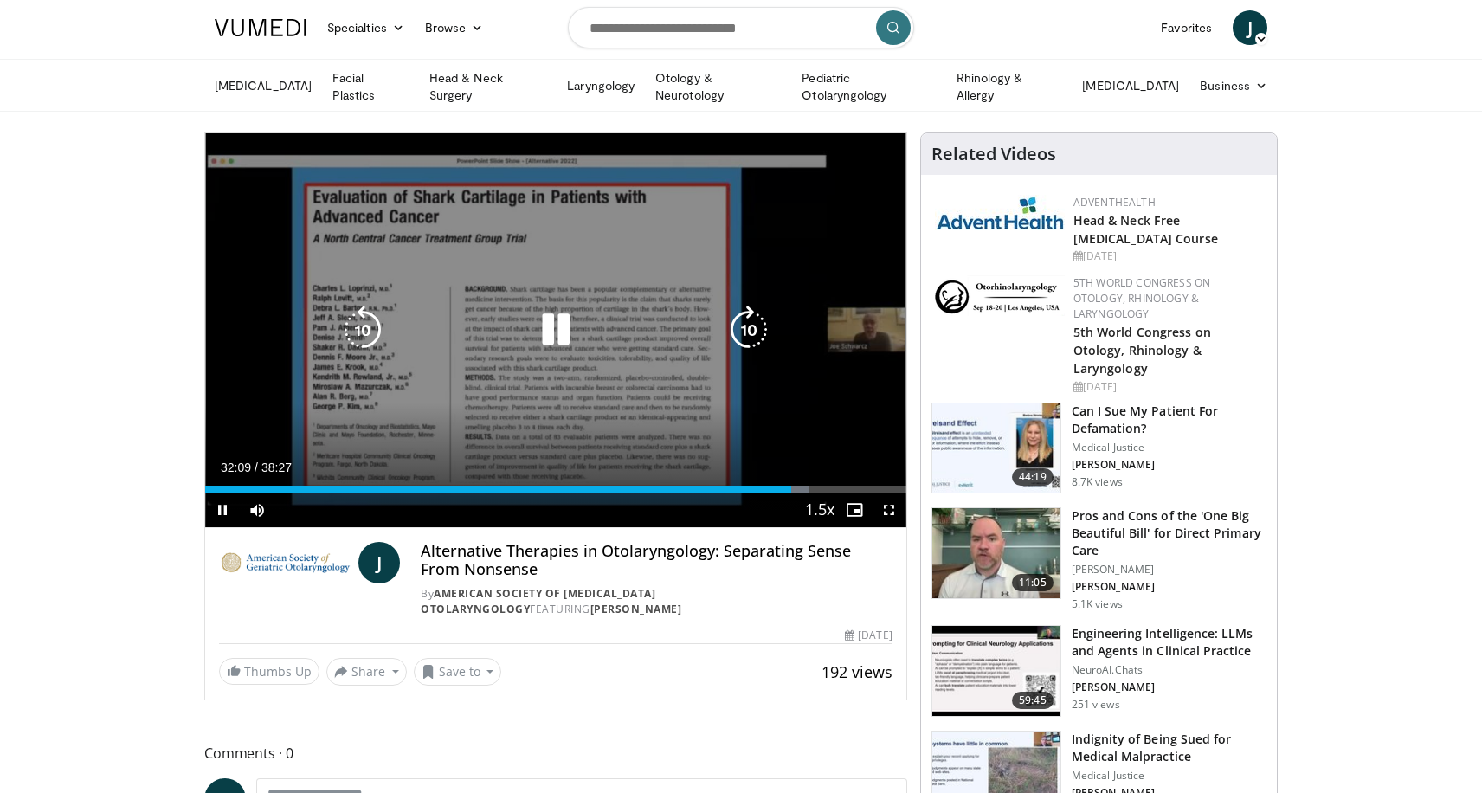
click at [751, 331] on icon "Video Player" at bounding box center [749, 330] width 48 height 48
click at [753, 331] on icon "Video Player" at bounding box center [749, 330] width 48 height 48
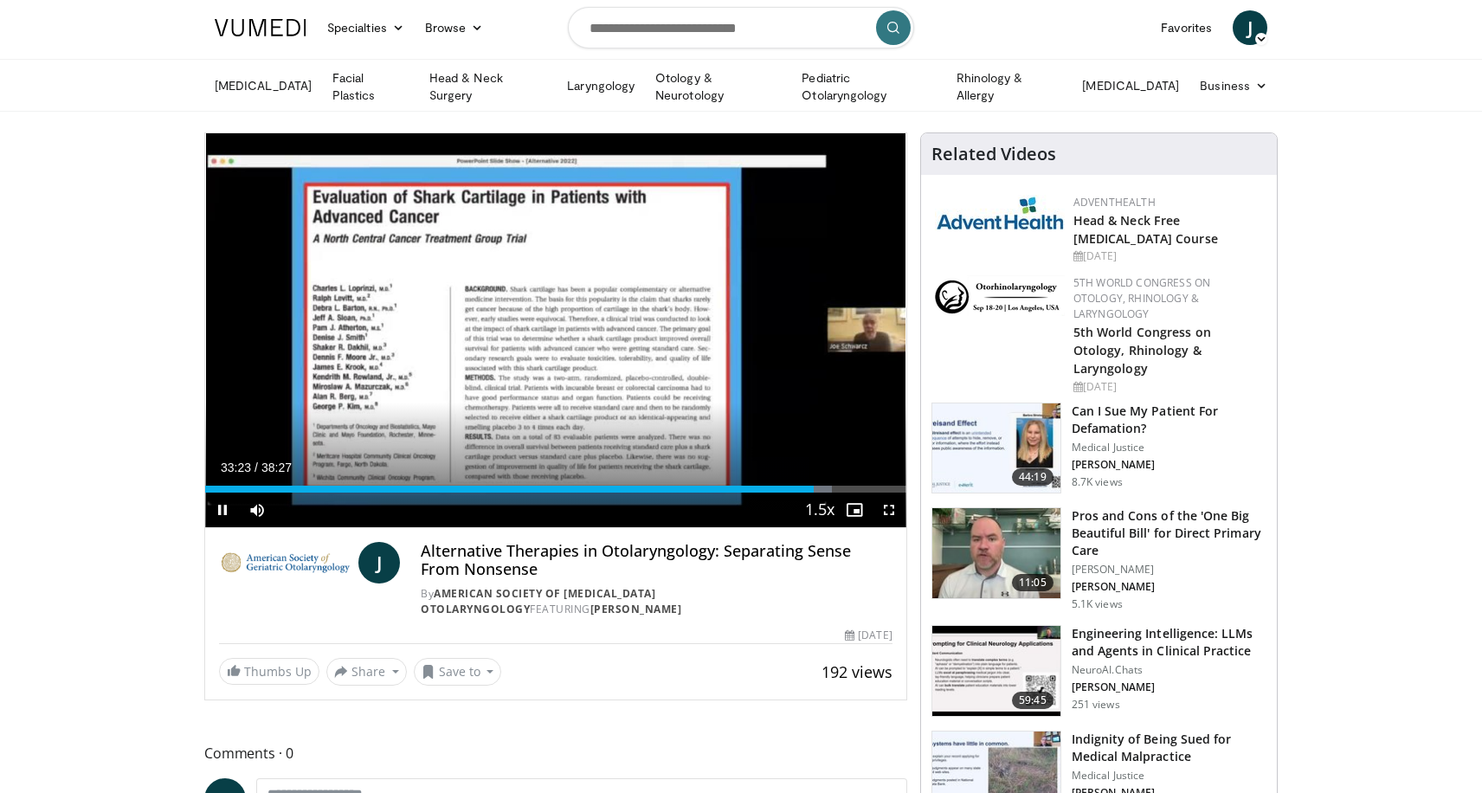
click at [759, 327] on div "10 seconds Tap to unmute" at bounding box center [555, 330] width 701 height 394
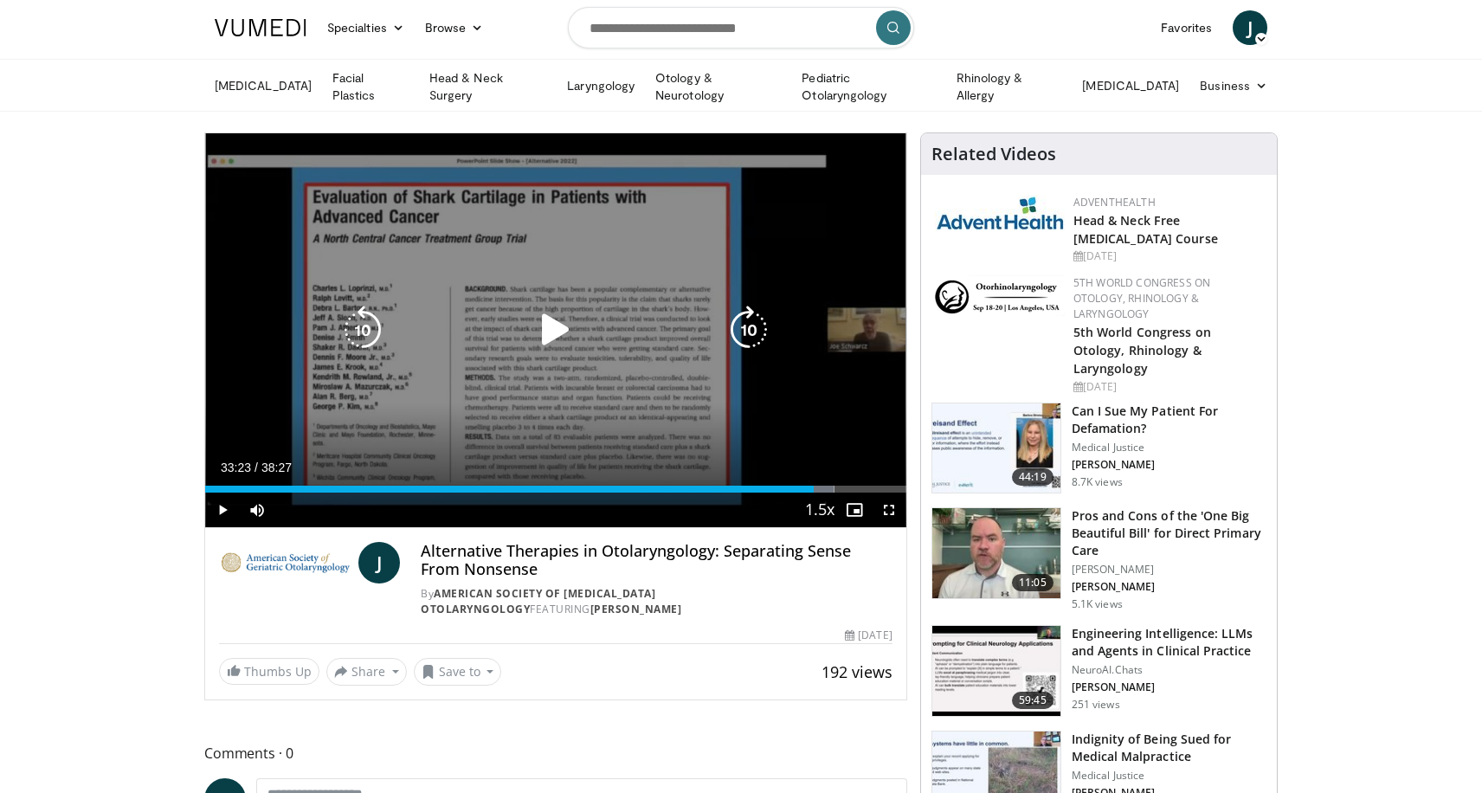
click at [752, 330] on icon "Video Player" at bounding box center [749, 330] width 48 height 48
click at [560, 328] on icon "Video Player" at bounding box center [556, 330] width 48 height 48
click at [752, 325] on icon "Video Player" at bounding box center [749, 330] width 48 height 48
click at [745, 314] on icon "Video Player" at bounding box center [749, 330] width 48 height 48
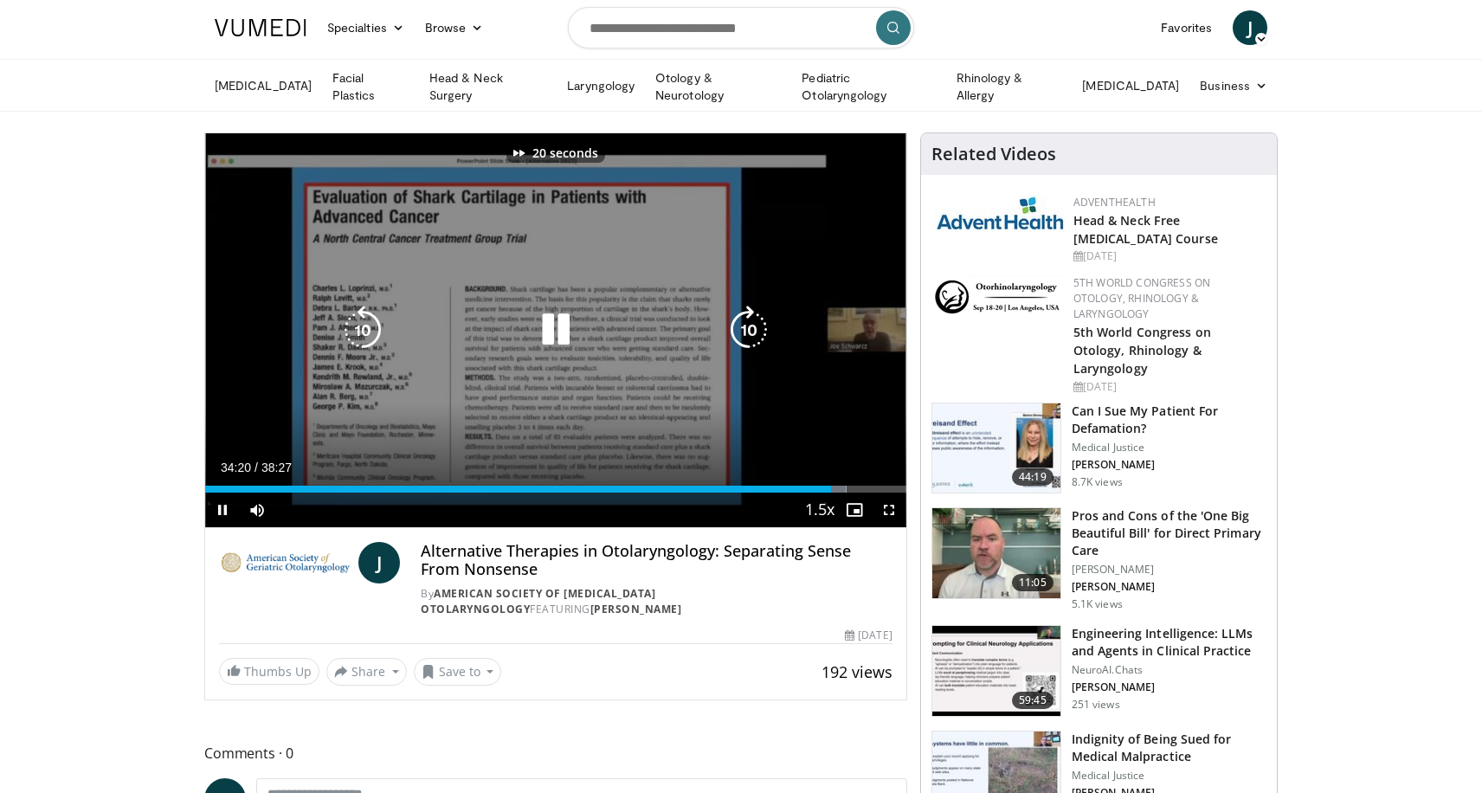
click at [745, 315] on icon "Video Player" at bounding box center [749, 330] width 48 height 48
click at [750, 319] on div "30 seconds Tap to unmute" at bounding box center [555, 330] width 701 height 394
click at [550, 342] on icon "Video Player" at bounding box center [556, 330] width 48 height 48
click at [750, 329] on icon "Video Player" at bounding box center [749, 330] width 48 height 48
click at [365, 328] on icon "Video Player" at bounding box center [363, 330] width 48 height 48
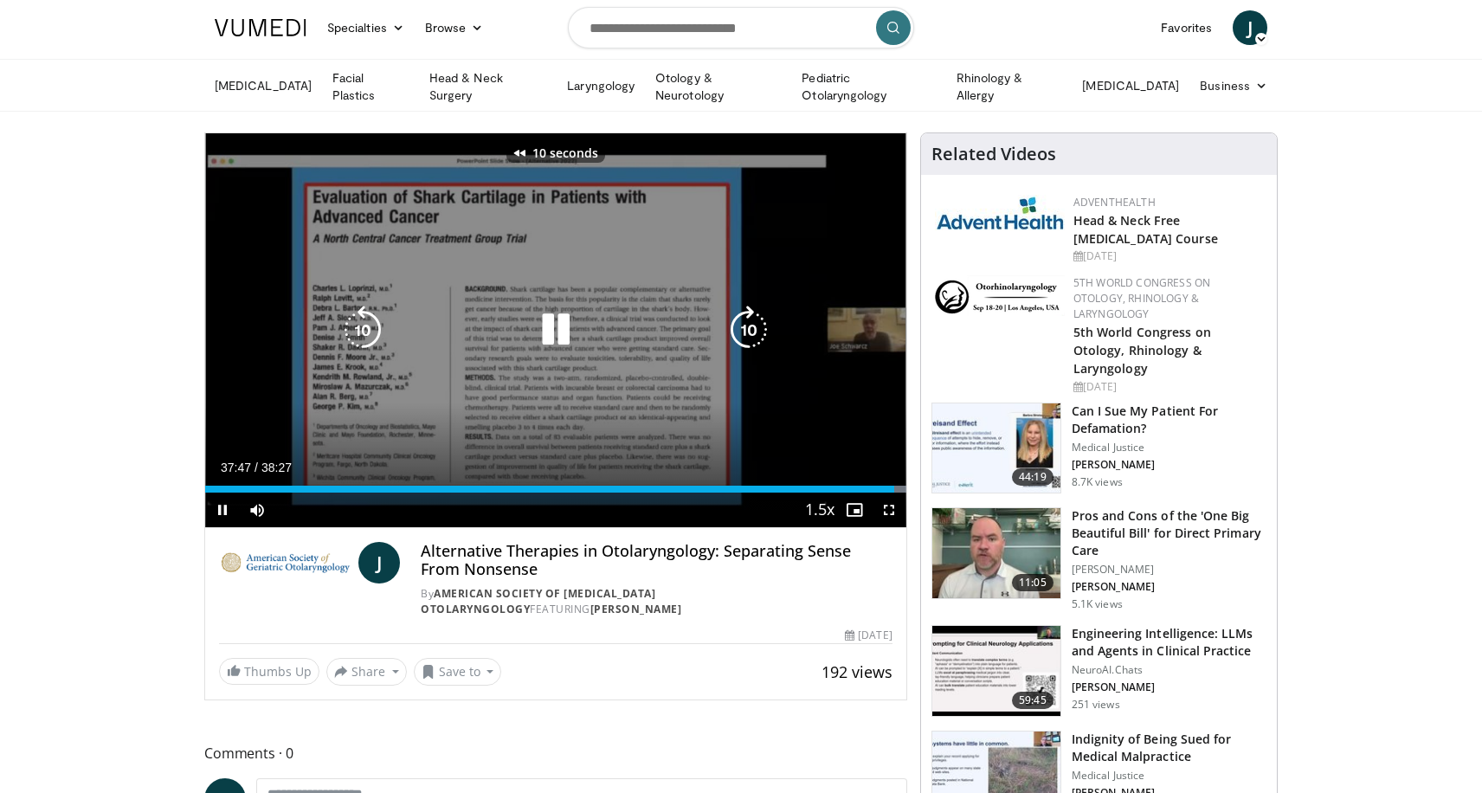
click at [365, 328] on icon "Video Player" at bounding box center [363, 330] width 48 height 48
click at [355, 325] on icon "Video Player" at bounding box center [363, 330] width 48 height 48
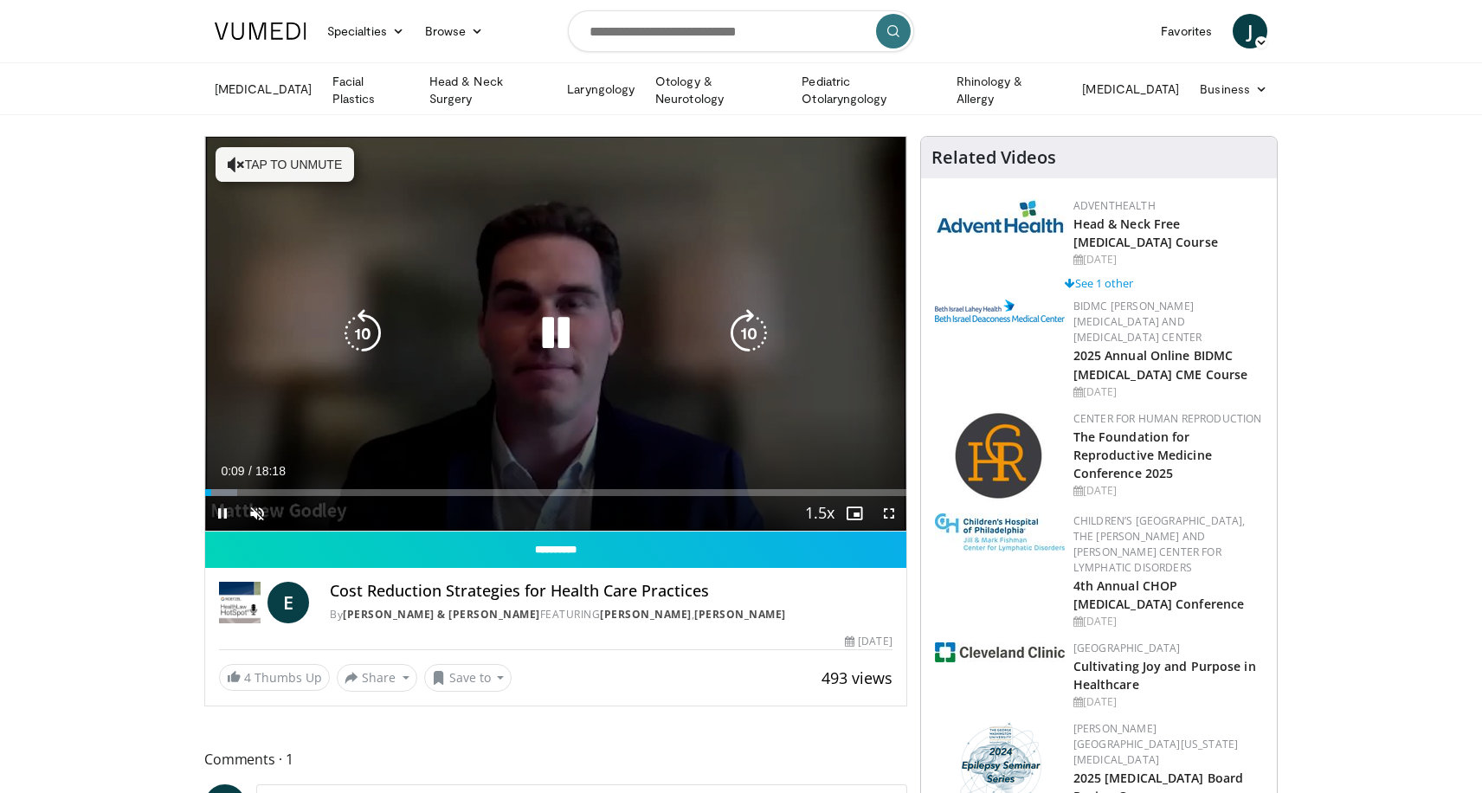
click at [325, 160] on button "Tap to unmute" at bounding box center [285, 164] width 139 height 35
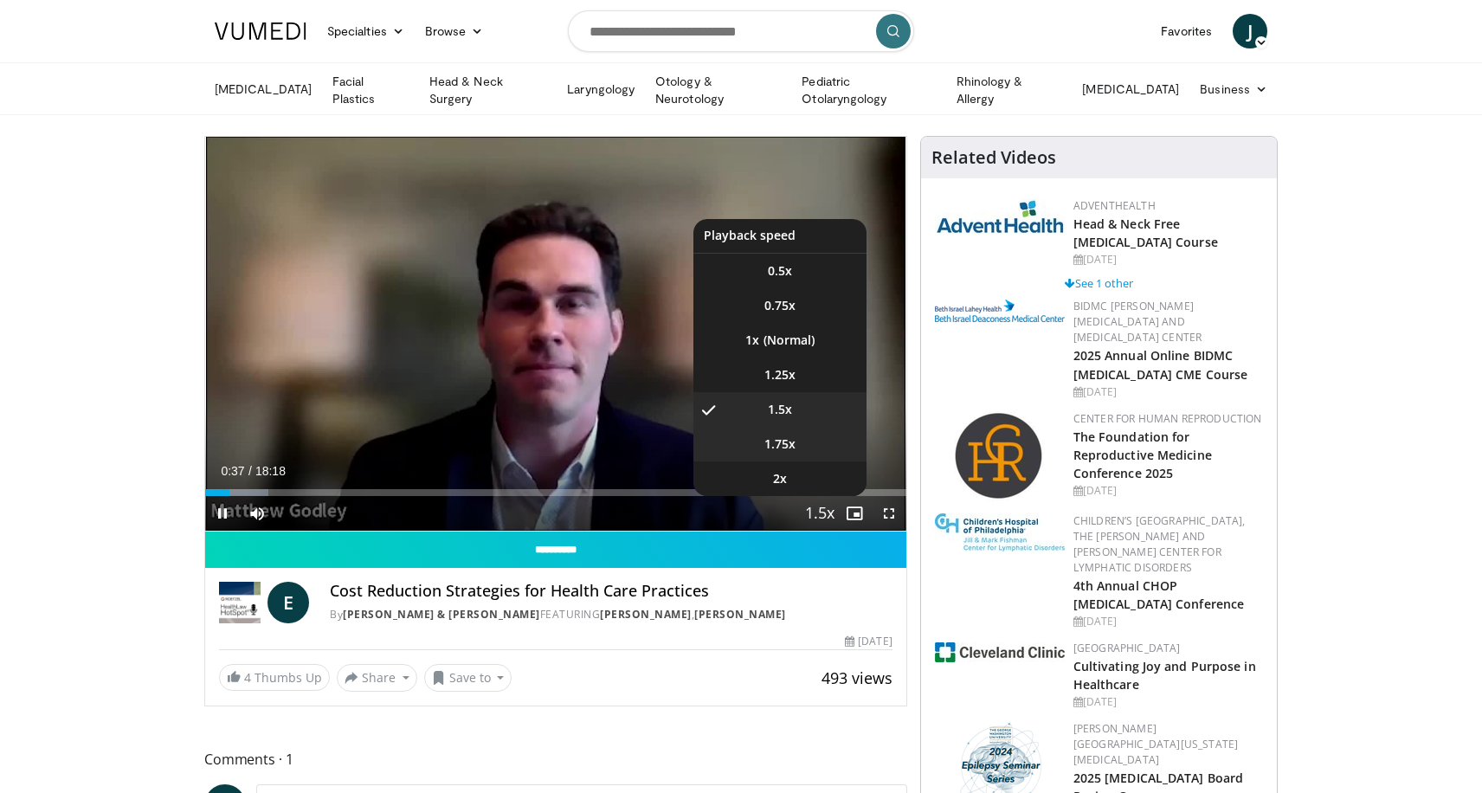
click at [797, 440] on li "1.75x" at bounding box center [779, 444] width 173 height 35
click at [792, 476] on li "2x" at bounding box center [779, 478] width 173 height 35
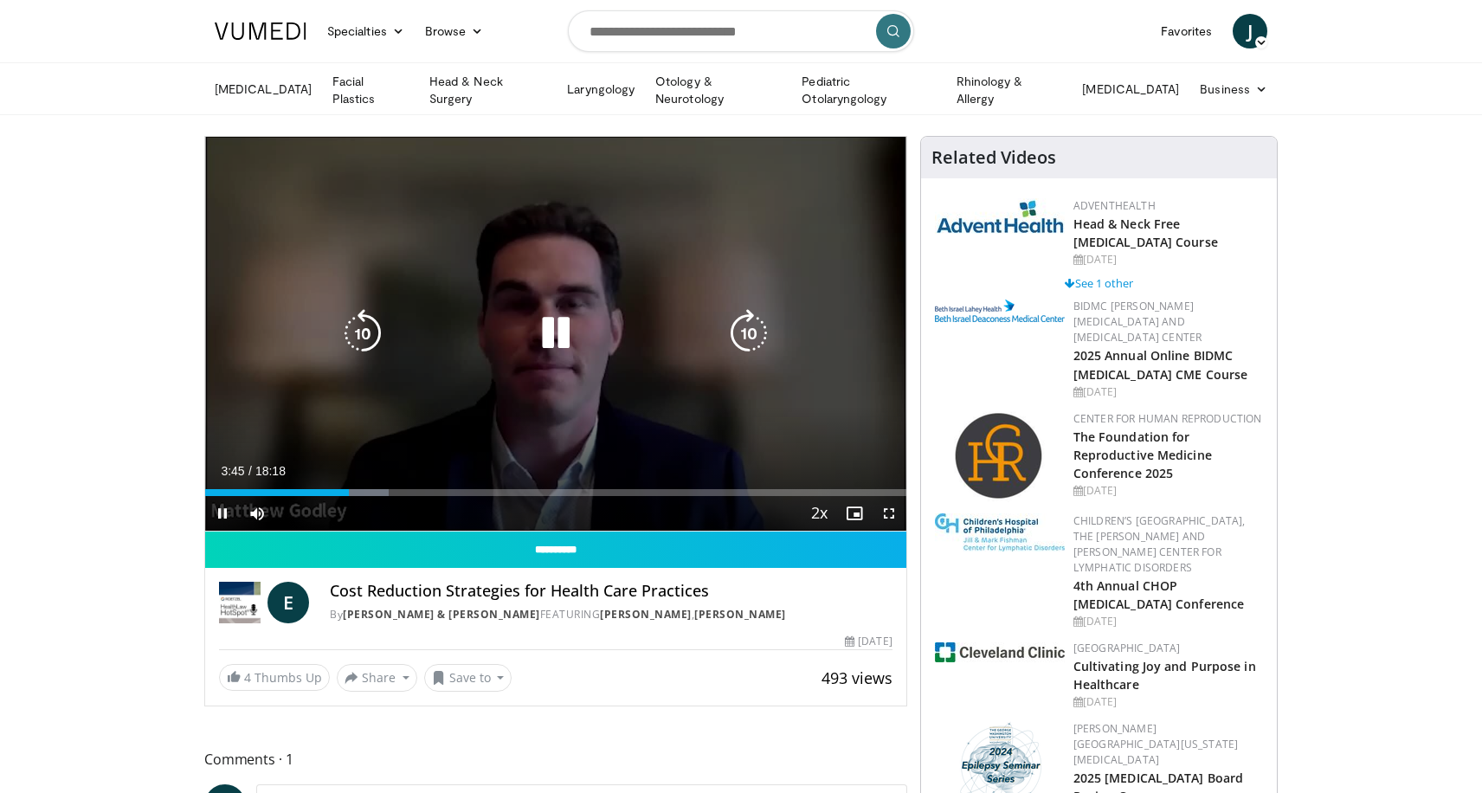
click at [756, 329] on icon "Video Player" at bounding box center [749, 333] width 48 height 48
click at [757, 328] on icon "Video Player" at bounding box center [749, 333] width 48 height 48
click at [751, 331] on icon "Video Player" at bounding box center [749, 333] width 48 height 48
click at [751, 328] on icon "Video Player" at bounding box center [749, 333] width 48 height 48
click at [744, 321] on icon "Video Player" at bounding box center [749, 333] width 48 height 48
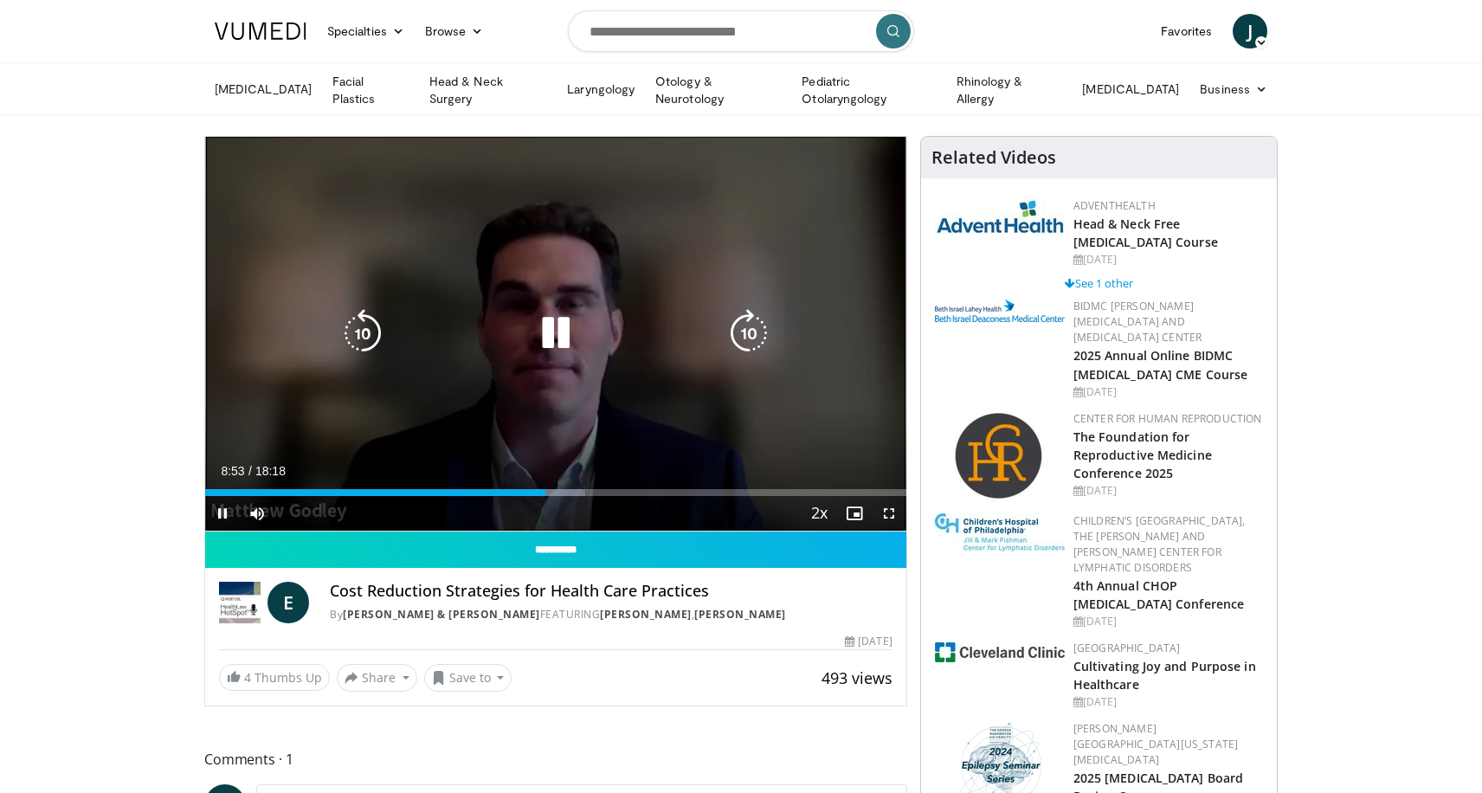
click at [745, 335] on icon "Video Player" at bounding box center [749, 333] width 48 height 48
click at [745, 329] on icon "Video Player" at bounding box center [749, 333] width 48 height 48
click at [748, 332] on icon "Video Player" at bounding box center [749, 333] width 48 height 48
click at [748, 332] on div "10 seconds Tap to unmute" at bounding box center [555, 334] width 701 height 394
click at [545, 333] on icon "Video Player" at bounding box center [556, 333] width 48 height 48
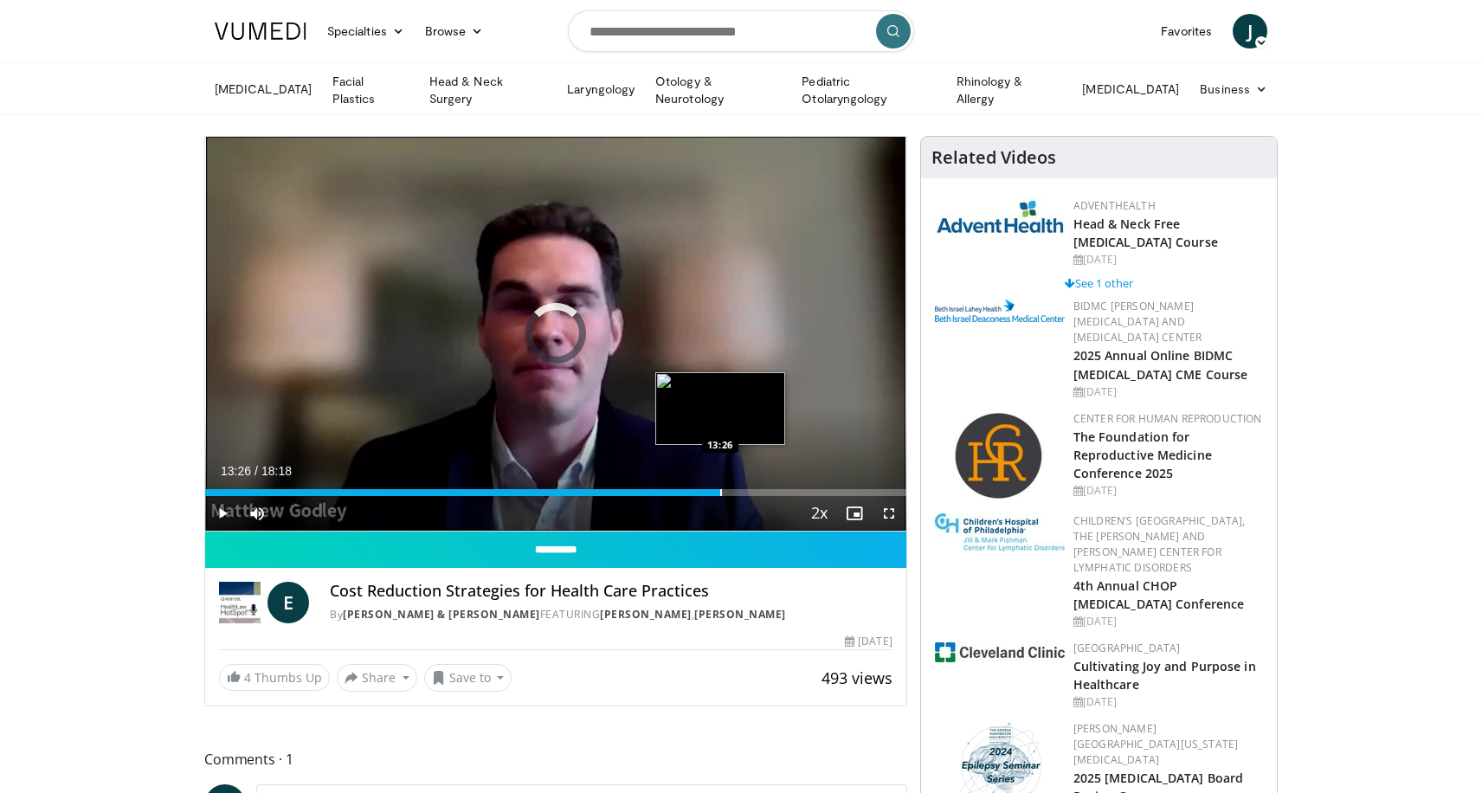
click at [720, 489] on div "Progress Bar" at bounding box center [721, 492] width 2 height 7
click at [753, 489] on div "Progress Bar" at bounding box center [754, 492] width 2 height 7
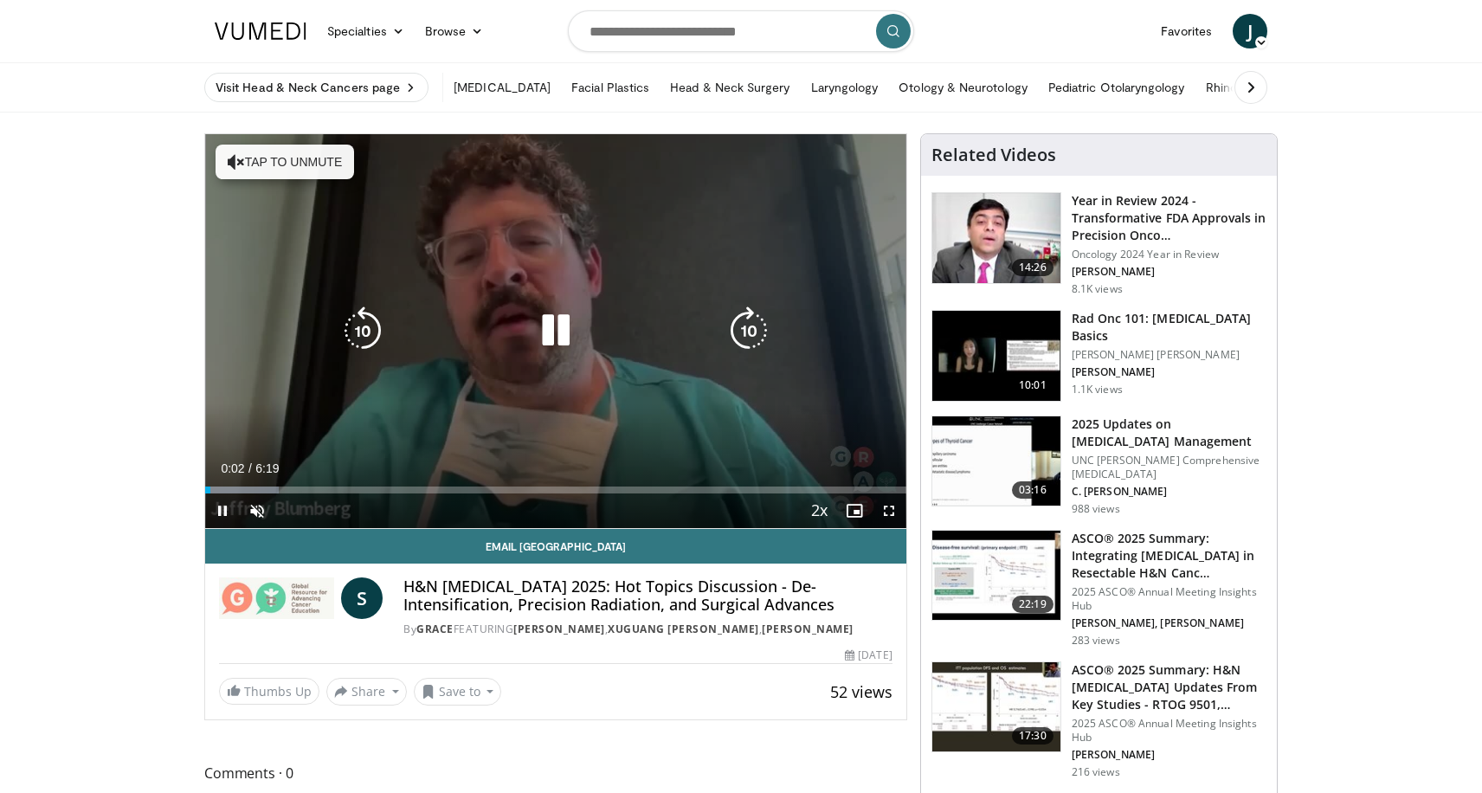
click at [302, 168] on button "Tap to unmute" at bounding box center [285, 162] width 139 height 35
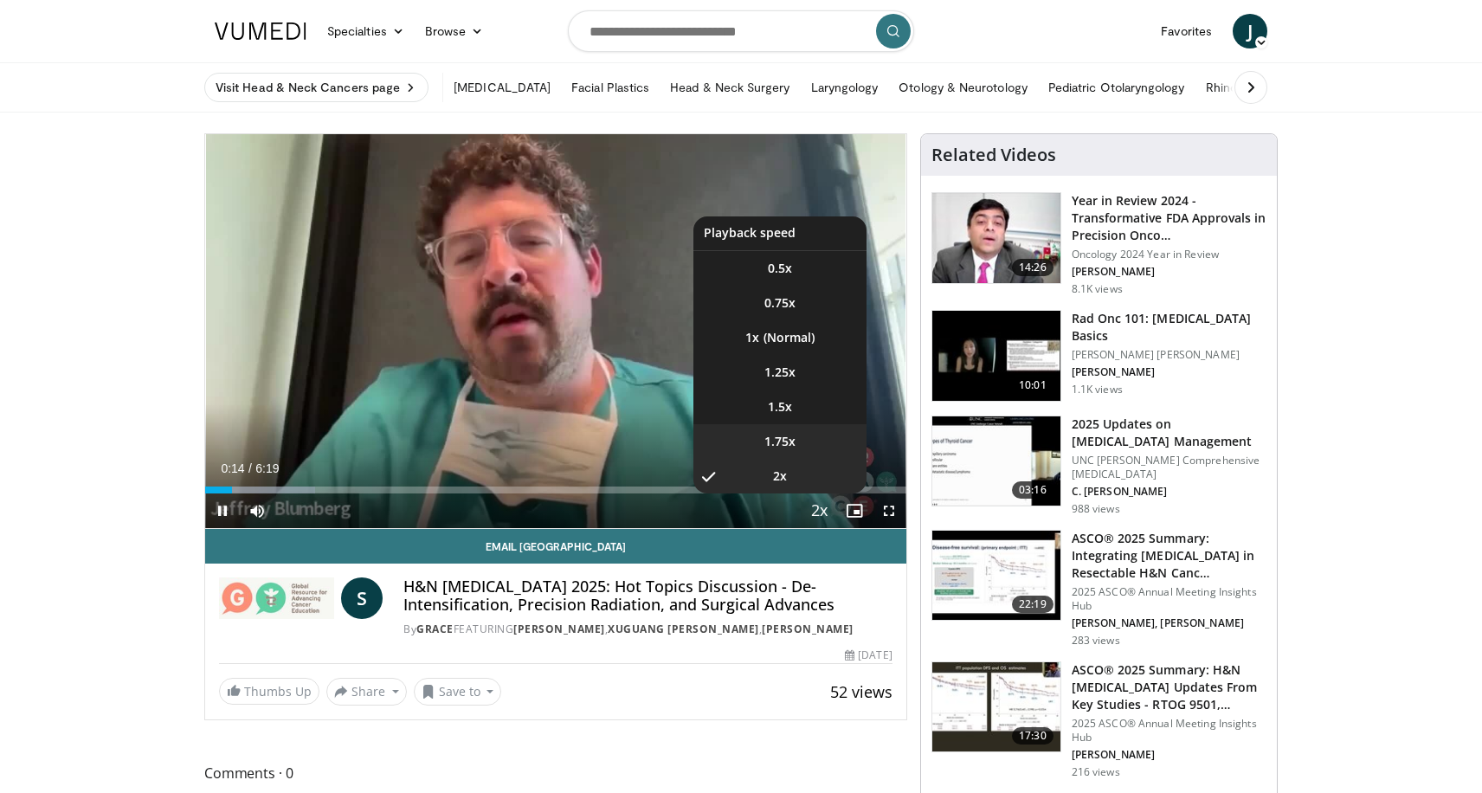
click at [797, 442] on li "1.75x" at bounding box center [779, 441] width 173 height 35
click at [777, 373] on span "1.25x" at bounding box center [779, 372] width 31 height 17
click at [792, 442] on span "1.75x" at bounding box center [779, 441] width 31 height 17
click at [797, 397] on li "1.5x" at bounding box center [779, 407] width 173 height 35
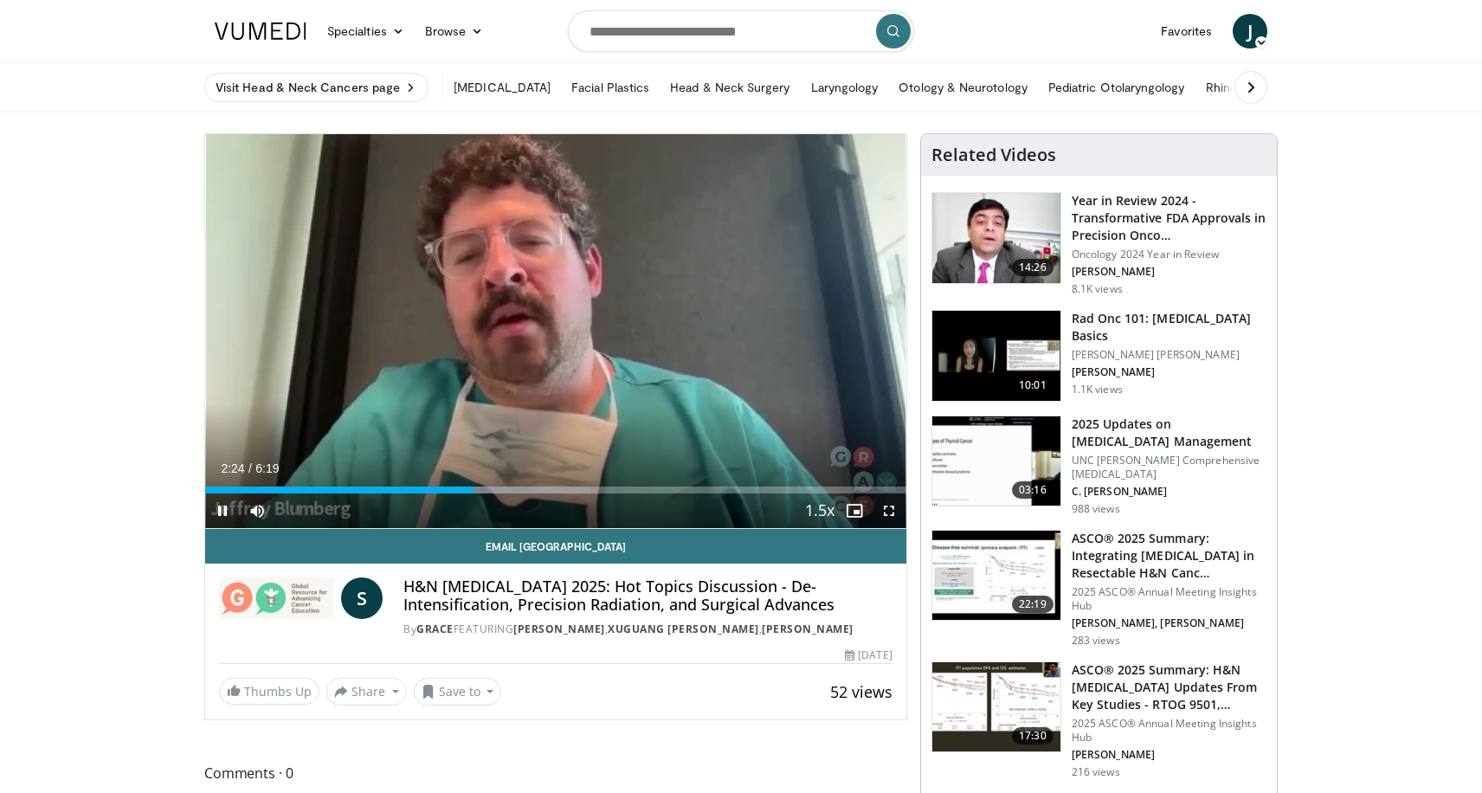
click at [747, 335] on div "10 seconds Tap to unmute" at bounding box center [555, 331] width 701 height 394
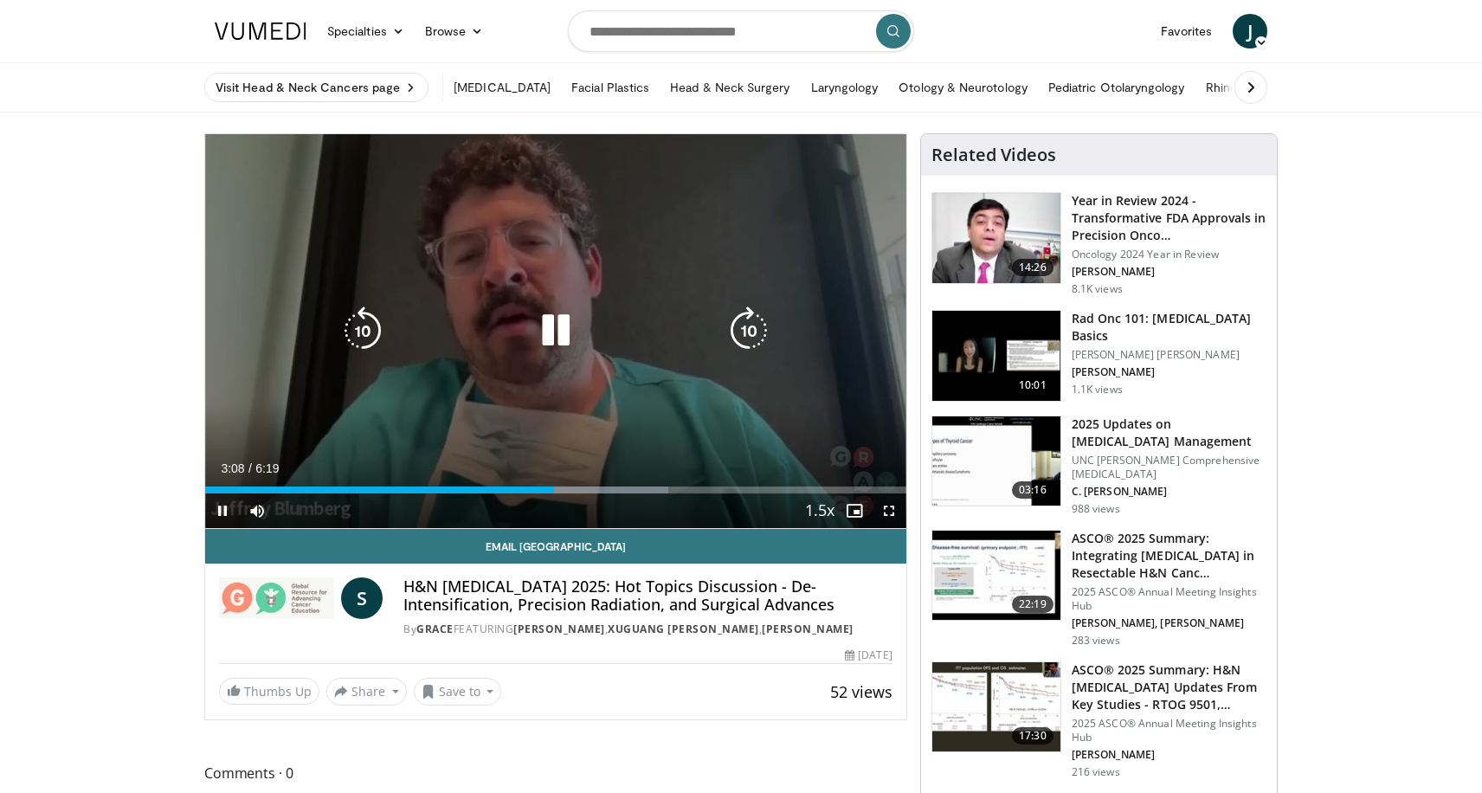
click at [748, 329] on icon "Video Player" at bounding box center [749, 330] width 48 height 48
click at [749, 325] on icon "Video Player" at bounding box center [749, 330] width 48 height 48
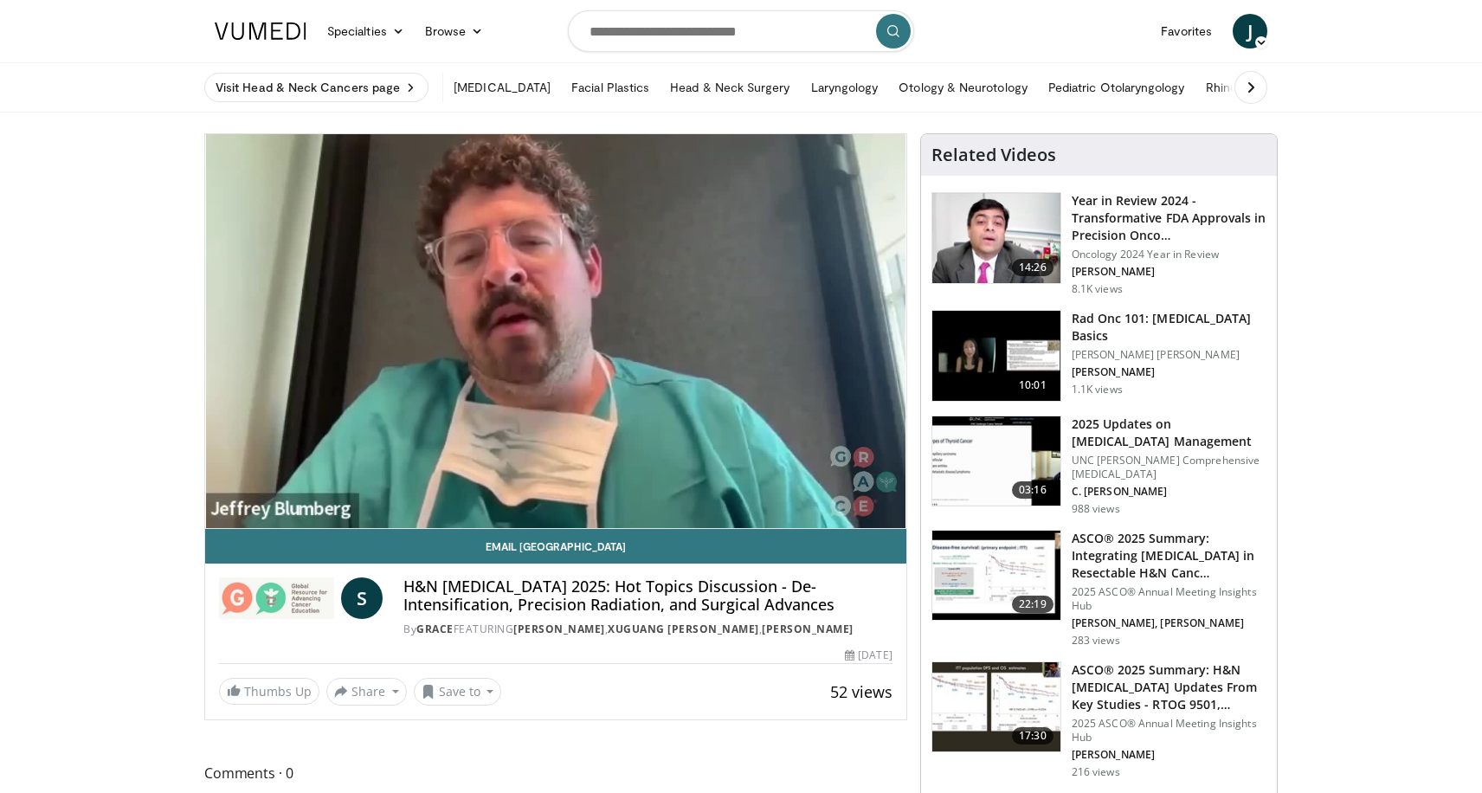
click at [753, 333] on div "10 seconds Tap to unmute" at bounding box center [555, 331] width 701 height 394
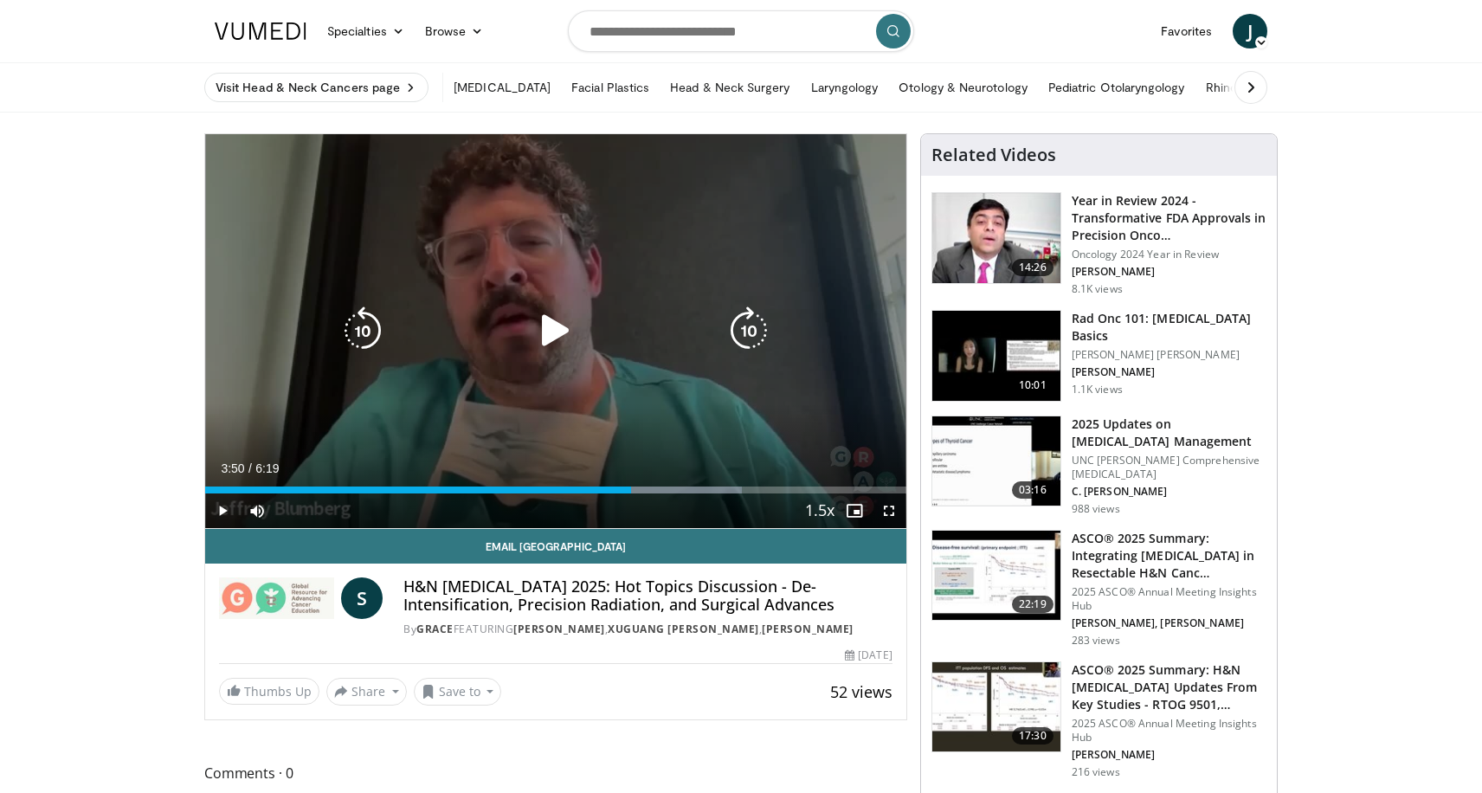
click at [747, 340] on icon "Video Player" at bounding box center [749, 330] width 48 height 48
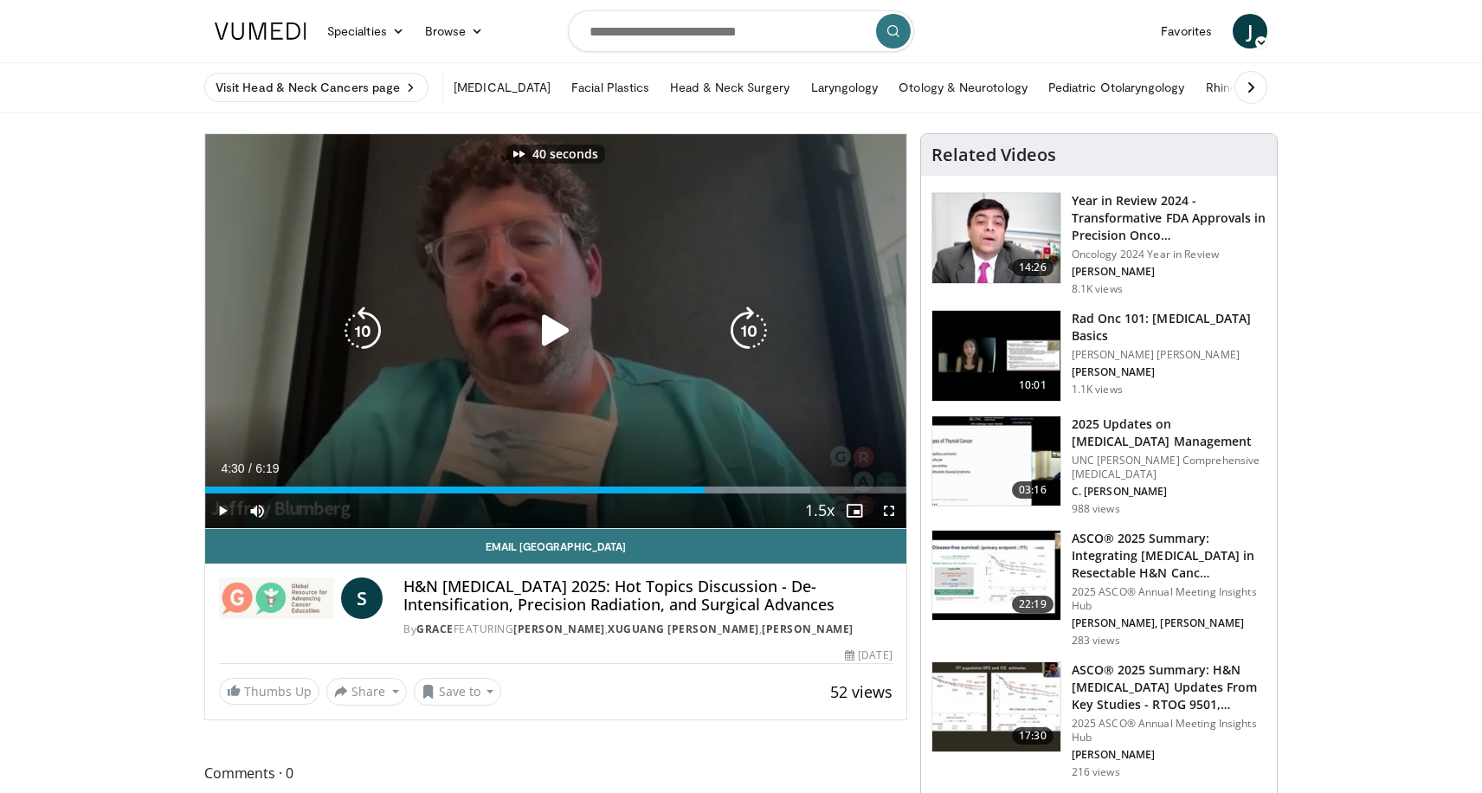
click at [747, 340] on icon "Video Player" at bounding box center [749, 330] width 48 height 48
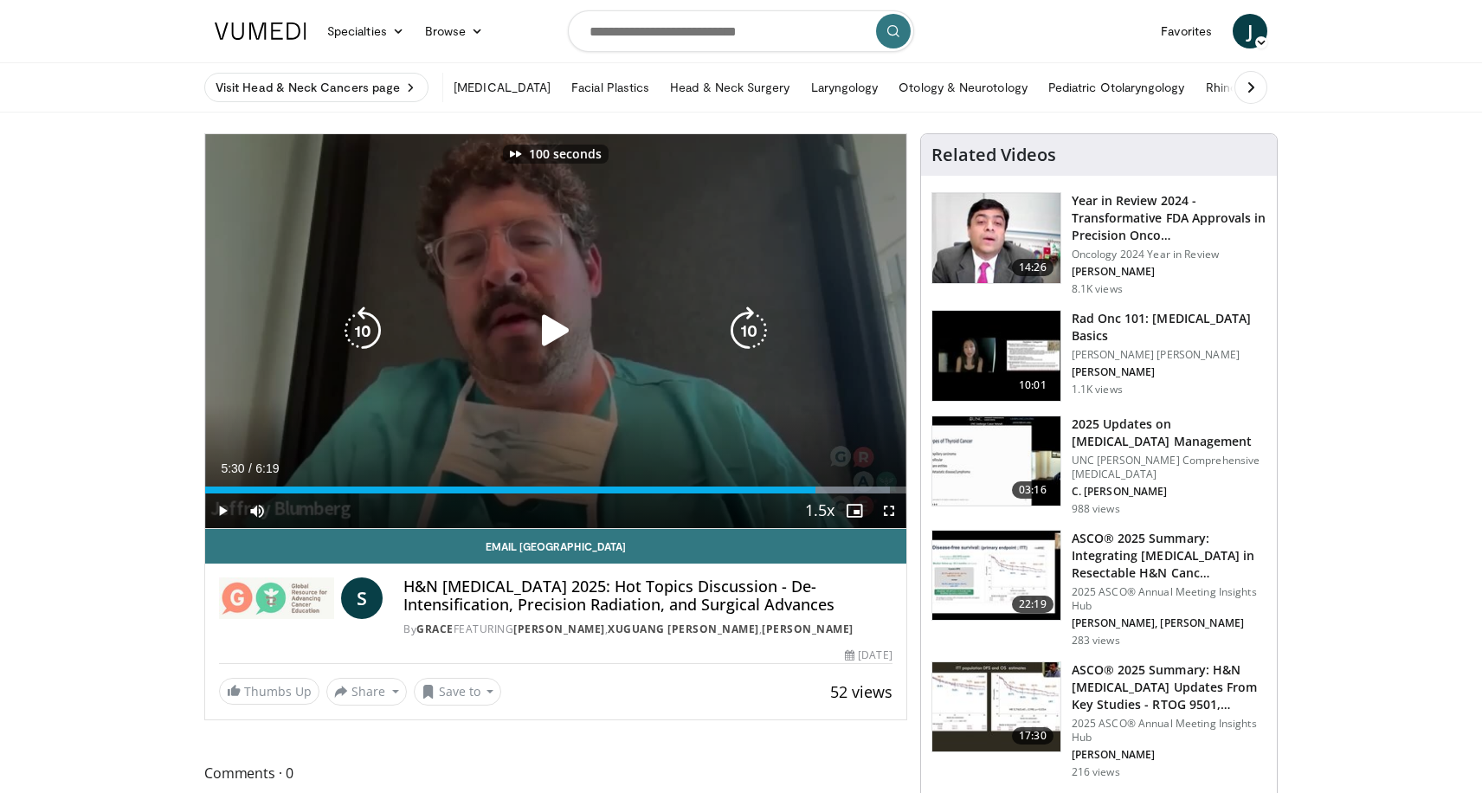
click at [747, 340] on icon "Video Player" at bounding box center [749, 330] width 48 height 48
click at [547, 332] on icon "Video Player" at bounding box center [556, 330] width 48 height 48
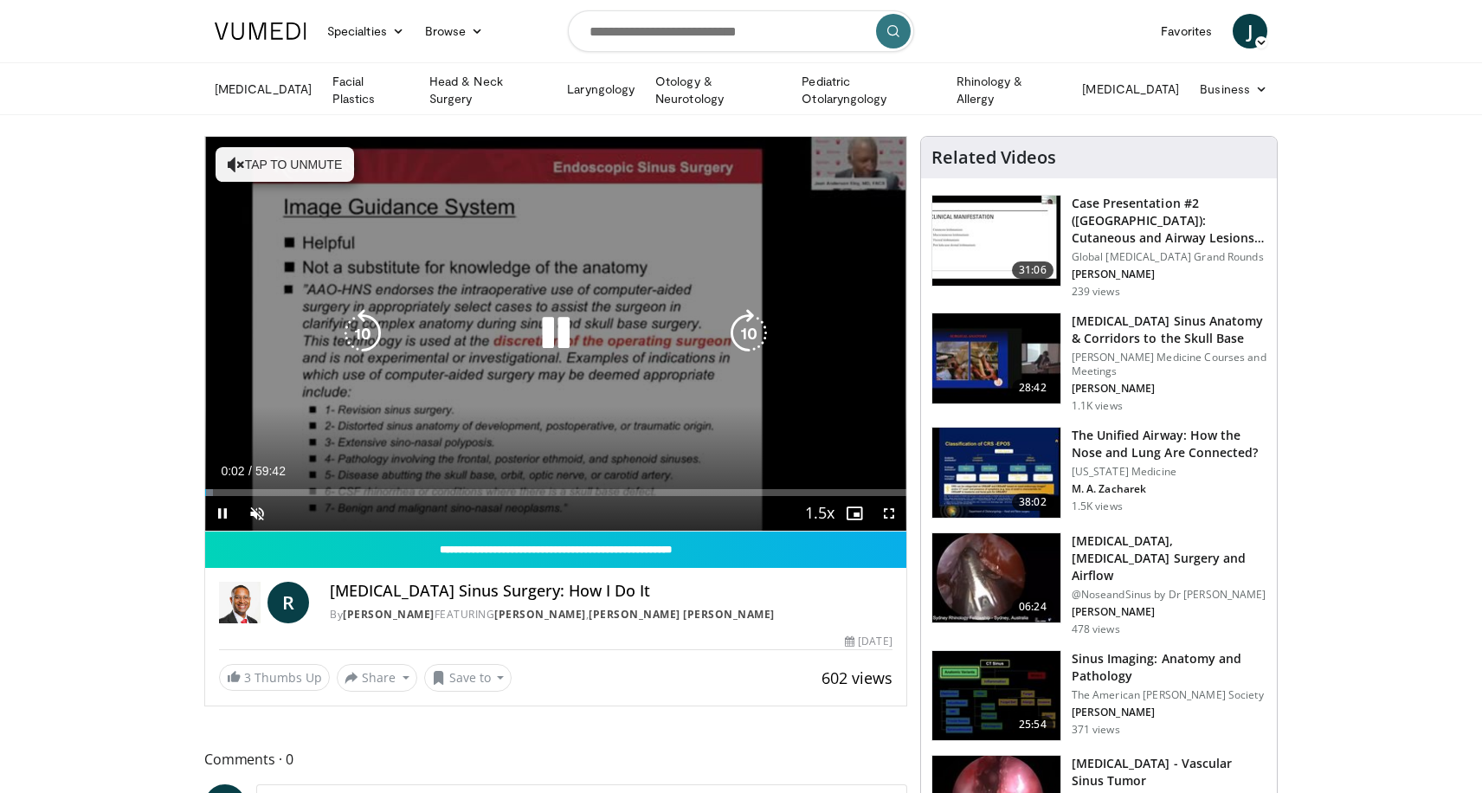
click at [296, 166] on button "Tap to unmute" at bounding box center [285, 164] width 139 height 35
click at [750, 329] on icon "Video Player" at bounding box center [749, 333] width 48 height 48
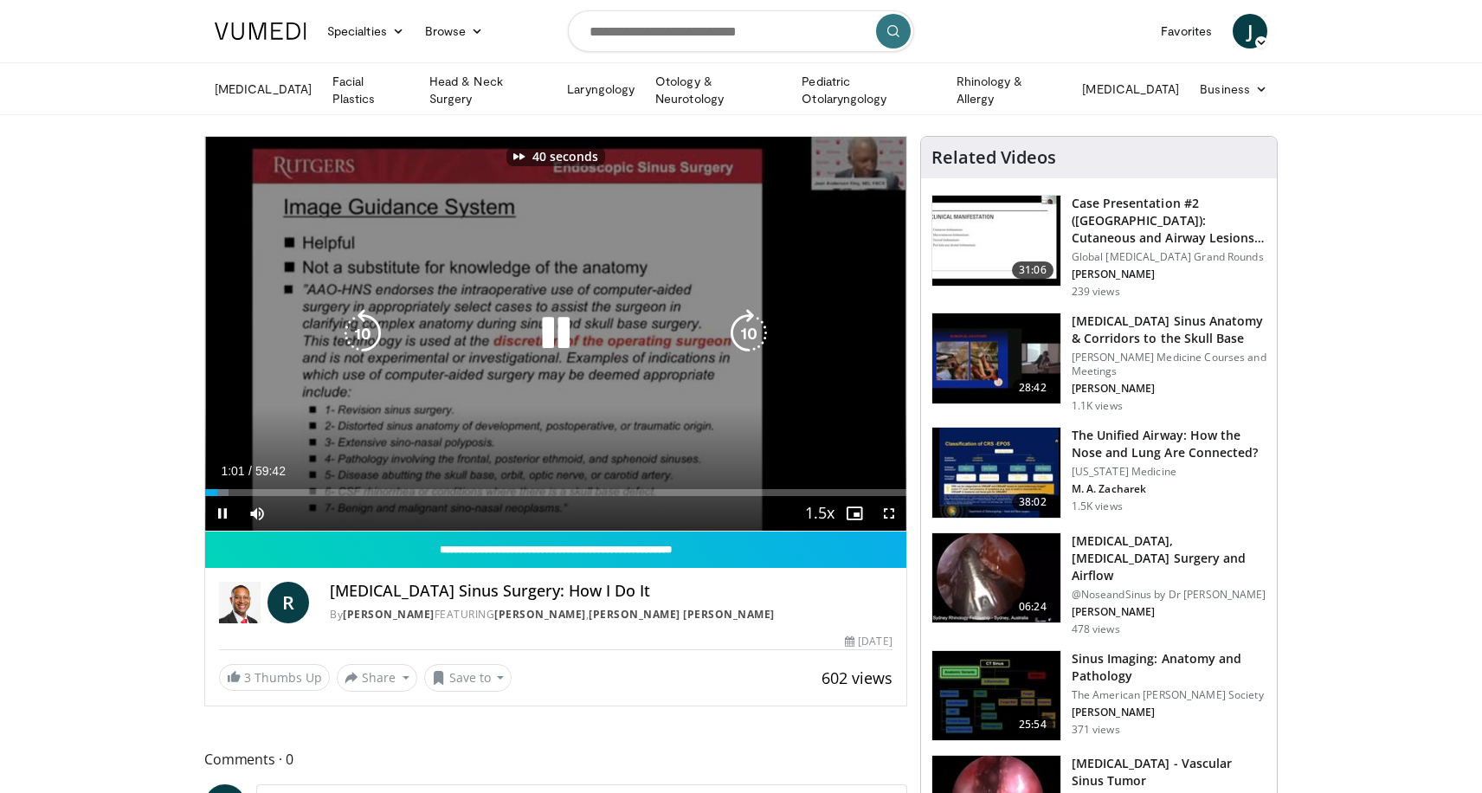
click at [750, 329] on icon "Video Player" at bounding box center [749, 333] width 48 height 48
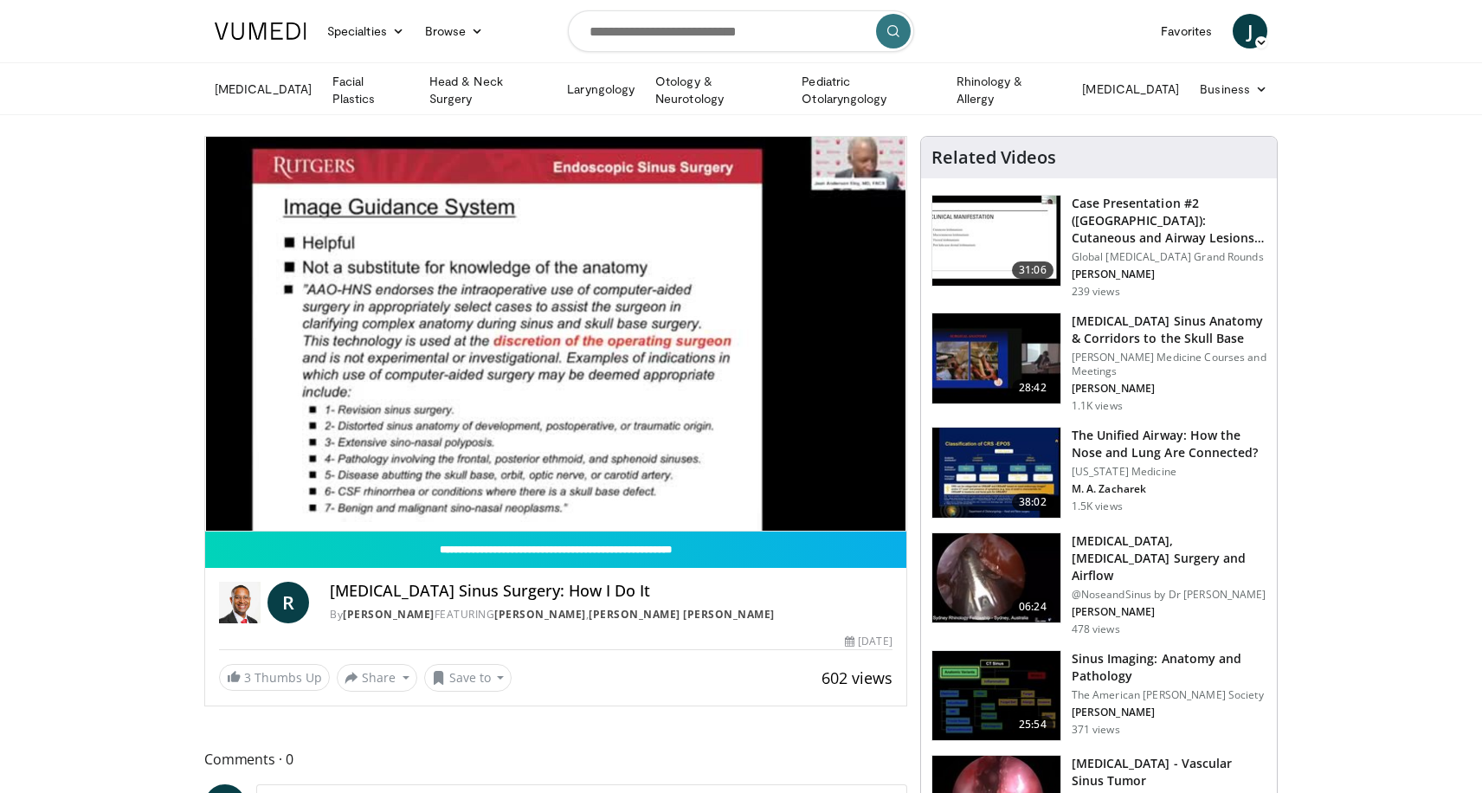
click at [750, 329] on div "10 seconds Tap to unmute" at bounding box center [555, 334] width 701 height 394
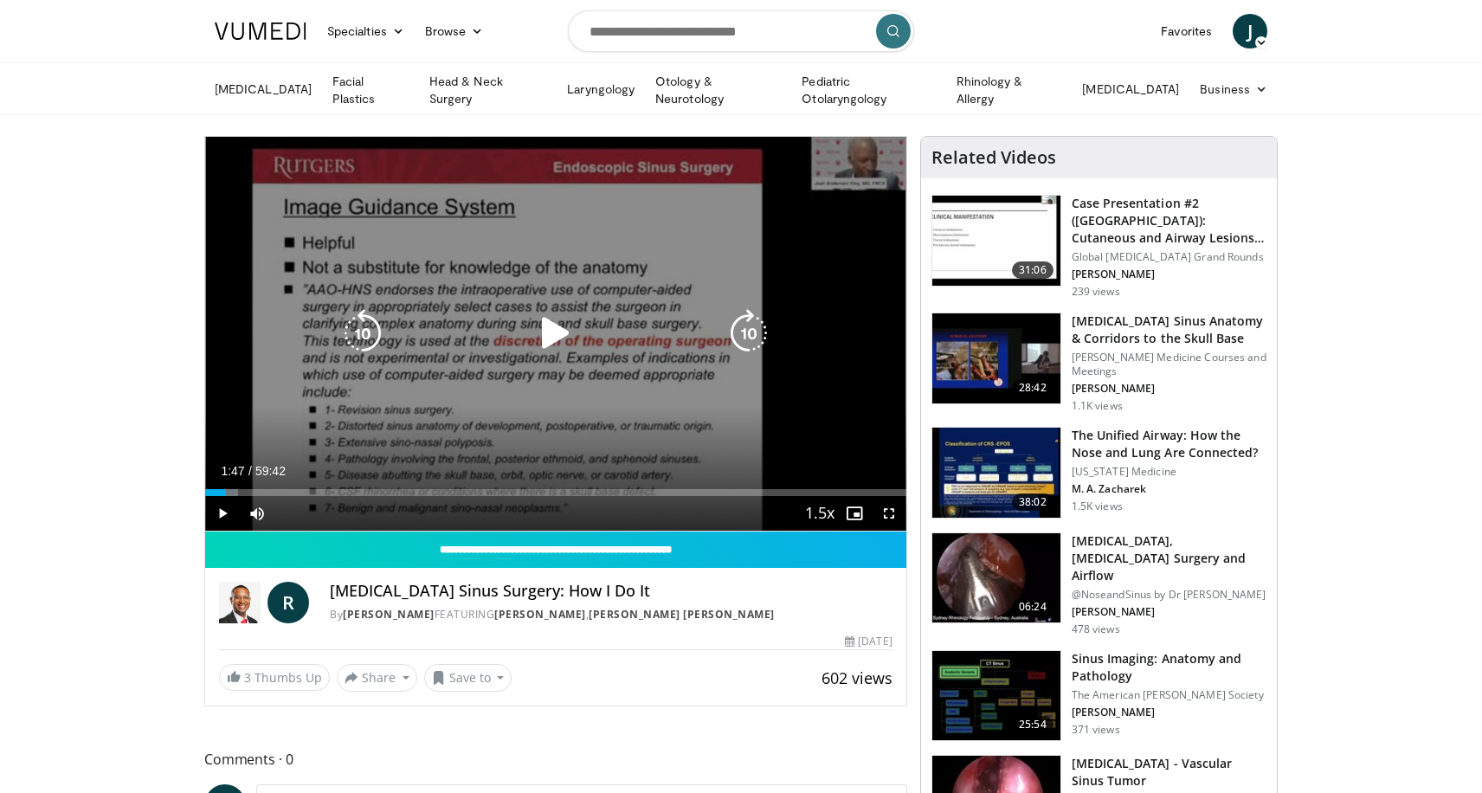
click at [754, 324] on icon "Video Player" at bounding box center [749, 333] width 48 height 48
click at [558, 328] on icon "Video Player" at bounding box center [556, 333] width 48 height 48
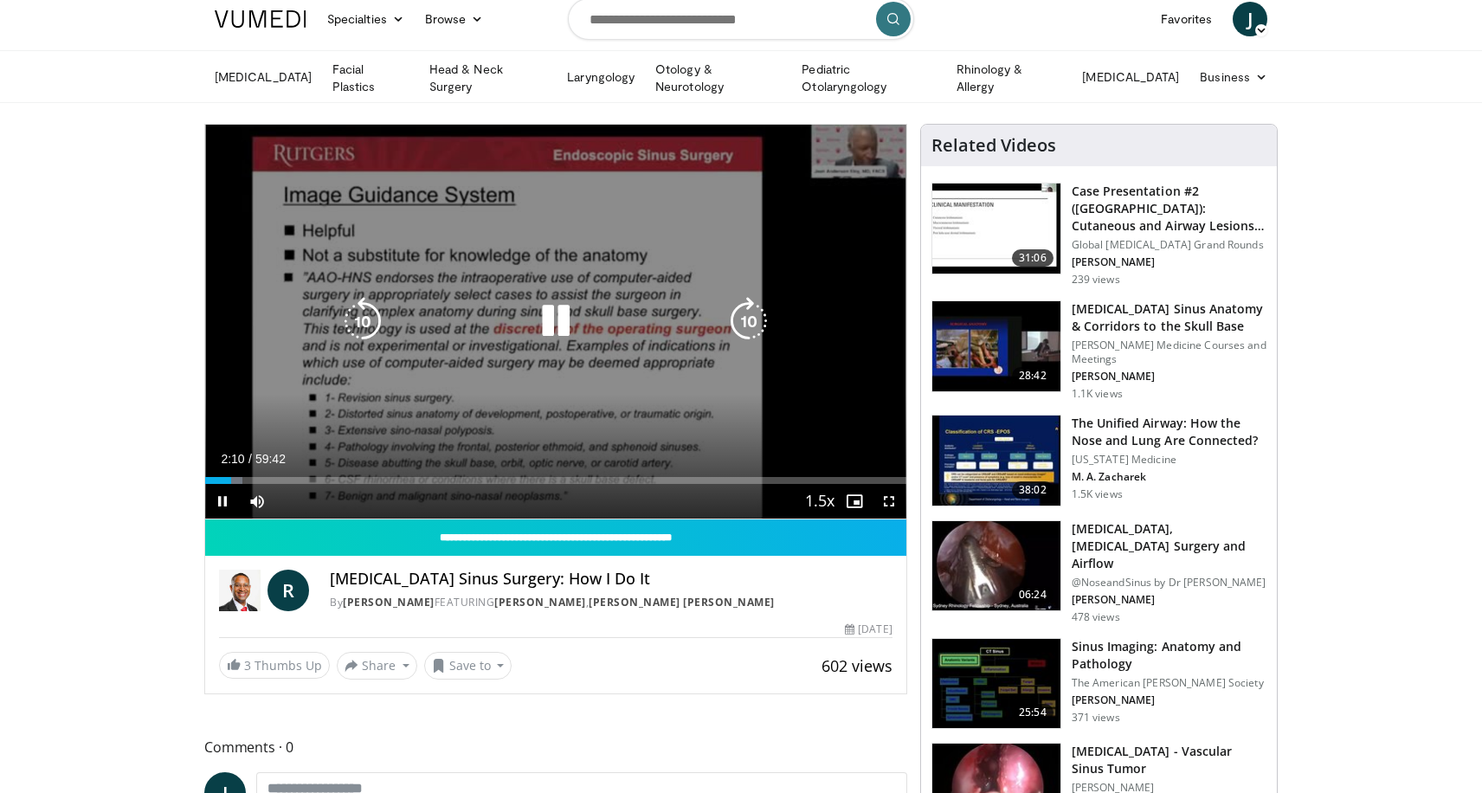
scroll to position [14, 0]
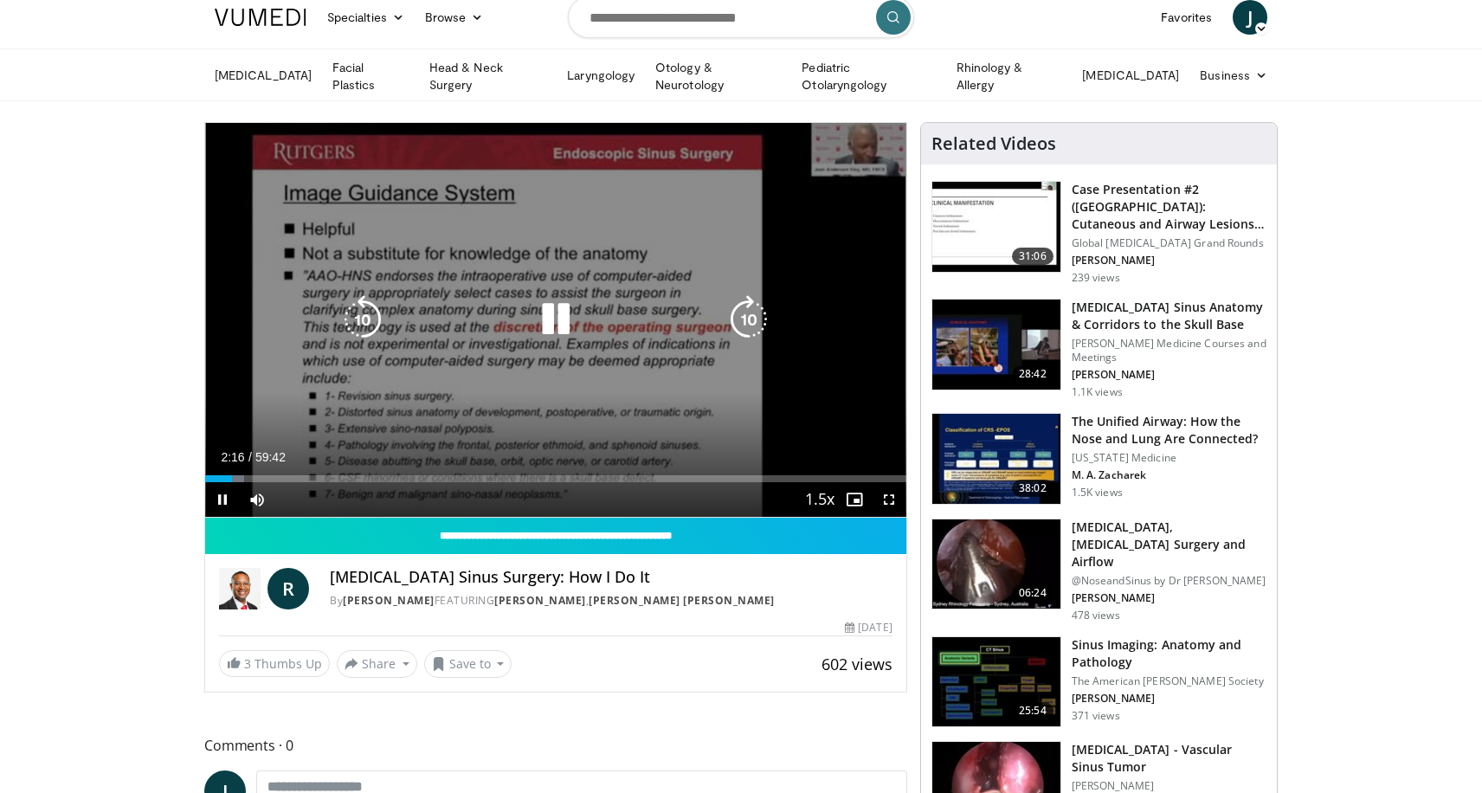
click at [759, 328] on icon "Video Player" at bounding box center [749, 319] width 48 height 48
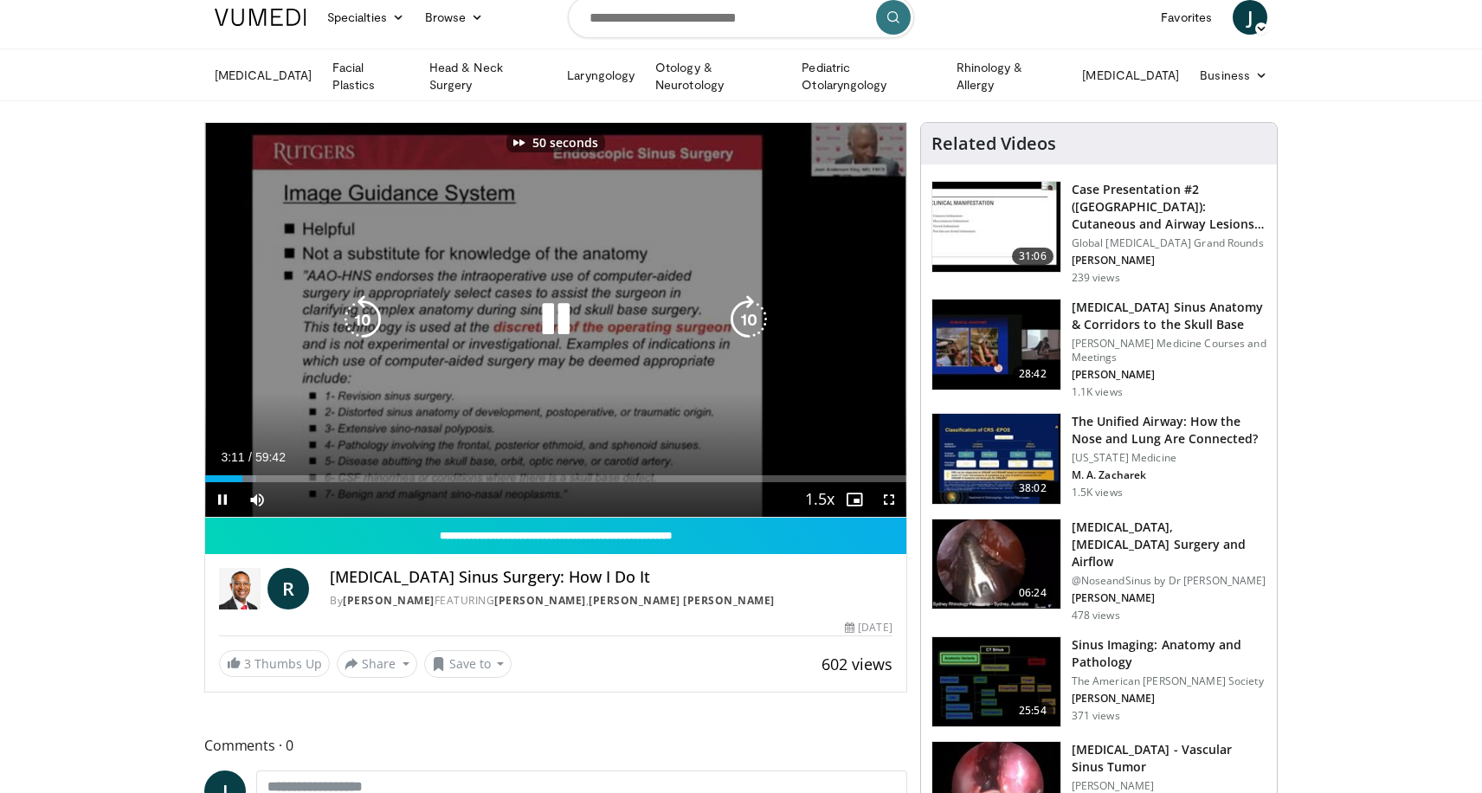
click at [759, 328] on icon "Video Player" at bounding box center [749, 319] width 48 height 48
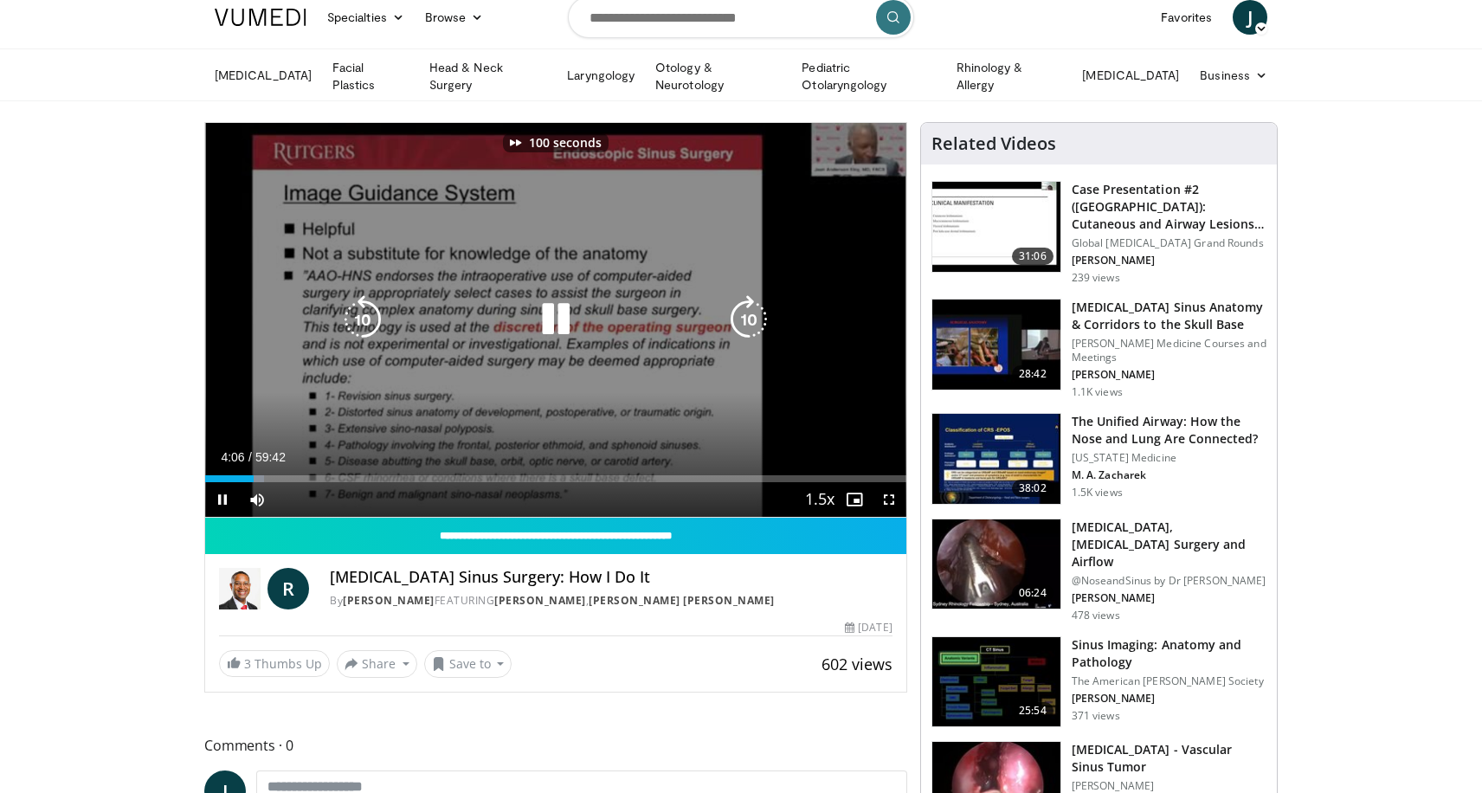
click at [759, 328] on icon "Video Player" at bounding box center [749, 319] width 48 height 48
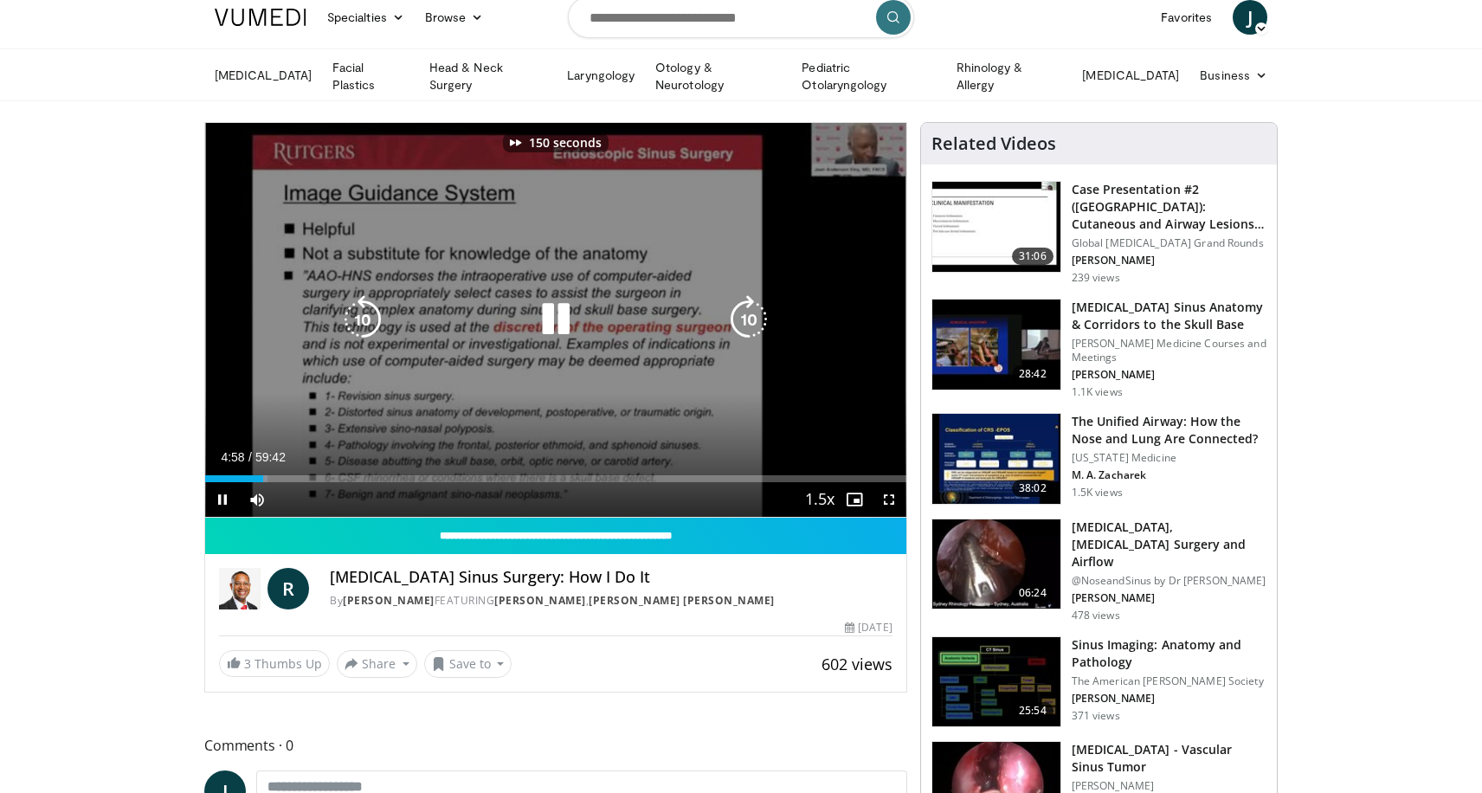
click at [759, 328] on icon "Video Player" at bounding box center [749, 319] width 48 height 48
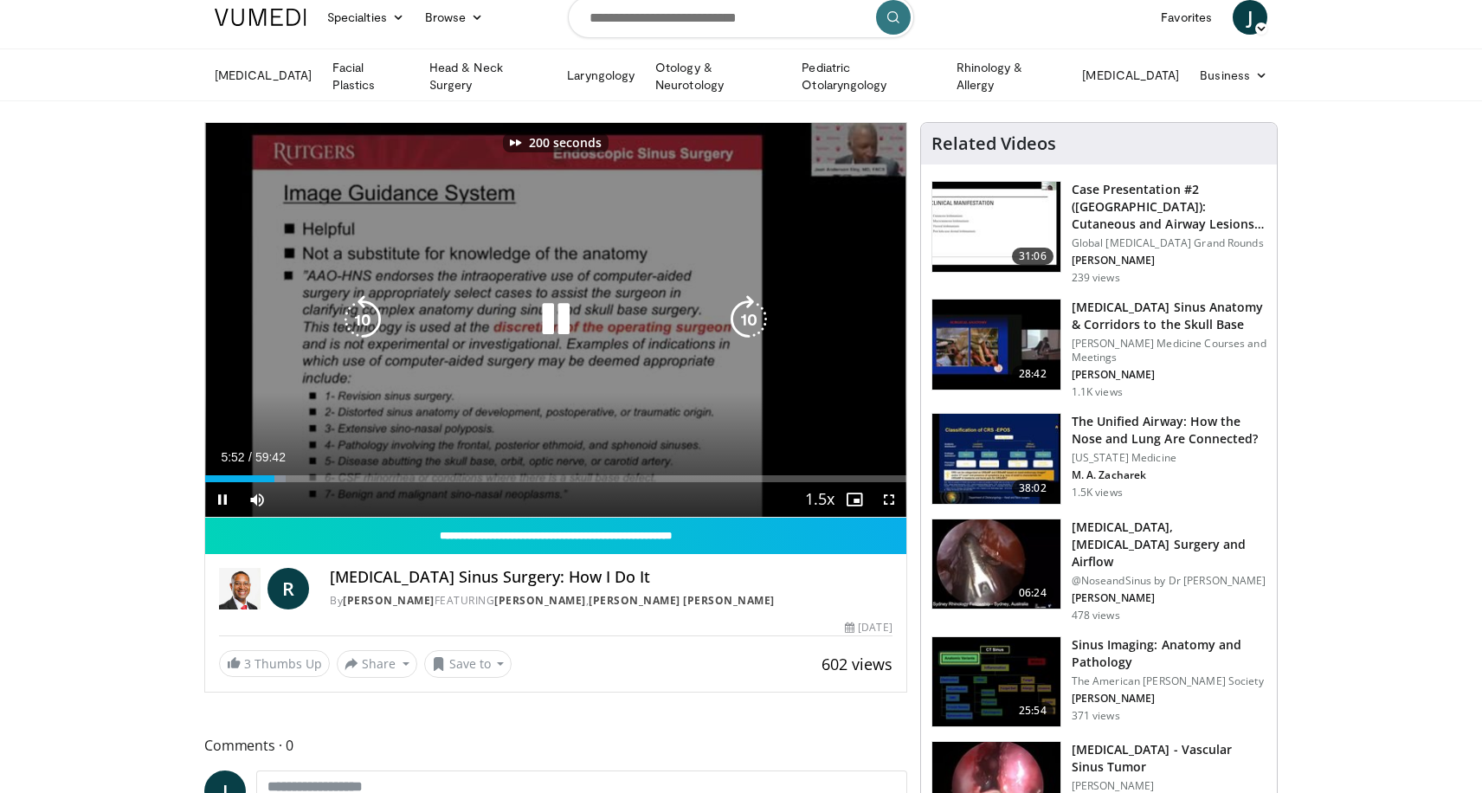
click at [759, 328] on icon "Video Player" at bounding box center [749, 319] width 48 height 48
click at [750, 326] on icon "Video Player" at bounding box center [749, 319] width 48 height 48
click at [736, 306] on icon "Video Player" at bounding box center [749, 319] width 48 height 48
click at [737, 319] on icon "Video Player" at bounding box center [749, 319] width 48 height 48
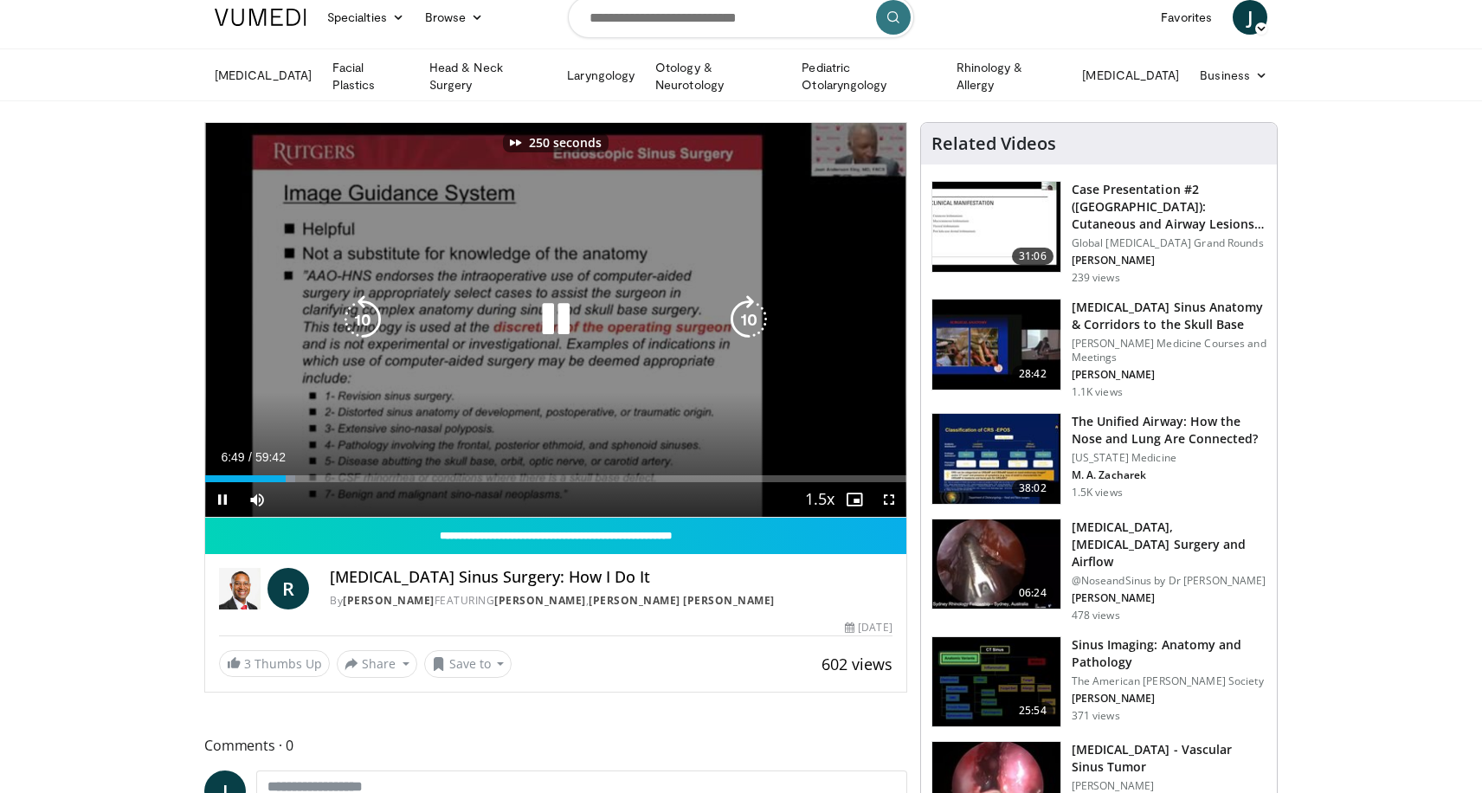
click at [737, 319] on icon "Video Player" at bounding box center [749, 319] width 48 height 48
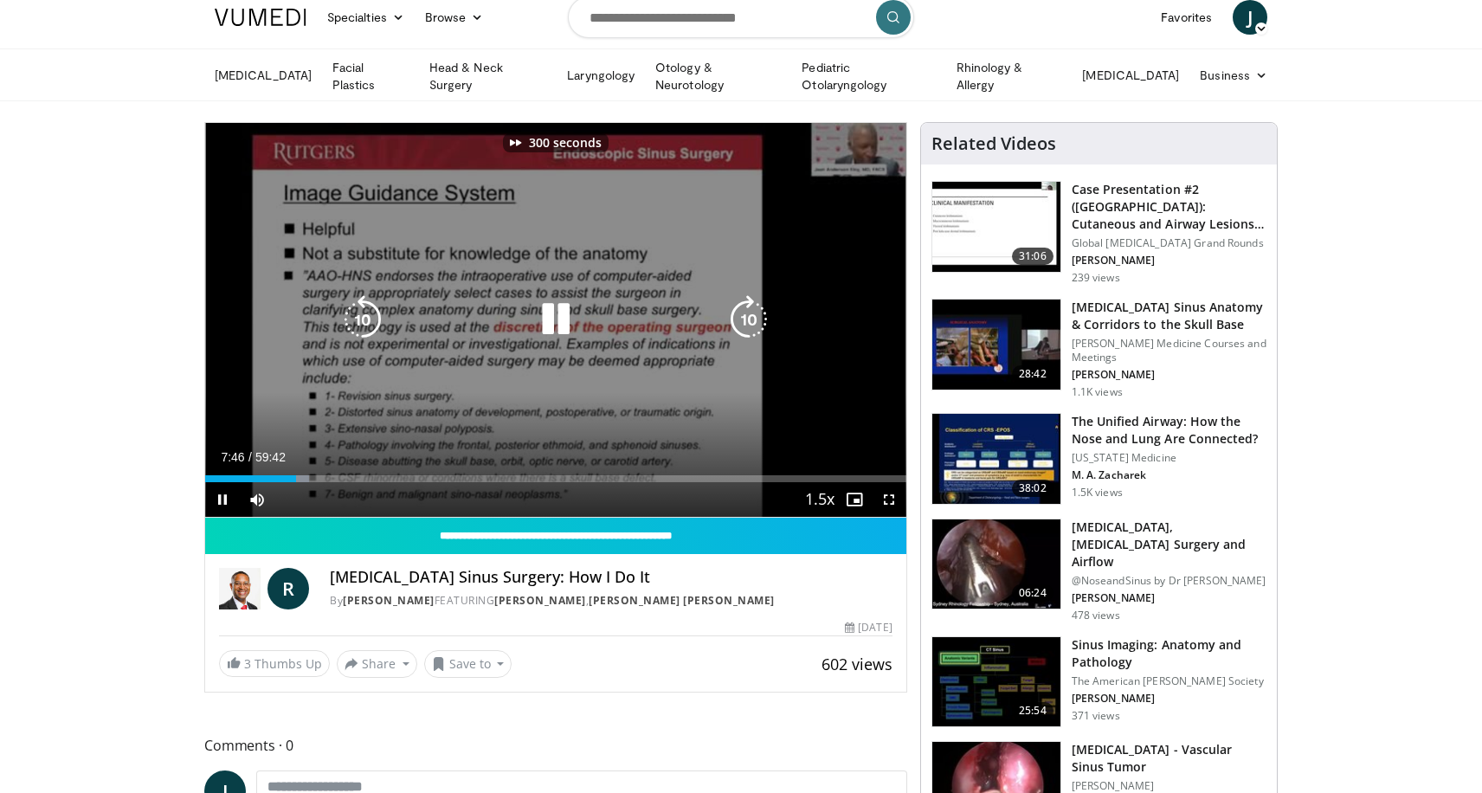
click at [737, 319] on icon "Video Player" at bounding box center [749, 319] width 48 height 48
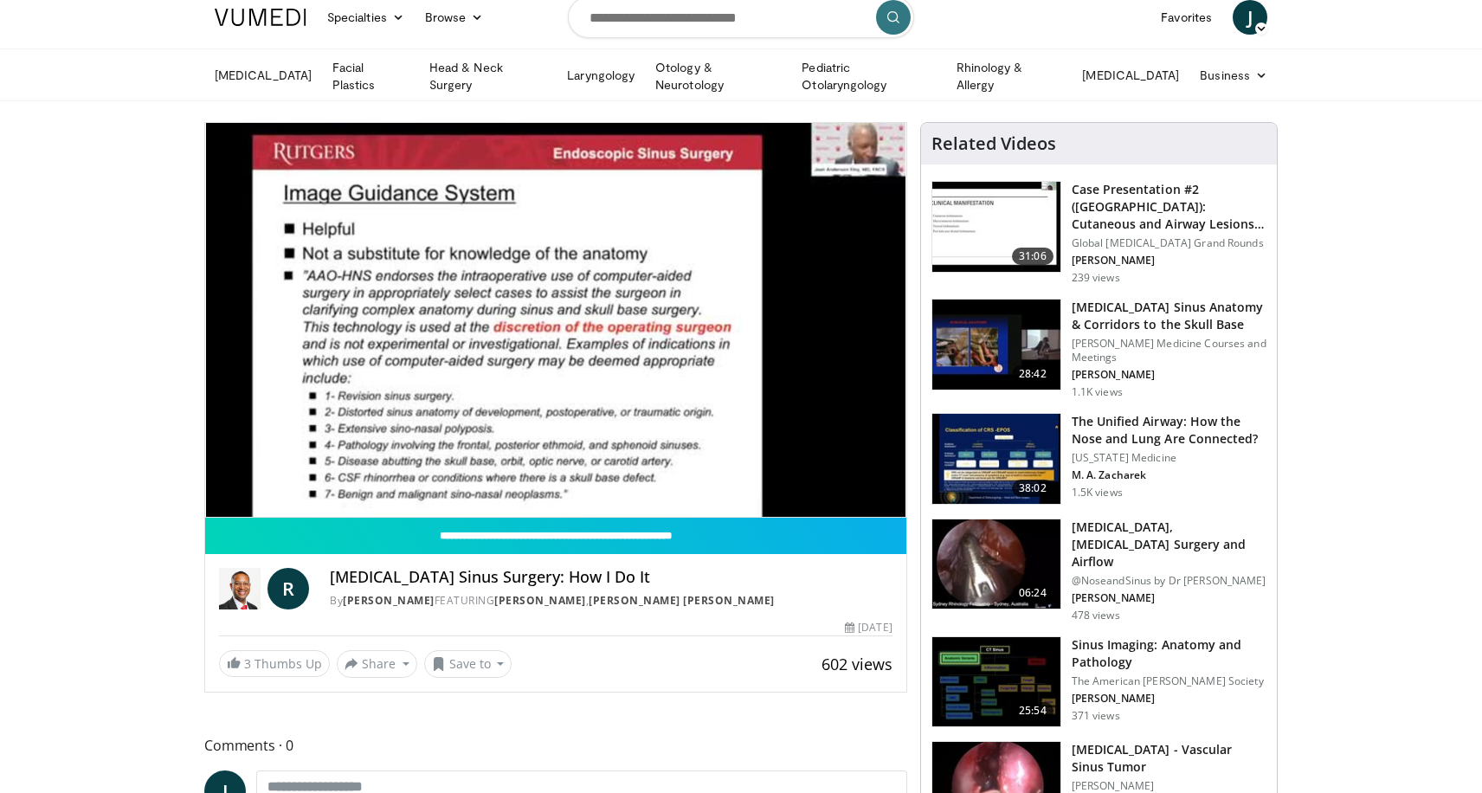
click at [737, 319] on div "320 seconds Tap to unmute" at bounding box center [555, 320] width 701 height 394
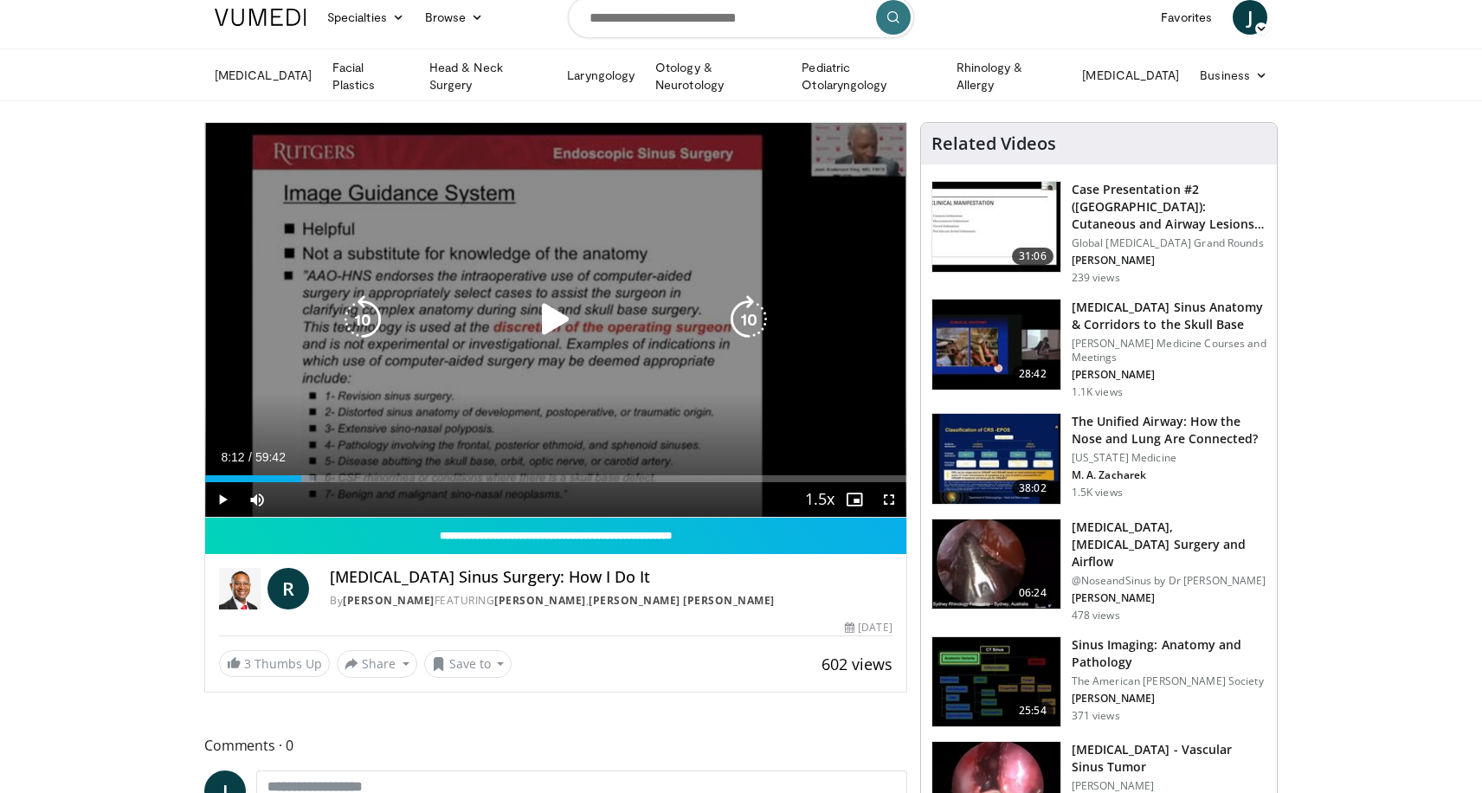
click at [745, 324] on icon "Video Player" at bounding box center [749, 319] width 48 height 48
click at [547, 313] on icon "Video Player" at bounding box center [556, 319] width 48 height 48
click at [757, 318] on icon "Video Player" at bounding box center [749, 319] width 48 height 48
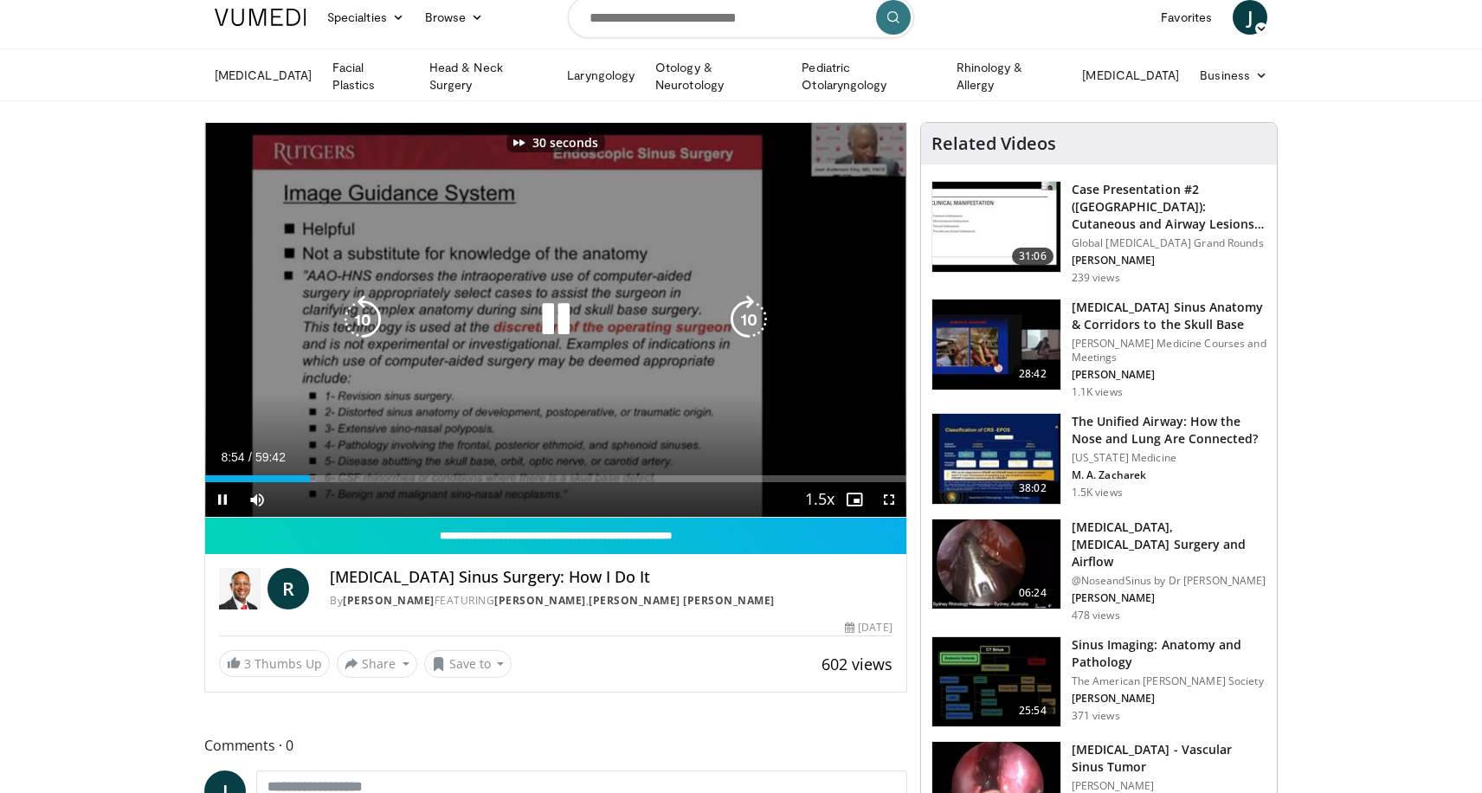
click at [757, 318] on icon "Video Player" at bounding box center [749, 319] width 48 height 48
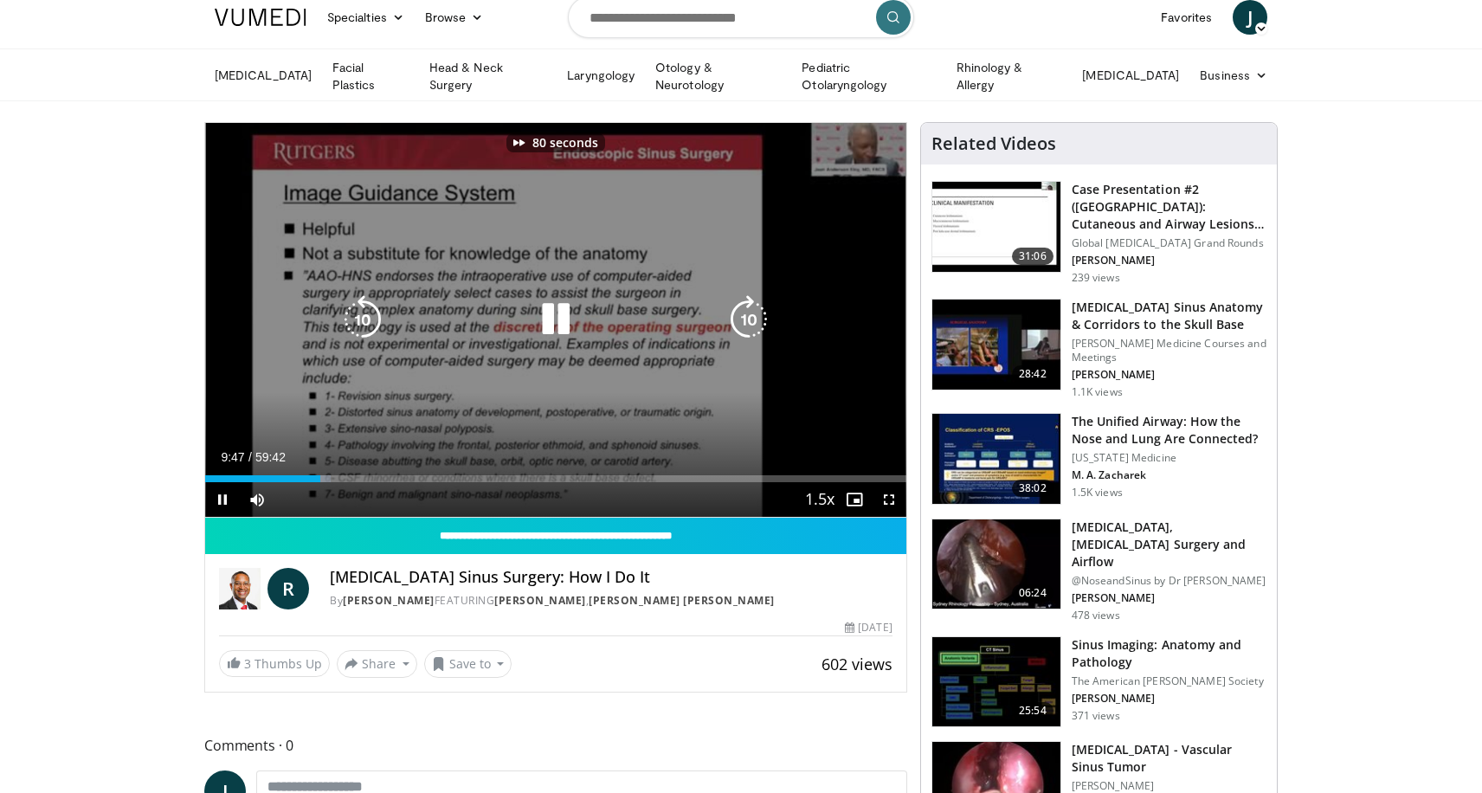
click at [757, 318] on icon "Video Player" at bounding box center [749, 319] width 48 height 48
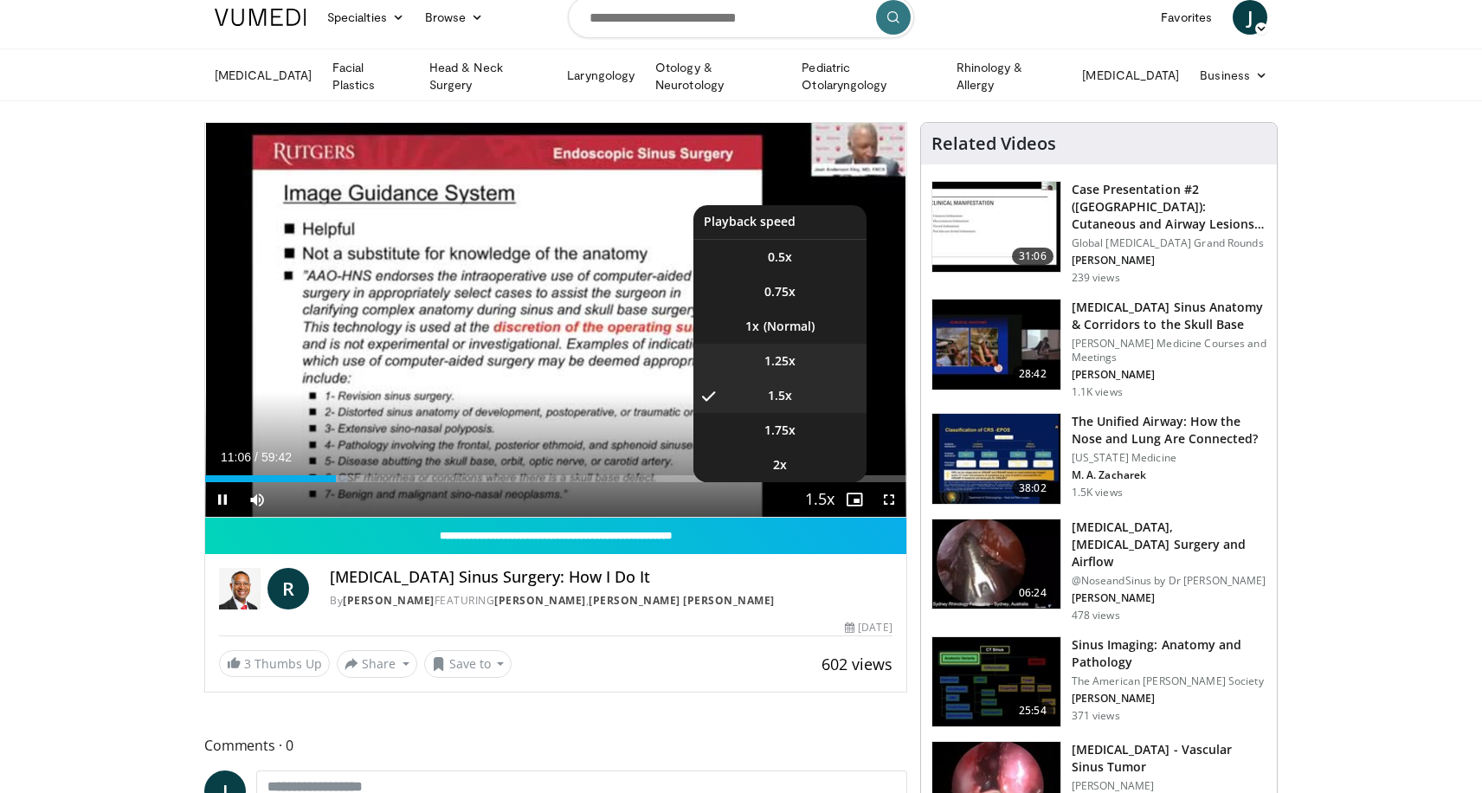
click at [773, 364] on span "1.25x" at bounding box center [779, 360] width 31 height 17
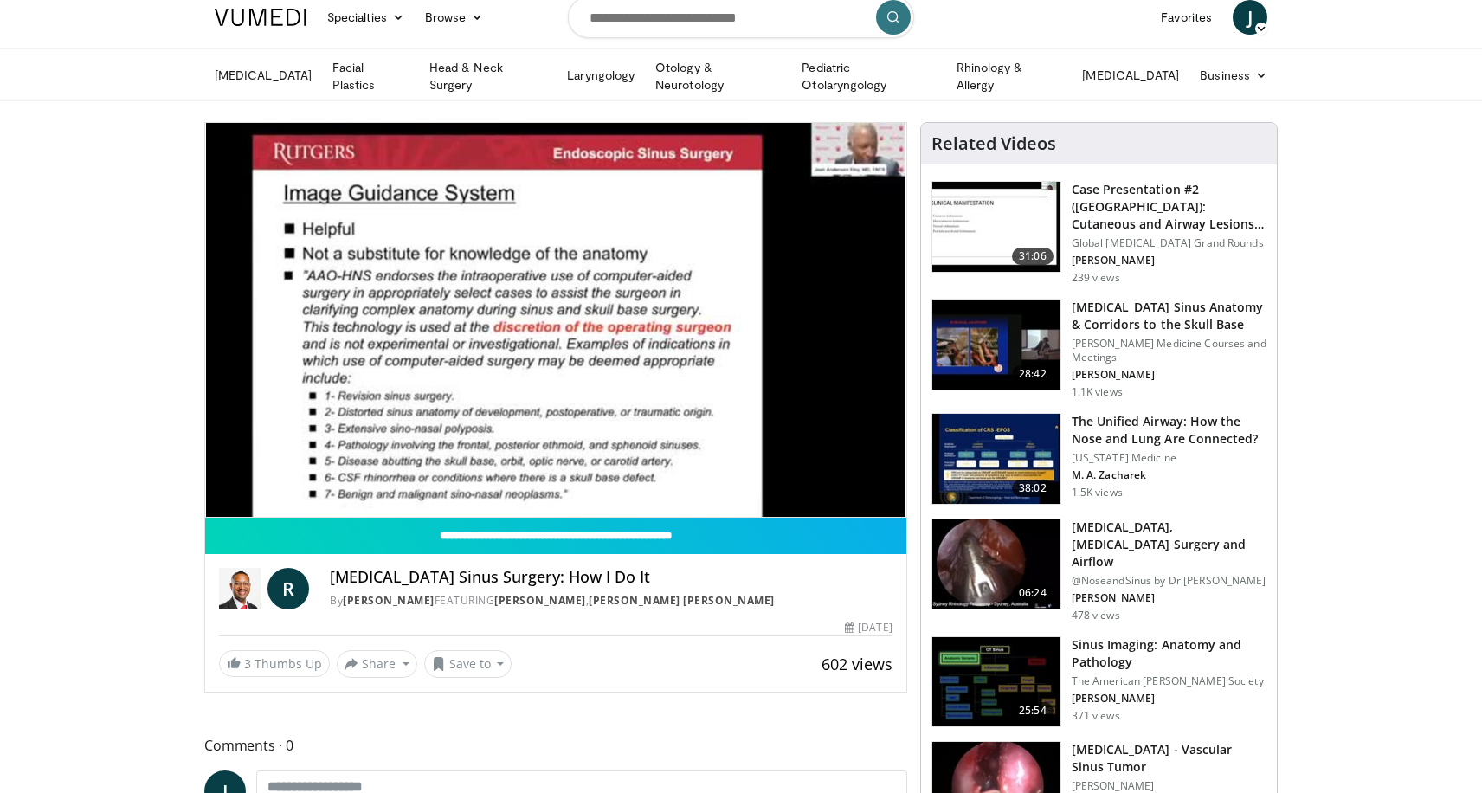
click at [746, 319] on div "110 seconds Tap to unmute" at bounding box center [555, 320] width 701 height 394
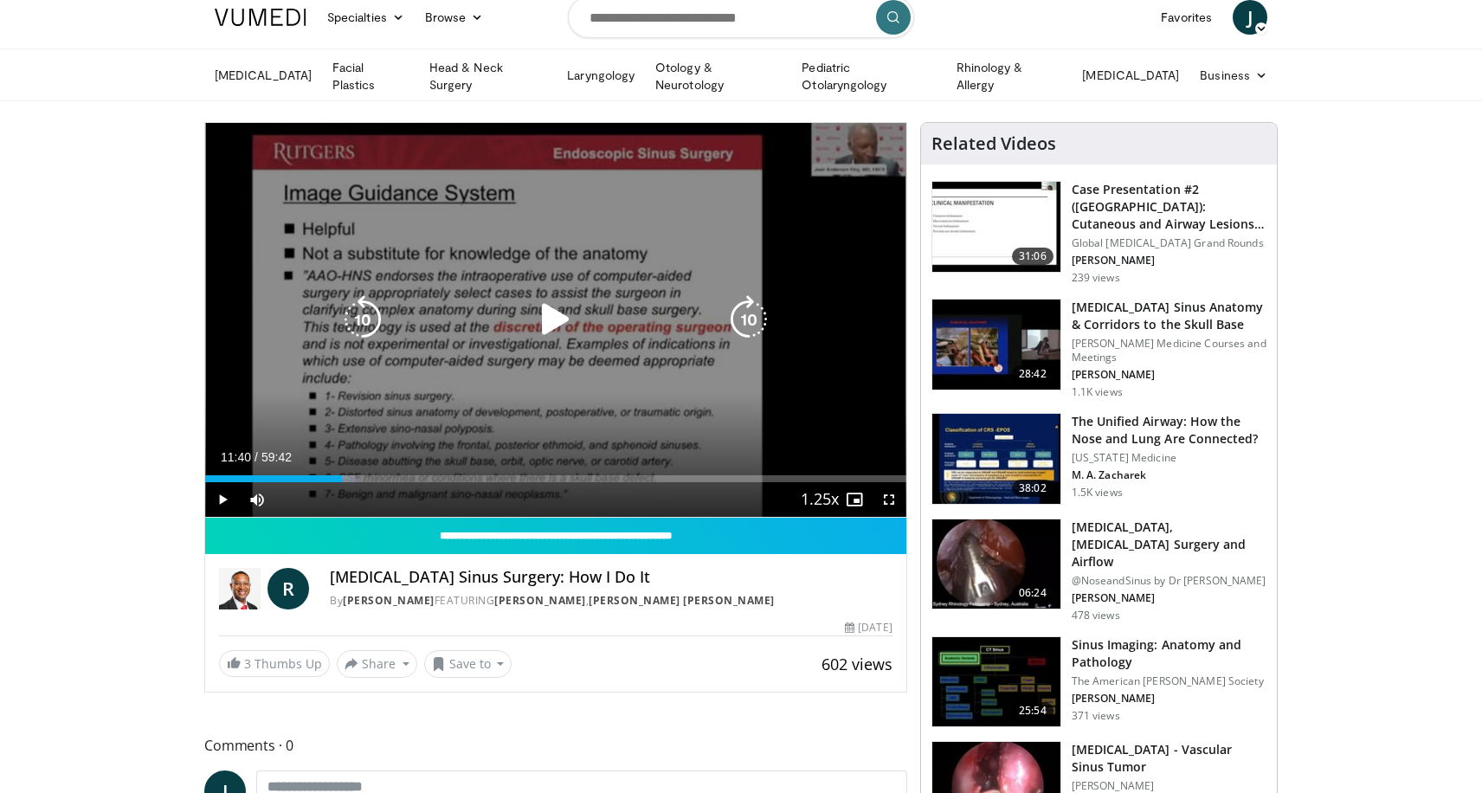
click at [752, 323] on icon "Video Player" at bounding box center [749, 319] width 48 height 48
click at [544, 320] on icon "Video Player" at bounding box center [556, 319] width 48 height 48
click at [745, 318] on icon "Video Player" at bounding box center [749, 319] width 48 height 48
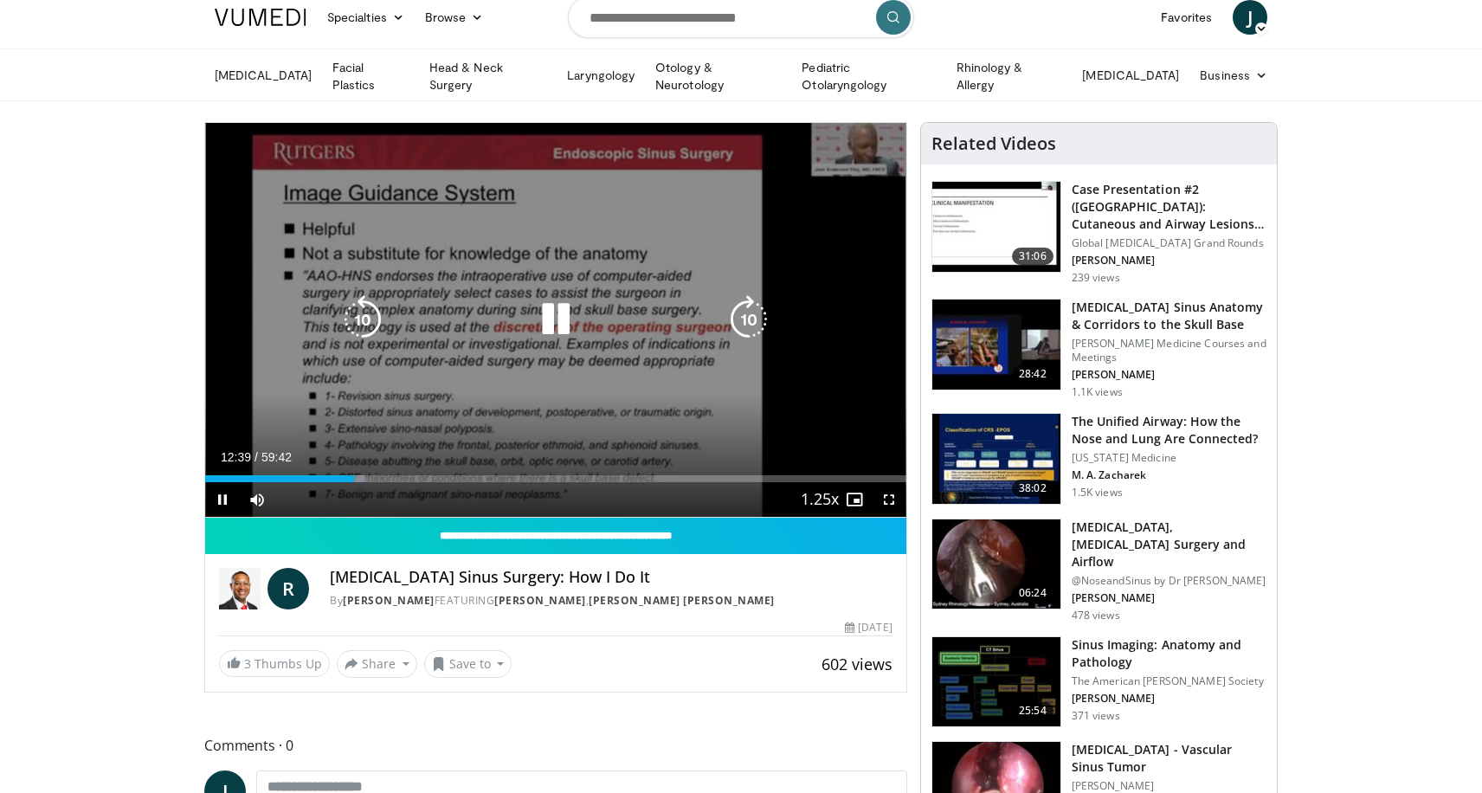
click at [748, 319] on icon "Video Player" at bounding box center [749, 319] width 48 height 48
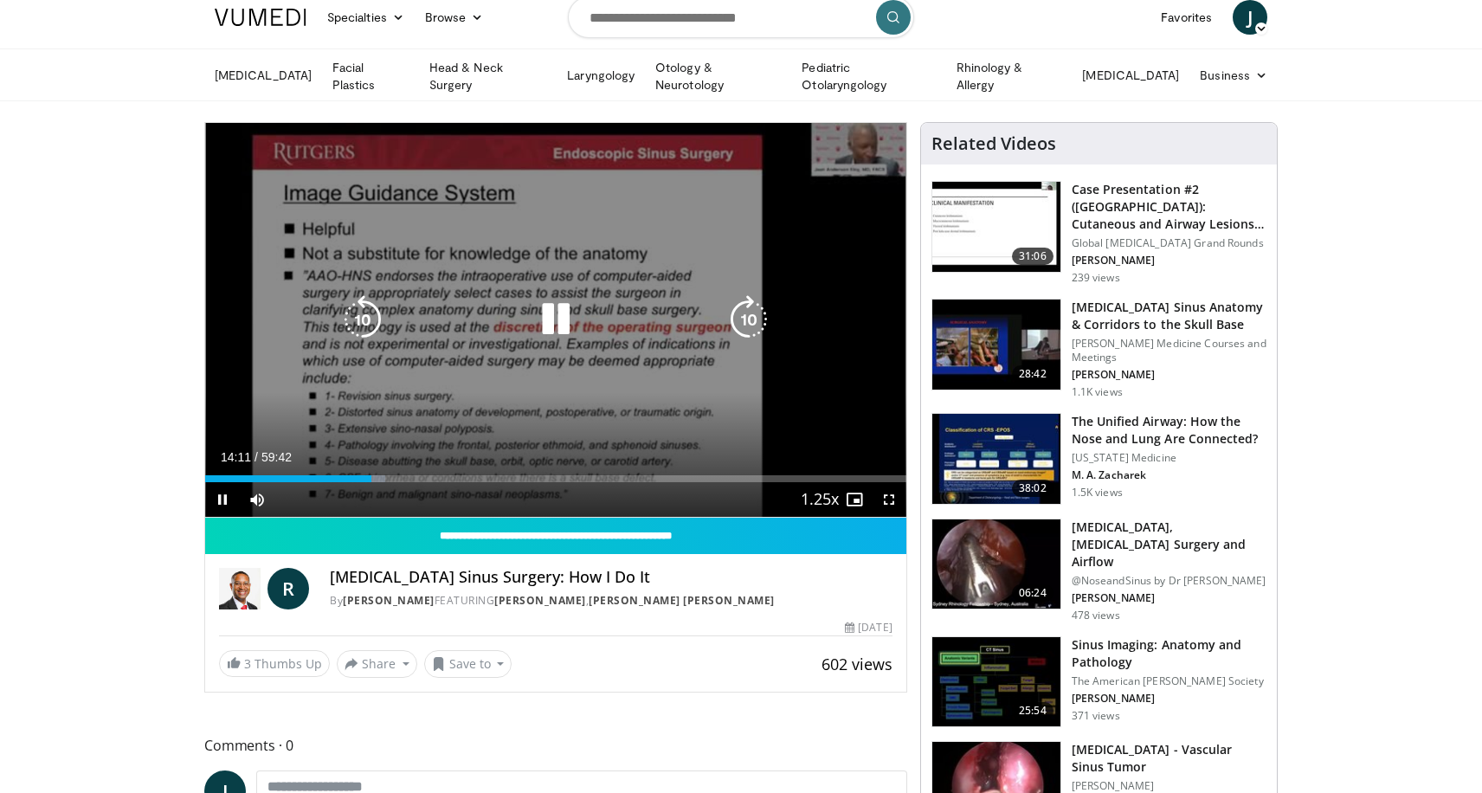
click at [761, 321] on icon "Video Player" at bounding box center [749, 319] width 48 height 48
click at [751, 322] on icon "Video Player" at bounding box center [749, 319] width 48 height 48
click at [750, 322] on icon "Video Player" at bounding box center [749, 319] width 48 height 48
click at [735, 322] on icon "Video Player" at bounding box center [749, 319] width 48 height 48
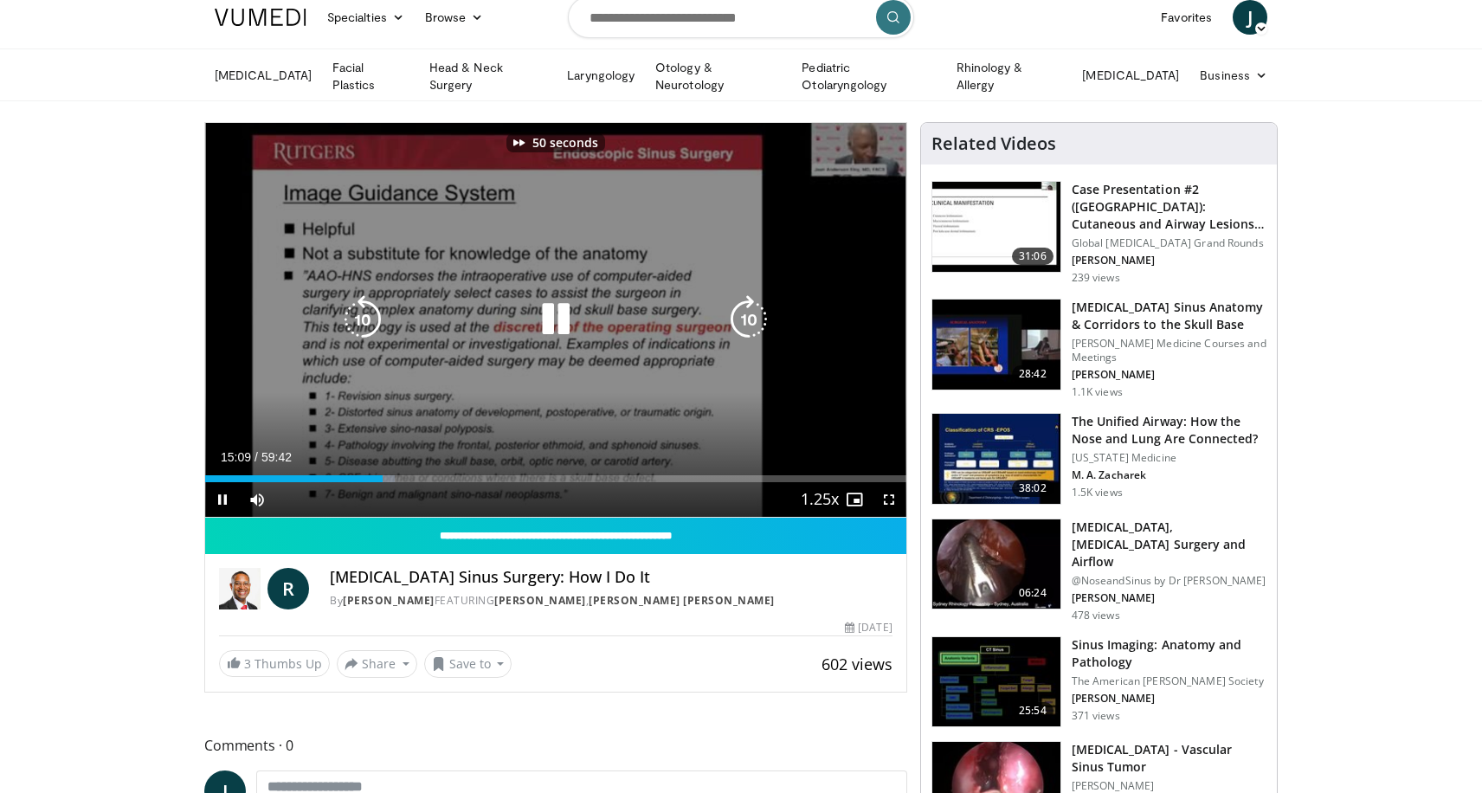
click at [735, 322] on icon "Video Player" at bounding box center [749, 319] width 48 height 48
click at [757, 321] on icon "Video Player" at bounding box center [749, 319] width 48 height 48
click at [751, 319] on icon "Video Player" at bounding box center [749, 319] width 48 height 48
click at [373, 315] on icon "Video Player" at bounding box center [363, 319] width 48 height 48
click at [554, 316] on icon "Video Player" at bounding box center [556, 319] width 48 height 48
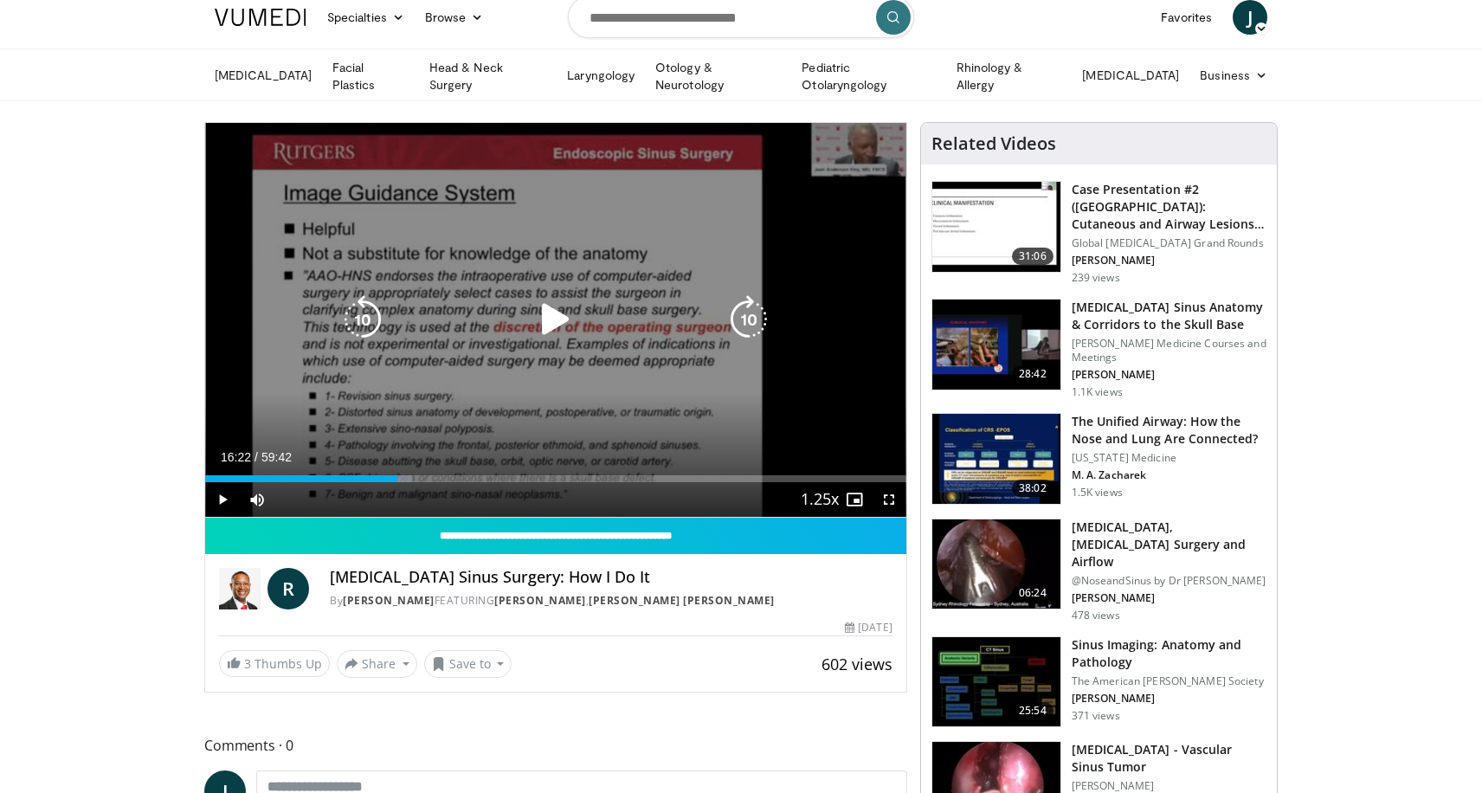
click at [558, 325] on icon "Video Player" at bounding box center [556, 319] width 48 height 48
click at [752, 316] on icon "Video Player" at bounding box center [749, 319] width 48 height 48
click at [742, 315] on icon "Video Player" at bounding box center [749, 319] width 48 height 48
click at [757, 319] on icon "Video Player" at bounding box center [749, 319] width 48 height 48
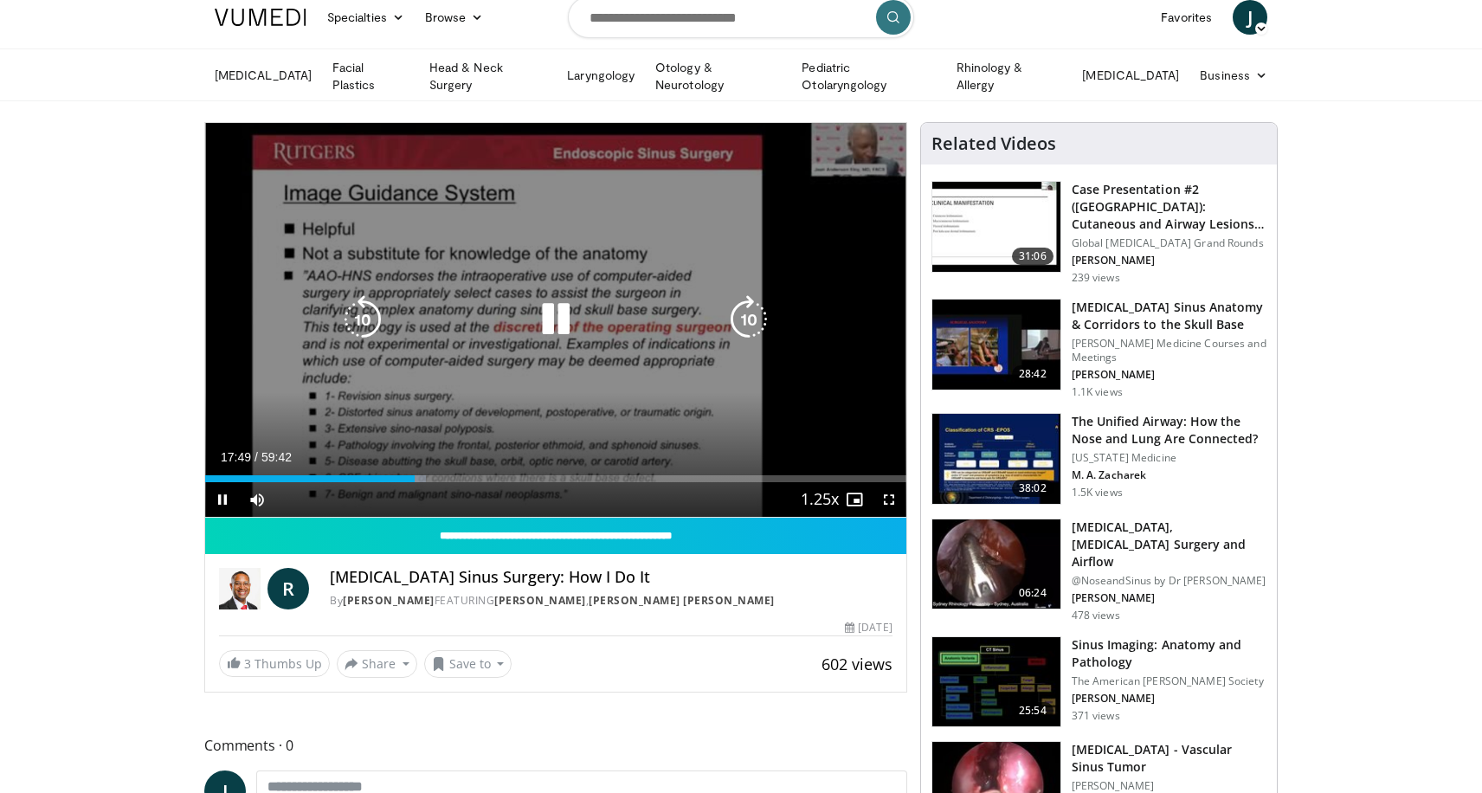
click at [750, 323] on icon "Video Player" at bounding box center [749, 319] width 48 height 48
click at [361, 319] on icon "Video Player" at bounding box center [363, 319] width 48 height 48
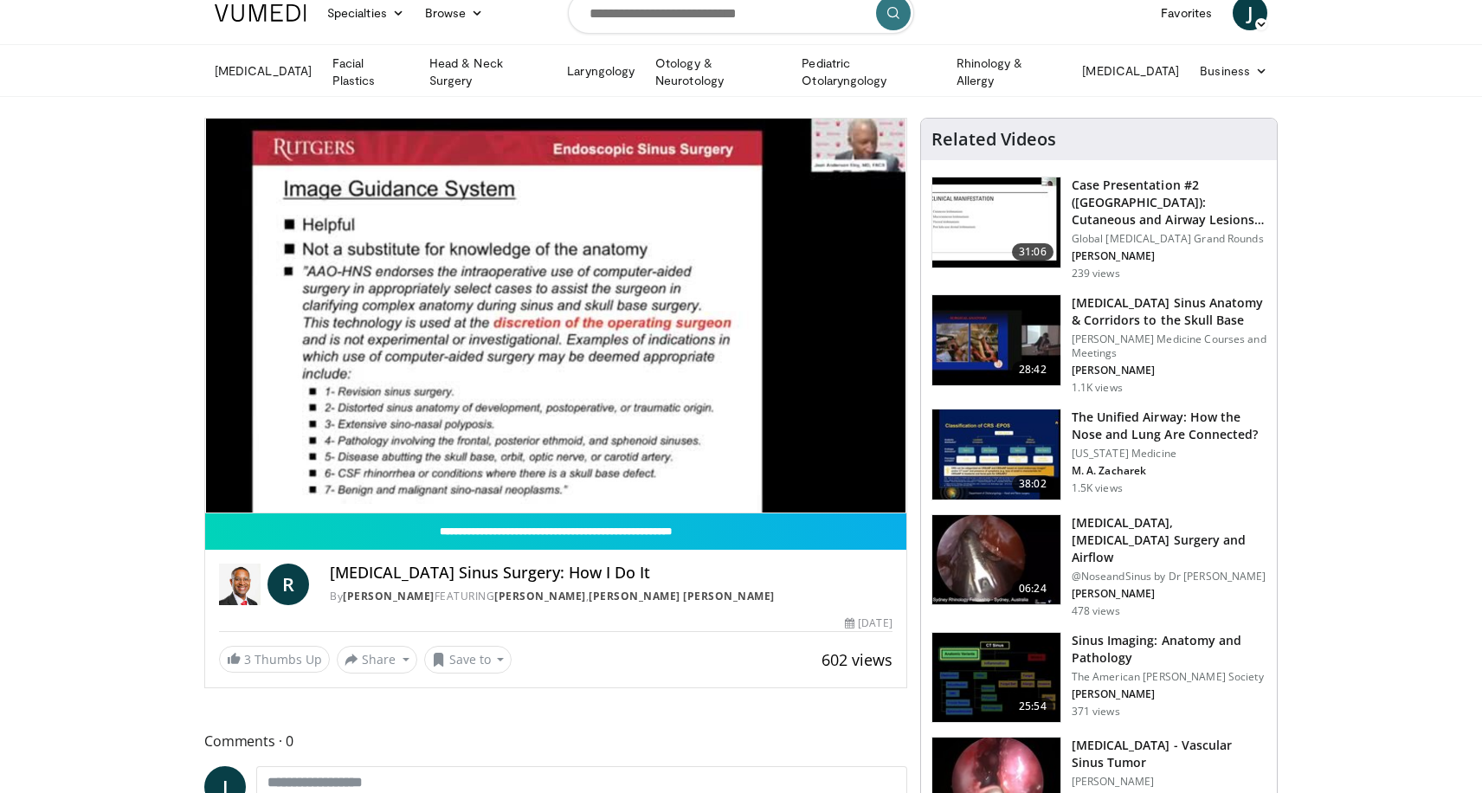
click at [752, 310] on div "10 seconds Tap to unmute" at bounding box center [555, 316] width 701 height 394
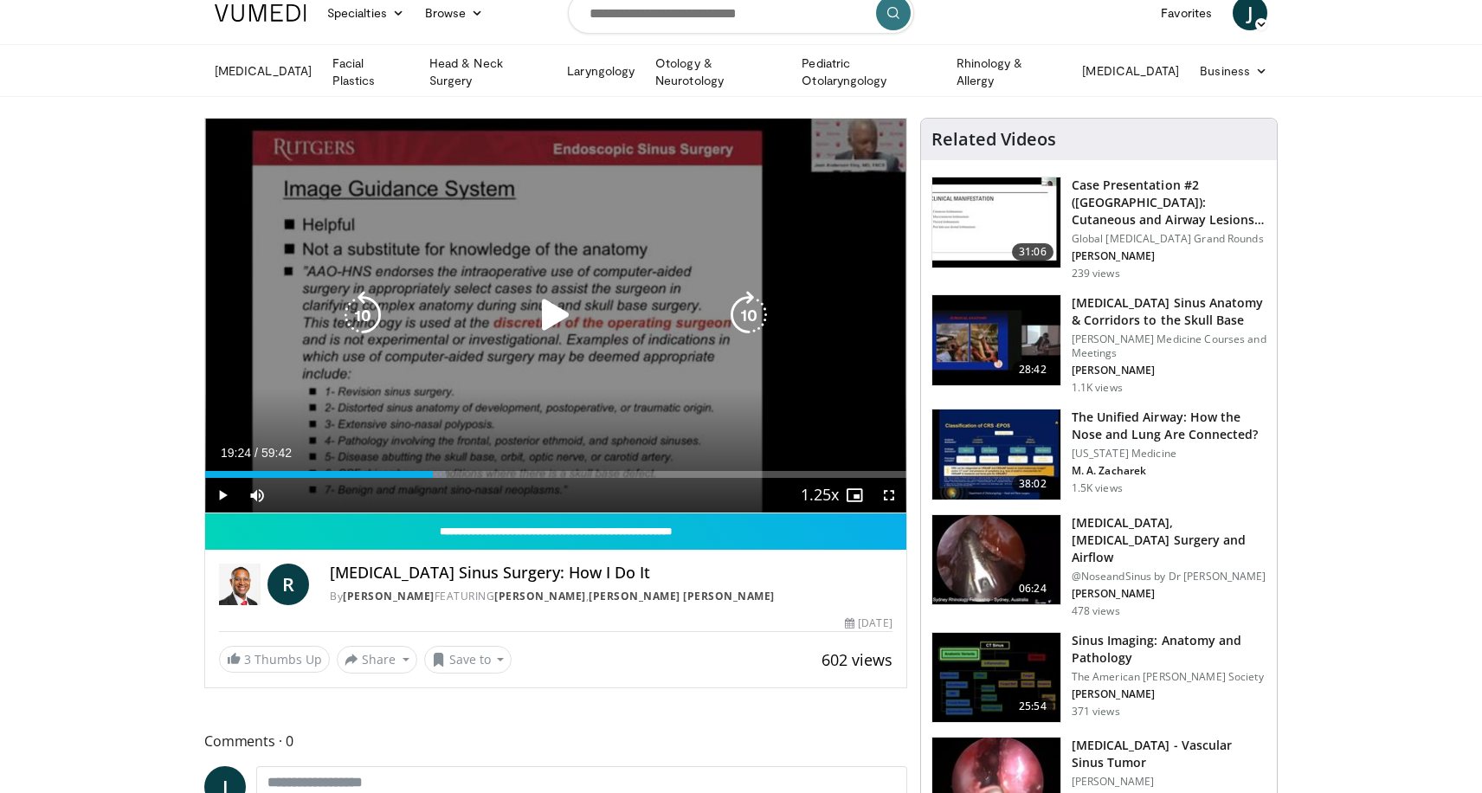
click at [747, 310] on icon "Video Player" at bounding box center [749, 315] width 48 height 48
click at [556, 313] on icon "Video Player" at bounding box center [556, 315] width 48 height 48
click at [759, 307] on icon "Video Player" at bounding box center [749, 315] width 48 height 48
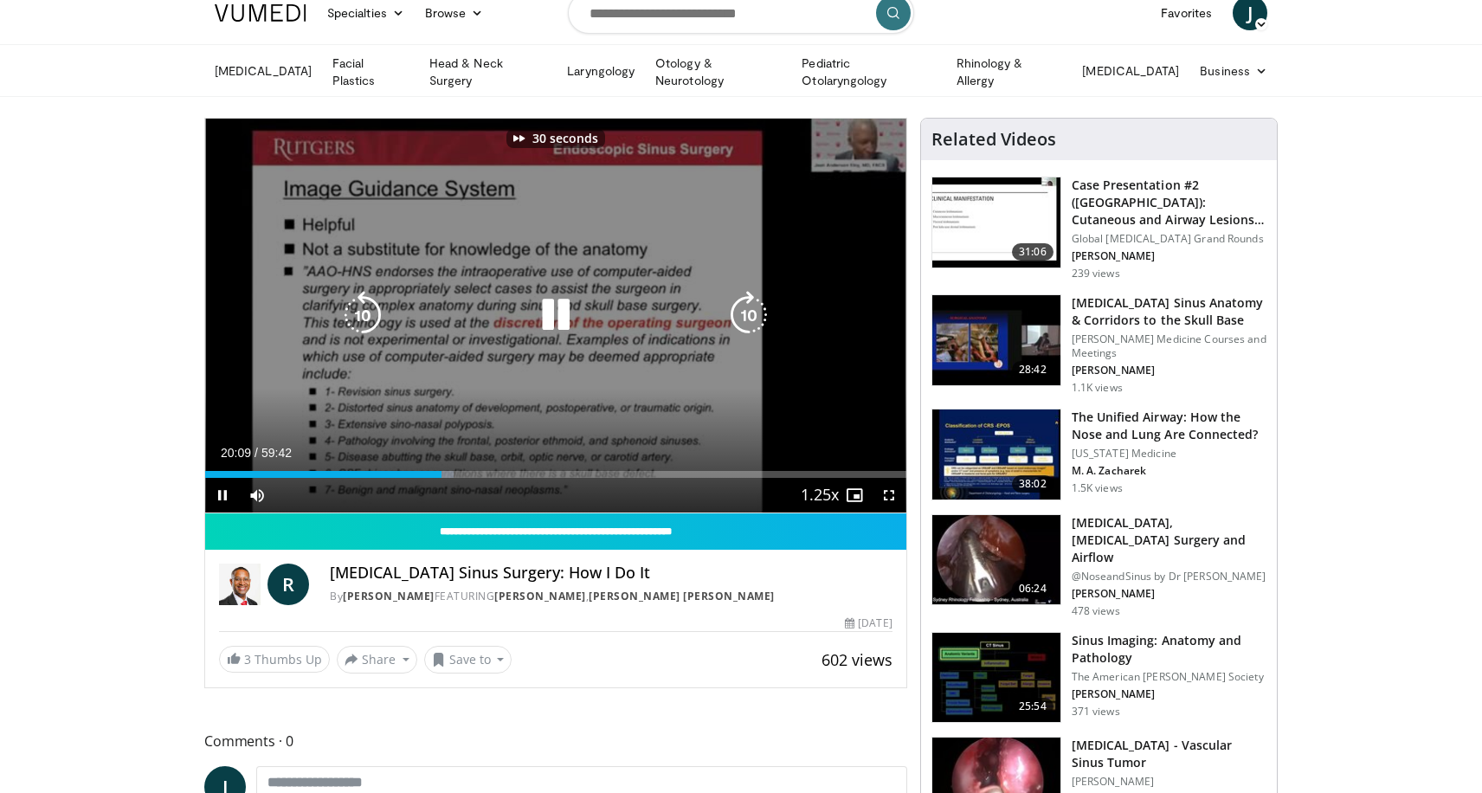
click at [759, 307] on icon "Video Player" at bounding box center [749, 315] width 48 height 48
click at [754, 306] on icon "Video Player" at bounding box center [749, 315] width 48 height 48
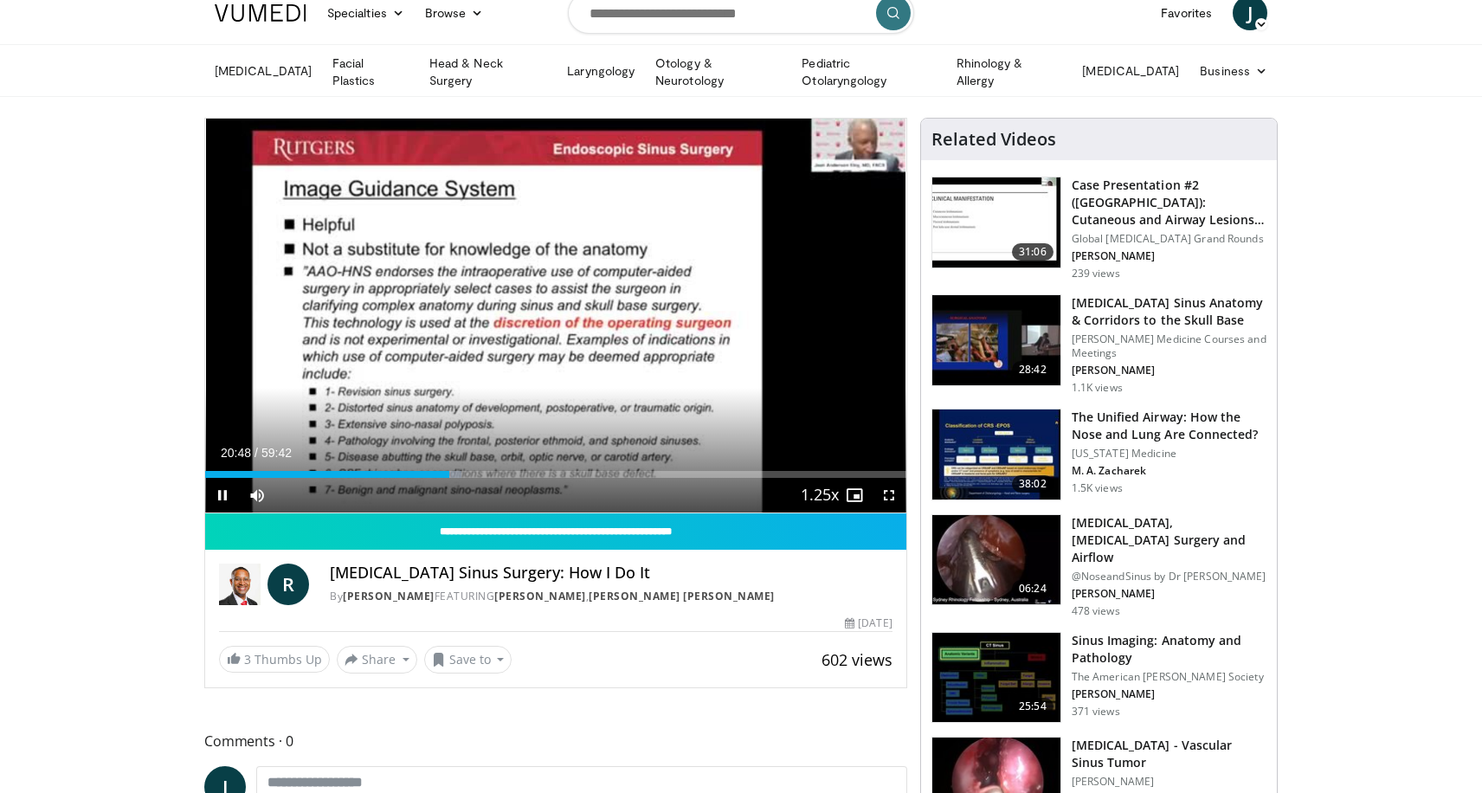
click at [754, 306] on div "20 seconds Tap to unmute" at bounding box center [555, 316] width 701 height 394
click at [740, 305] on div "20 seconds Tap to unmute" at bounding box center [555, 316] width 701 height 394
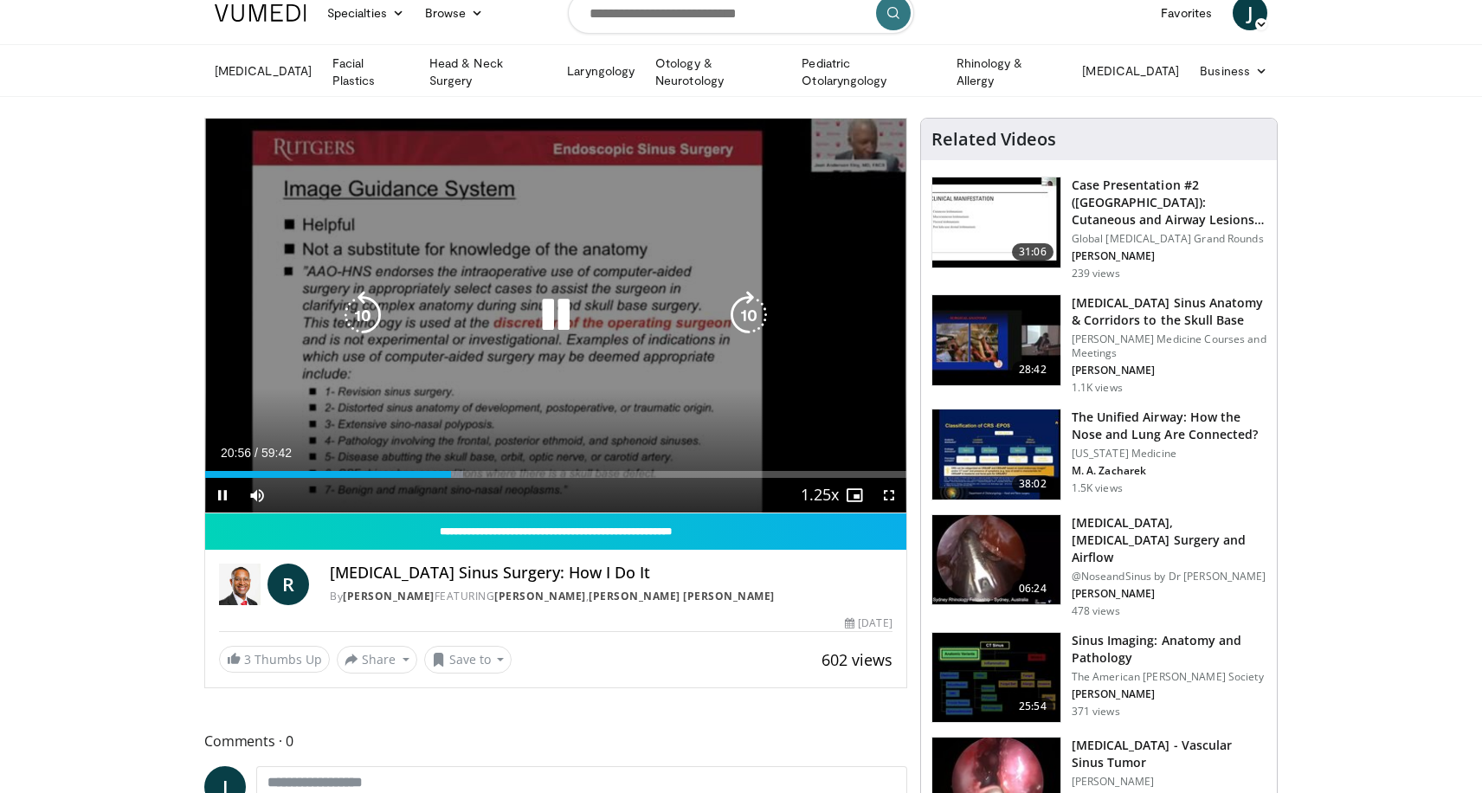
click at [741, 317] on icon "Video Player" at bounding box center [749, 315] width 48 height 48
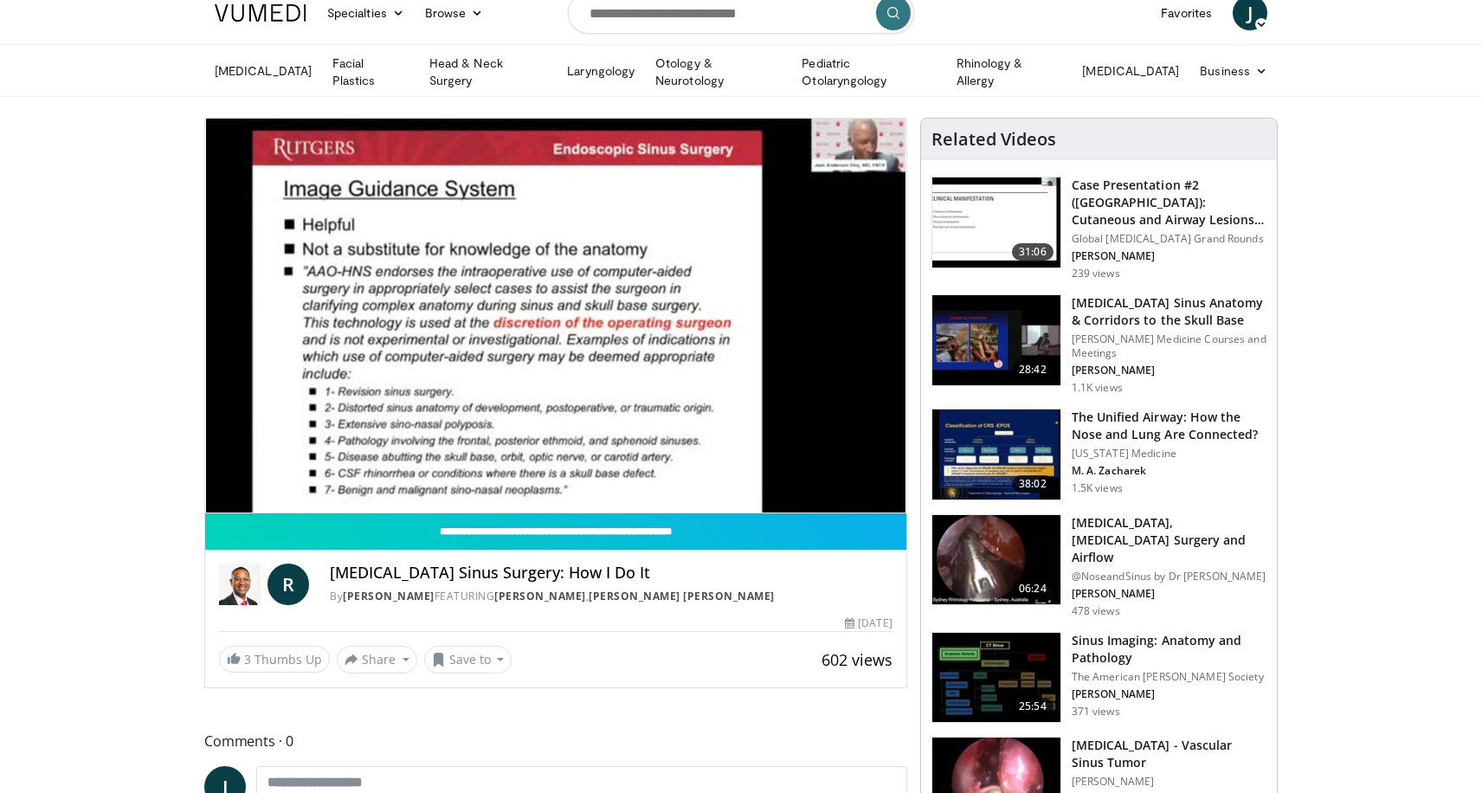
click at [741, 317] on div "20 seconds Tap to unmute" at bounding box center [555, 316] width 701 height 394
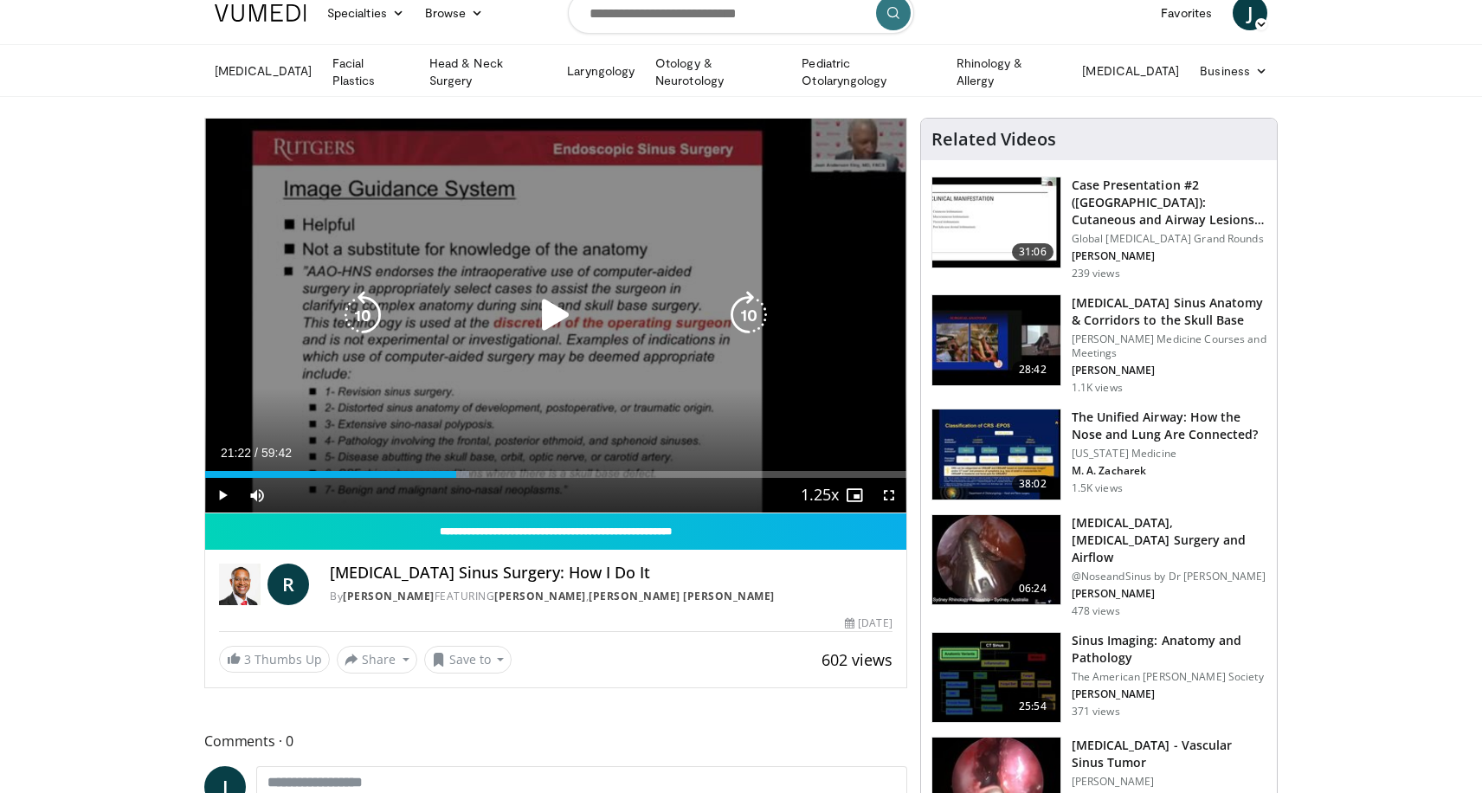
click at [744, 318] on icon "Video Player" at bounding box center [749, 315] width 48 height 48
click at [745, 318] on icon "Video Player" at bounding box center [749, 315] width 48 height 48
click at [743, 319] on icon "Video Player" at bounding box center [749, 315] width 48 height 48
click at [545, 317] on icon "Video Player" at bounding box center [556, 315] width 48 height 48
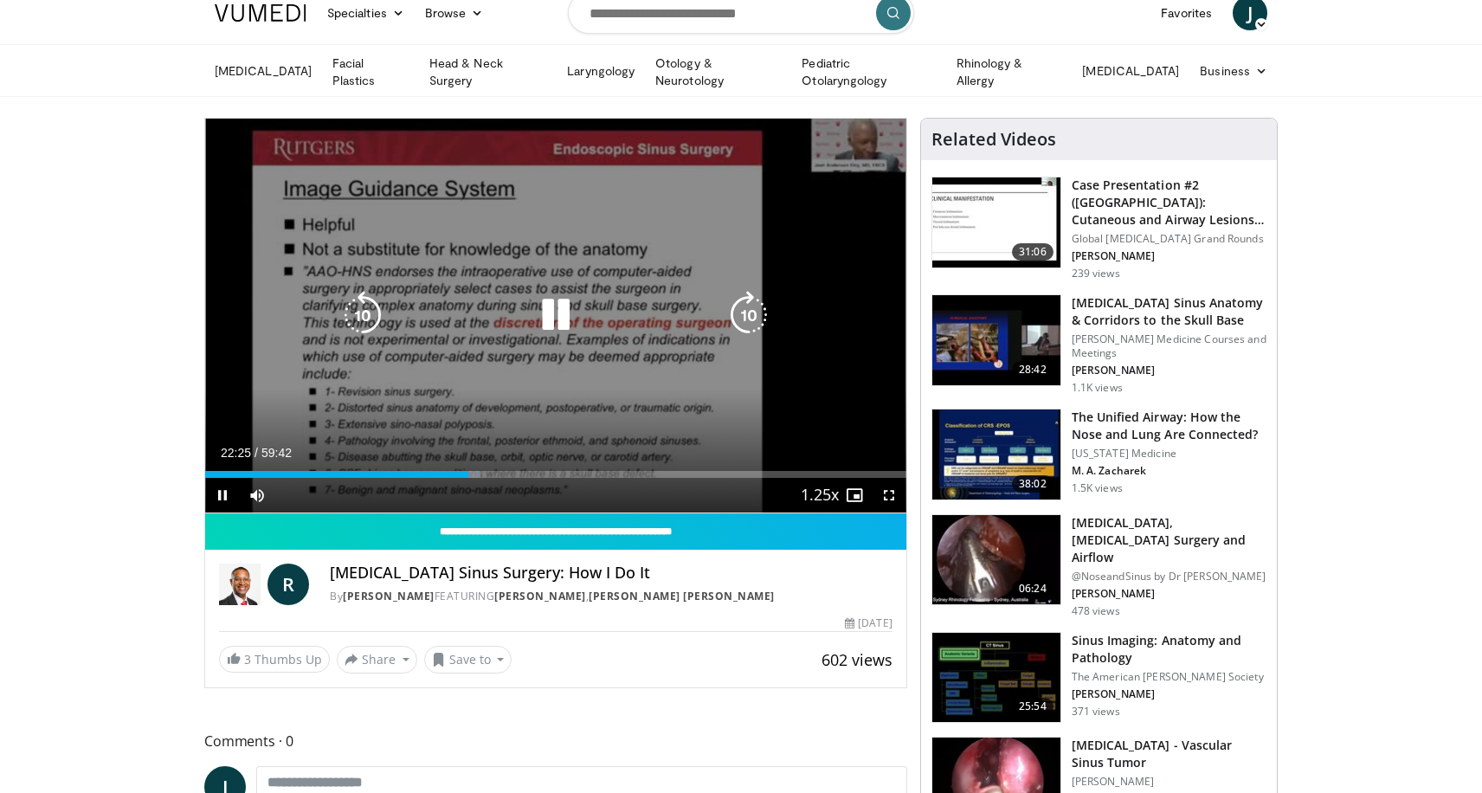
click at [750, 313] on icon "Video Player" at bounding box center [749, 315] width 48 height 48
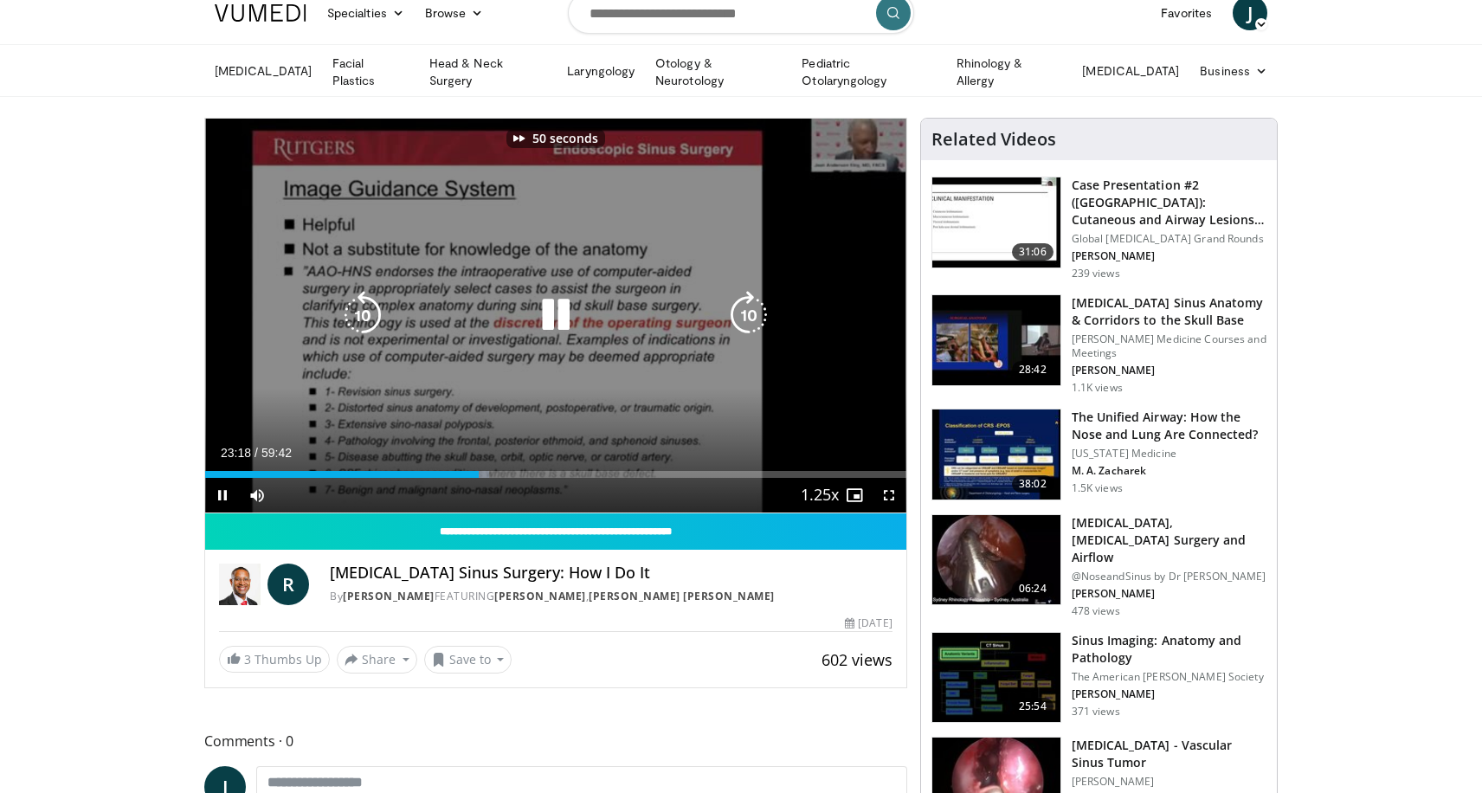
click at [750, 313] on icon "Video Player" at bounding box center [749, 315] width 48 height 48
click at [752, 313] on icon "Video Player" at bounding box center [749, 315] width 48 height 48
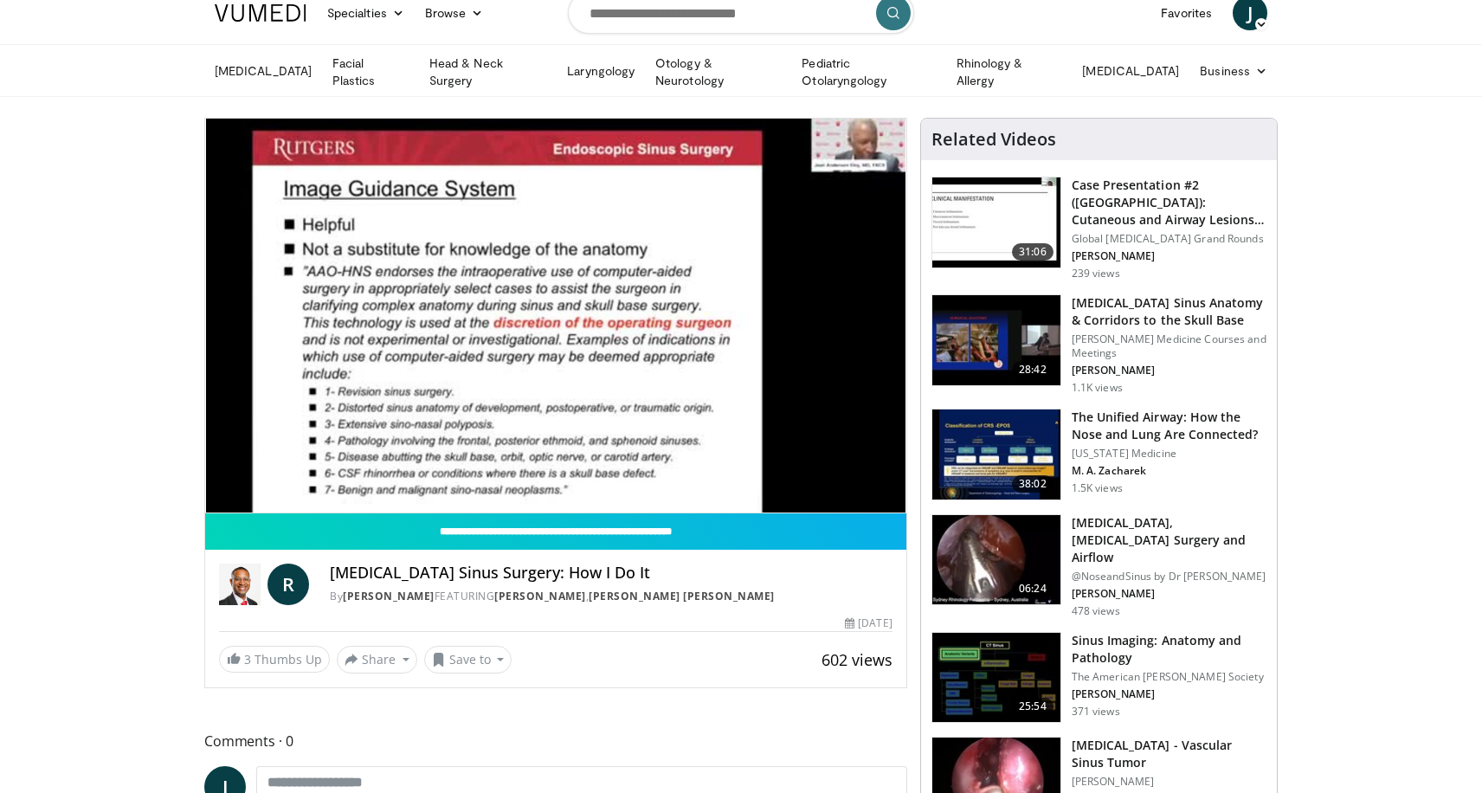
click at [752, 313] on div "20 seconds Tap to unmute" at bounding box center [555, 316] width 701 height 394
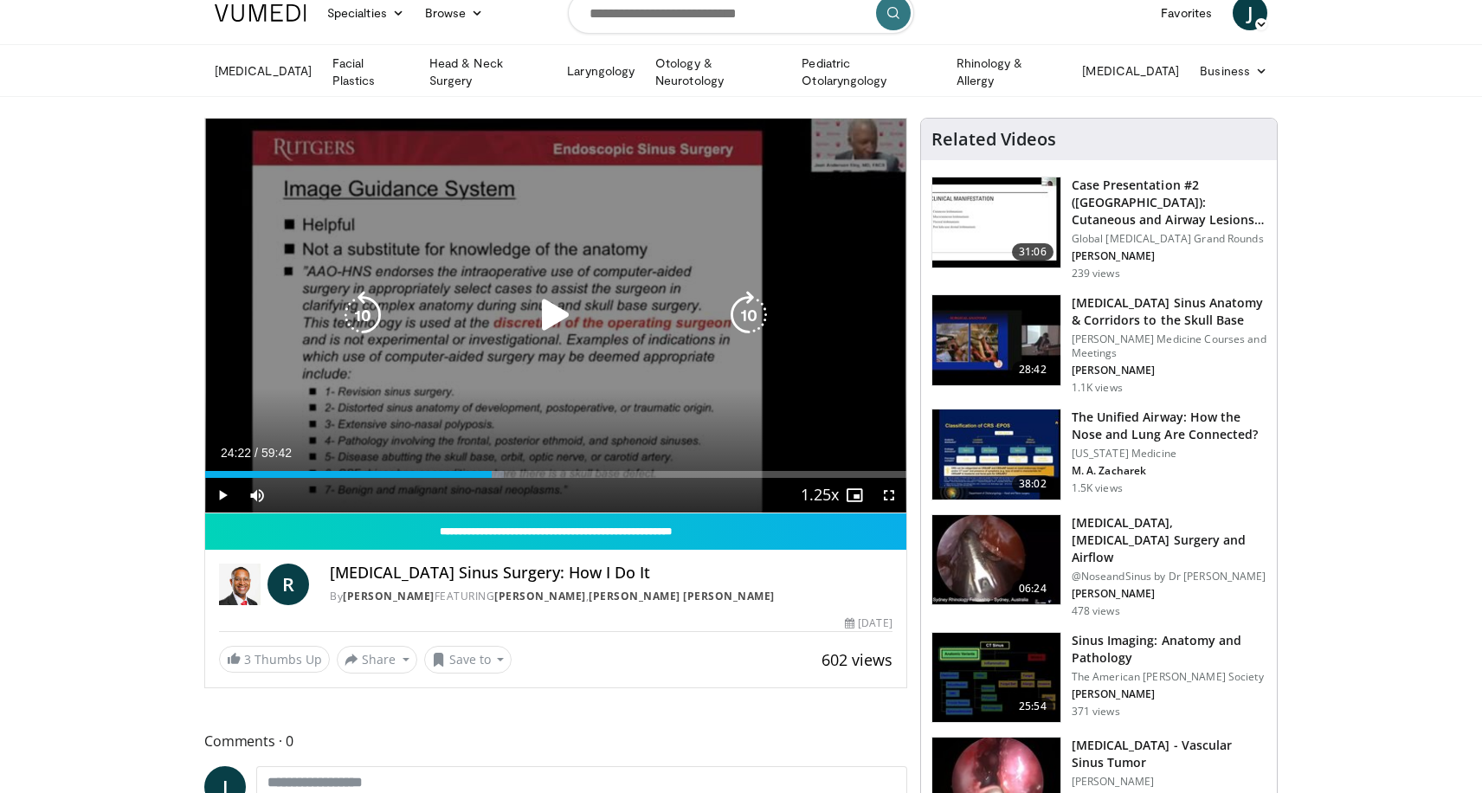
click at [745, 306] on icon "Video Player" at bounding box center [749, 315] width 48 height 48
click at [552, 311] on icon "Video Player" at bounding box center [556, 315] width 48 height 48
click at [745, 307] on icon "Video Player" at bounding box center [749, 315] width 48 height 48
click at [746, 315] on icon "Video Player" at bounding box center [749, 315] width 48 height 48
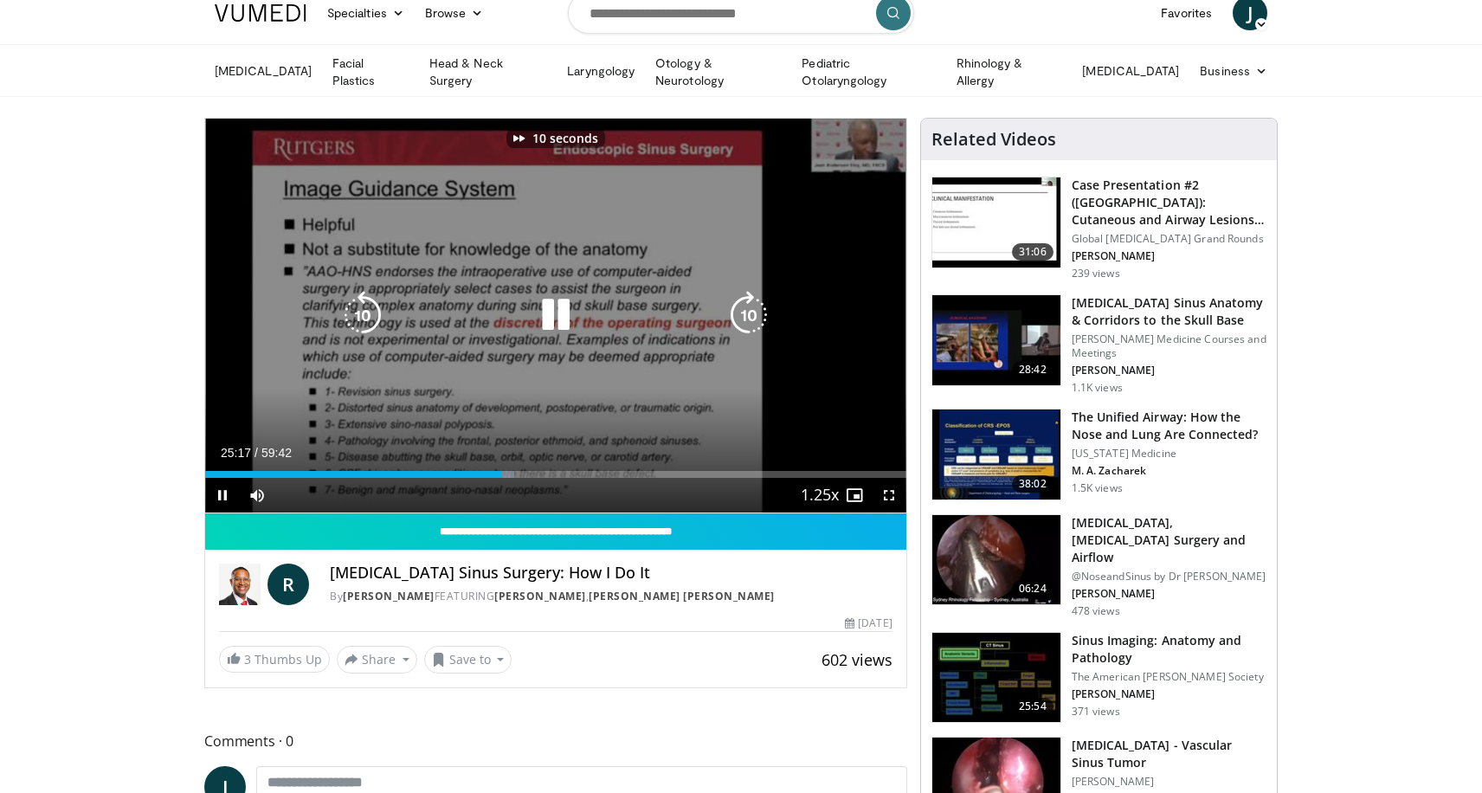
click at [745, 315] on icon "Video Player" at bounding box center [749, 315] width 48 height 48
click at [747, 321] on icon "Video Player" at bounding box center [749, 315] width 48 height 48
click at [364, 313] on icon "Video Player" at bounding box center [363, 315] width 48 height 48
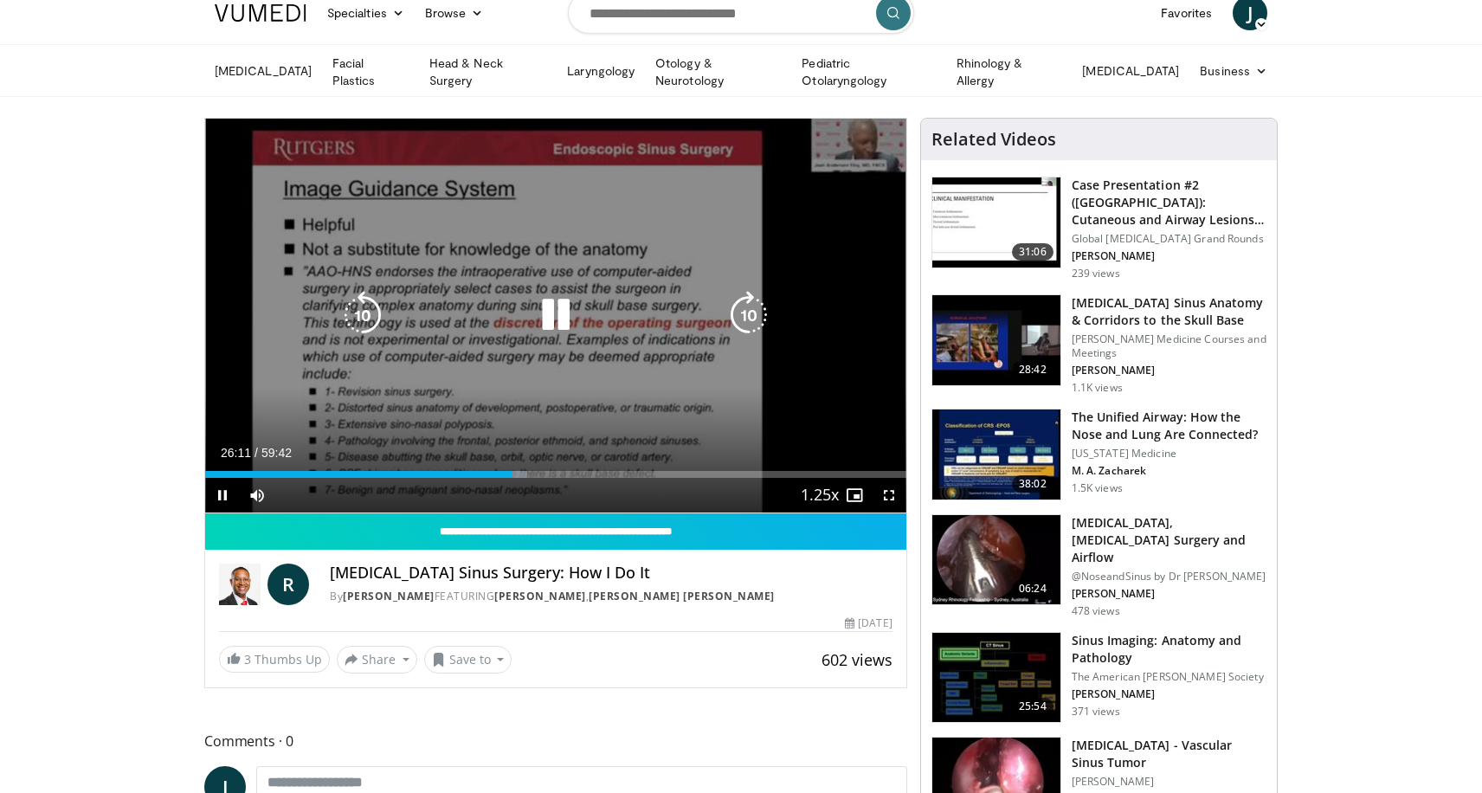
click at [366, 312] on icon "Video Player" at bounding box center [363, 315] width 48 height 48
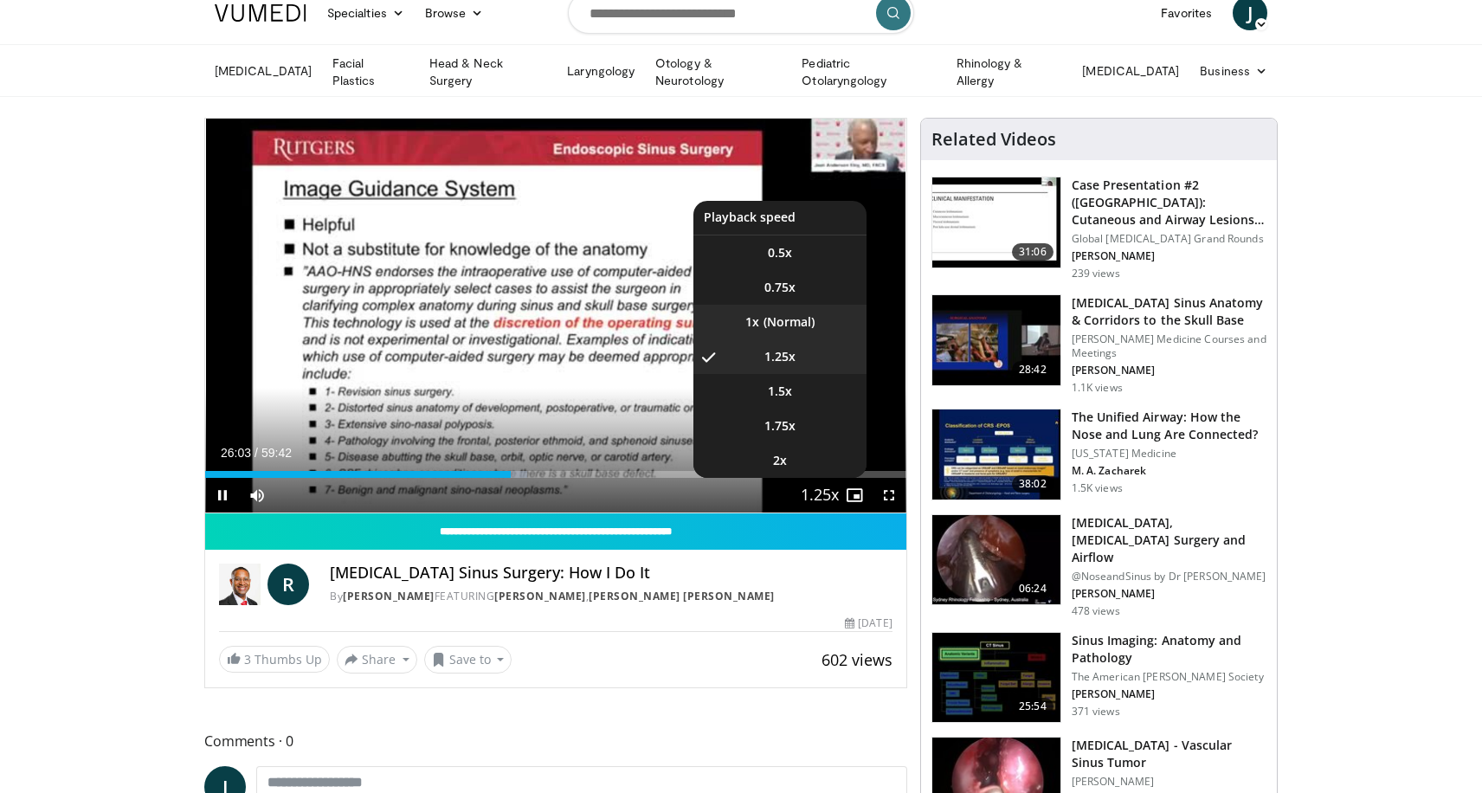
click at [777, 315] on li "1x" at bounding box center [779, 322] width 173 height 35
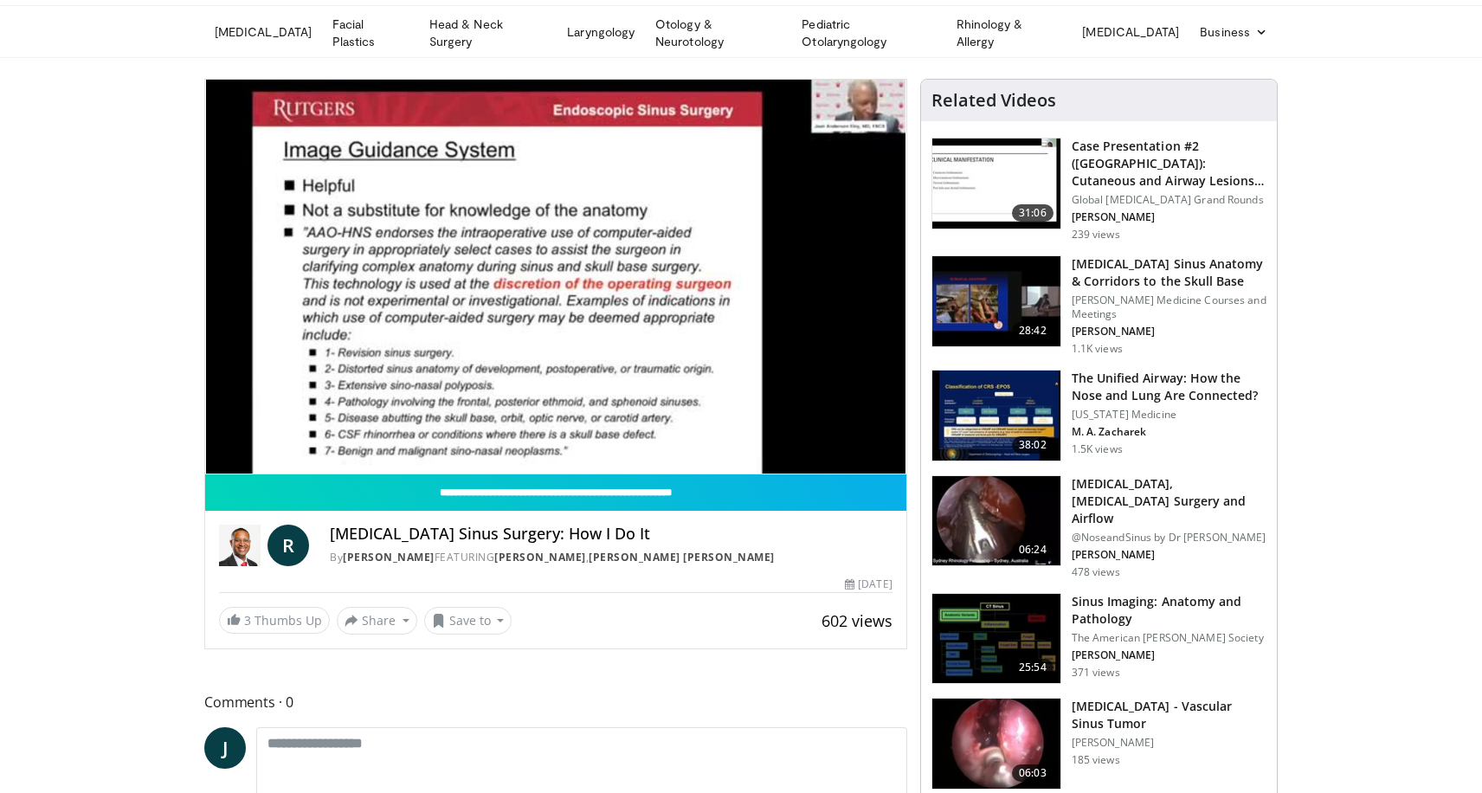
scroll to position [54, 0]
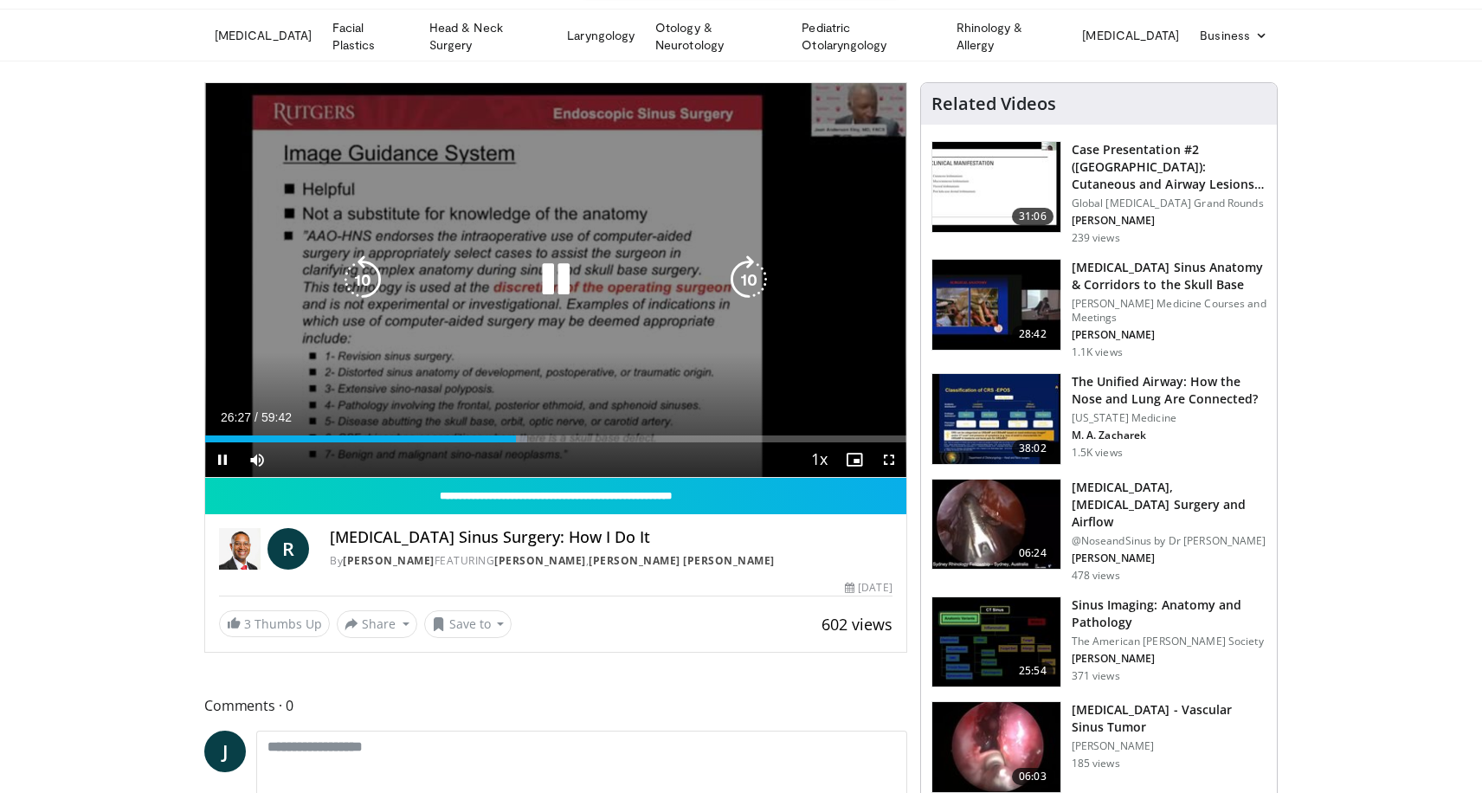
click at [360, 277] on icon "Video Player" at bounding box center [363, 279] width 48 height 48
click at [371, 269] on icon "Video Player" at bounding box center [363, 279] width 48 height 48
click at [558, 286] on icon "Video Player" at bounding box center [556, 279] width 48 height 48
click at [552, 281] on icon "Video Player" at bounding box center [556, 279] width 48 height 48
click at [750, 281] on icon "Video Player" at bounding box center [749, 279] width 48 height 48
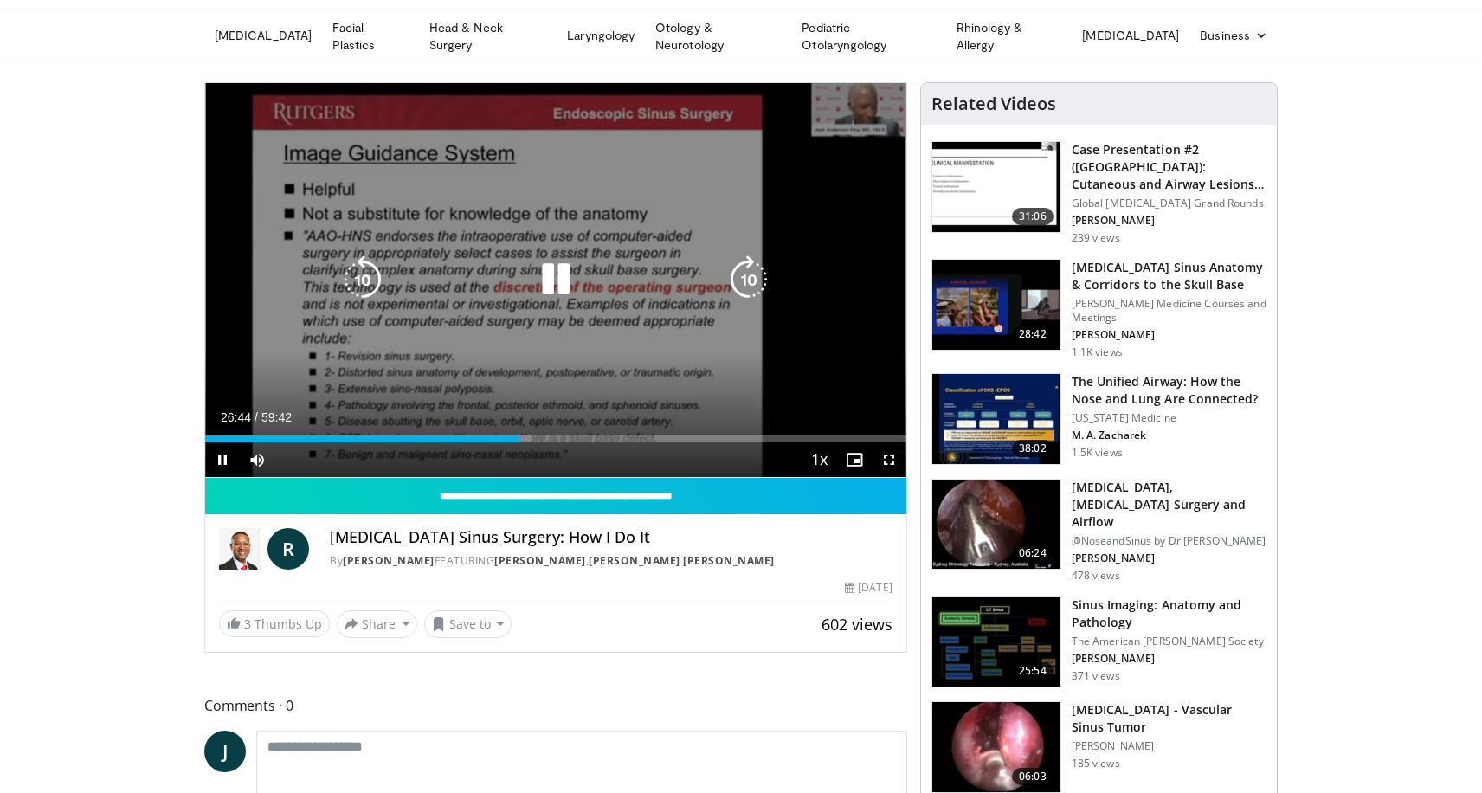
click at [750, 281] on div "10 seconds Tap to unmute" at bounding box center [555, 280] width 701 height 394
click at [754, 282] on icon "Video Player" at bounding box center [749, 279] width 48 height 48
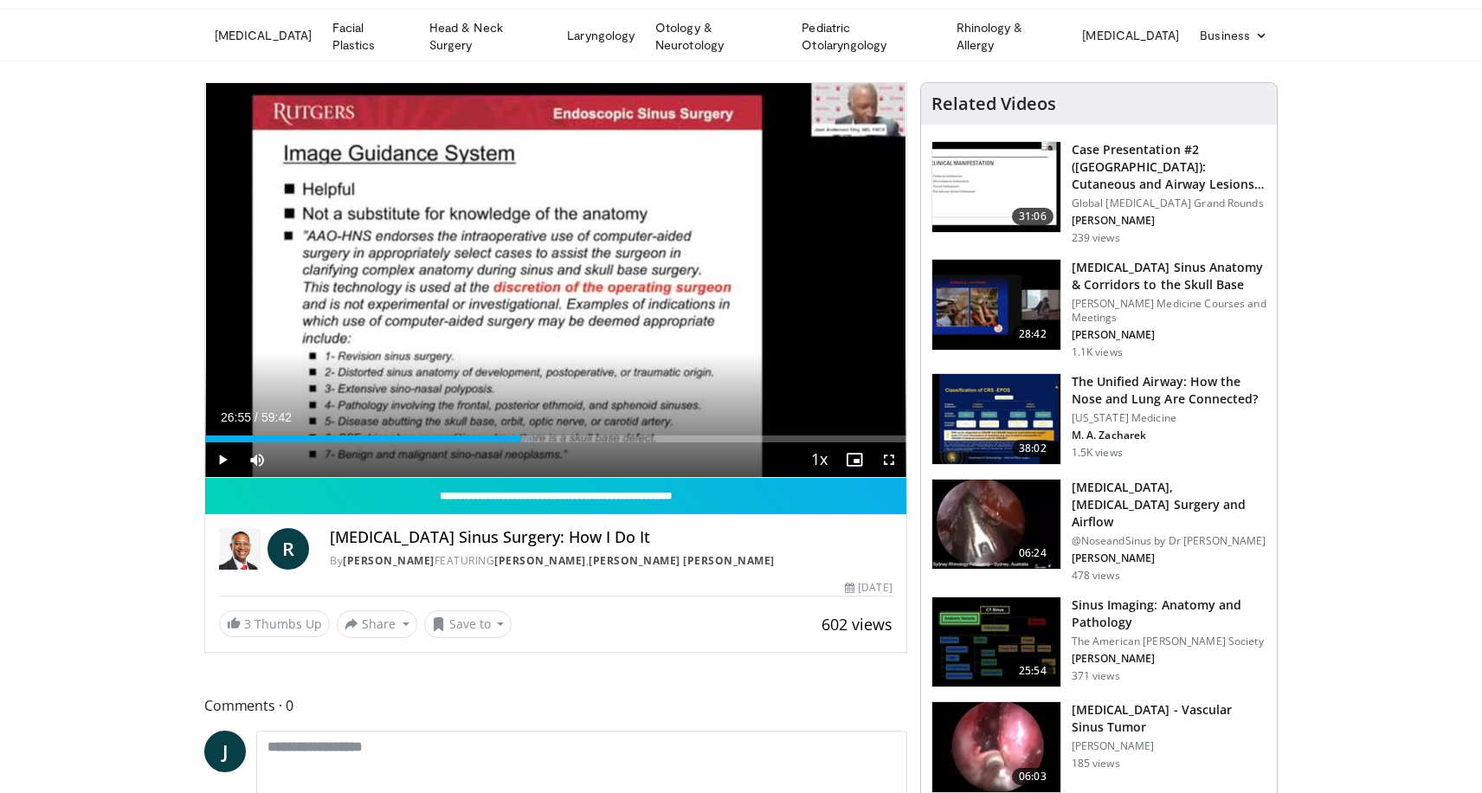
click at [754, 282] on div "10 seconds Tap to unmute" at bounding box center [555, 280] width 701 height 394
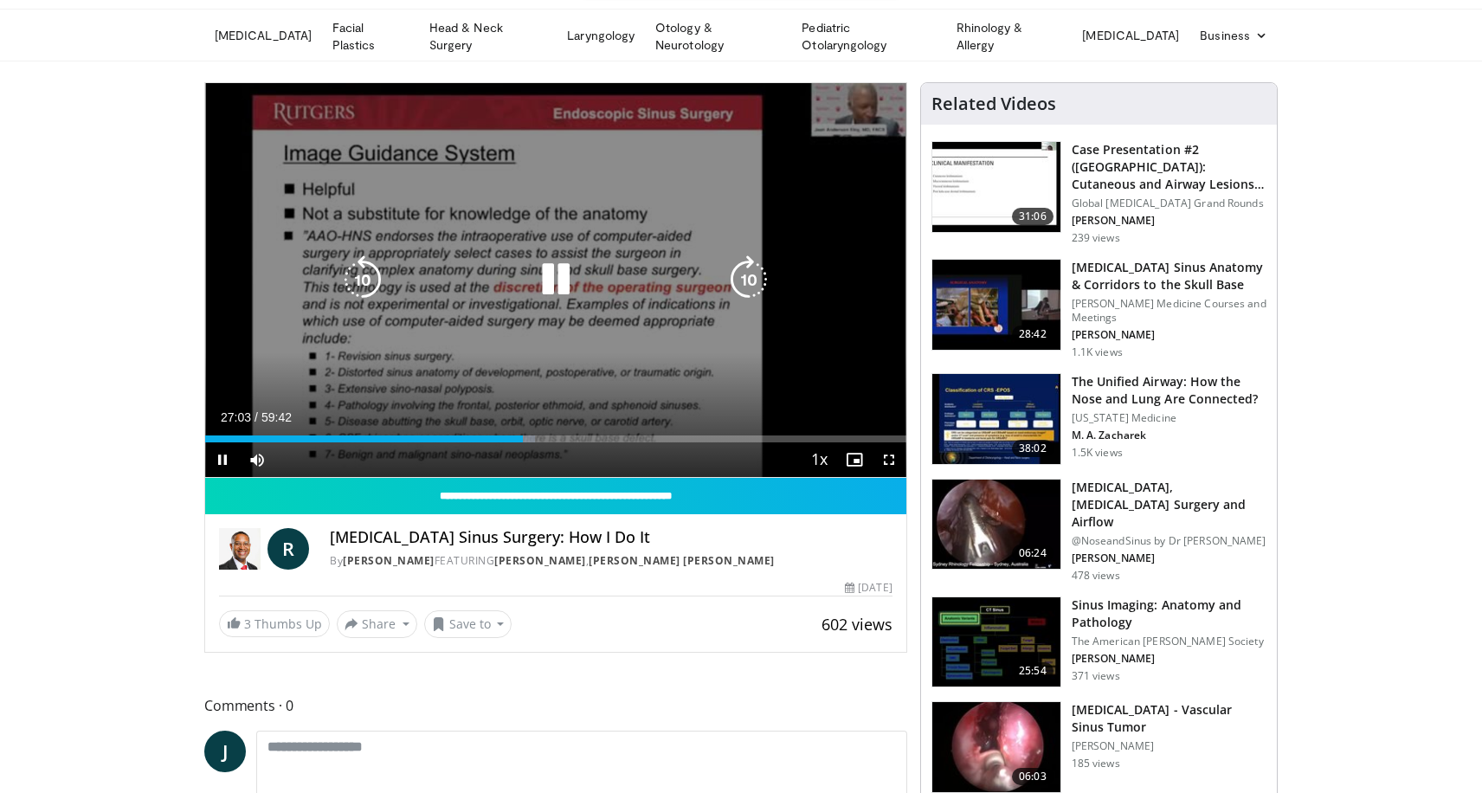
click at [753, 272] on icon "Video Player" at bounding box center [749, 279] width 48 height 48
click at [755, 274] on icon "Video Player" at bounding box center [749, 279] width 48 height 48
click at [752, 285] on icon "Video Player" at bounding box center [749, 279] width 48 height 48
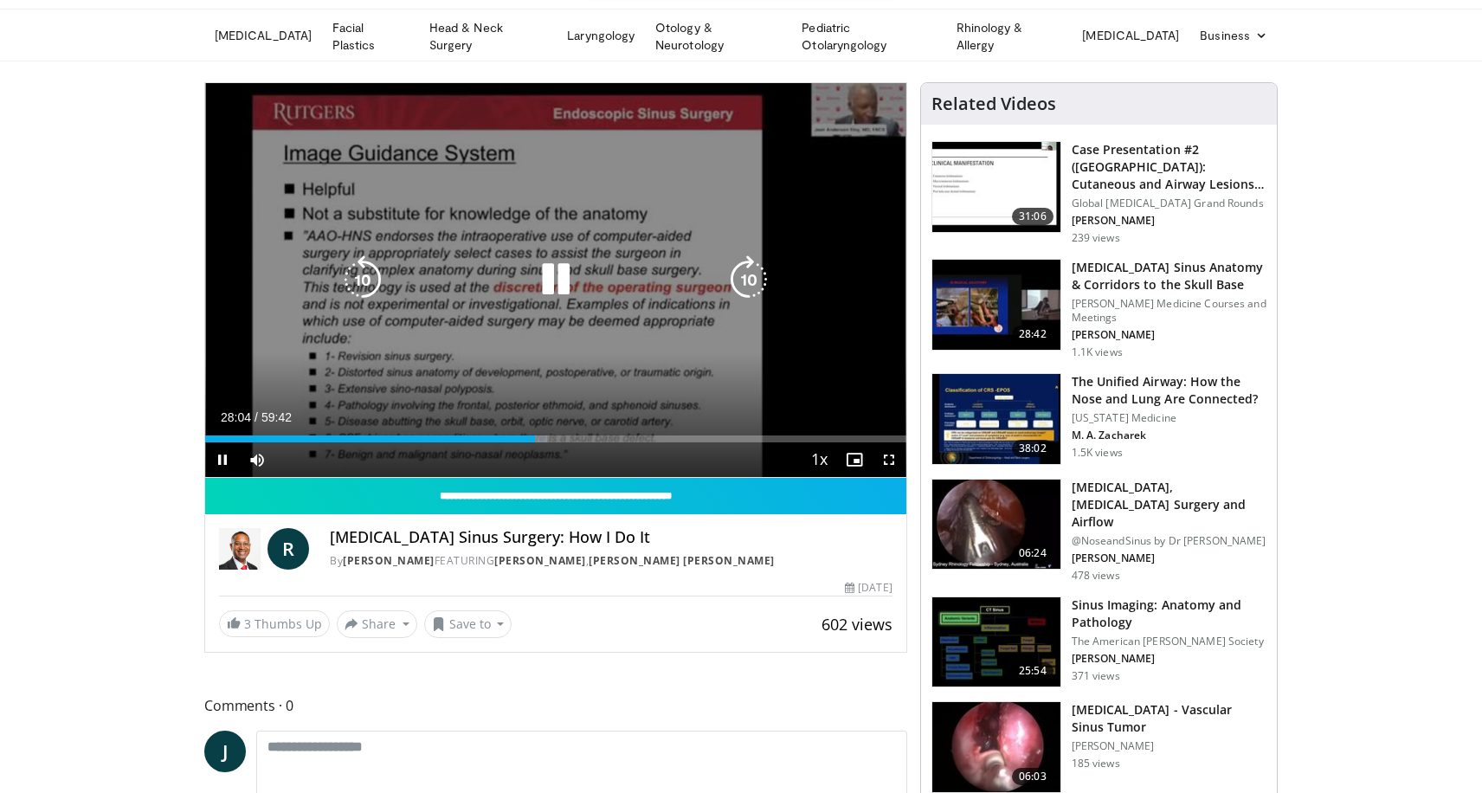
click at [752, 285] on icon "Video Player" at bounding box center [749, 279] width 48 height 48
click at [752, 284] on icon "Video Player" at bounding box center [749, 279] width 48 height 48
click at [754, 280] on icon "Video Player" at bounding box center [749, 279] width 48 height 48
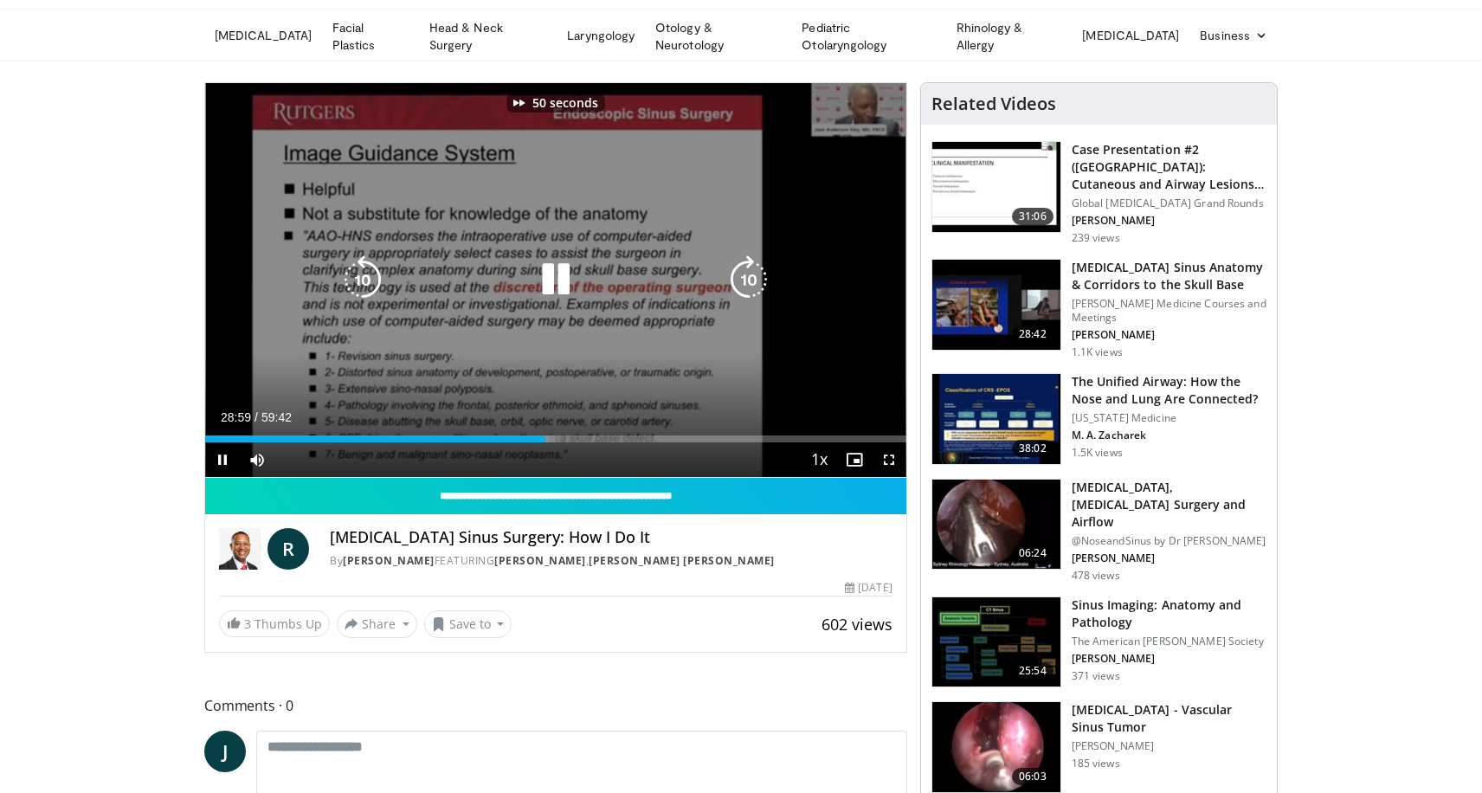
click at [754, 280] on icon "Video Player" at bounding box center [749, 279] width 48 height 48
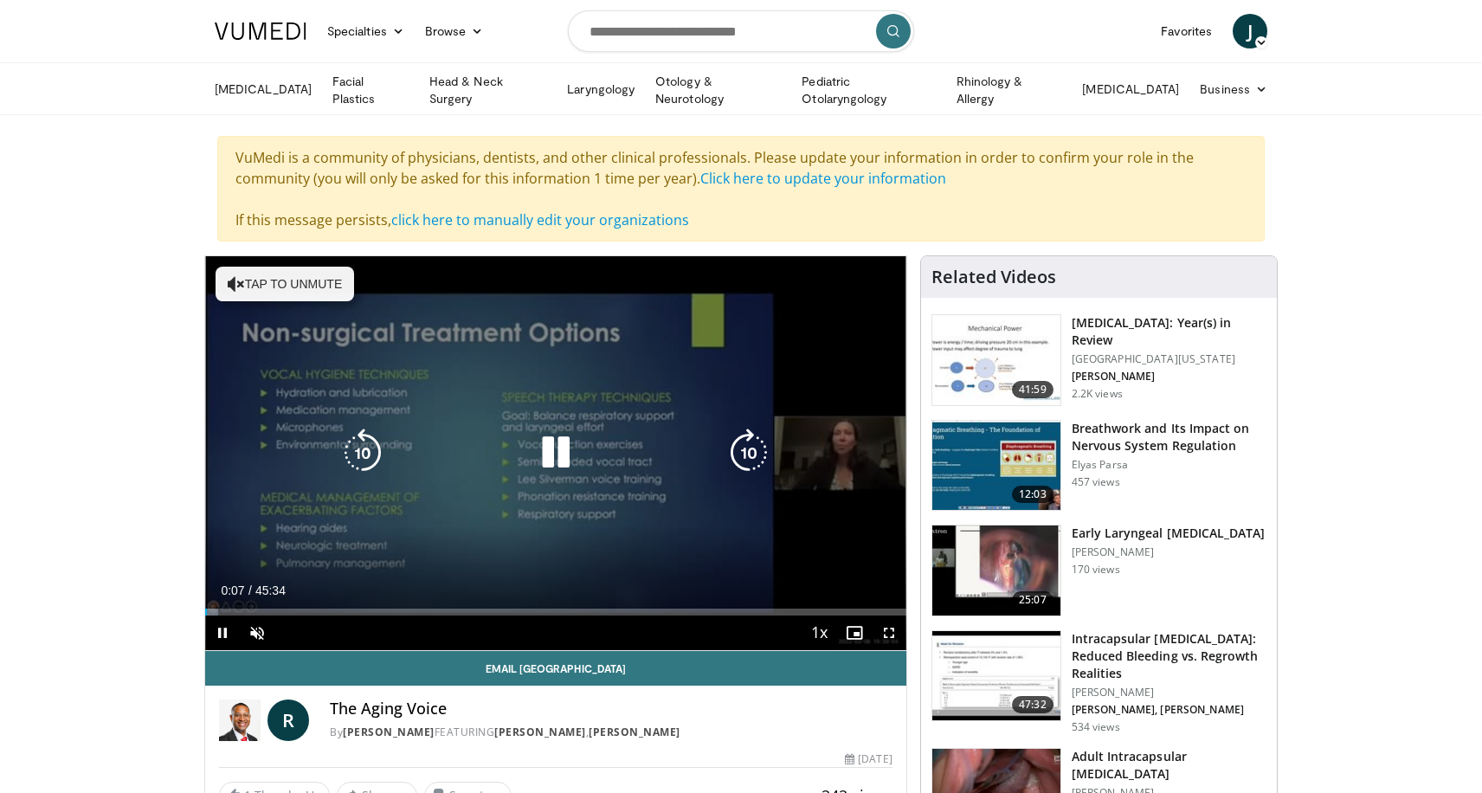
click at [311, 280] on button "Tap to unmute" at bounding box center [285, 284] width 139 height 35
